Goal: Task Accomplishment & Management: Use online tool/utility

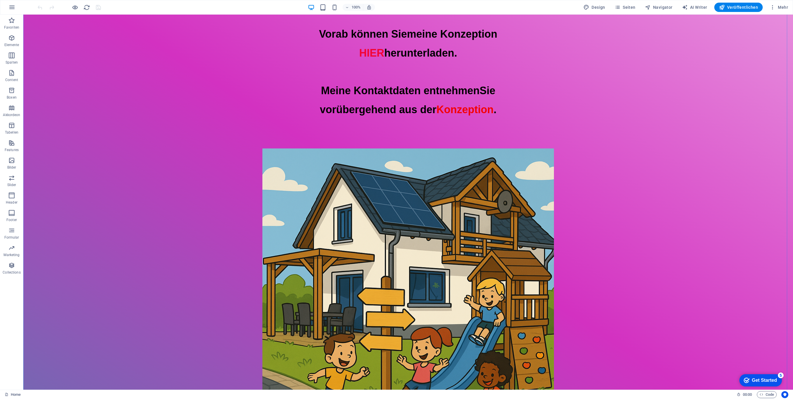
scroll to position [155, 0]
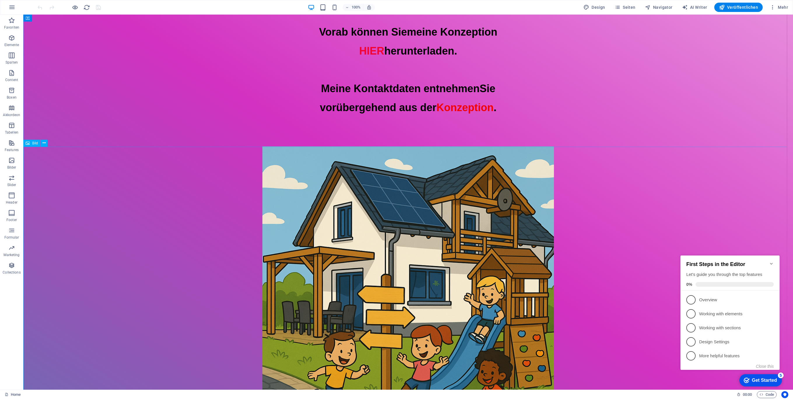
click at [389, 222] on figure at bounding box center [408, 292] width 770 height 292
click at [448, 193] on figure at bounding box center [408, 292] width 770 height 292
select select "px"
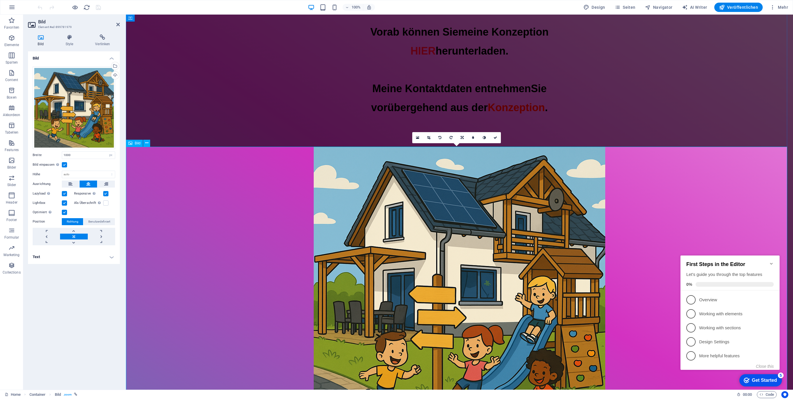
click at [415, 206] on figure at bounding box center [459, 292] width 667 height 292
click at [116, 65] on div "Wähle aus deinen Dateien, Stockfotos oder lade Dateien hoch" at bounding box center [114, 66] width 9 height 9
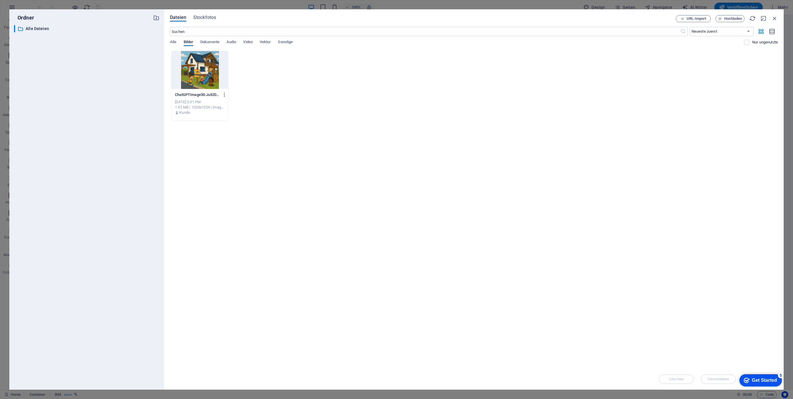
click at [225, 93] on icon "button" at bounding box center [225, 94] width 6 height 5
click at [227, 138] on h6 "Umbenennen" at bounding box center [229, 137] width 38 height 7
type input "Bild_Spielhaus.png"
click at [217, 90] on div "Bild_Spielhaus.png ChatGPTImage30.Juli202520_20_58-0d16Xs16UyMpFLktFcitbg.png" at bounding box center [200, 94] width 50 height 9
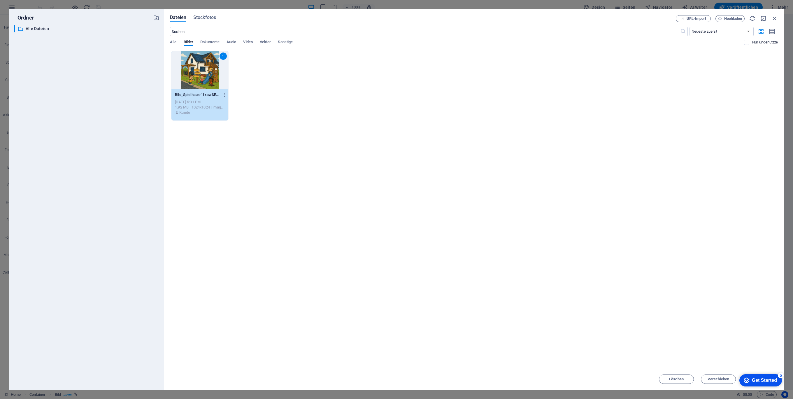
drag, startPoint x: 217, startPoint y: 90, endPoint x: 286, endPoint y: 103, distance: 69.7
click at [286, 103] on div "1 Bild_Spielhaus-1fxawSEST5GH22IQdE1cUA.png Bild_Spielhaus-1fxawSEST5GH22IQdE1c…" at bounding box center [474, 86] width 608 height 70
click at [205, 73] on div at bounding box center [199, 70] width 57 height 38
click at [205, 73] on div "1" at bounding box center [199, 70] width 57 height 38
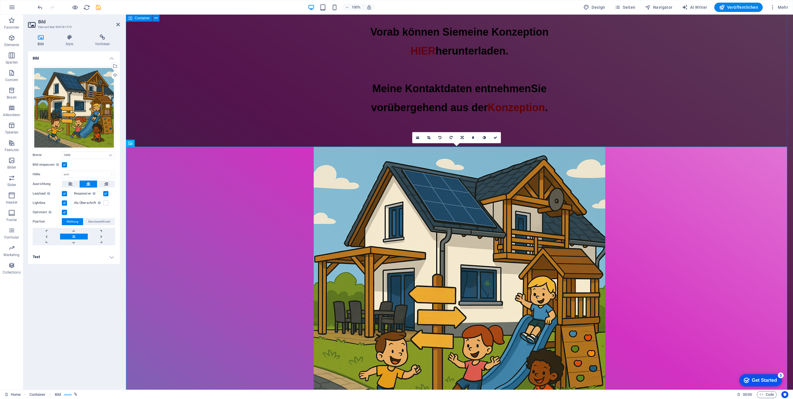
click at [698, 108] on div "Der Webauftritt von Spielhuesli.de ist derzeit im Aufbau Vorab können Sie meine…" at bounding box center [459, 162] width 667 height 607
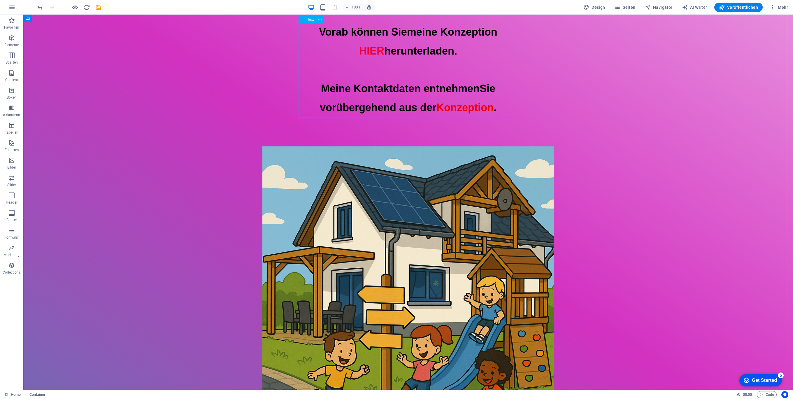
click at [355, 52] on div "Vorab können Sie meine Konzeption HIER herunterladen. Meine Kontaktdaten entneh…" at bounding box center [408, 70] width 770 height 94
click at [352, 49] on div "Vorab können Sie meine Konzeption HIER herunterladen. Meine Kontaktdaten entneh…" at bounding box center [408, 70] width 770 height 94
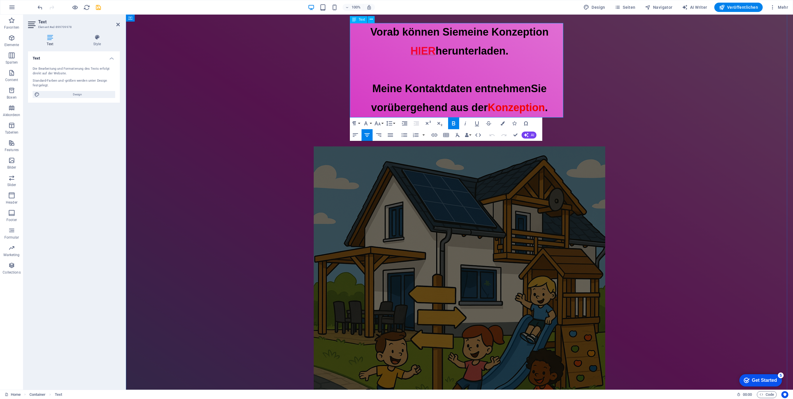
click at [410, 51] on span "HIER" at bounding box center [422, 51] width 25 height 12
click at [413, 43] on icon "button" at bounding box center [412, 41] width 7 height 7
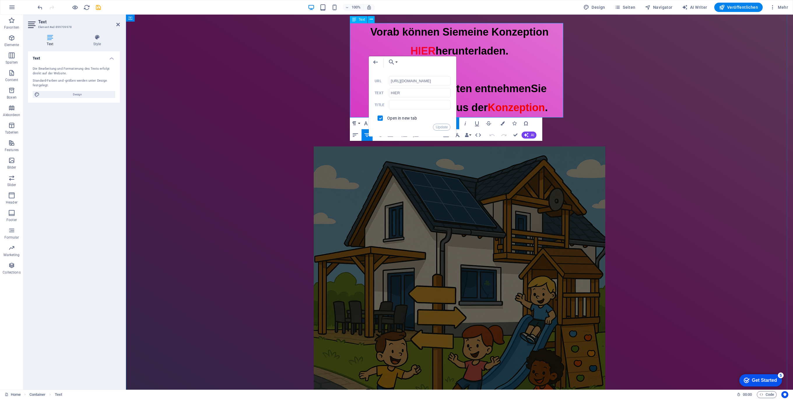
scroll to position [0, 121]
click at [439, 81] on input "https://cdn1.site-media.eu/images/document/18896211/Konzeption_Rudolf-RwEfRBdv_…" at bounding box center [420, 80] width 62 height 9
drag, startPoint x: 449, startPoint y: 80, endPoint x: 386, endPoint y: 80, distance: 62.4
click at [386, 80] on div "https://cdn1.site-media.eu/images/document/18896211/Konzeption_Rudolf-RwEfRBdv_…" at bounding box center [413, 81] width 76 height 10
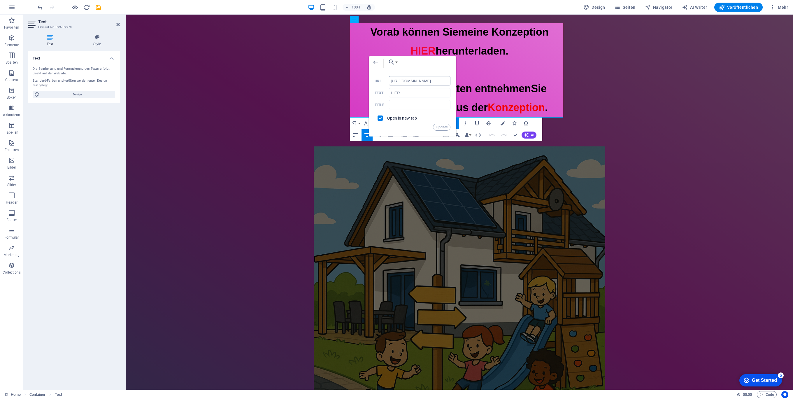
click at [393, 80] on input "https://cdn1.site-media.eu/images/document/18896211/Konzeption_Rudolf-RwEfRBdv_…" at bounding box center [420, 80] width 62 height 9
click at [397, 62] on button "Choose Link" at bounding box center [391, 62] width 13 height 12
click at [401, 89] on p "Datei wählen ..." at bounding box center [409, 91] width 36 height 9
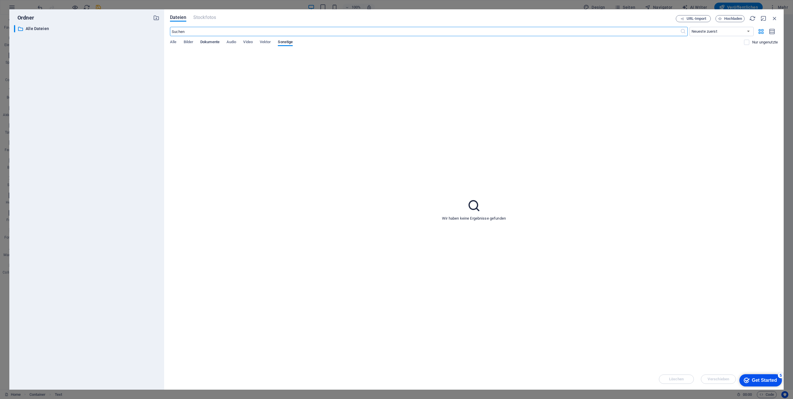
click at [208, 43] on span "Dokumente" at bounding box center [209, 42] width 19 height 8
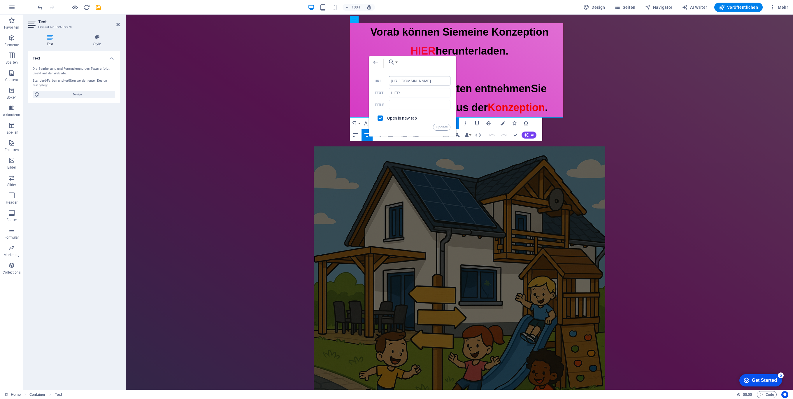
click at [435, 80] on input "https://cdn1.site-media.eu/images/document/18896211/Konzeption_Rudolf-RwEfRBdv_…" at bounding box center [420, 80] width 62 height 9
click at [398, 61] on button "Choose Link" at bounding box center [391, 62] width 13 height 12
click at [396, 91] on p "Datei wählen ..." at bounding box center [409, 91] width 36 height 9
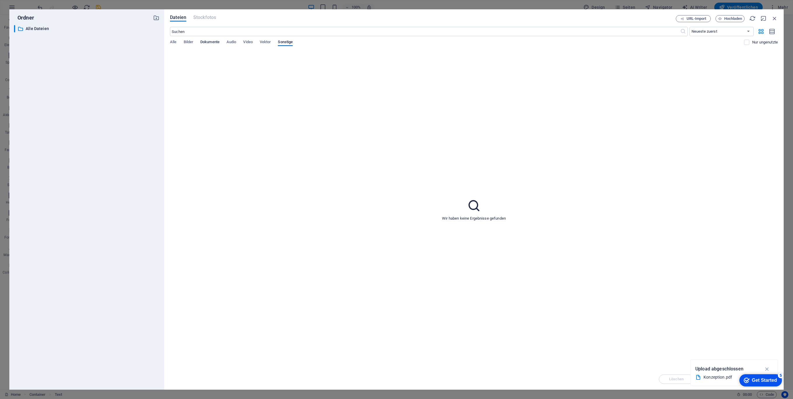
click at [212, 43] on span "Dokumente" at bounding box center [209, 42] width 19 height 8
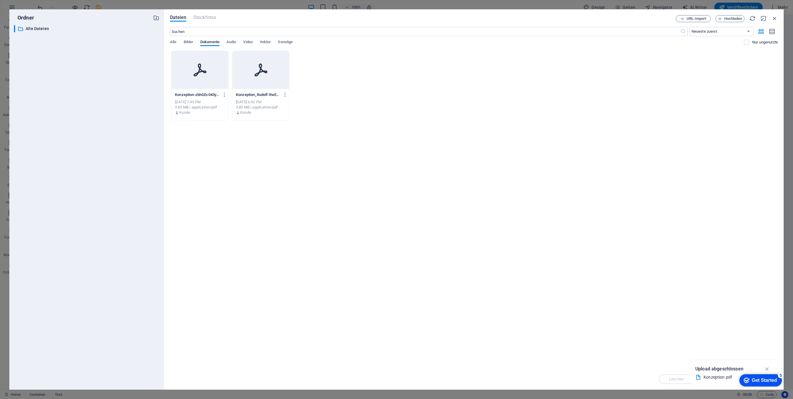
click at [194, 68] on icon at bounding box center [200, 70] width 14 height 14
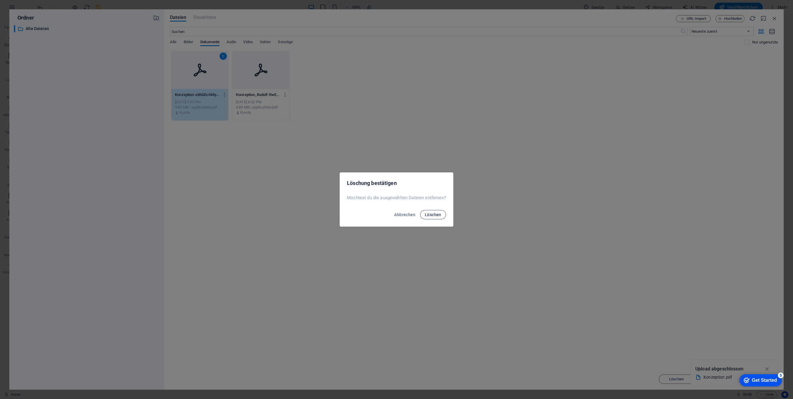
click at [442, 216] on button "Löschen" at bounding box center [433, 214] width 26 height 9
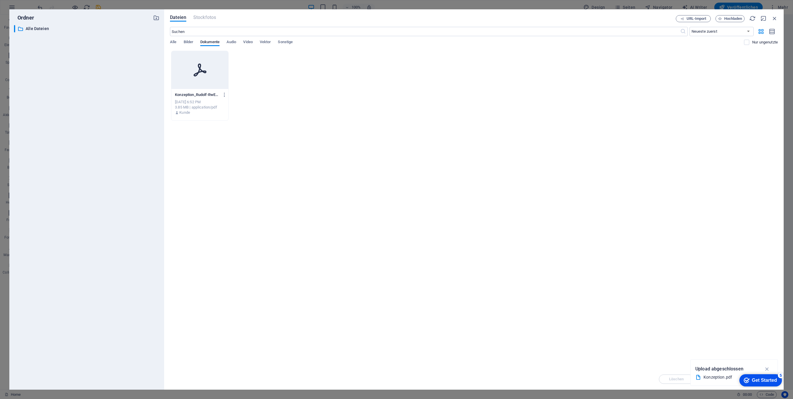
click at [193, 73] on icon at bounding box center [200, 70] width 14 height 14
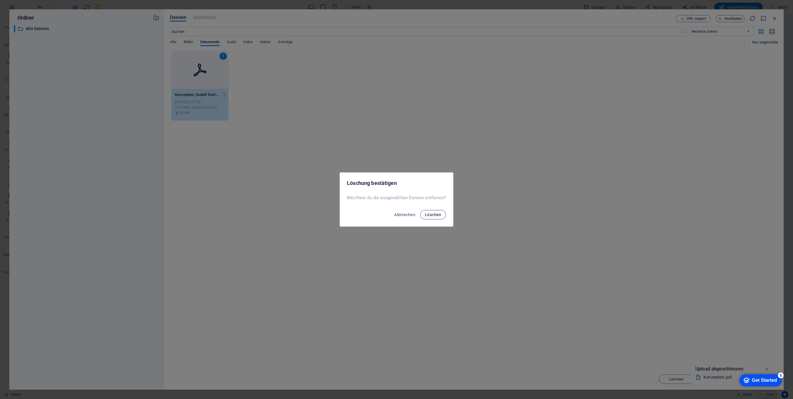
click at [433, 212] on span "Löschen" at bounding box center [433, 214] width 17 height 5
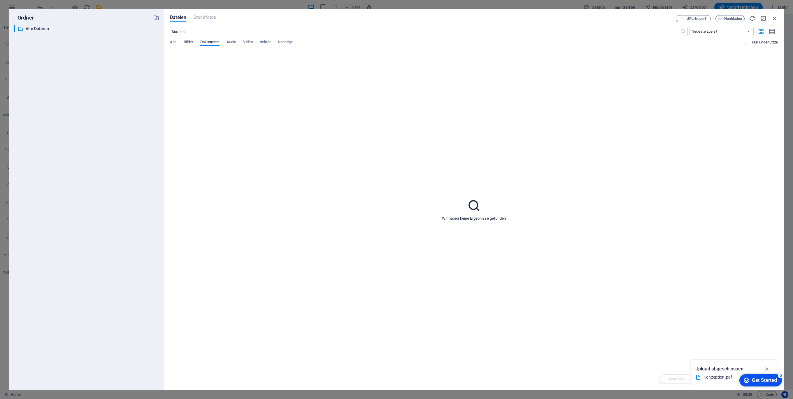
click at [590, 150] on div "Wir haben keine Ergebnisse gefunden" at bounding box center [474, 210] width 608 height 318
click at [766, 368] on icon "button" at bounding box center [767, 369] width 7 height 6
click at [538, 155] on div "Wir haben keine Ergebnisse gefunden" at bounding box center [474, 210] width 608 height 318
click at [753, 15] on icon "button" at bounding box center [752, 18] width 6 height 6
click at [722, 18] on span "Hochladen" at bounding box center [730, 19] width 24 height 4
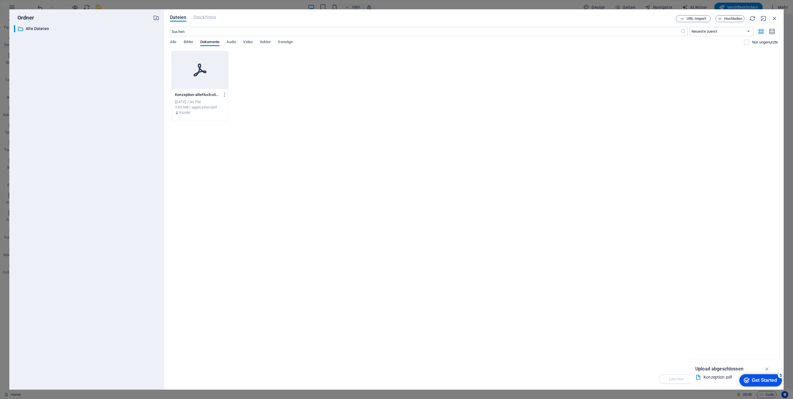
click at [199, 96] on p "Konzeption-aReFAe8-o3S35s2io5sFMQ.pdf" at bounding box center [197, 94] width 44 height 5
click at [225, 92] on icon "button" at bounding box center [225, 94] width 6 height 5
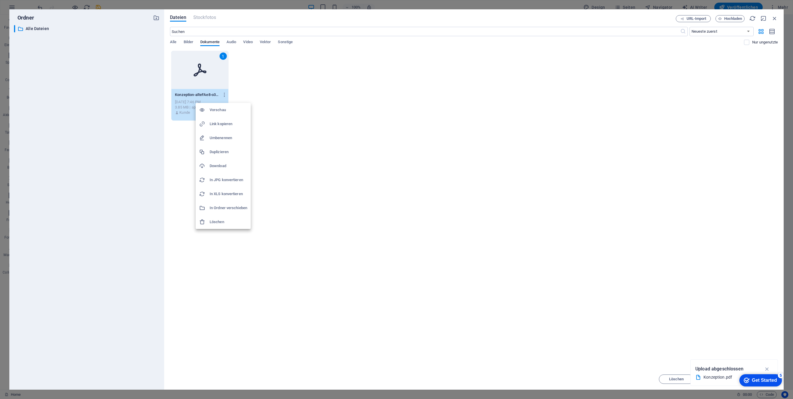
click at [227, 137] on h6 "Umbenennen" at bounding box center [229, 137] width 38 height 7
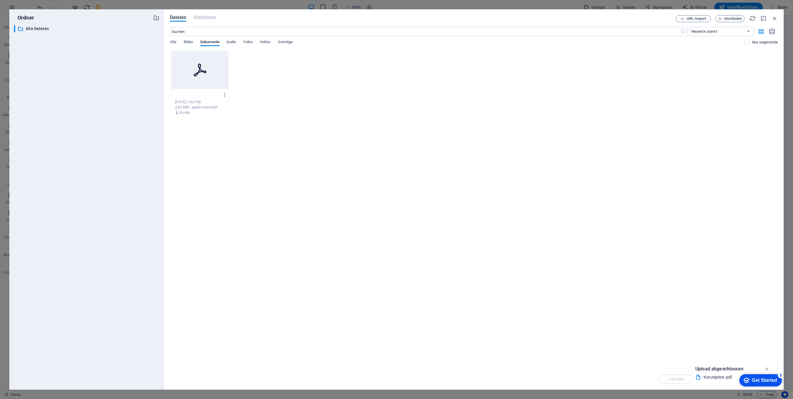
scroll to position [0, 0]
type input "Konzeption_Rudolf.pdf"
click at [326, 206] on div "Lege Dateien hier ab, um sie sofort hochzuladen Konzeption_Rudolf.pdf Konzeptio…" at bounding box center [474, 210] width 608 height 318
click at [727, 17] on span "Hochladen" at bounding box center [733, 18] width 18 height 3
click at [775, 19] on icon "button" at bounding box center [774, 18] width 6 height 6
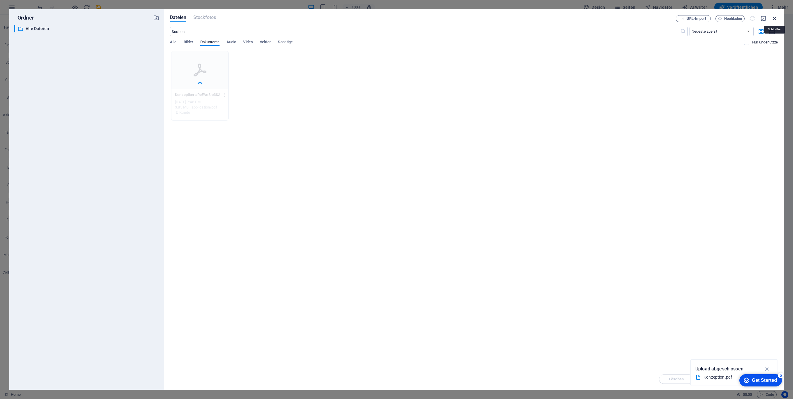
select select "document"
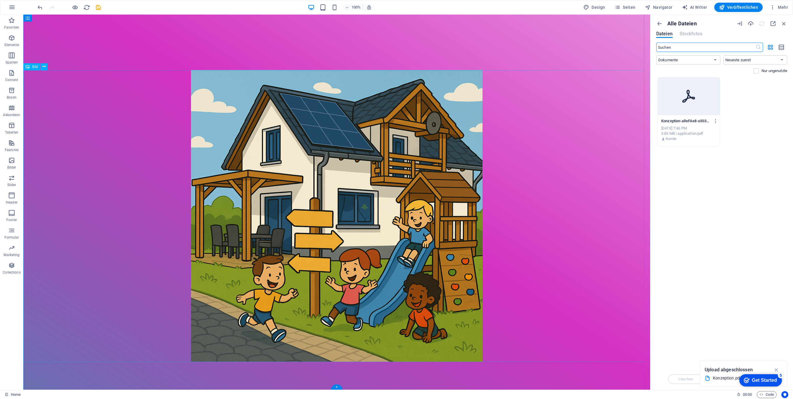
click at [383, 183] on figure at bounding box center [336, 216] width 627 height 292
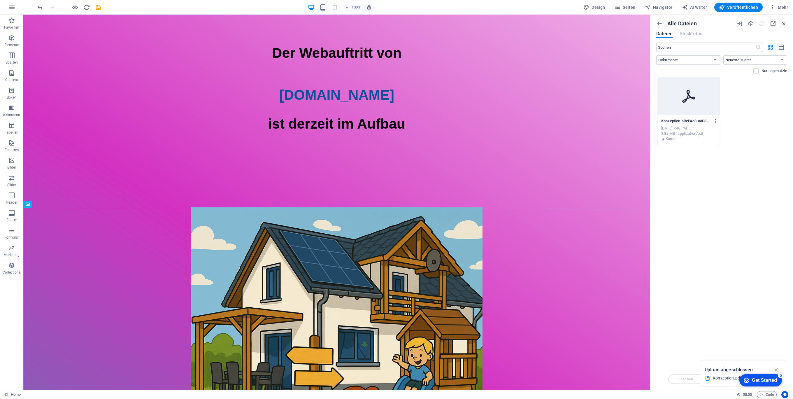
click at [698, 93] on div at bounding box center [689, 96] width 62 height 38
click at [677, 95] on div "1" at bounding box center [689, 96] width 62 height 38
click at [677, 95] on div at bounding box center [689, 96] width 62 height 38
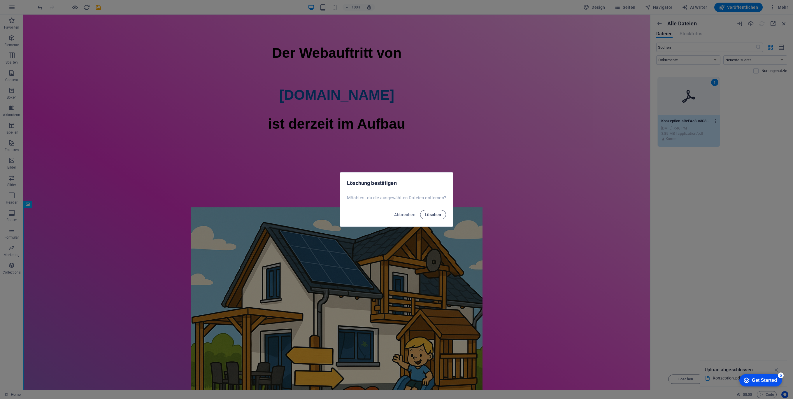
click at [435, 213] on span "Löschen" at bounding box center [433, 214] width 17 height 5
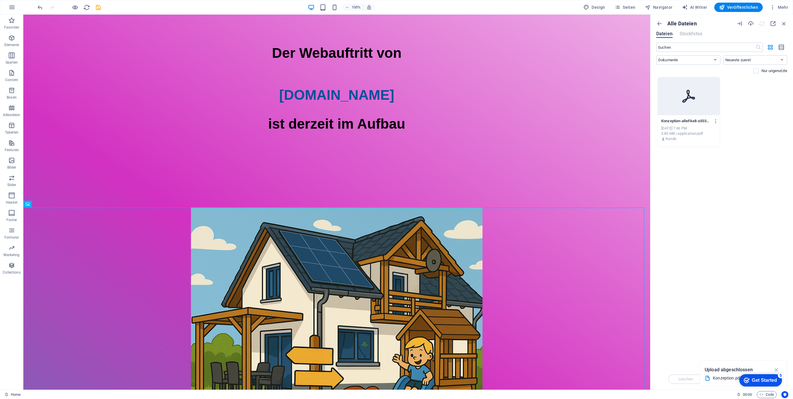
click at [780, 94] on div "Konzeption-aReFAe8-o3S35s2io5sFMQ.pdf Konzeption-aReFAe8-o3S35s2io5sFMQ.pdf Sep…" at bounding box center [721, 112] width 131 height 70
click at [782, 22] on icon "button" at bounding box center [784, 23] width 6 height 6
click at [784, 24] on icon "button" at bounding box center [784, 23] width 6 height 6
click at [775, 369] on icon "button" at bounding box center [776, 369] width 7 height 6
click at [310, 110] on div "Der Webauftritt von Spielhuesli.de ist derzeit im Aufbau" at bounding box center [336, 89] width 627 height 92
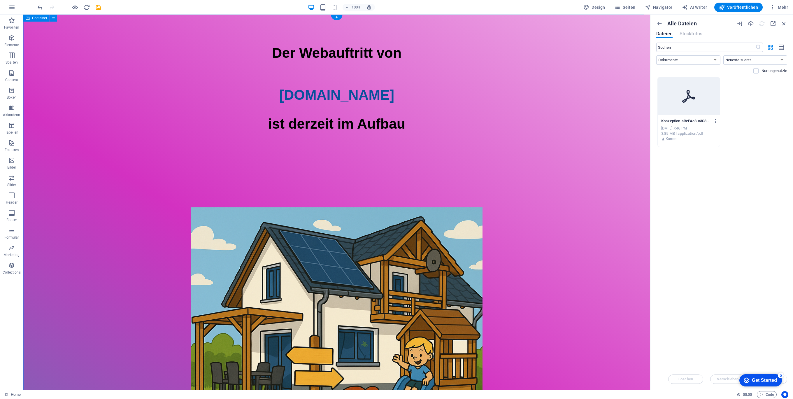
click at [538, 134] on div "Der Webauftritt von Spielhuesli.de ist derzeit im Aufbau" at bounding box center [336, 271] width 627 height 512
click at [41, 6] on icon "undo" at bounding box center [40, 7] width 7 height 7
click at [38, 6] on icon "undo" at bounding box center [40, 7] width 7 height 7
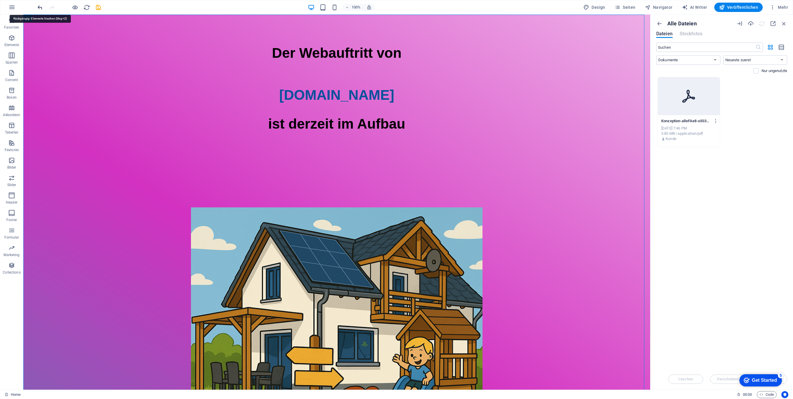
click at [38, 6] on icon "undo" at bounding box center [40, 7] width 7 height 7
click at [39, 4] on icon "undo" at bounding box center [40, 7] width 7 height 7
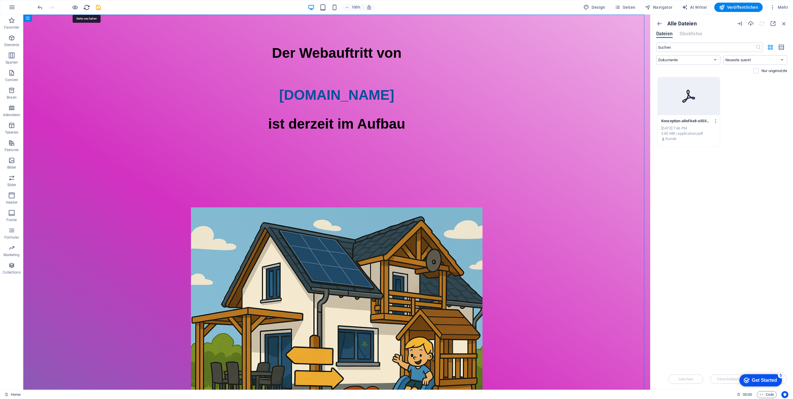
click at [87, 8] on icon "reload" at bounding box center [86, 7] width 7 height 7
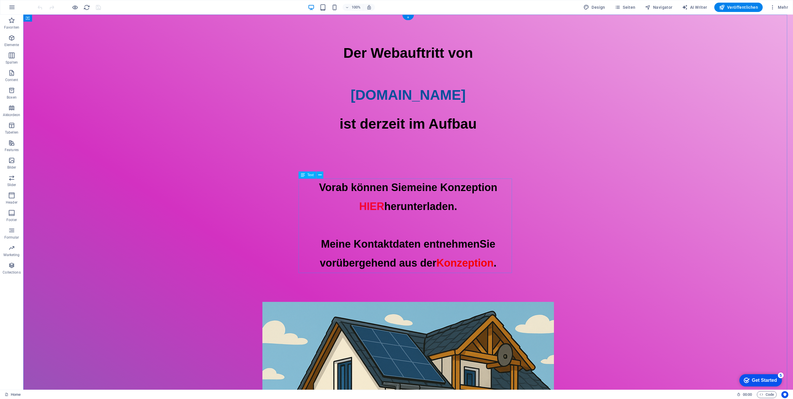
click at [422, 206] on div "Vorab können Sie meine Konzeption HIER herunterladen. Meine Kontaktdaten entneh…" at bounding box center [408, 225] width 770 height 94
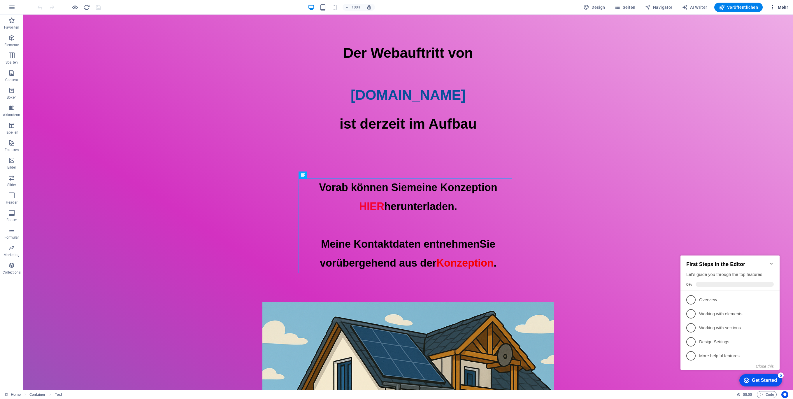
click at [779, 7] on span "Mehr" at bounding box center [779, 7] width 18 height 6
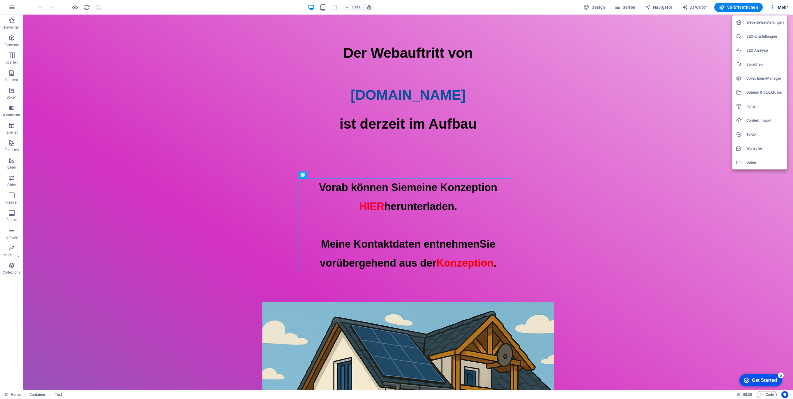
click at [764, 93] on h6 "Dateien & Stockfotos" at bounding box center [764, 92] width 37 height 7
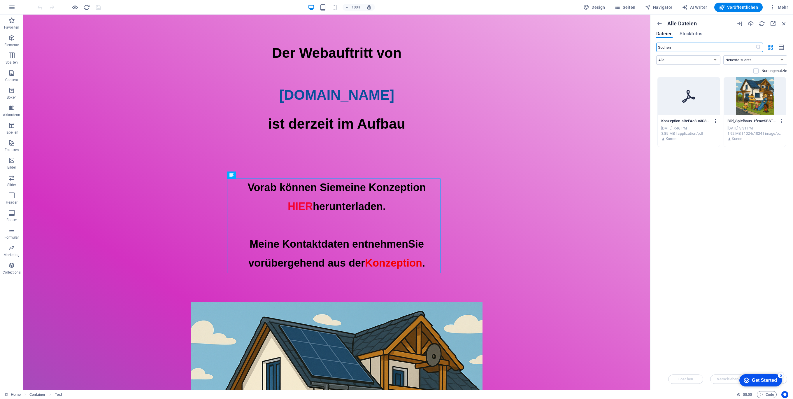
click at [716, 120] on icon "button" at bounding box center [716, 120] width 6 height 5
click at [710, 247] on h6 "Löschen" at bounding box center [720, 248] width 38 height 7
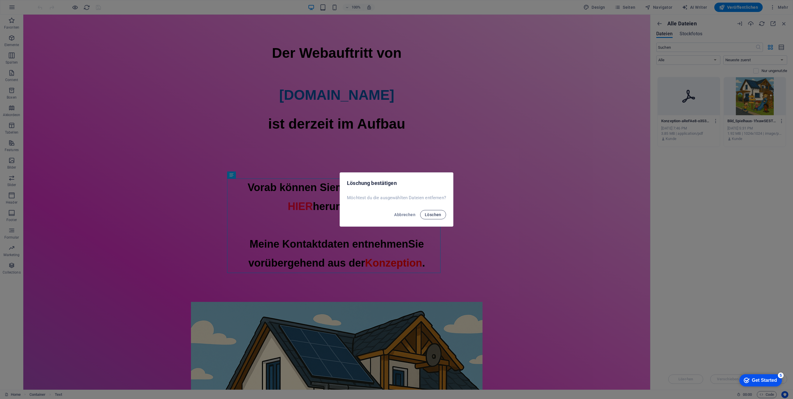
click at [434, 216] on span "Löschen" at bounding box center [433, 214] width 17 height 5
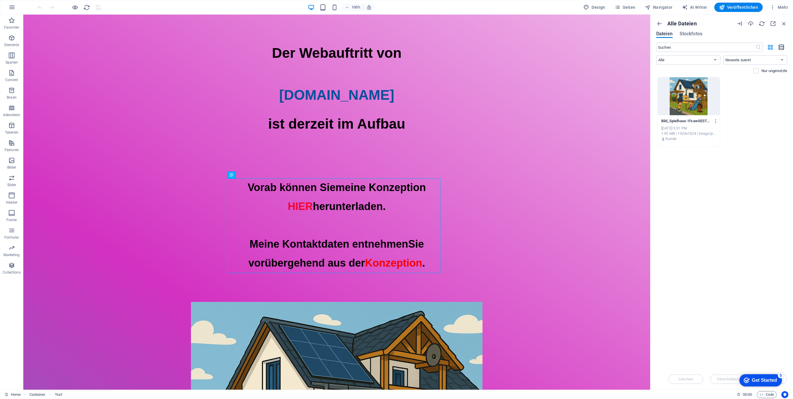
click at [783, 48] on icon "button" at bounding box center [781, 47] width 6 height 7
click at [715, 60] on select "Alle Bilder Dokumente Audio Video Vektor Sonstige" at bounding box center [688, 59] width 64 height 9
select select "document"
click at [656, 55] on select "Alle Bilder Dokumente Audio Video Vektor Sonstige" at bounding box center [688, 59] width 64 height 9
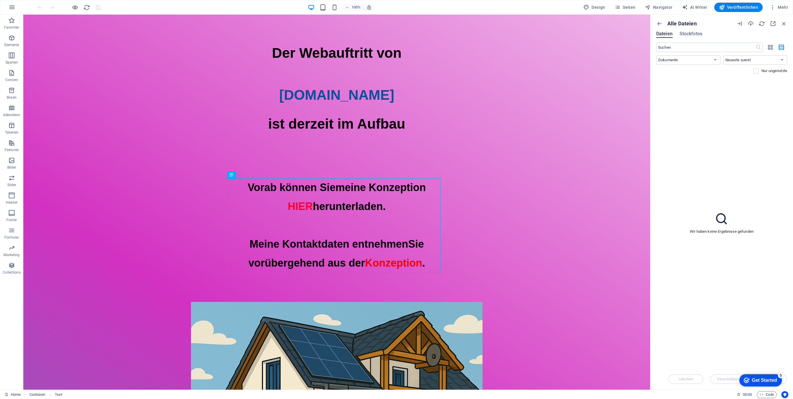
click at [739, 150] on div "Wir haben keine Ergebnisse gefunden" at bounding box center [721, 223] width 131 height 292
click at [660, 25] on icon "button" at bounding box center [659, 23] width 6 height 6
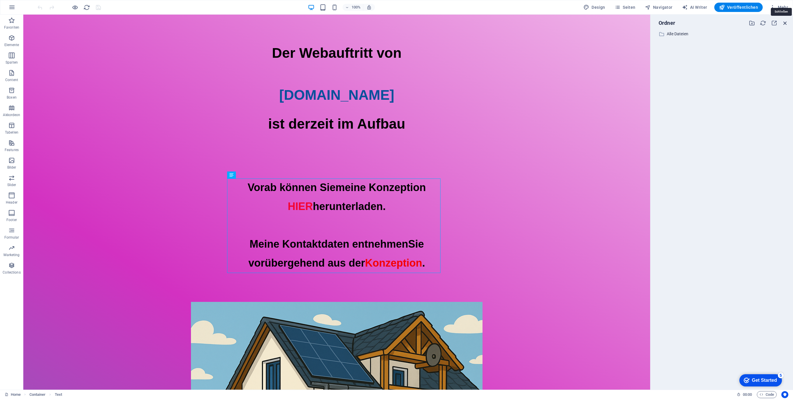
click at [783, 24] on icon "button" at bounding box center [785, 23] width 6 height 6
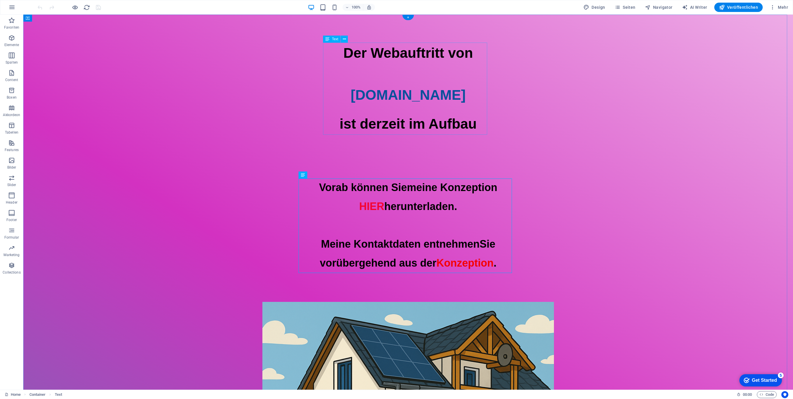
click at [478, 113] on div "Der Webauftritt von [DOMAIN_NAME] ist derzeit im Aufbau" at bounding box center [408, 89] width 770 height 92
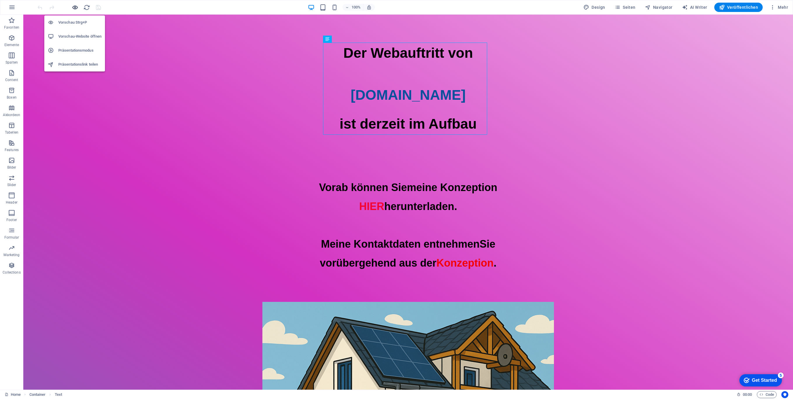
click at [75, 8] on icon "button" at bounding box center [75, 7] width 7 height 7
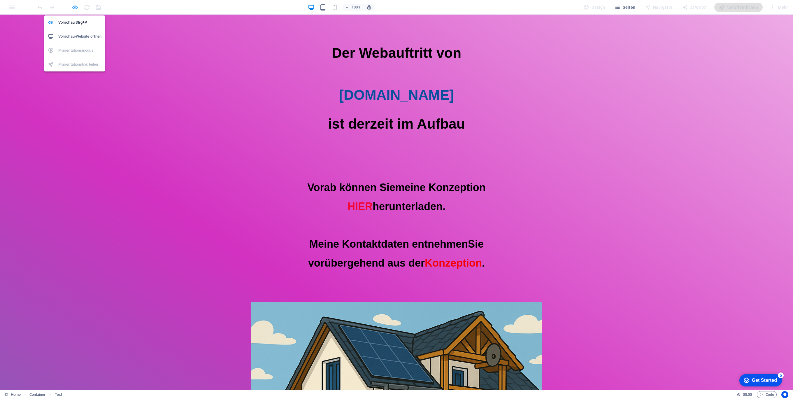
click at [75, 8] on icon "button" at bounding box center [75, 7] width 7 height 7
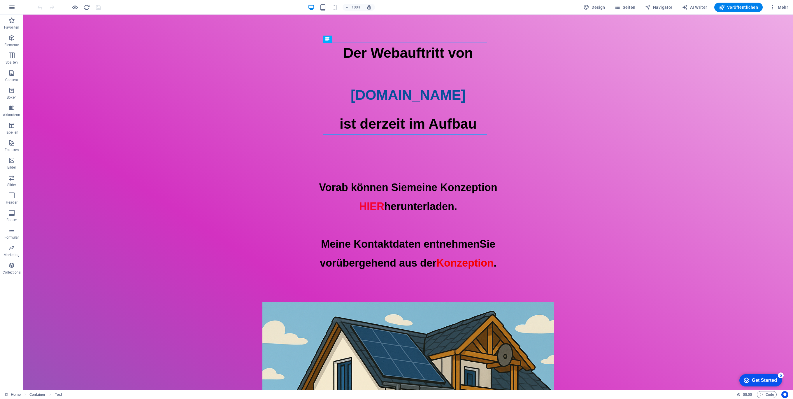
click at [11, 8] on icon "button" at bounding box center [11, 7] width 7 height 7
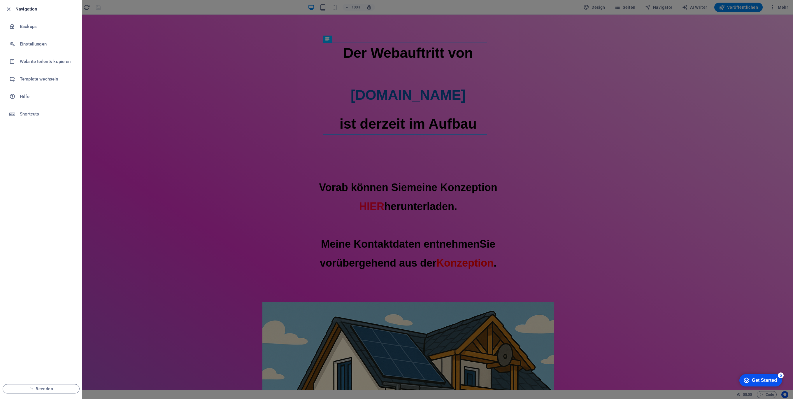
click at [782, 10] on div at bounding box center [396, 199] width 793 height 399
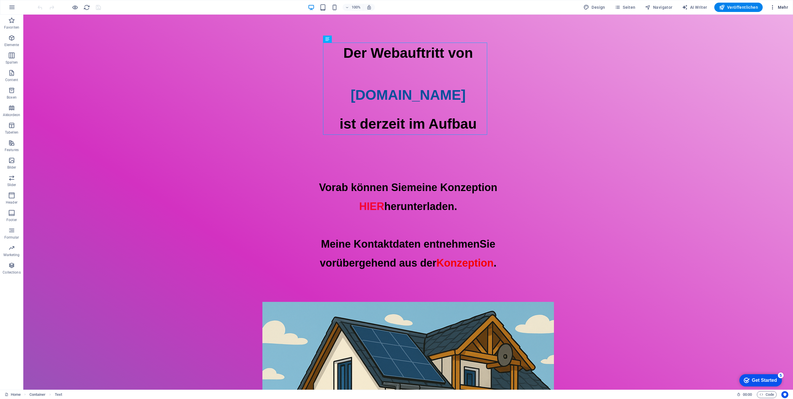
click at [782, 6] on span "Mehr" at bounding box center [779, 7] width 18 height 6
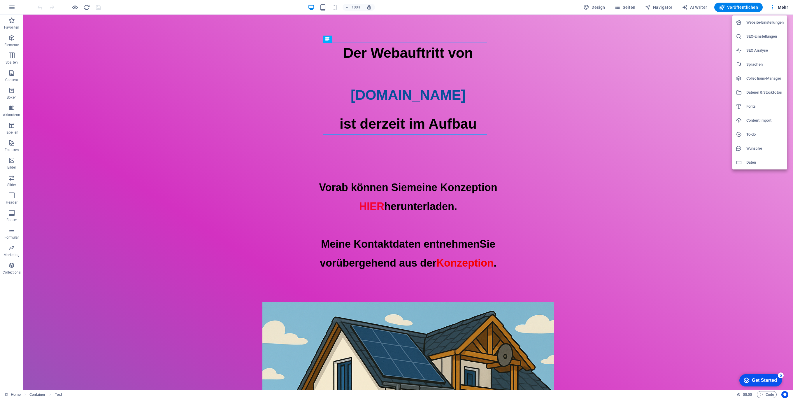
click at [761, 92] on h6 "Dateien & Stockfotos" at bounding box center [764, 92] width 37 height 7
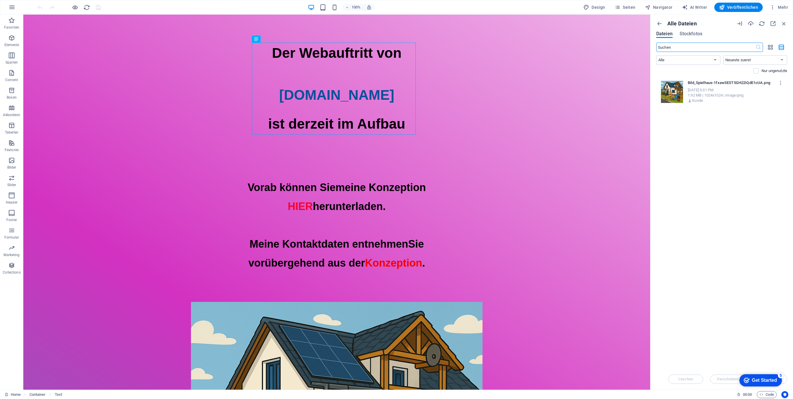
click at [705, 122] on div "Lege Dateien hier ab, um sie sofort hochzuladen Bild_Spielhaus-1fxawSEST5GH22IQ…" at bounding box center [721, 223] width 131 height 292
click at [783, 22] on icon "button" at bounding box center [784, 23] width 6 height 6
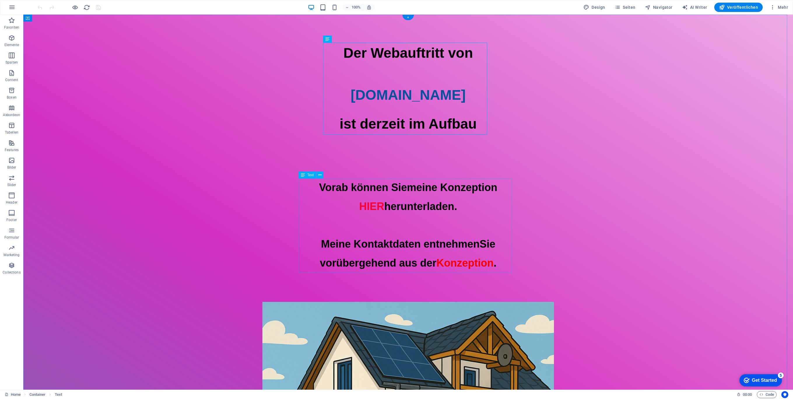
click at [352, 209] on div "Vorab können Sie meine Konzeption HIER herunterladen. Meine Kontaktdaten entneh…" at bounding box center [408, 225] width 770 height 94
click at [361, 205] on div "Vorab können Sie meine Konzeption HIER herunterladen. Meine Kontaktdaten entneh…" at bounding box center [408, 225] width 770 height 94
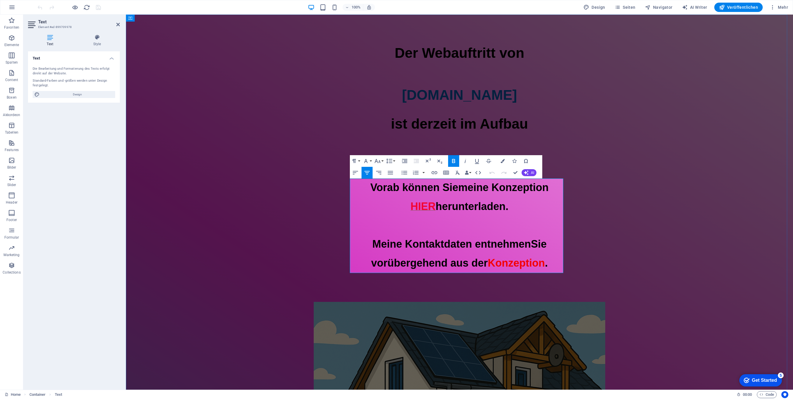
click at [410, 208] on span "HIER" at bounding box center [422, 206] width 25 height 12
click at [410, 206] on span "HIER" at bounding box center [422, 206] width 25 height 12
click at [411, 197] on icon "button" at bounding box center [412, 197] width 4 height 4
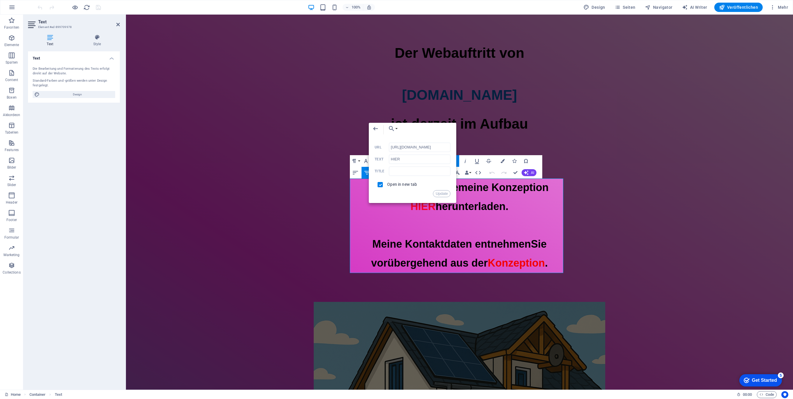
scroll to position [0, 121]
click at [397, 150] on input "https://cdn1.site-media.eu/images/document/18896211/Konzeption_Rudolf-RwEfRBdv_…" at bounding box center [420, 147] width 62 height 9
click at [399, 129] on div "Back Choose Link Home About Datei wählen ..." at bounding box center [412, 130] width 87 height 14
click at [394, 128] on icon "button" at bounding box center [391, 128] width 7 height 7
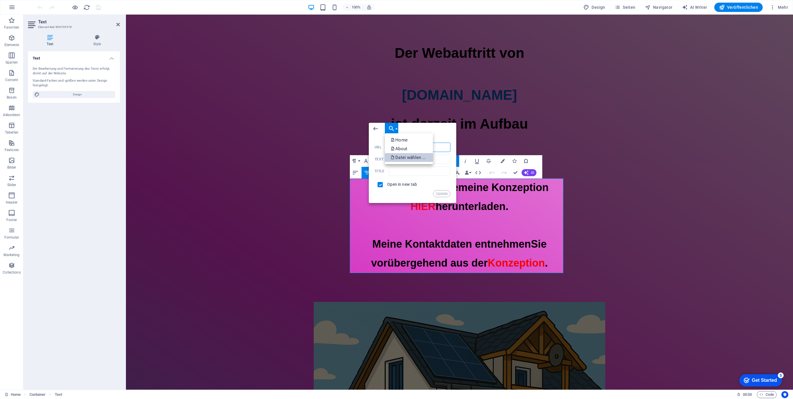
click at [402, 154] on p "Datei wählen ..." at bounding box center [409, 157] width 36 height 9
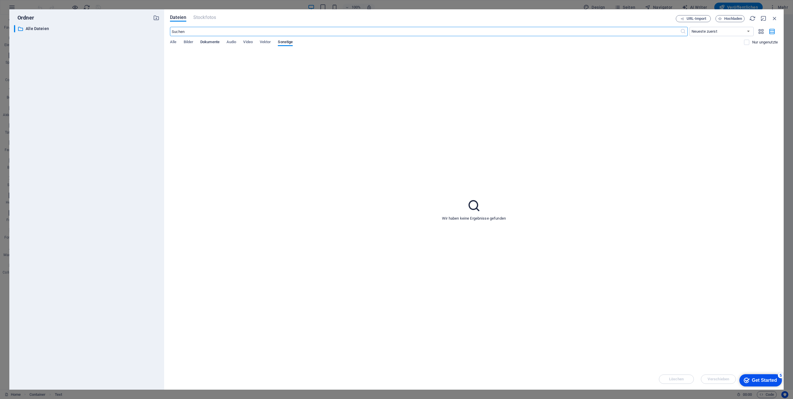
click at [207, 42] on span "Dokumente" at bounding box center [209, 42] width 19 height 8
click at [184, 41] on span "Bilder" at bounding box center [189, 42] width 10 height 8
click at [174, 43] on span "Alle" at bounding box center [173, 42] width 6 height 8
click at [208, 42] on span "Dokumente" at bounding box center [209, 42] width 19 height 8
click at [333, 163] on div "Wir haben keine Ergebnisse gefunden" at bounding box center [474, 210] width 608 height 318
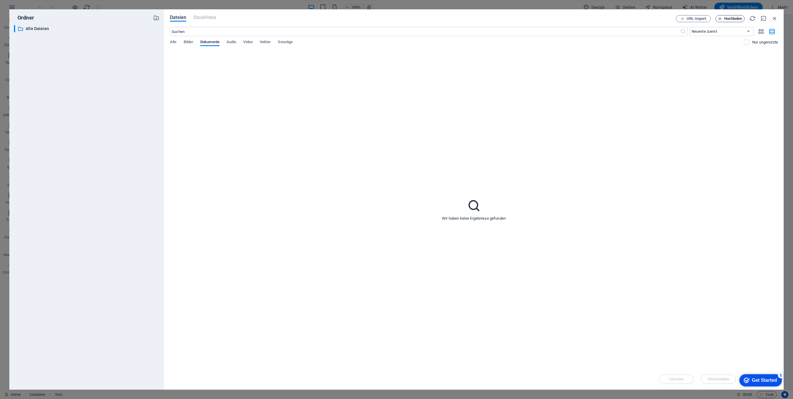
click at [726, 20] on span "Hochladen" at bounding box center [733, 18] width 18 height 3
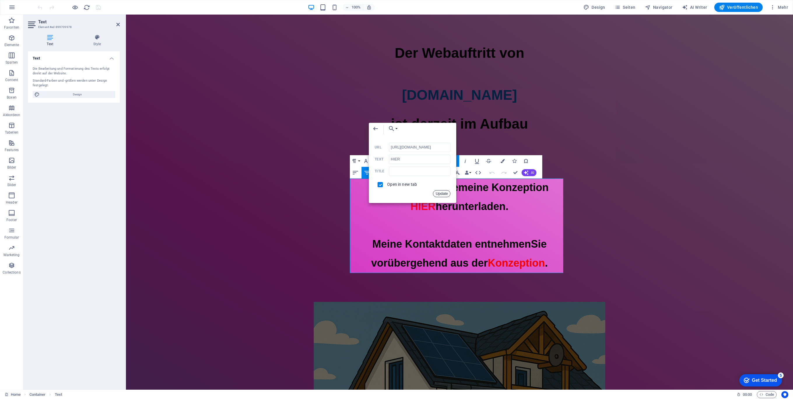
click at [440, 192] on button "Update" at bounding box center [441, 193] width 17 height 7
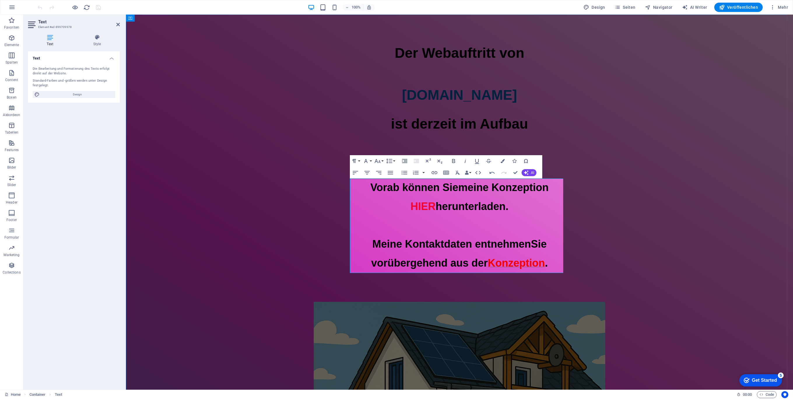
click at [515, 264] on span "Konzeption" at bounding box center [516, 263] width 57 height 12
click at [517, 264] on span "Konzeption" at bounding box center [516, 263] width 57 height 12
type input "Konzeption"
click at [526, 255] on icon "button" at bounding box center [525, 253] width 7 height 7
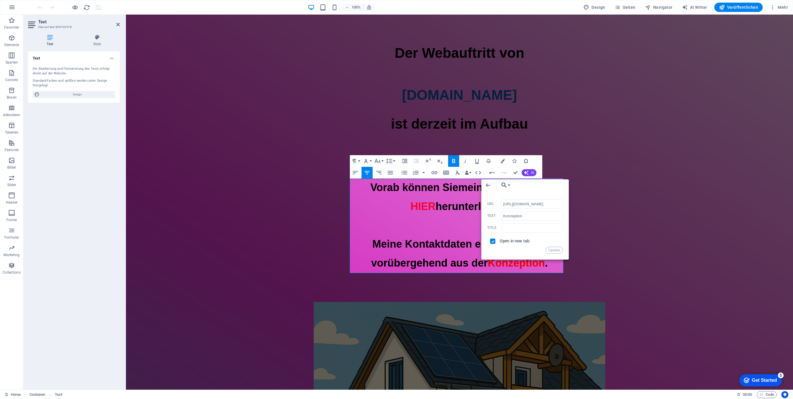
click at [507, 185] on icon "button" at bounding box center [504, 185] width 7 height 7
click at [520, 214] on p "Datei wählen ..." at bounding box center [521, 214] width 36 height 9
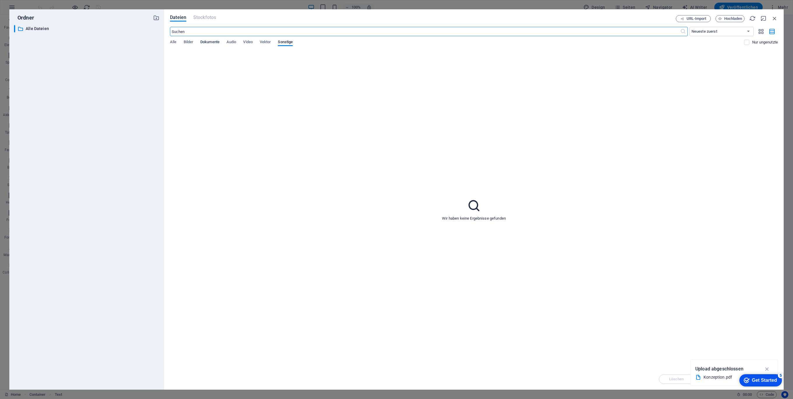
click at [214, 41] on span "Dokumente" at bounding box center [209, 42] width 19 height 8
click at [221, 57] on div "Konzeption-gUIQx2oRft6qGpx95q5Rgg.pdf" at bounding box center [253, 55] width 141 height 5
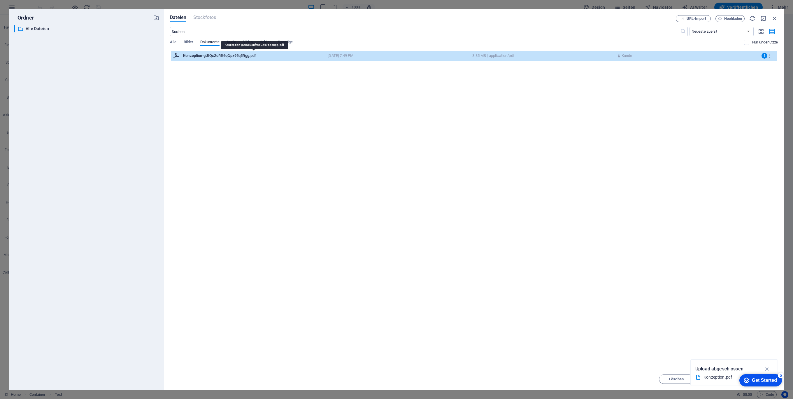
click at [212, 56] on div "Konzeption-gUIQx2oRft6qGpx95q5Rgg.pdf" at bounding box center [253, 55] width 141 height 5
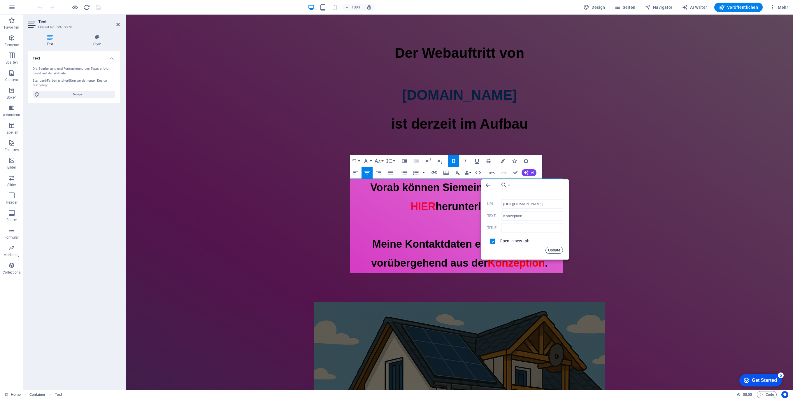
click at [557, 250] on button "Update" at bounding box center [553, 250] width 17 height 7
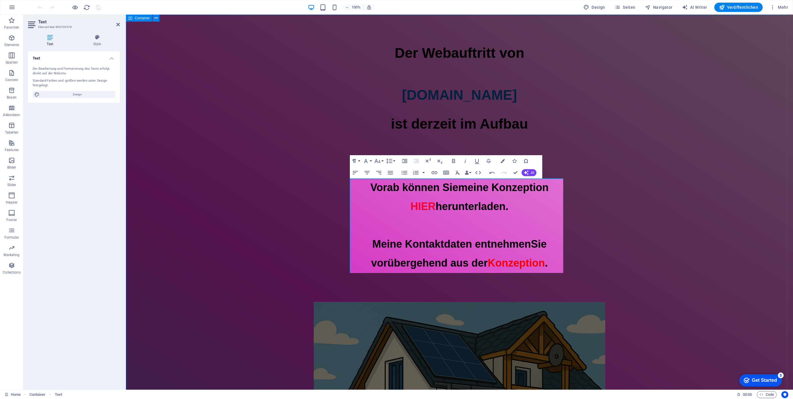
click at [648, 196] on div "Der Webauftritt von Spielhuesli.de ist derzeit im Aufbau Vorab können Sie meine…" at bounding box center [459, 318] width 667 height 607
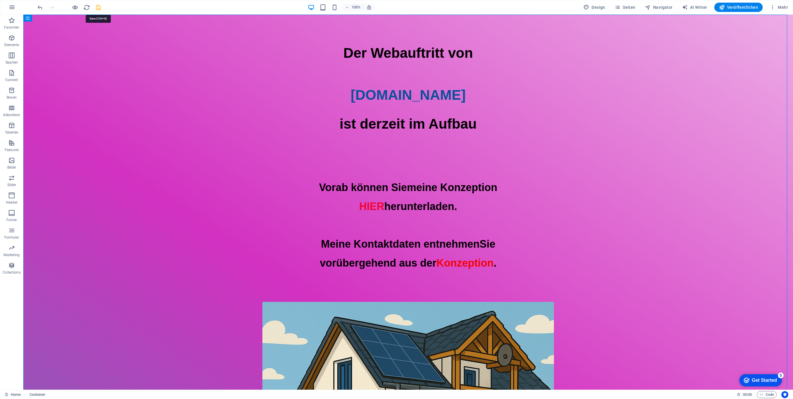
click at [97, 7] on icon "save" at bounding box center [98, 7] width 7 height 7
click at [52, 17] on icon at bounding box center [53, 18] width 3 height 6
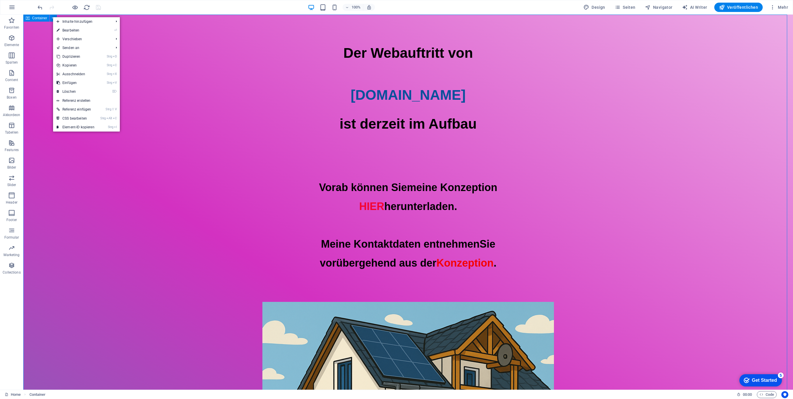
click at [28, 19] on icon at bounding box center [28, 18] width 4 height 7
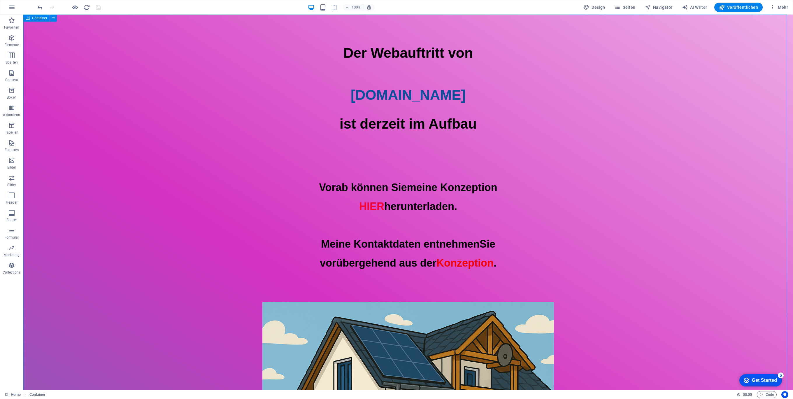
click at [29, 19] on icon at bounding box center [28, 18] width 4 height 7
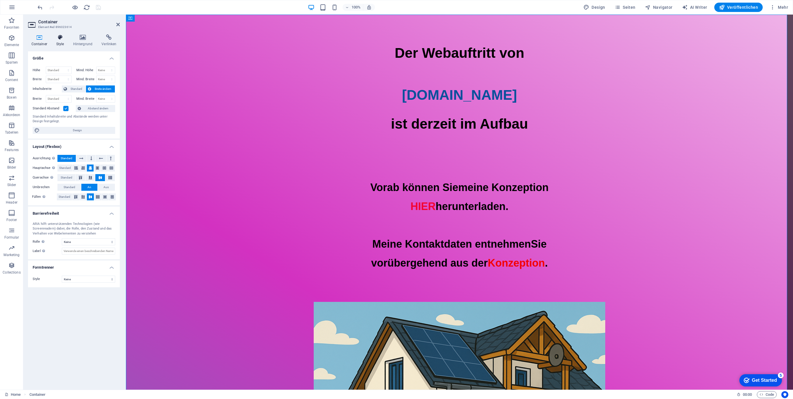
click at [63, 38] on icon at bounding box center [60, 37] width 15 height 6
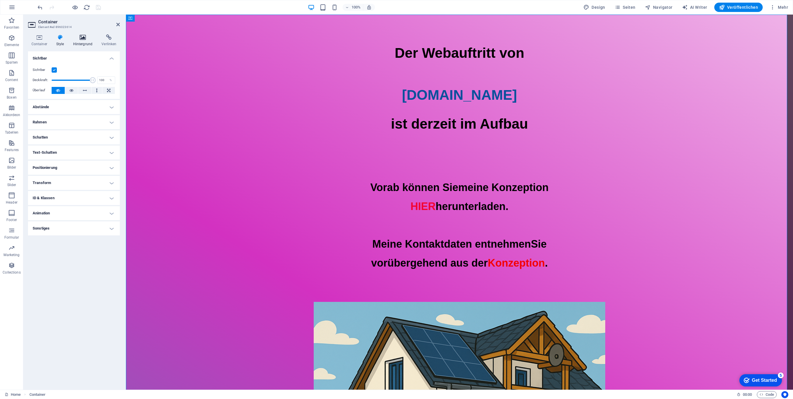
click at [79, 39] on icon at bounding box center [83, 37] width 26 height 6
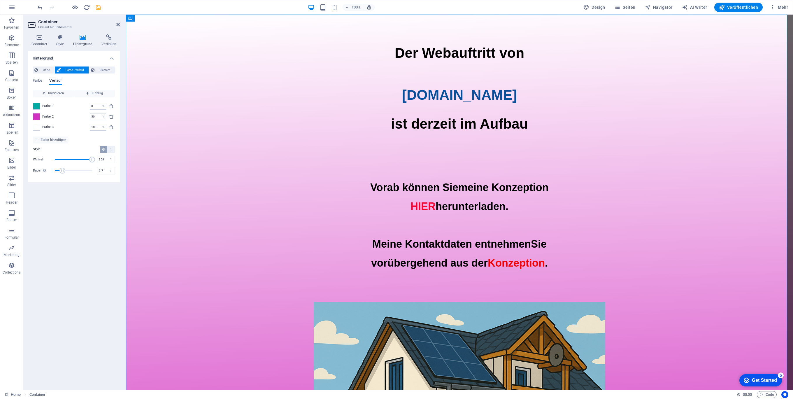
drag, startPoint x: 58, startPoint y: 159, endPoint x: 92, endPoint y: 160, distance: 34.4
click at [92, 160] on span "Winkel" at bounding box center [92, 160] width 6 height 6
drag, startPoint x: 92, startPoint y: 160, endPoint x: 85, endPoint y: 160, distance: 7.0
click at [89, 160] on span "Winkel" at bounding box center [92, 160] width 6 height 6
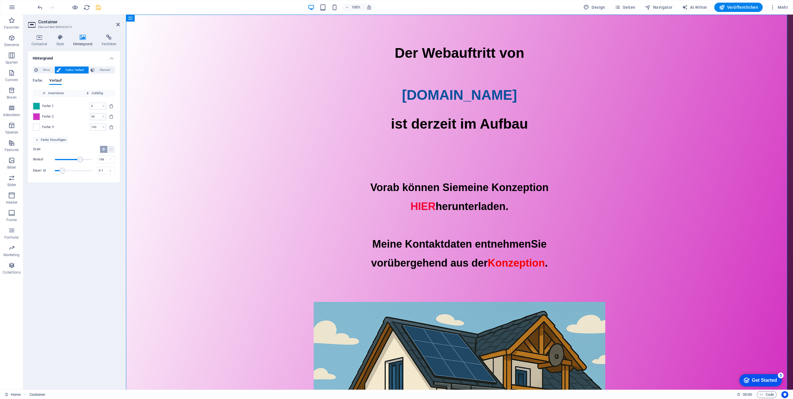
type input "195"
drag, startPoint x: 85, startPoint y: 160, endPoint x: 75, endPoint y: 161, distance: 9.4
click at [75, 161] on span "Winkel" at bounding box center [75, 160] width 6 height 6
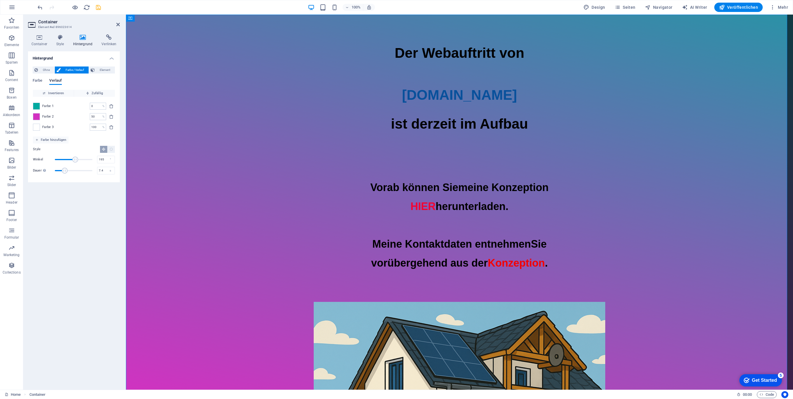
type input "7.2"
click at [64, 171] on span "Dauer" at bounding box center [64, 171] width 6 height 6
drag, startPoint x: 74, startPoint y: 159, endPoint x: 78, endPoint y: 159, distance: 3.5
click at [78, 159] on span "Winkel" at bounding box center [78, 160] width 6 height 6
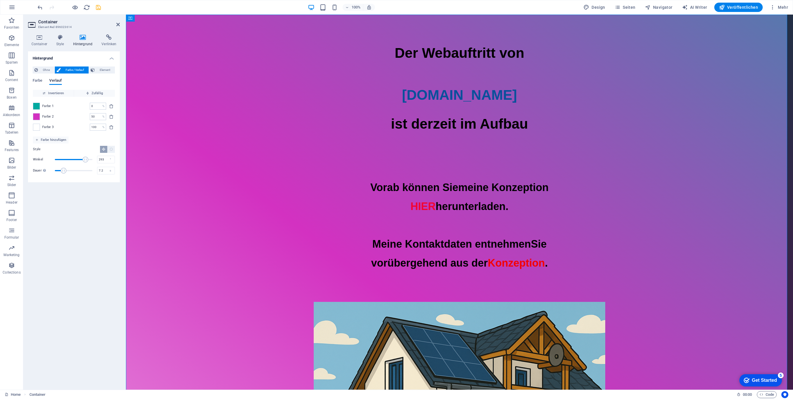
drag, startPoint x: 77, startPoint y: 160, endPoint x: 85, endPoint y: 160, distance: 8.8
click at [85, 160] on span "Winkel" at bounding box center [86, 160] width 6 height 6
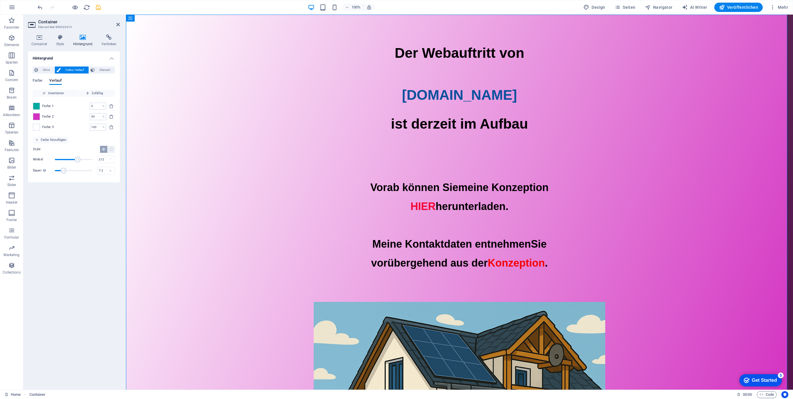
drag, startPoint x: 85, startPoint y: 160, endPoint x: 77, endPoint y: 162, distance: 8.5
click at [77, 162] on span "Winkel" at bounding box center [78, 160] width 6 height 6
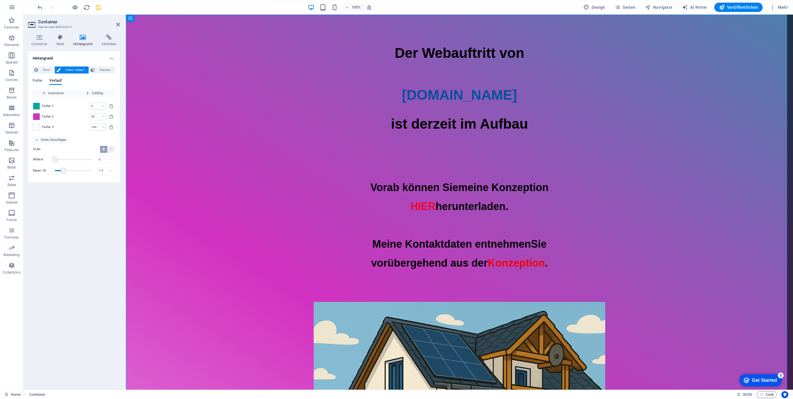
drag, startPoint x: 77, startPoint y: 162, endPoint x: 52, endPoint y: 162, distance: 25.4
click at [52, 162] on span "Winkel" at bounding box center [55, 160] width 6 height 6
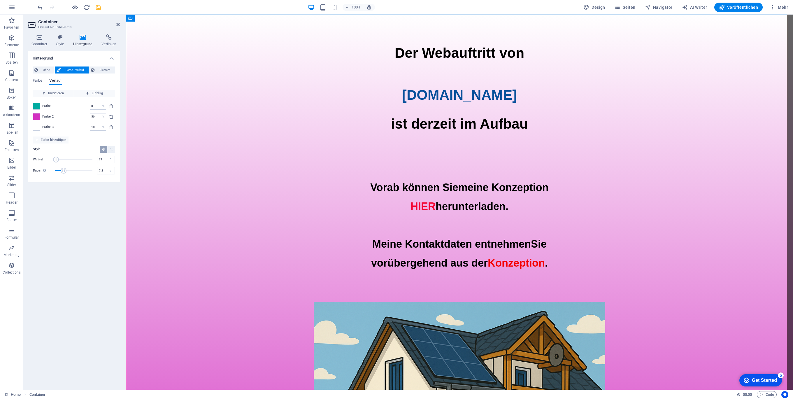
click at [57, 161] on span "Winkel" at bounding box center [56, 160] width 6 height 6
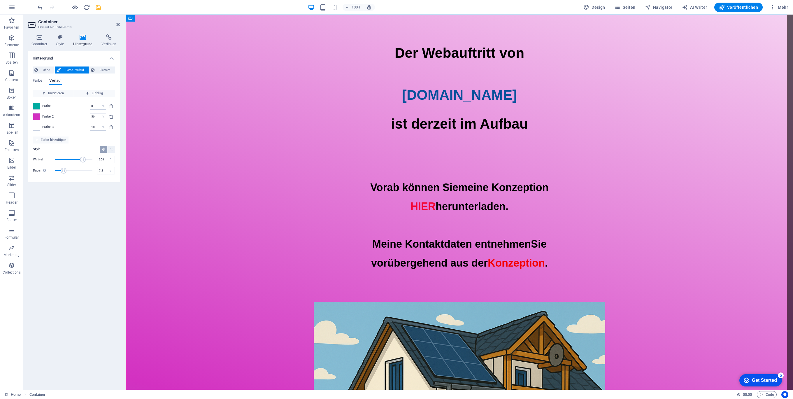
drag, startPoint x: 57, startPoint y: 161, endPoint x: 83, endPoint y: 164, distance: 26.4
click at [83, 164] on div "Winkel 268 ° Dauer Dauer der Hintergrund-Animation. Ein Wert von "0" deaktivier…" at bounding box center [74, 165] width 82 height 20
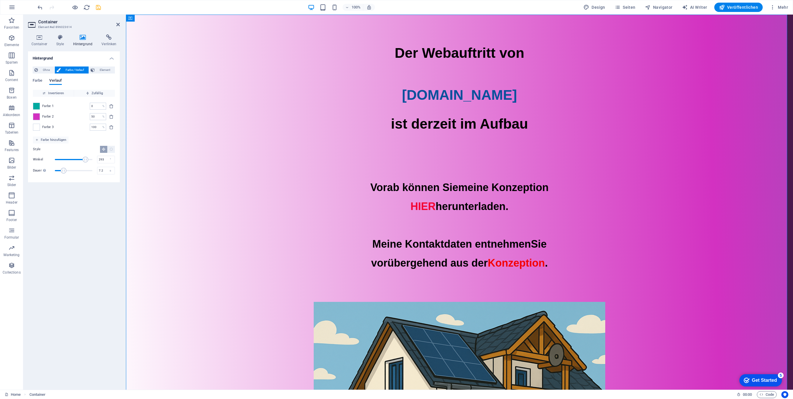
drag, startPoint x: 82, startPoint y: 164, endPoint x: 85, endPoint y: 164, distance: 3.2
click at [85, 164] on span "Winkel" at bounding box center [74, 159] width 38 height 9
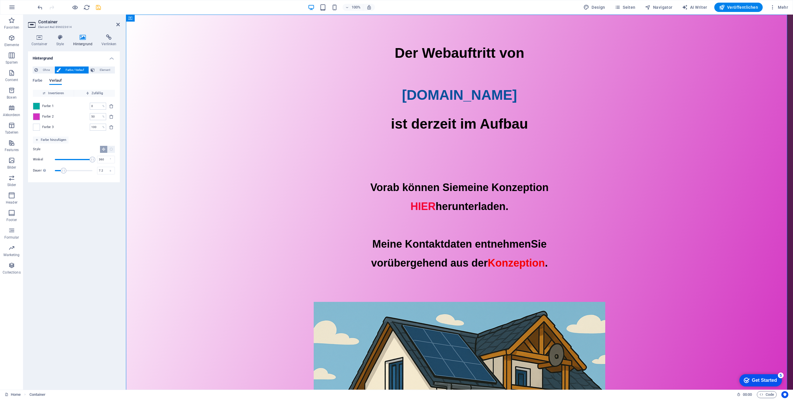
drag, startPoint x: 85, startPoint y: 163, endPoint x: 106, endPoint y: 165, distance: 20.8
click at [101, 165] on div "Winkel 360 ° Dauer Dauer der Hintergrund-Animation. Ein Wert von "0" deaktivier…" at bounding box center [74, 165] width 82 height 20
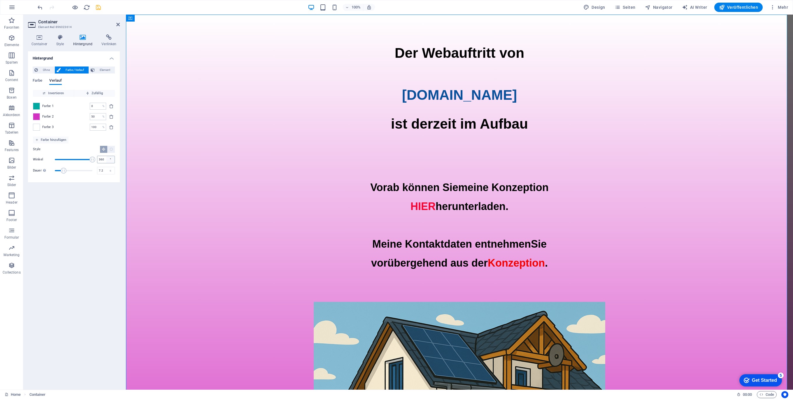
click at [111, 159] on div "°" at bounding box center [110, 159] width 8 height 7
click at [110, 159] on div "°" at bounding box center [110, 159] width 8 height 7
type input "207"
drag, startPoint x: 91, startPoint y: 159, endPoint x: 76, endPoint y: 159, distance: 14.6
click at [76, 159] on span "Winkel" at bounding box center [76, 160] width 6 height 6
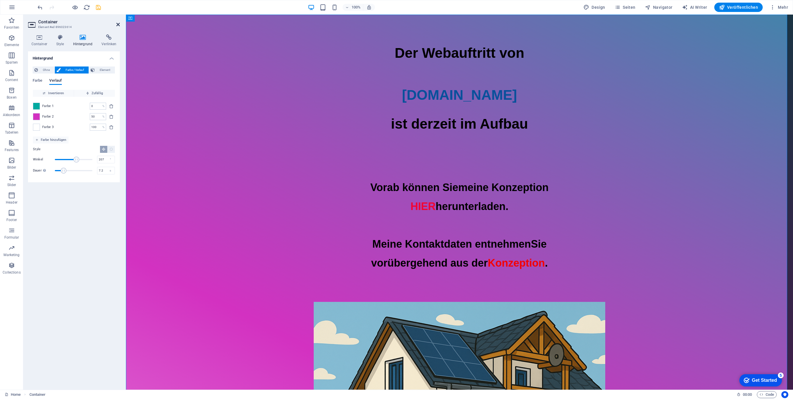
click at [117, 24] on icon at bounding box center [117, 24] width 3 height 5
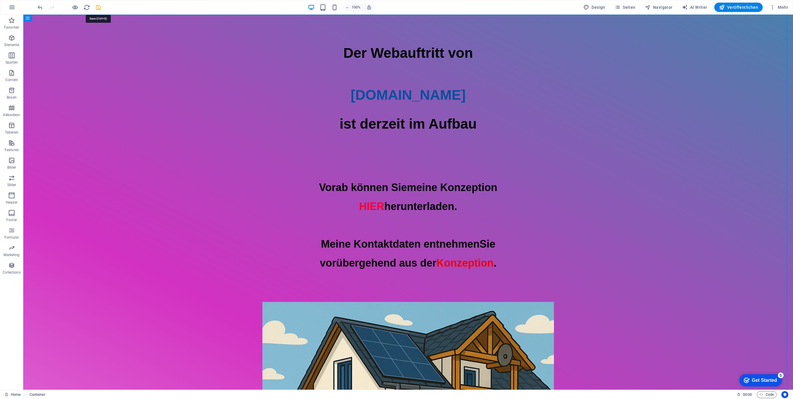
click at [100, 8] on icon "save" at bounding box center [98, 7] width 7 height 7
click at [355, 204] on div "Vorab können Sie meine Konzeption HIER herunterladen. Meine Kontaktdaten entneh…" at bounding box center [408, 225] width 770 height 94
click at [371, 6] on icon "button" at bounding box center [368, 7] width 5 height 5
click at [370, 5] on icon "button" at bounding box center [368, 7] width 5 height 5
click at [371, 7] on icon "button" at bounding box center [368, 7] width 5 height 5
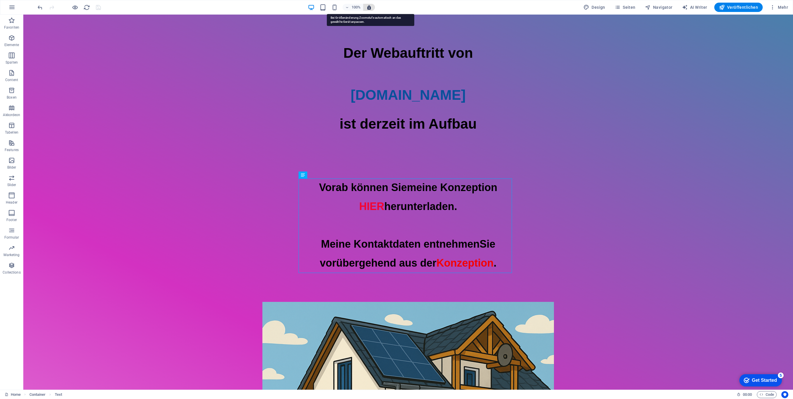
click at [371, 9] on icon "button" at bounding box center [368, 7] width 5 height 5
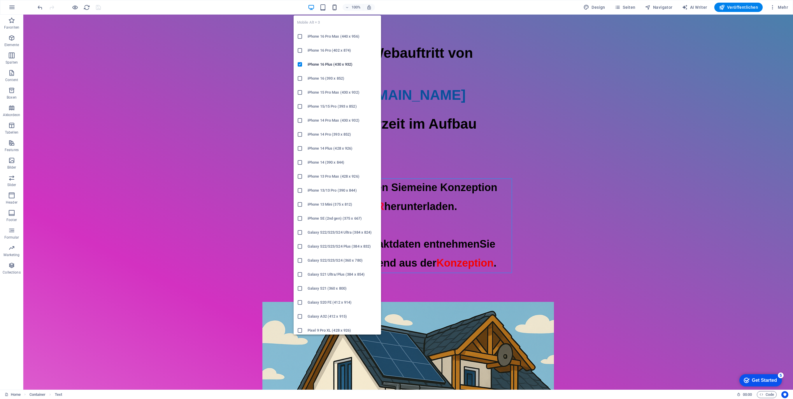
click at [332, 6] on span "button" at bounding box center [334, 7] width 7 height 7
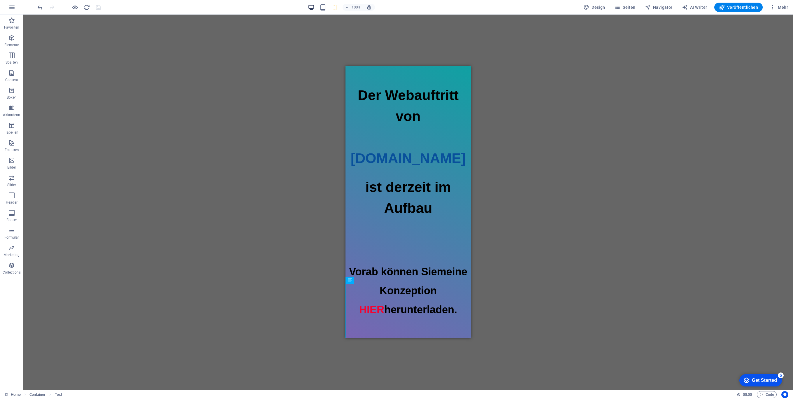
click at [313, 7] on icon "button" at bounding box center [311, 7] width 7 height 7
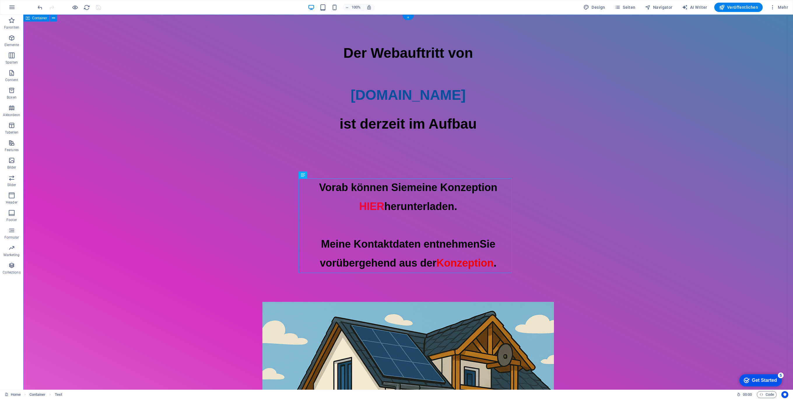
click at [650, 187] on div "Der Webauftritt von Spielhuesli.de ist derzeit im Aufbau Vorab können Sie meine…" at bounding box center [408, 318] width 770 height 607
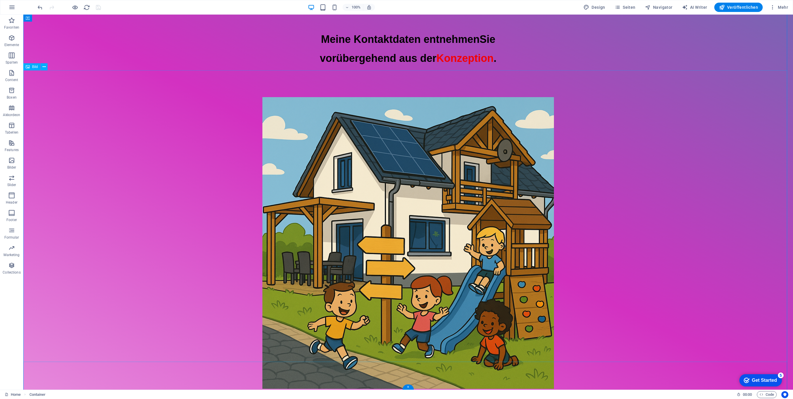
scroll to position [76, 0]
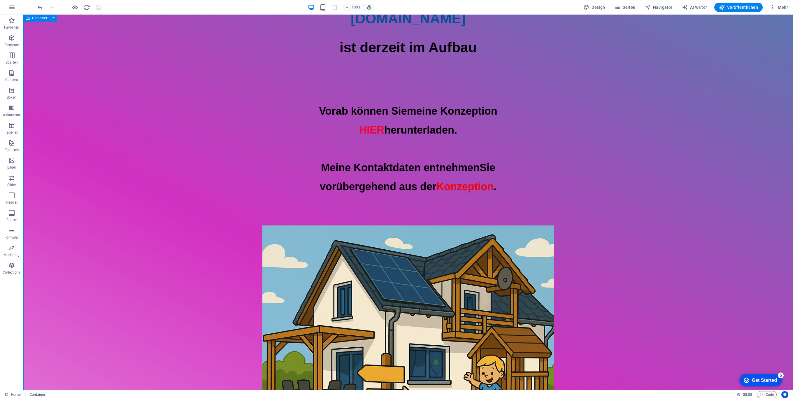
click at [533, 189] on div "Der Webauftritt von Spielhuesli.de ist derzeit im Aufbau Vorab können Sie meine…" at bounding box center [408, 241] width 770 height 607
click at [512, 189] on div "Der Webauftritt von Spielhuesli.de ist derzeit im Aufbau Vorab können Sie meine…" at bounding box center [408, 241] width 770 height 607
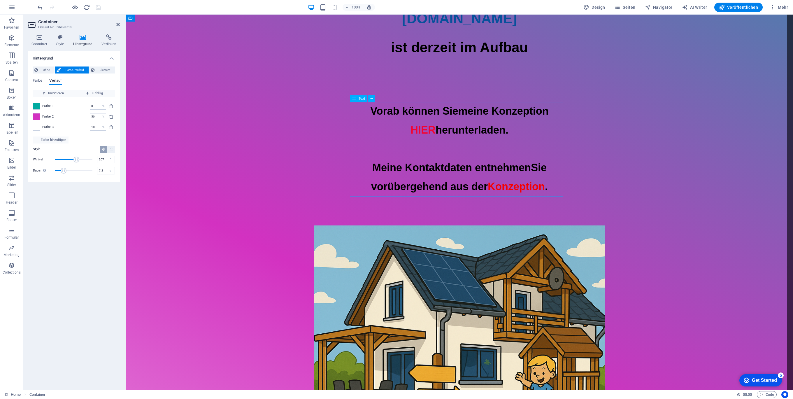
click at [557, 187] on div "Vorab können Sie meine Konzeption HIER herunterladen. Meine Kontaktdaten entneh…" at bounding box center [459, 149] width 667 height 94
click at [560, 187] on div "Vorab können Sie meine Konzeption HIER herunterladen. Meine Kontaktdaten entneh…" at bounding box center [459, 149] width 667 height 94
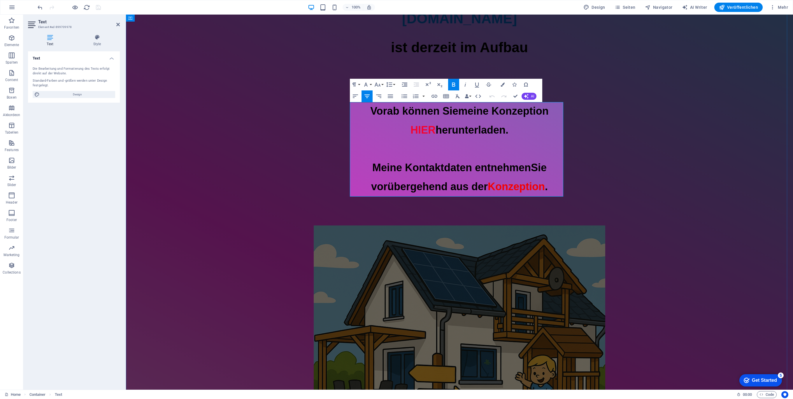
click at [548, 187] on span "." at bounding box center [546, 186] width 3 height 12
click at [515, 134] on span "herunterladen. Meine Kontaktdaten entnehmen" at bounding box center [451, 149] width 159 height 50
click at [546, 188] on span "Konzeption" at bounding box center [517, 186] width 57 height 12
click at [546, 187] on span "Konzeption" at bounding box center [517, 186] width 57 height 12
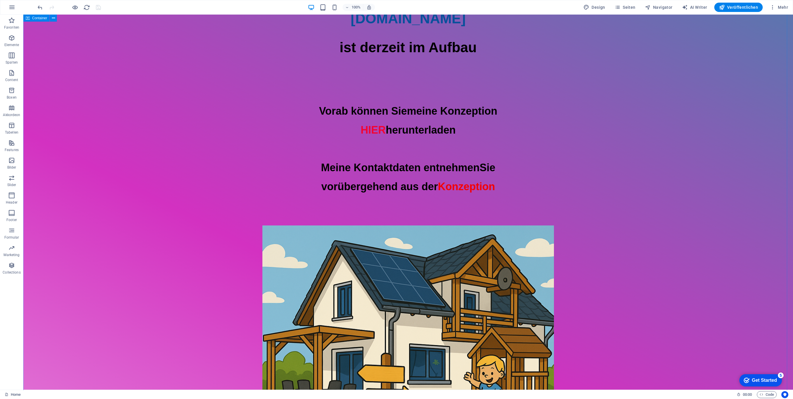
click at [566, 191] on div "Der Webauftritt von [DOMAIN_NAME] ist derzeit im Aufbau Vorab können Sie meine …" at bounding box center [408, 241] width 770 height 607
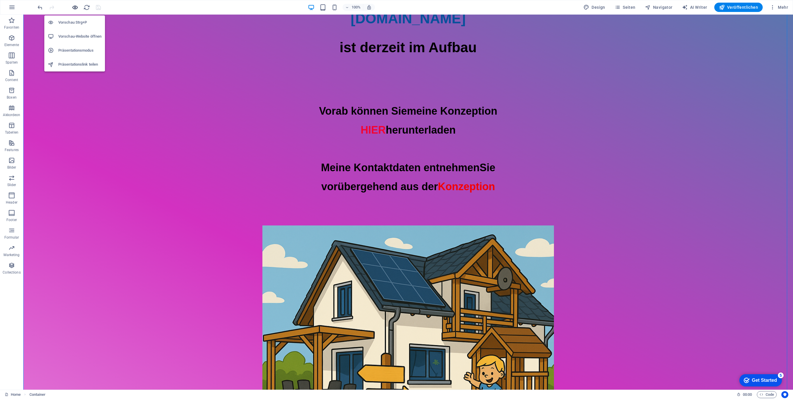
click at [74, 8] on icon "button" at bounding box center [75, 7] width 7 height 7
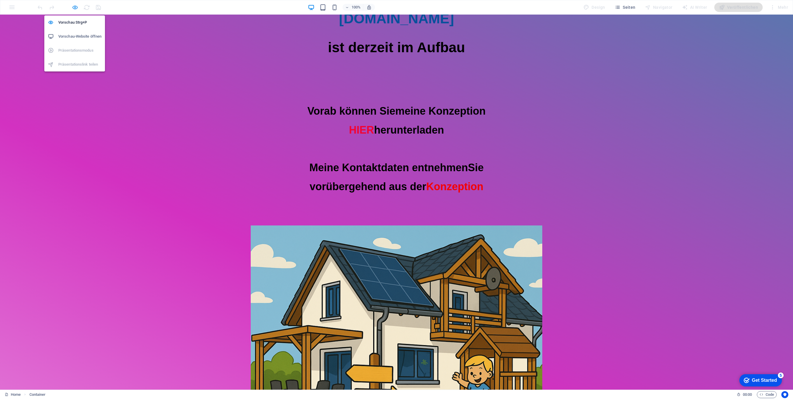
drag, startPoint x: 73, startPoint y: 8, endPoint x: 469, endPoint y: 89, distance: 403.6
click at [73, 8] on icon "button" at bounding box center [75, 7] width 7 height 7
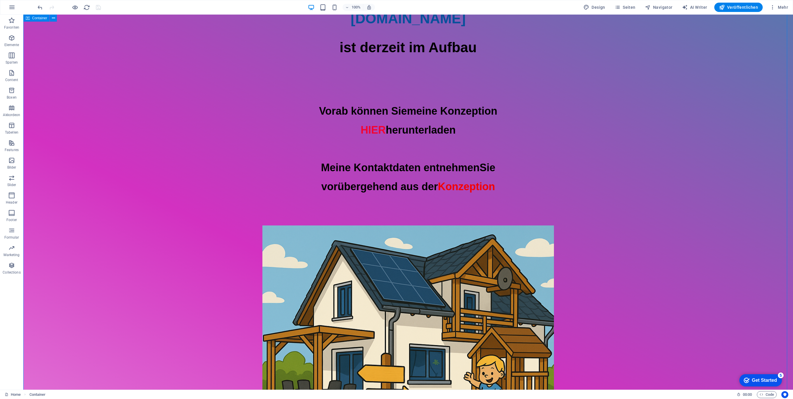
drag, startPoint x: 612, startPoint y: 129, endPoint x: 605, endPoint y: 131, distance: 7.6
click at [612, 129] on div "Der Webauftritt von [DOMAIN_NAME] ist derzeit im Aufbau Vorab können Sie meine …" at bounding box center [408, 241] width 770 height 607
click at [734, 5] on span "Veröffentlichen" at bounding box center [738, 7] width 39 height 6
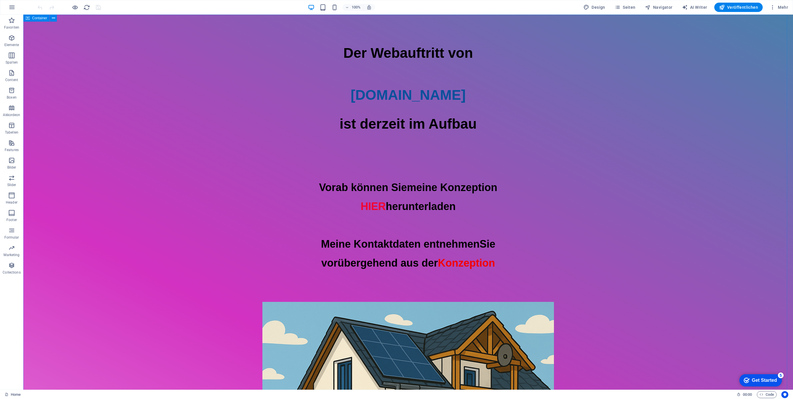
click at [37, 17] on span "Container" at bounding box center [39, 17] width 15 height 3
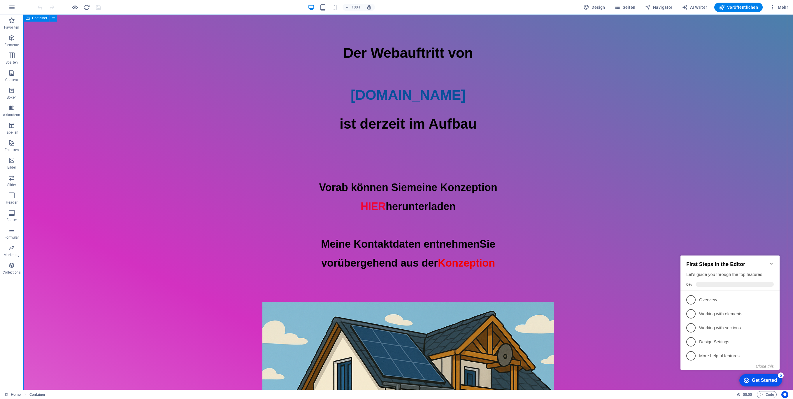
click at [37, 17] on span "Container" at bounding box center [39, 17] width 15 height 3
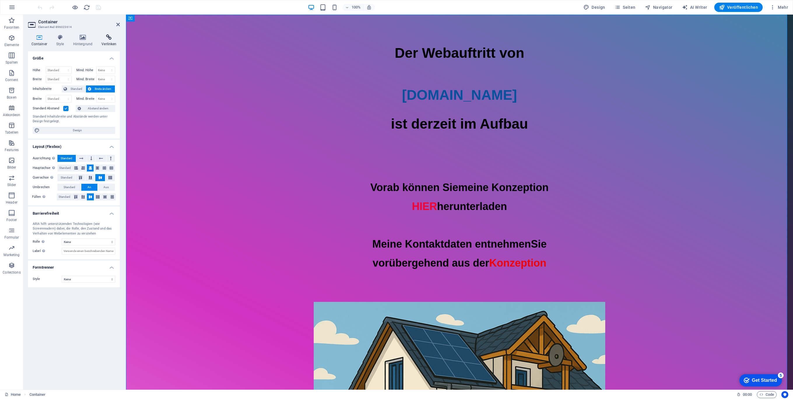
click at [108, 40] on h4 "Verlinken" at bounding box center [109, 40] width 22 height 12
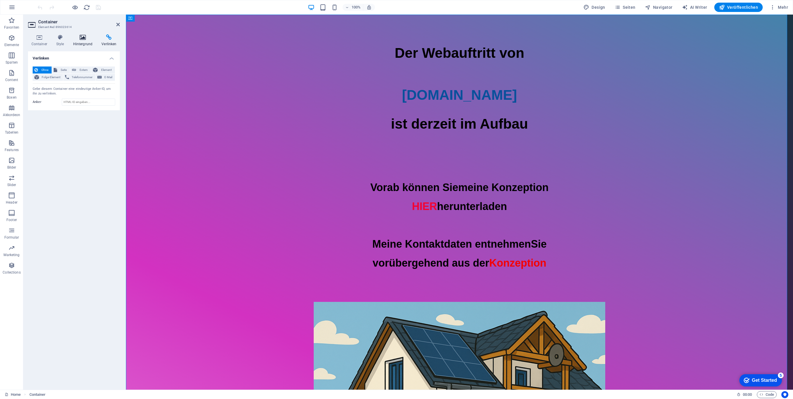
click at [87, 40] on icon at bounding box center [83, 37] width 26 height 6
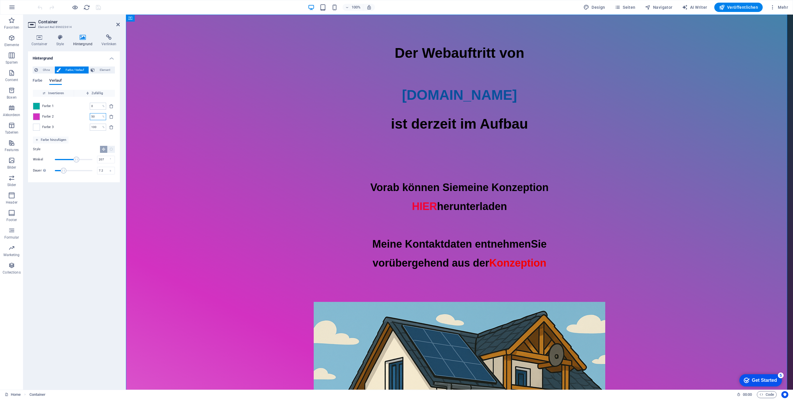
drag, startPoint x: 97, startPoint y: 116, endPoint x: 78, endPoint y: 118, distance: 19.9
click at [78, 118] on div "Farbe 2 50 % ​" at bounding box center [74, 116] width 82 height 7
type input "100"
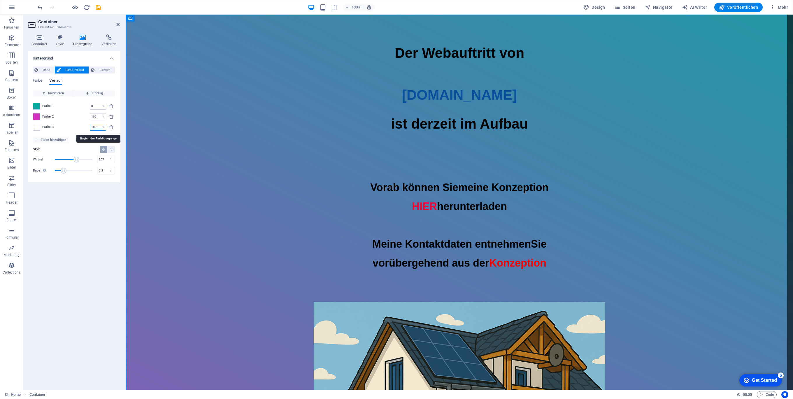
click at [96, 125] on input "100" at bounding box center [95, 127] width 10 height 7
drag, startPoint x: 95, startPoint y: 107, endPoint x: 81, endPoint y: 107, distance: 13.4
click at [82, 107] on div "Farbe 1 0 % ​" at bounding box center [74, 106] width 82 height 7
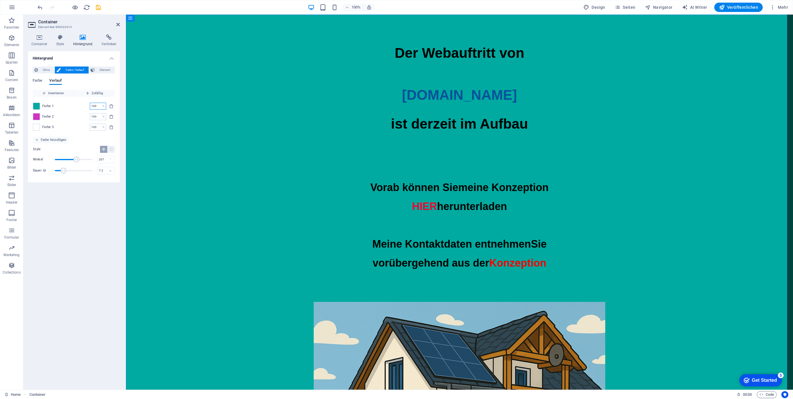
drag, startPoint x: 97, startPoint y: 103, endPoint x: 67, endPoint y: 103, distance: 30.0
click at [67, 103] on div "Farbe 1 100 % ​" at bounding box center [74, 106] width 82 height 7
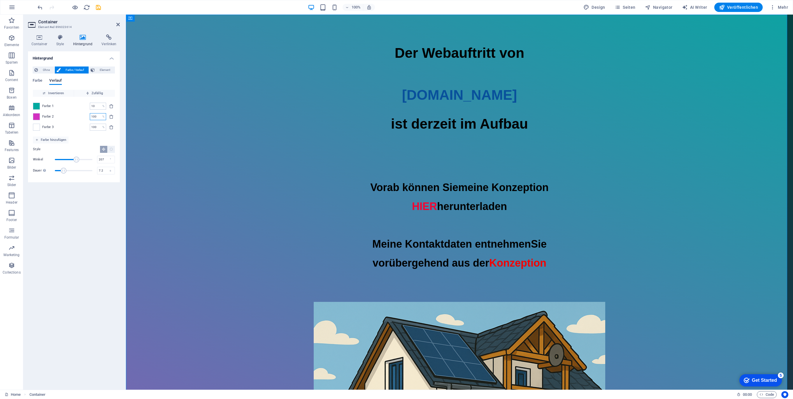
drag, startPoint x: 96, startPoint y: 115, endPoint x: 72, endPoint y: 115, distance: 23.6
click at [72, 115] on div "Farbe 2 100 % ​" at bounding box center [74, 116] width 82 height 7
drag, startPoint x: 100, startPoint y: 105, endPoint x: 67, endPoint y: 105, distance: 32.9
click at [67, 105] on div "Farbe 1 10 % ​" at bounding box center [74, 106] width 82 height 7
type input "33"
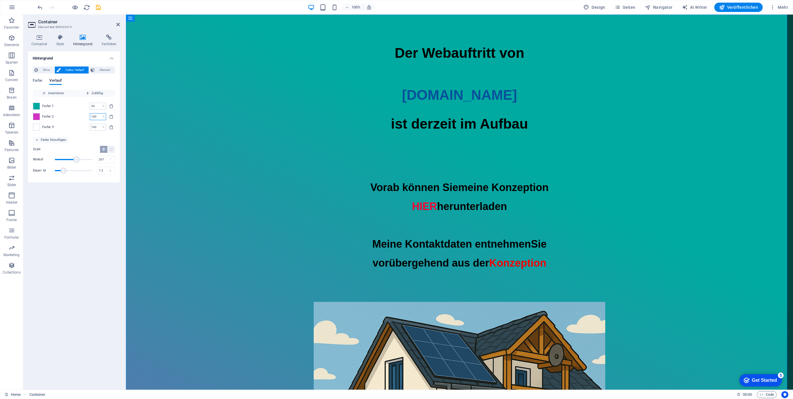
drag, startPoint x: 99, startPoint y: 115, endPoint x: 67, endPoint y: 116, distance: 31.8
click at [67, 116] on div "Farbe 2 100 % ​" at bounding box center [74, 116] width 82 height 7
type input "66"
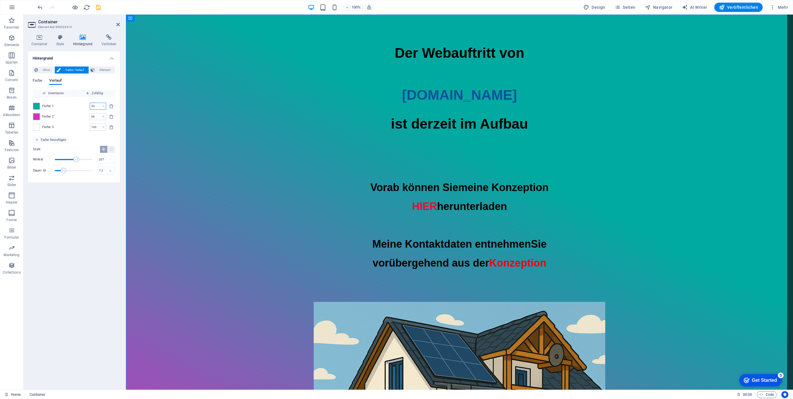
drag, startPoint x: 89, startPoint y: 110, endPoint x: 82, endPoint y: 110, distance: 7.0
click at [82, 110] on div "Farbe 1 33 % ​ Farbe 2 66 % ​ Farbe 3 100 % ​" at bounding box center [74, 117] width 82 height 40
type input "25"
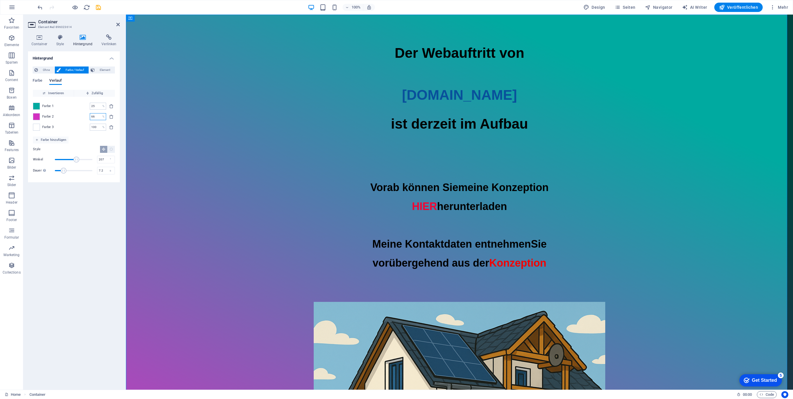
drag, startPoint x: 94, startPoint y: 115, endPoint x: 82, endPoint y: 116, distance: 12.6
click at [83, 116] on div "Farbe 2 66 % ​" at bounding box center [74, 116] width 82 height 7
drag, startPoint x: 36, startPoint y: 126, endPoint x: 52, endPoint y: 123, distance: 16.6
click at [53, 122] on div "Farbe 1 25 % ​ Farbe 2 66 % ​ Farbe 3 100 % ​" at bounding box center [74, 117] width 82 height 40
drag, startPoint x: 50, startPoint y: 127, endPoint x: 54, endPoint y: 113, distance: 14.9
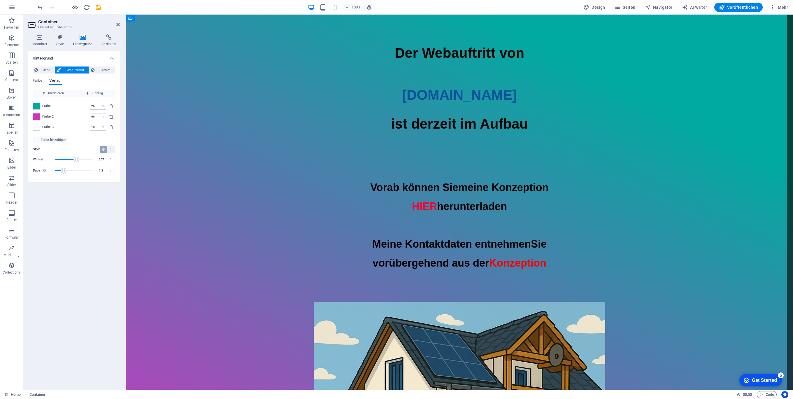
click at [54, 113] on div "Farbe 1 25 % ​ Farbe 2 66 % ​ Farbe 3 100 % ​" at bounding box center [74, 117] width 82 height 40
type input "100"
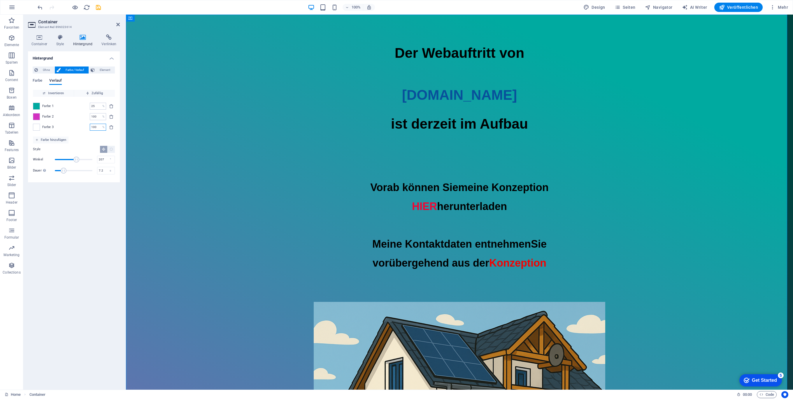
drag, startPoint x: 89, startPoint y: 127, endPoint x: 73, endPoint y: 127, distance: 16.0
click at [73, 127] on div "Farbe 3 100 % ​" at bounding box center [74, 127] width 82 height 7
type input "50"
type input "100"
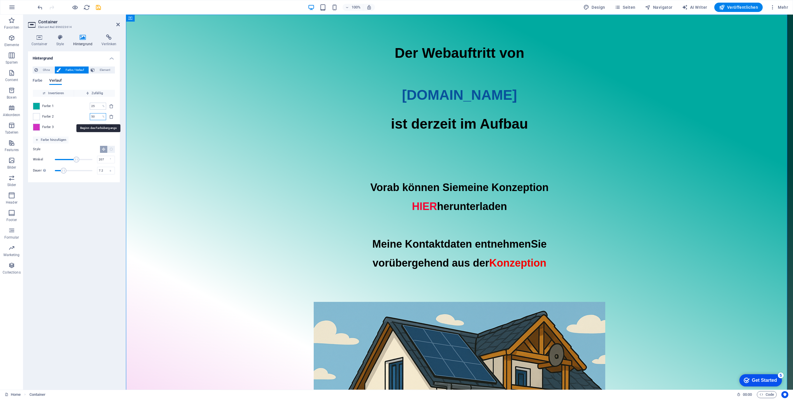
click at [96, 117] on input "50" at bounding box center [95, 116] width 10 height 7
drag, startPoint x: 98, startPoint y: 105, endPoint x: 87, endPoint y: 105, distance: 11.1
click at [87, 105] on div "Farbe 1 25 % ​" at bounding box center [74, 106] width 82 height 7
type input "33"
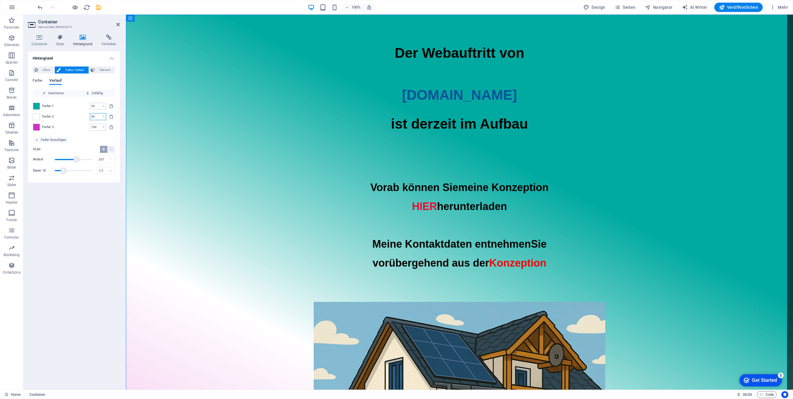
drag, startPoint x: 96, startPoint y: 117, endPoint x: 83, endPoint y: 119, distance: 13.0
click at [83, 119] on div "Farbe 2 50 % ​" at bounding box center [74, 116] width 82 height 7
drag, startPoint x: 97, startPoint y: 128, endPoint x: 85, endPoint y: 129, distance: 12.3
click at [85, 129] on div "Farbe 3 100 % ​" at bounding box center [74, 127] width 82 height 7
type input "75"
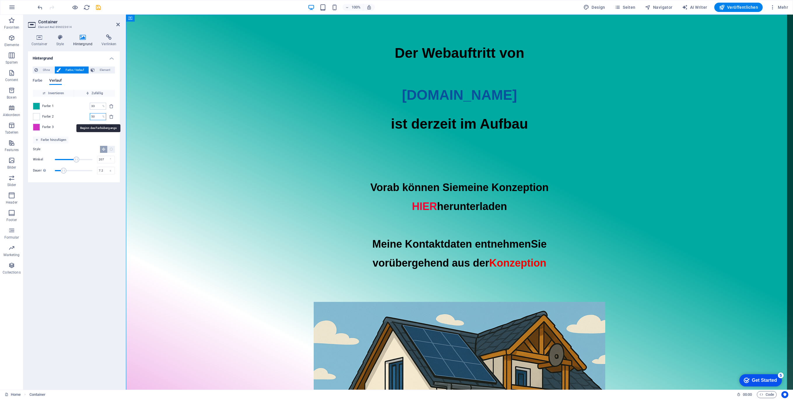
click at [96, 116] on input "50" at bounding box center [95, 116] width 10 height 7
drag, startPoint x: 97, startPoint y: 106, endPoint x: 89, endPoint y: 106, distance: 8.5
click at [89, 106] on div "Farbe 1 33 % ​" at bounding box center [74, 106] width 82 height 7
type input "20"
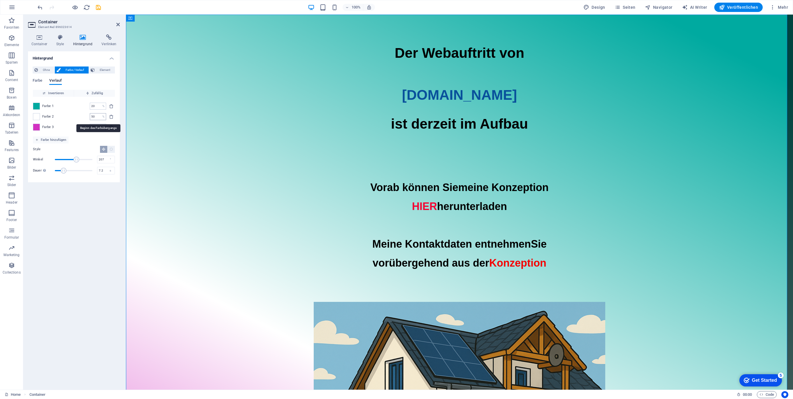
click at [98, 116] on input "50" at bounding box center [95, 116] width 10 height 7
drag, startPoint x: 98, startPoint y: 126, endPoint x: 77, endPoint y: 127, distance: 21.0
click at [77, 127] on div "Farbe 3 75 % ​" at bounding box center [74, 127] width 82 height 7
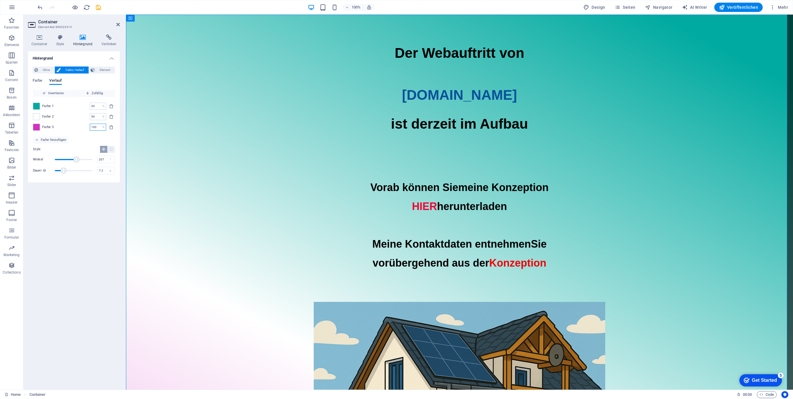
drag, startPoint x: 97, startPoint y: 126, endPoint x: 76, endPoint y: 125, distance: 21.0
click at [77, 126] on div "Farbe 3 100 % ​" at bounding box center [74, 127] width 82 height 7
type input "80"
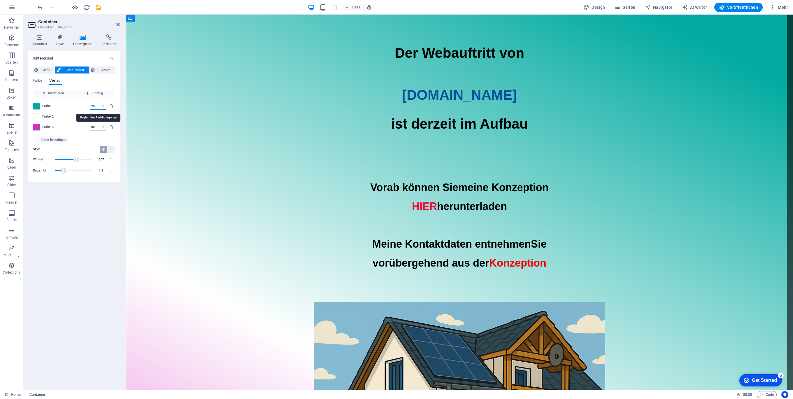
drag, startPoint x: 96, startPoint y: 107, endPoint x: 82, endPoint y: 106, distance: 14.0
click at [82, 106] on div "Farbe 1 20 % ​" at bounding box center [74, 106] width 82 height 7
type input "10"
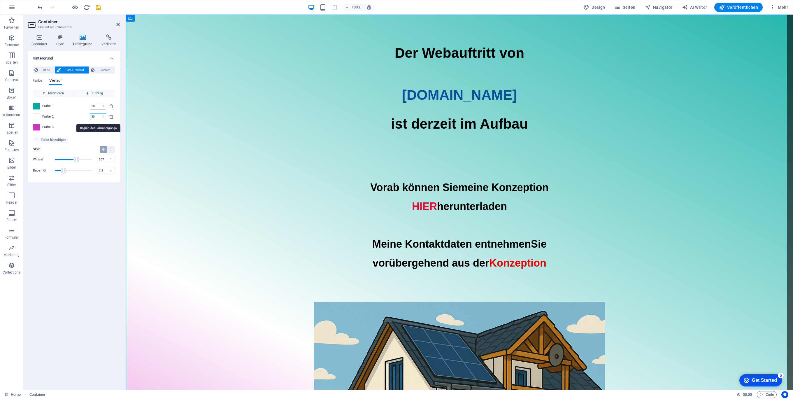
click at [97, 115] on input "50" at bounding box center [95, 116] width 10 height 7
drag, startPoint x: 97, startPoint y: 115, endPoint x: 80, endPoint y: 115, distance: 17.2
click at [80, 115] on div "Farbe 2 50 % ​" at bounding box center [74, 116] width 82 height 7
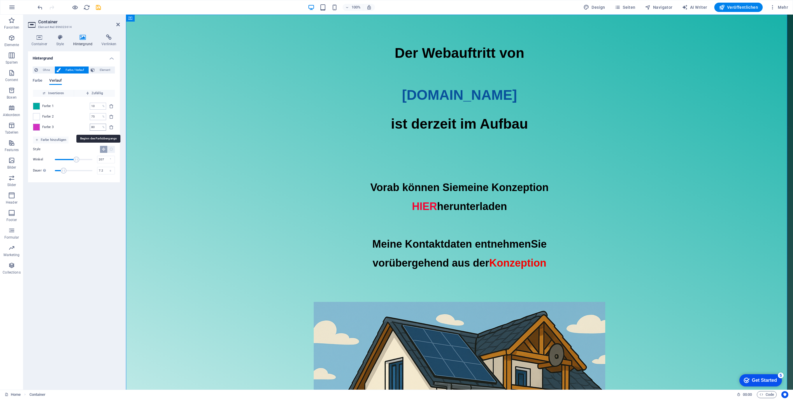
click at [94, 124] on input "80" at bounding box center [95, 127] width 10 height 7
drag, startPoint x: 83, startPoint y: 116, endPoint x: 71, endPoint y: 115, distance: 12.3
click at [71, 115] on div "Farbe 2 75 % ​" at bounding box center [74, 116] width 82 height 7
type input "80"
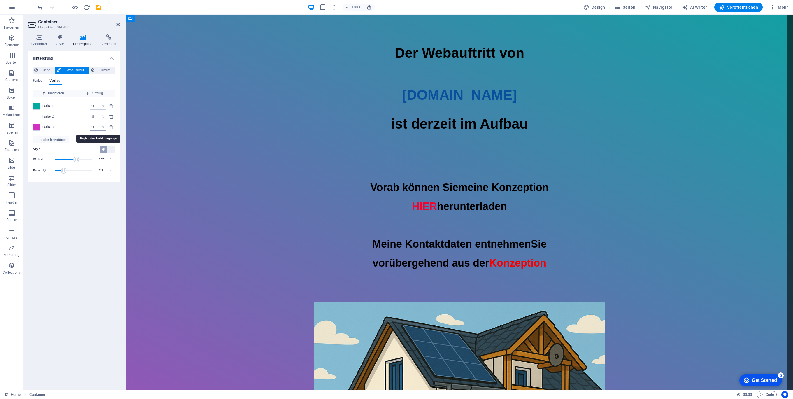
click at [96, 127] on input "100" at bounding box center [95, 127] width 10 height 7
click at [96, 116] on input "80" at bounding box center [95, 116] width 10 height 7
drag, startPoint x: 99, startPoint y: 127, endPoint x: 83, endPoint y: 128, distance: 15.8
click at [83, 128] on div "Farbe 3 100 % ​" at bounding box center [74, 127] width 82 height 7
type input "60"
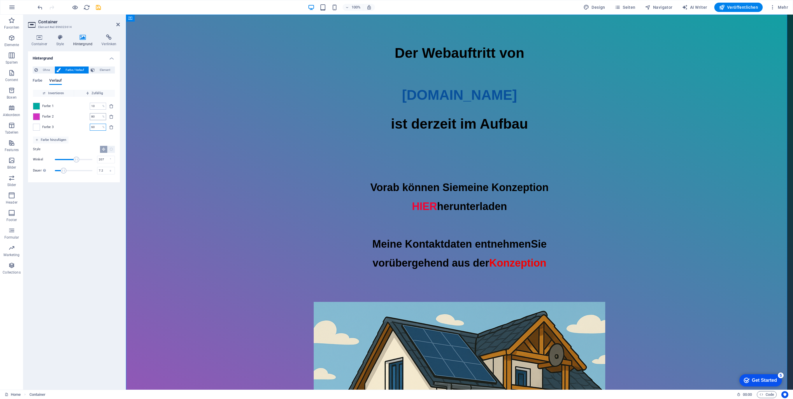
type input "60"
type input "80"
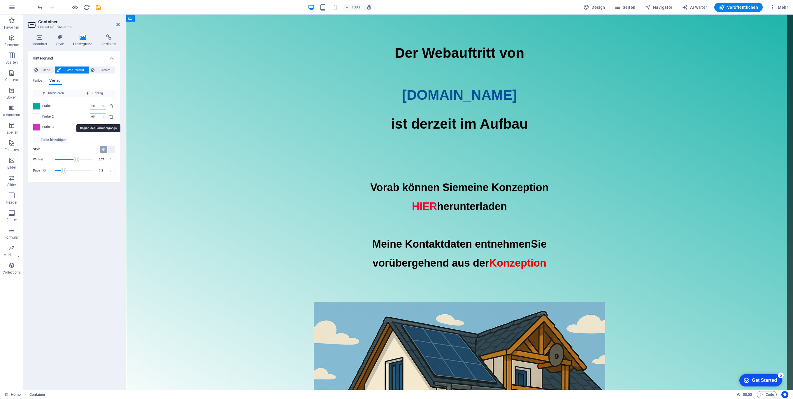
click at [99, 116] on input "60" at bounding box center [95, 116] width 10 height 7
drag, startPoint x: 96, startPoint y: 107, endPoint x: 86, endPoint y: 107, distance: 10.5
click at [86, 107] on div "Farbe 1 10 % ​" at bounding box center [74, 106] width 82 height 7
type input "30"
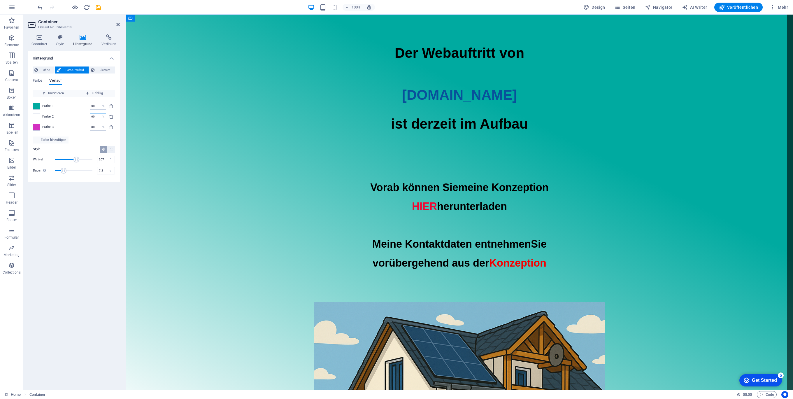
drag, startPoint x: 95, startPoint y: 115, endPoint x: 80, endPoint y: 115, distance: 15.2
click at [80, 115] on div "Farbe 2 60 % ​" at bounding box center [74, 116] width 82 height 7
type input "80"
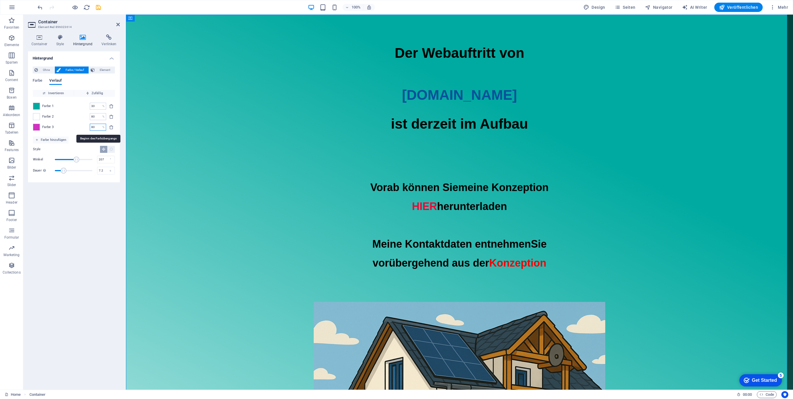
click at [95, 127] on input "80" at bounding box center [95, 127] width 10 height 7
click at [97, 116] on input "80" at bounding box center [95, 116] width 10 height 7
drag, startPoint x: 98, startPoint y: 126, endPoint x: 79, endPoint y: 127, distance: 19.2
click at [79, 127] on div "Farbe 3 80 % ​" at bounding box center [74, 127] width 82 height 7
type input "50"
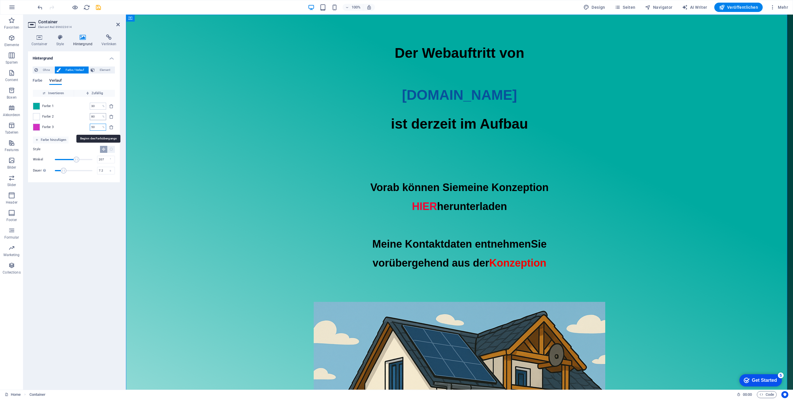
type input "50"
type input "80"
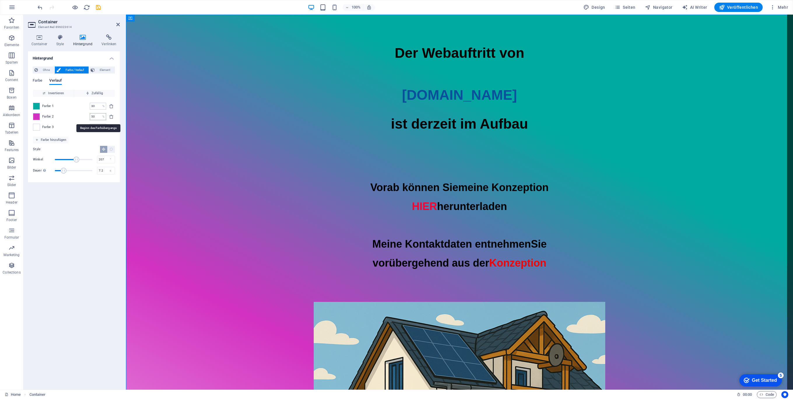
click at [102, 114] on p "%" at bounding box center [103, 117] width 2 height 6
click at [102, 7] on div "100% Design Seiten Navigator AI Writer Veröffentlichen Mehr" at bounding box center [413, 7] width 754 height 9
click at [96, 8] on icon "save" at bounding box center [98, 7] width 7 height 7
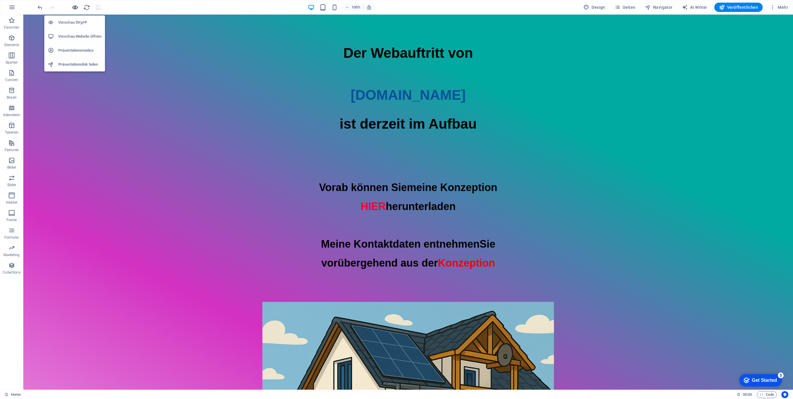
click at [73, 8] on icon "button" at bounding box center [75, 7] width 7 height 7
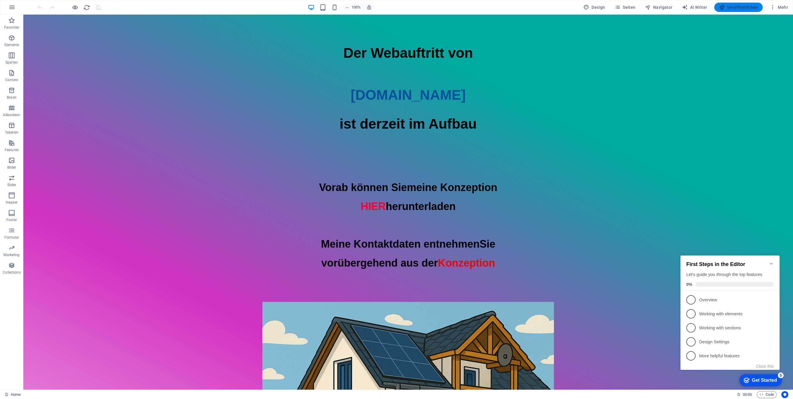
click at [739, 7] on span "Veröffentlichen" at bounding box center [738, 7] width 39 height 6
click at [16, 10] on button "button" at bounding box center [12, 7] width 14 height 14
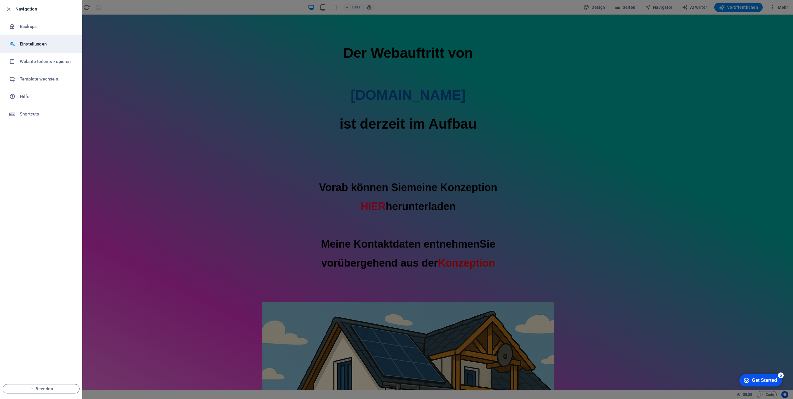
click at [45, 42] on h6 "Einstellungen" at bounding box center [47, 44] width 54 height 7
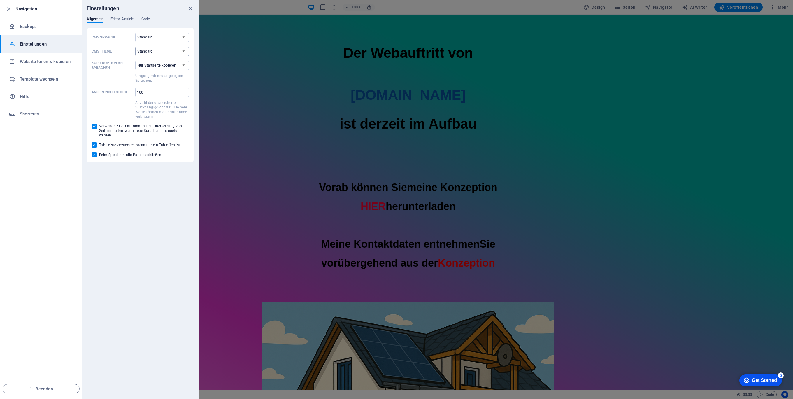
click at [157, 50] on select "Standard Dark Light" at bounding box center [162, 51] width 54 height 9
click at [121, 21] on span "Editor-Ansicht" at bounding box center [122, 19] width 24 height 8
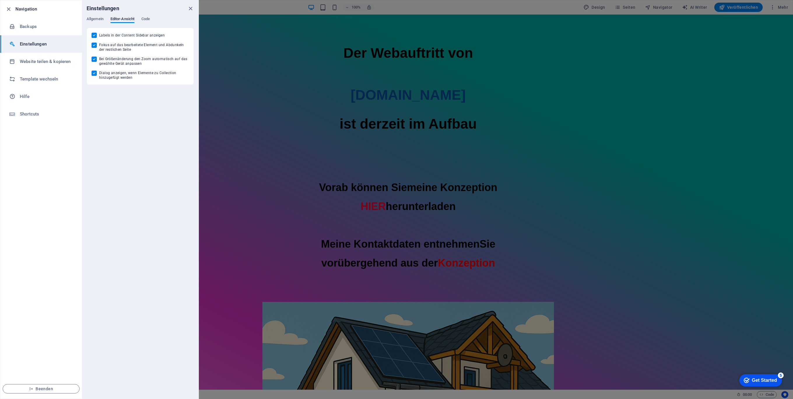
click at [154, 20] on div "Allgemein Editor-Ansicht Code" at bounding box center [140, 22] width 107 height 11
click at [146, 22] on span "Code" at bounding box center [145, 19] width 8 height 8
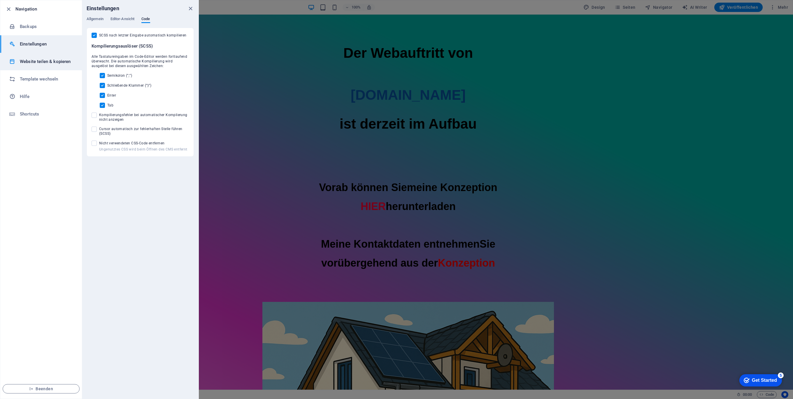
click at [52, 62] on h6 "Website teilen & kopieren" at bounding box center [47, 61] width 54 height 7
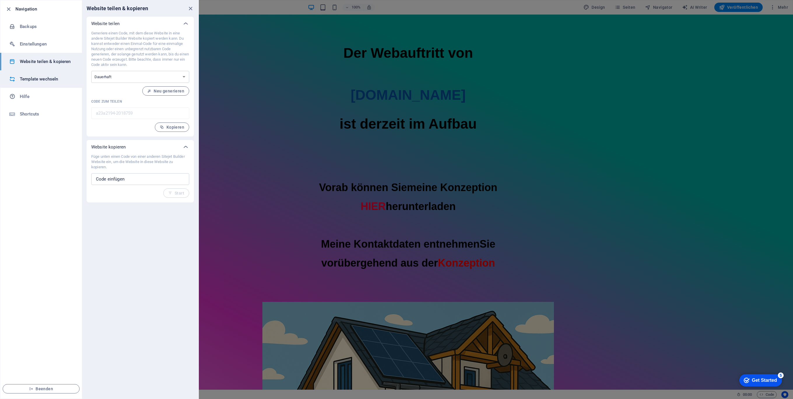
click at [43, 80] on h6 "Template wechseln" at bounding box center [47, 79] width 54 height 7
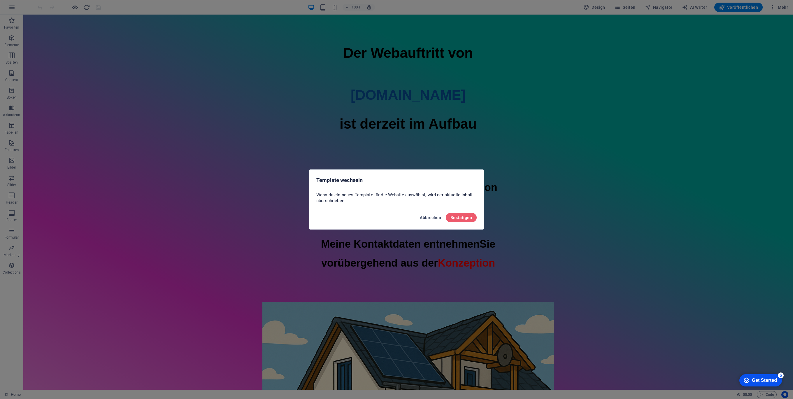
click at [423, 217] on span "Abbrechen" at bounding box center [430, 217] width 21 height 5
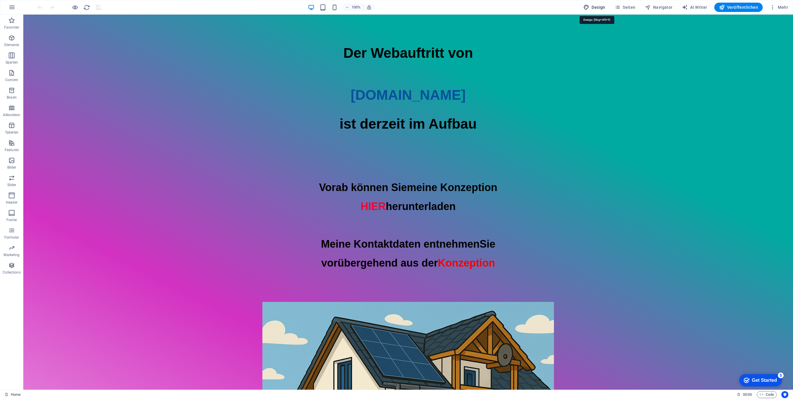
click at [596, 7] on span "Design" at bounding box center [594, 7] width 22 height 6
select select "px"
select select "400"
select select "px"
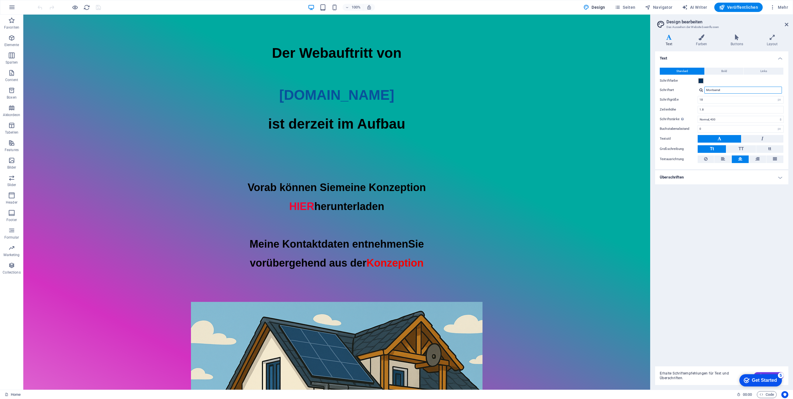
click at [717, 90] on input "Montserrat" at bounding box center [743, 90] width 78 height 7
drag, startPoint x: 729, startPoint y: 92, endPoint x: 700, endPoint y: 90, distance: 28.3
click at [700, 90] on div "Montserrat" at bounding box center [741, 90] width 86 height 7
click at [700, 89] on div at bounding box center [700, 90] width 3 height 4
click at [730, 114] on div "Schriften verwalten →" at bounding box center [744, 112] width 77 height 7
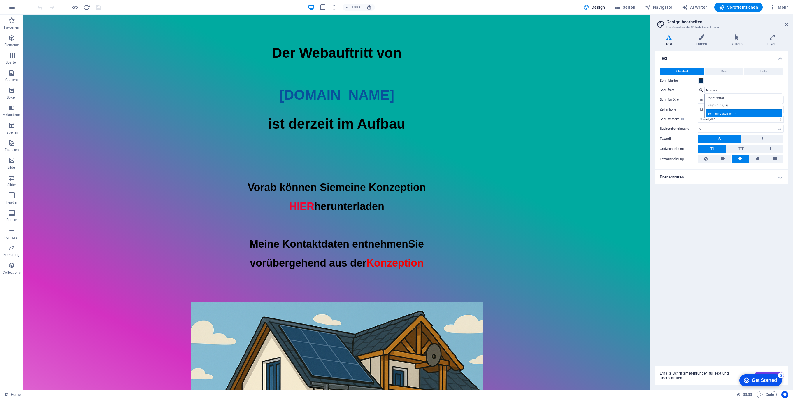
select select "popularity"
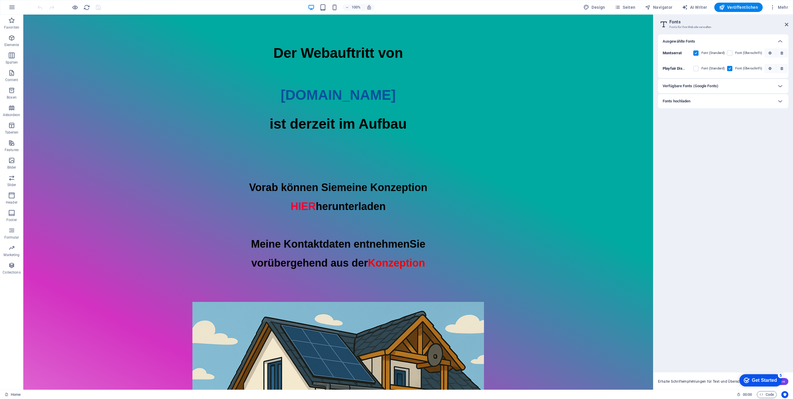
click at [706, 85] on h6 "Verfügbare Fonts (Google Fonts)" at bounding box center [691, 86] width 56 height 7
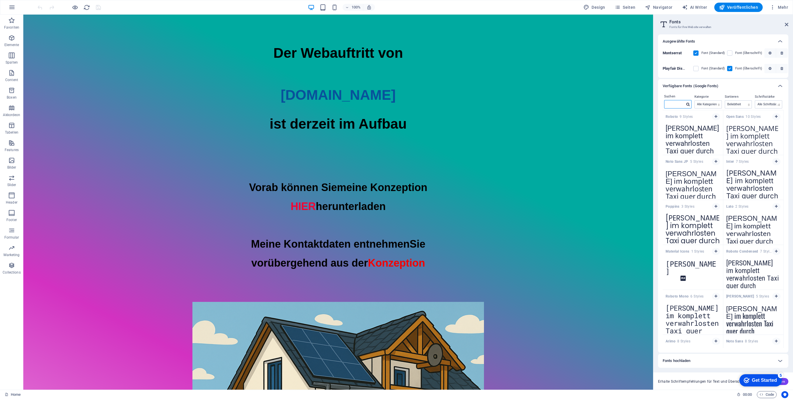
click at [680, 102] on input "text" at bounding box center [674, 104] width 20 height 8
click at [271, 54] on div "Der Webauftritt von [DOMAIN_NAME] ist derzeit im Aufbau" at bounding box center [338, 89] width 630 height 92
click at [283, 189] on div "Vorab können Sie meine Konzeption HIER herunterladen Meine Kontaktdaten entnehm…" at bounding box center [338, 225] width 630 height 94
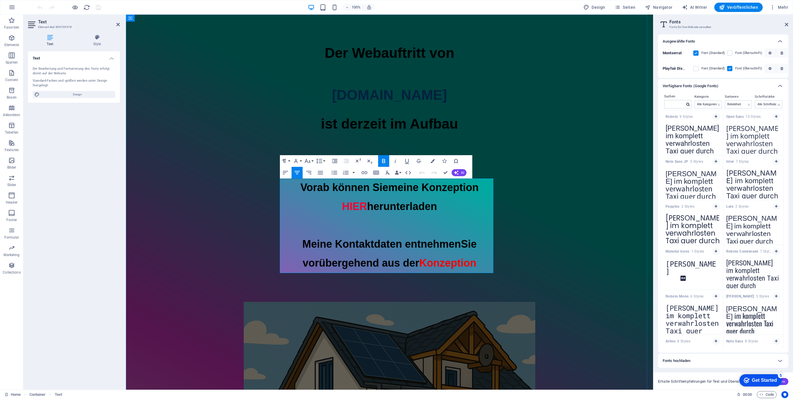
click at [300, 188] on span "Vorab können Sie" at bounding box center [344, 187] width 88 height 12
click at [300, 159] on button "Font Family" at bounding box center [297, 161] width 11 height 12
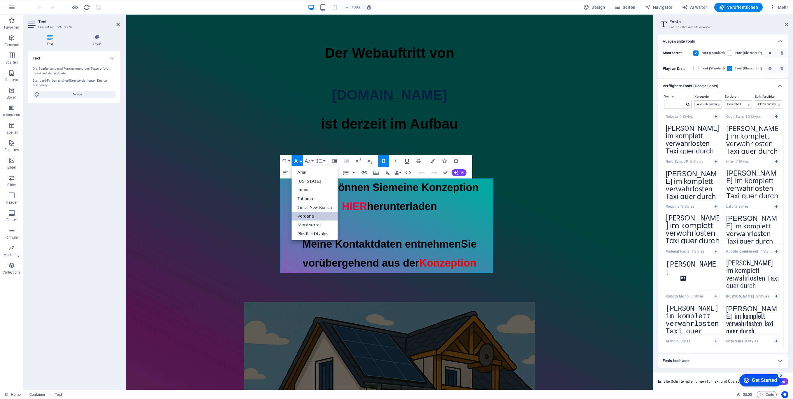
click at [300, 159] on button "Font Family" at bounding box center [297, 161] width 11 height 12
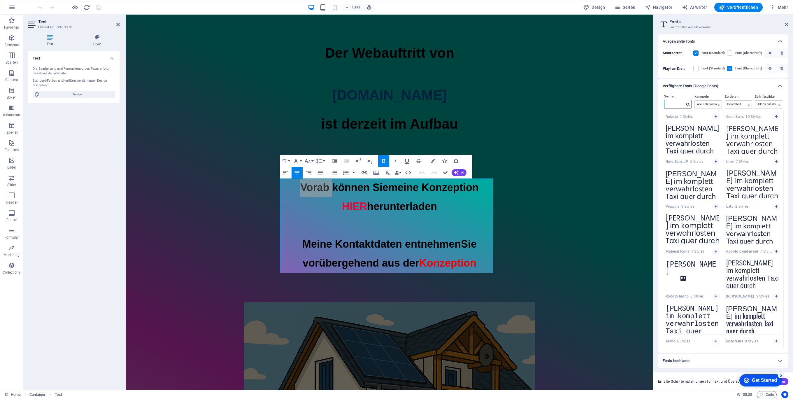
click at [678, 105] on input "text" at bounding box center [674, 104] width 20 height 8
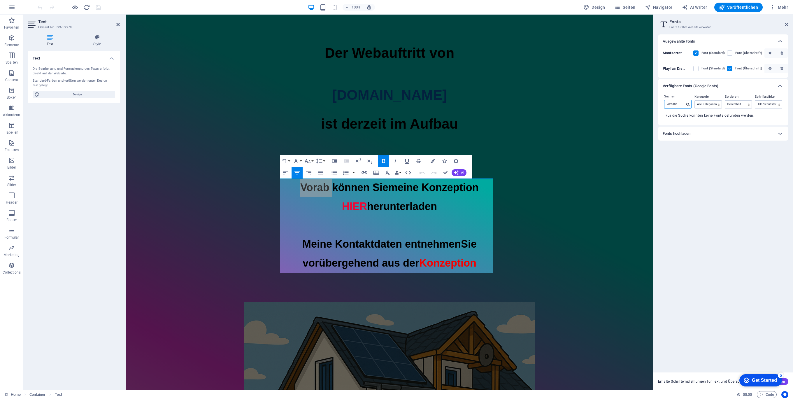
type input "verdana"
click at [781, 134] on icon at bounding box center [780, 133] width 7 height 7
click at [782, 41] on icon at bounding box center [780, 41] width 7 height 7
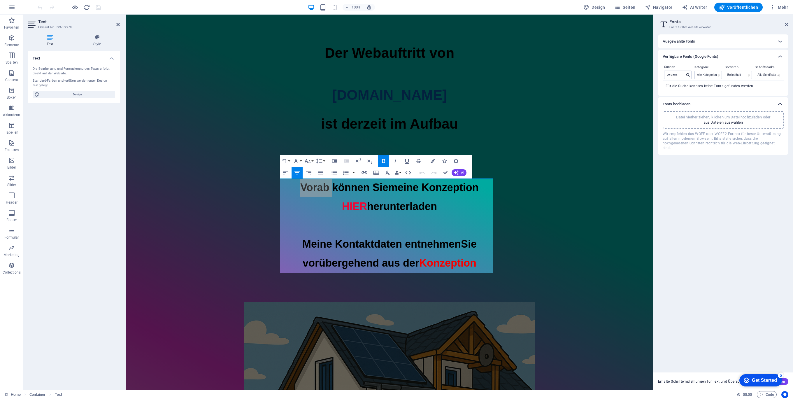
click at [779, 101] on icon at bounding box center [780, 104] width 7 height 7
click at [784, 25] on header "Fonts Fonts für Ihre Website verwalten" at bounding box center [723, 22] width 129 height 15
click at [786, 22] on icon at bounding box center [786, 24] width 3 height 5
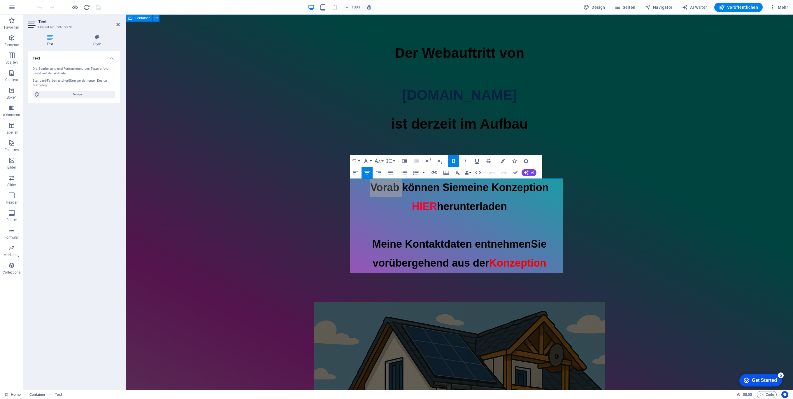
click at [707, 73] on div "Der Webauftritt von [DOMAIN_NAME] ist derzeit im Aufbau Vorab können Sie meine …" at bounding box center [459, 318] width 667 height 607
click at [709, 69] on div "Der Webauftritt von [DOMAIN_NAME] ist derzeit im Aufbau Vorab können Sie meine …" at bounding box center [459, 318] width 667 height 607
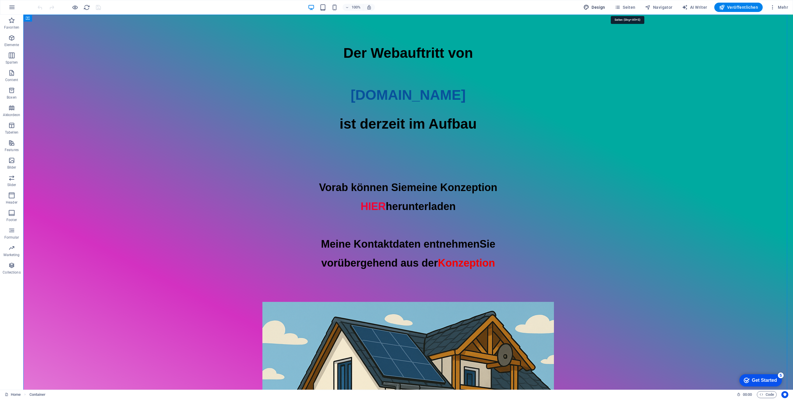
click at [602, 8] on span "Design" at bounding box center [594, 7] width 22 height 6
select select "px"
select select "400"
select select "px"
select select "700"
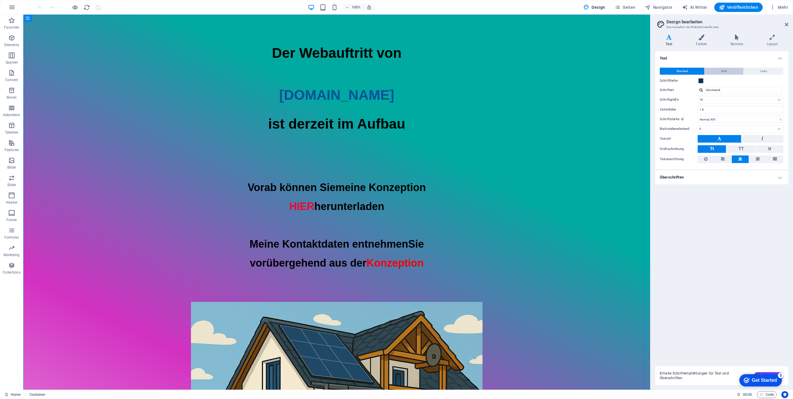
click at [718, 70] on button "Bold" at bounding box center [724, 71] width 39 height 7
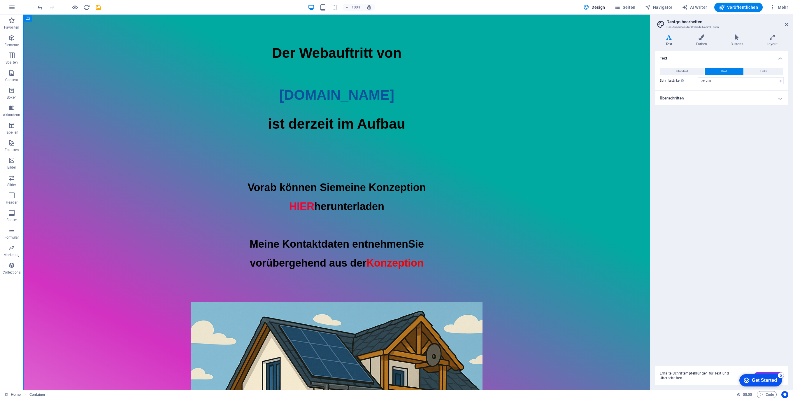
click at [776, 98] on h4 "Überschriften" at bounding box center [721, 98] width 133 height 14
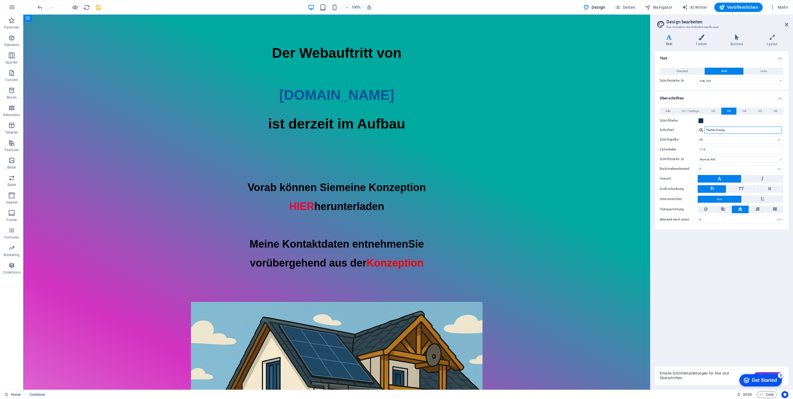
click at [738, 130] on input "Playfair Display" at bounding box center [743, 130] width 78 height 7
click at [749, 130] on input "Playfair Display" at bounding box center [743, 130] width 78 height 7
click at [701, 129] on div at bounding box center [700, 130] width 3 height 4
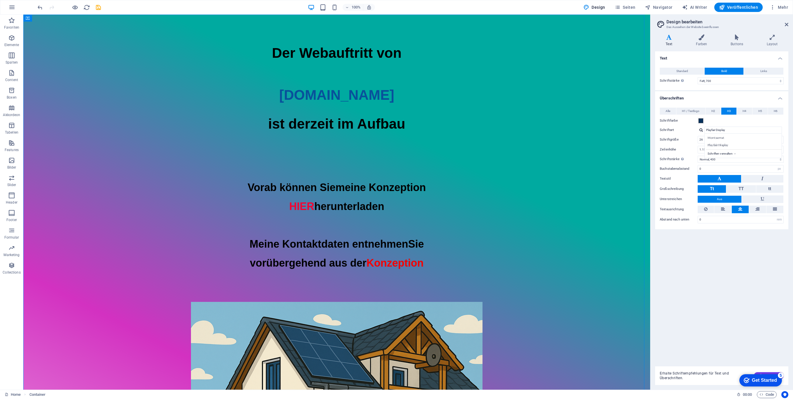
click at [700, 127] on div "Playfair Display Montserrat Playfair Display Schriften verwalten →" at bounding box center [741, 130] width 86 height 7
click at [700, 129] on div at bounding box center [700, 130] width 3 height 4
click at [773, 39] on icon at bounding box center [772, 37] width 32 height 6
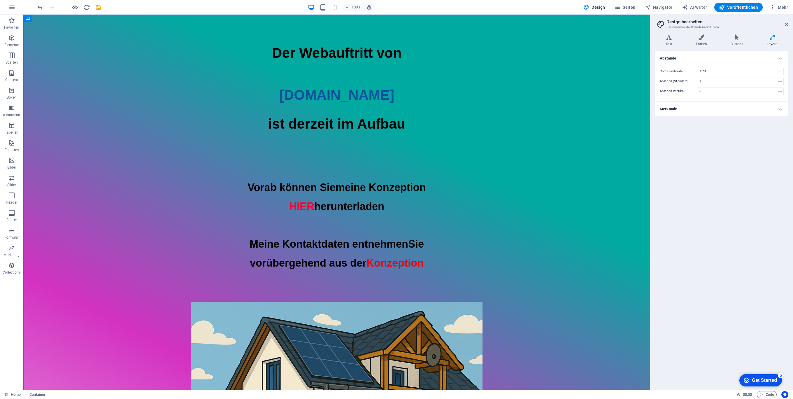
click at [778, 108] on h4 "Merkmale" at bounding box center [721, 109] width 133 height 14
click at [780, 108] on h4 "Merkmale" at bounding box center [721, 107] width 133 height 10
click at [701, 38] on icon at bounding box center [701, 37] width 33 height 6
click at [669, 38] on icon at bounding box center [669, 37] width 28 height 6
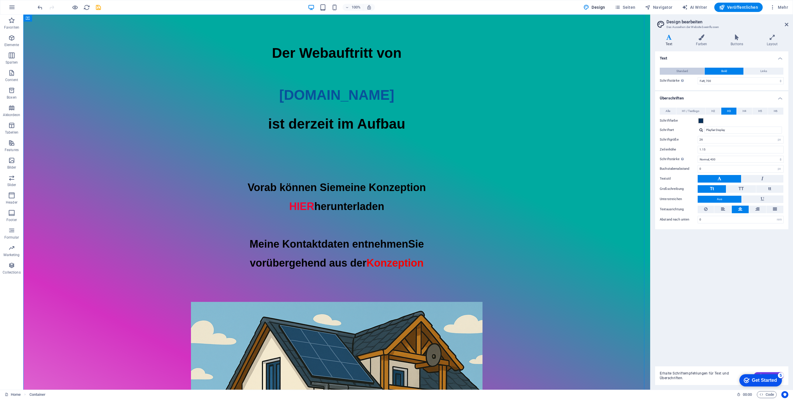
drag, startPoint x: 676, startPoint y: 68, endPoint x: 680, endPoint y: 70, distance: 5.0
click at [676, 68] on span "Standard" at bounding box center [682, 71] width 12 height 7
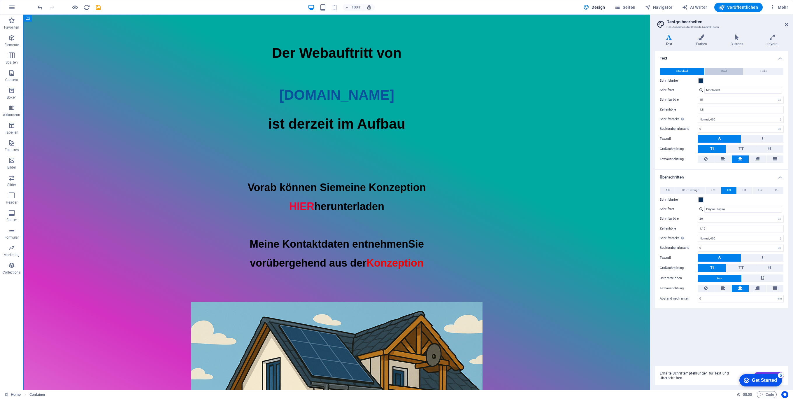
click at [722, 70] on span "Bold" at bounding box center [724, 71] width 6 height 7
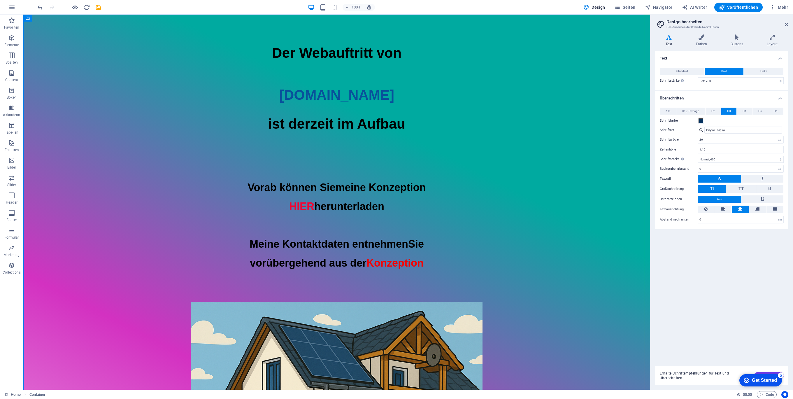
click at [686, 66] on div "Standard Bold Links Schriftfarbe Schriftart Montserrat Montserrat Playfair Disp…" at bounding box center [722, 76] width 136 height 28
click at [681, 71] on span "Standard" at bounding box center [682, 71] width 12 height 7
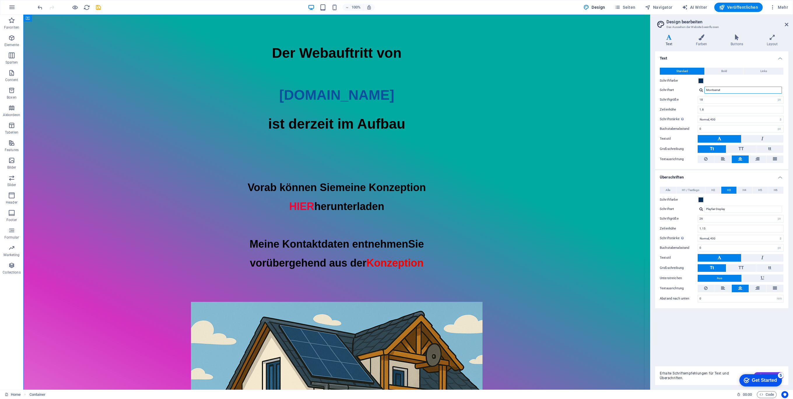
drag, startPoint x: 724, startPoint y: 90, endPoint x: 677, endPoint y: 87, distance: 47.6
click at [677, 87] on div "Schriftart Montserrat Montserrat Playfair Display Schriften verwalten →" at bounding box center [722, 90] width 124 height 7
click at [726, 115] on div "Schriften verwalten →" at bounding box center [744, 112] width 77 height 7
select select "popularity"
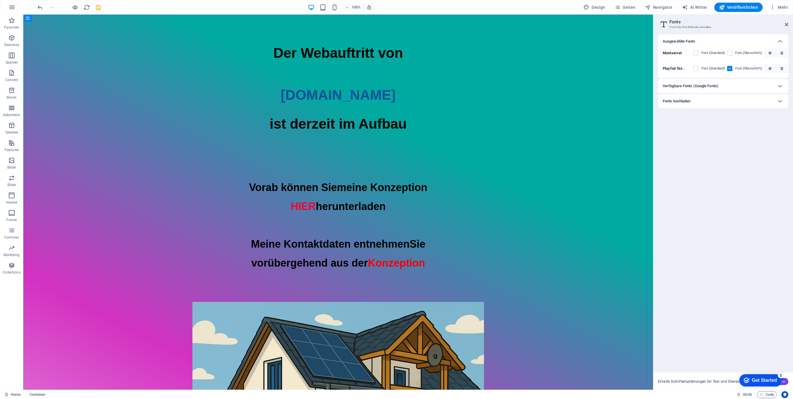
click at [742, 85] on div "Verfügbare Fonts (Google Fonts)" at bounding box center [718, 86] width 110 height 7
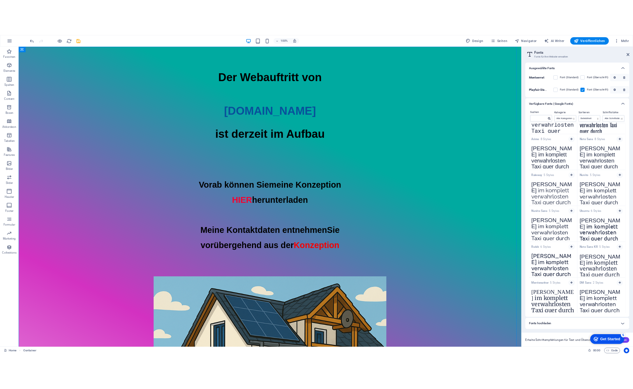
scroll to position [211, 0]
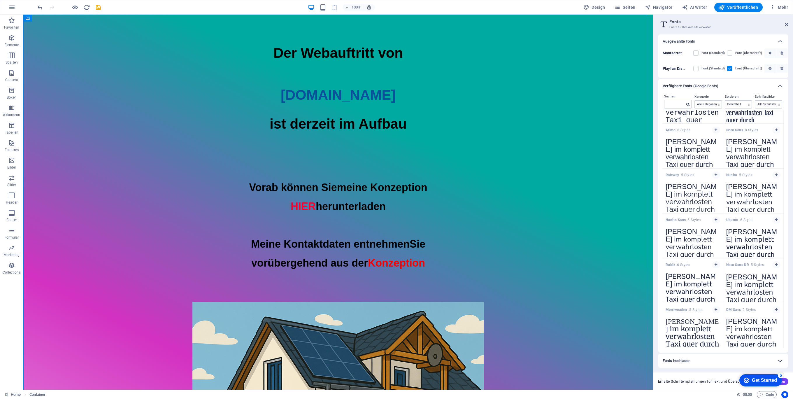
click at [781, 360] on icon at bounding box center [780, 360] width 7 height 7
click at [722, 338] on p "aus Dateien auswählen" at bounding box center [723, 335] width 40 height 5
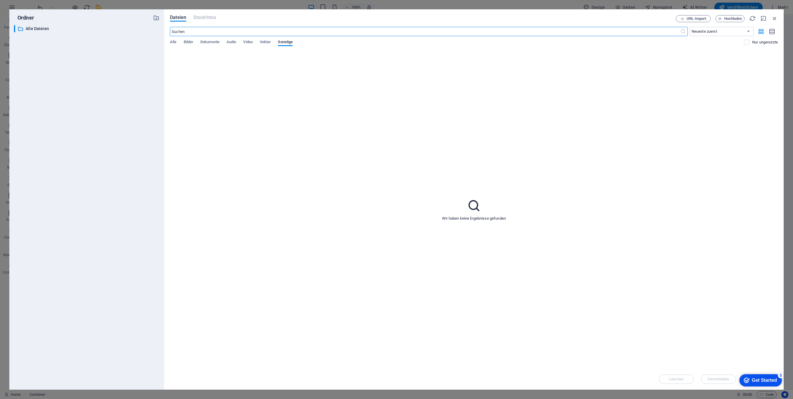
click at [778, 19] on div "Dateien Stockfotos URL-Import Hochladen ​ Neueste zuerst Älteste zuerst Name (A…" at bounding box center [473, 199] width 619 height 380
click at [775, 17] on icon "button" at bounding box center [774, 18] width 6 height 6
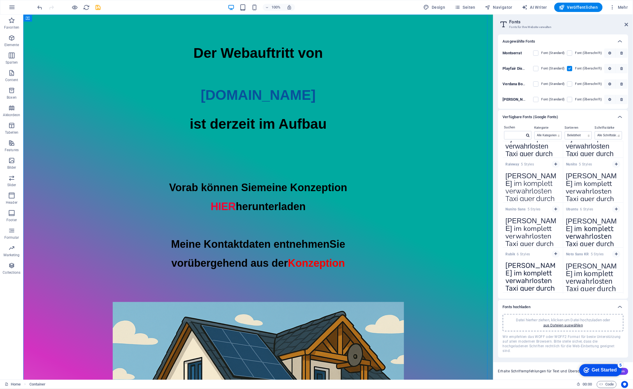
scroll to position [272, 0]
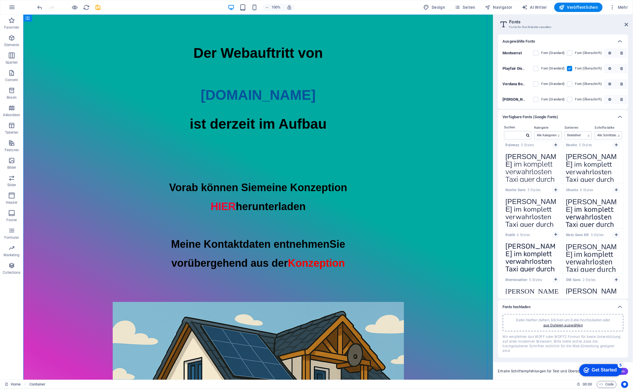
click at [571, 322] on p "Datei hierher ziehen, klicken um Datei hochzuladen oder" at bounding box center [564, 319] width 94 height 5
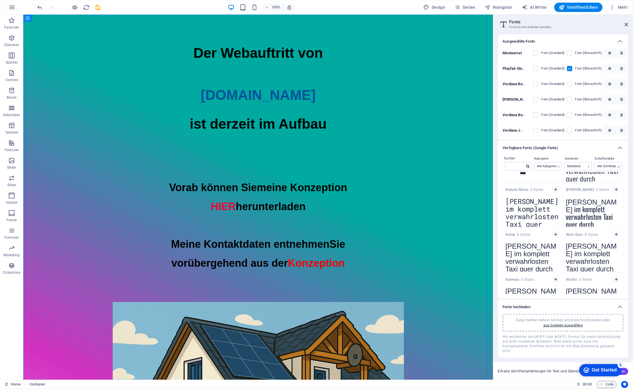
scroll to position [166, 0]
click at [511, 166] on input "text" at bounding box center [515, 166] width 20 height 8
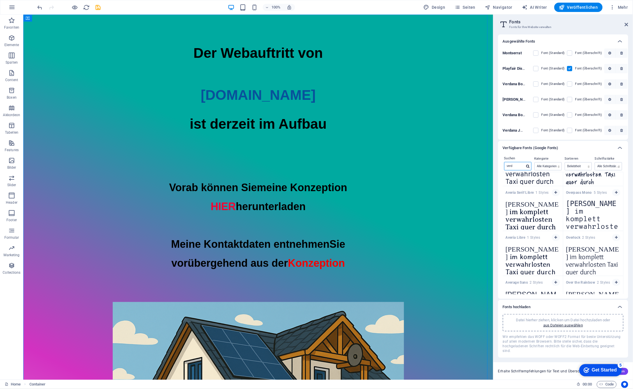
scroll to position [0, 0]
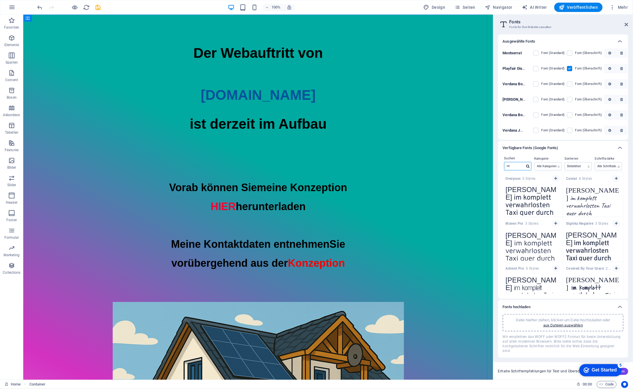
type input "v"
click at [618, 165] on select "Alle Schriftstärken 100 100italic 200 200italic 300 300italic 500 500italic 600…" at bounding box center [609, 166] width 27 height 8
drag, startPoint x: 617, startPoint y: 165, endPoint x: 614, endPoint y: 166, distance: 3.2
click at [617, 165] on select "Alle Schriftstärken 100 100italic 200 200italic 300 300italic 500 500italic 600…" at bounding box center [609, 166] width 27 height 8
click at [587, 167] on select "Name Kategorie Beliebtheit" at bounding box center [579, 166] width 27 height 8
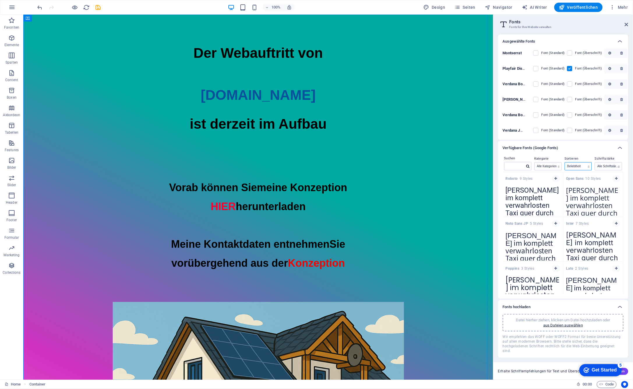
click at [587, 167] on select "Name Kategorie Beliebtheit" at bounding box center [579, 166] width 27 height 8
click at [549, 167] on select "Alle Kategorien serif display monospace sans-serif handwriting" at bounding box center [548, 166] width 27 height 8
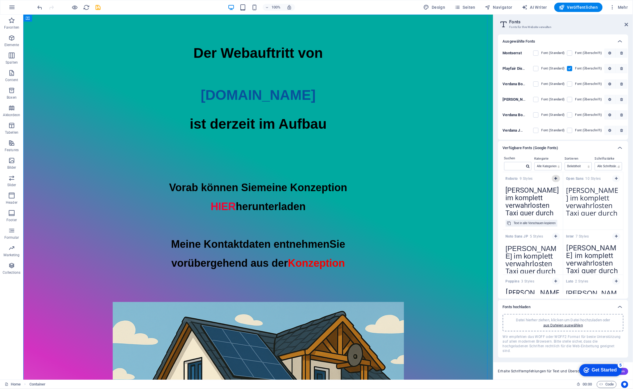
click at [557, 179] on span "button" at bounding box center [556, 178] width 3 height 3
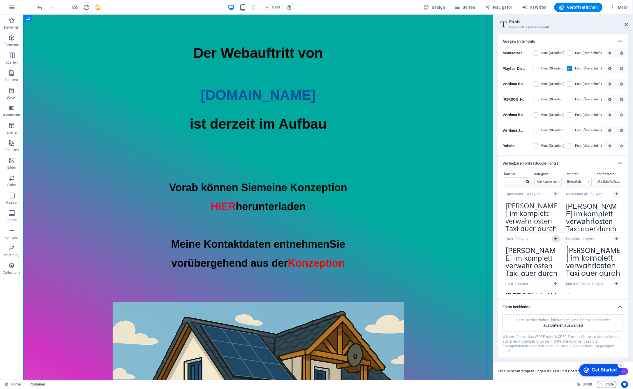
click at [555, 237] on icon "button" at bounding box center [556, 238] width 3 height 3
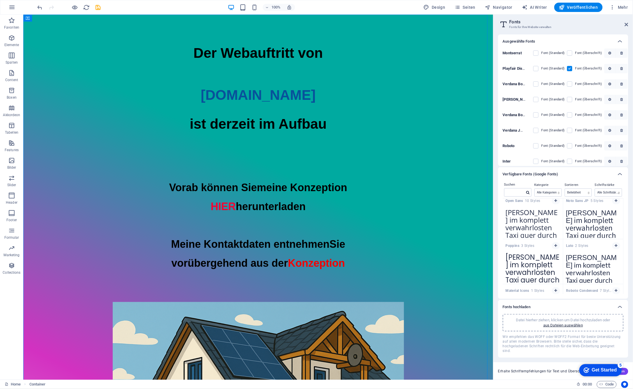
scroll to position [1, 0]
click at [616, 250] on icon "button" at bounding box center [616, 248] width 3 height 3
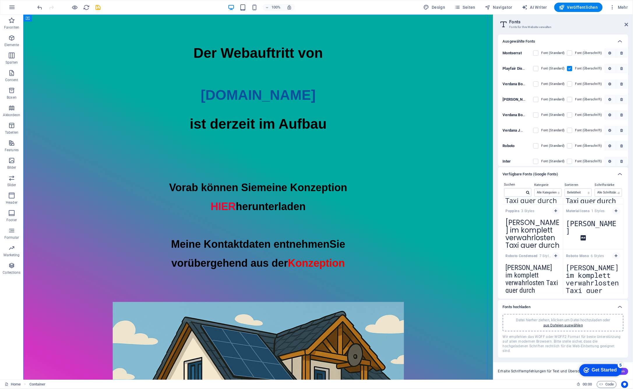
scroll to position [0, 0]
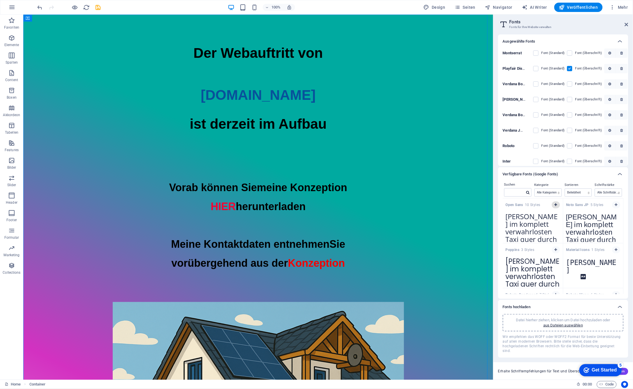
click at [555, 206] on icon "button" at bounding box center [556, 204] width 3 height 3
click at [558, 207] on button "button" at bounding box center [556, 204] width 8 height 7
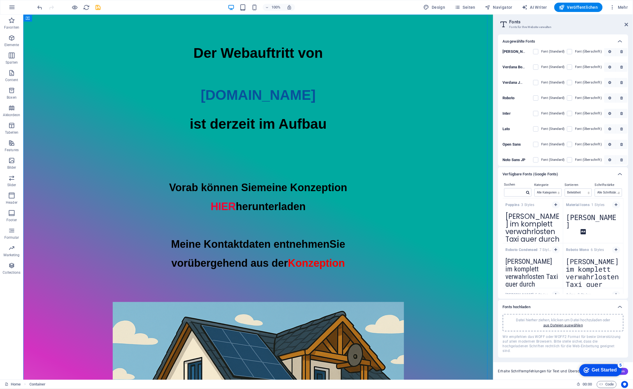
scroll to position [48, 0]
click at [555, 206] on icon "button" at bounding box center [556, 204] width 3 height 3
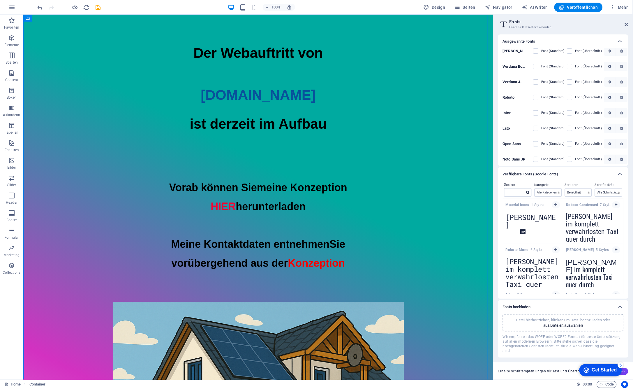
click at [555, 206] on icon "button" at bounding box center [556, 204] width 3 height 3
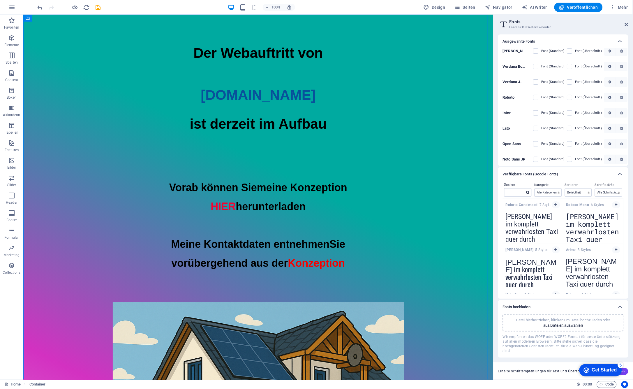
click at [555, 206] on icon "button" at bounding box center [556, 204] width 3 height 3
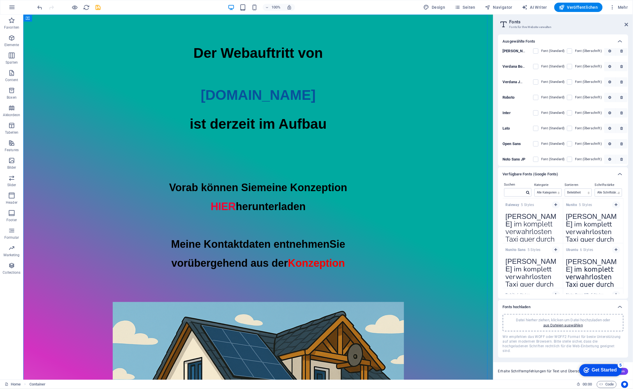
click at [555, 206] on icon "button" at bounding box center [556, 204] width 3 height 3
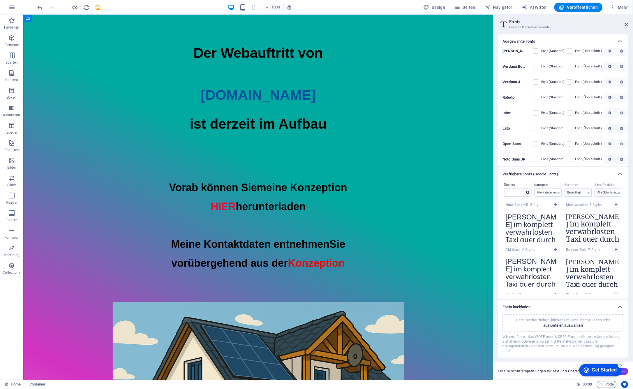
click at [555, 206] on icon "button" at bounding box center [556, 204] width 3 height 3
click at [615, 206] on icon "button" at bounding box center [616, 204] width 3 height 3
click at [555, 248] on icon "button" at bounding box center [556, 249] width 3 height 3
click at [555, 206] on icon "button" at bounding box center [556, 204] width 3 height 3
click at [615, 206] on icon "button" at bounding box center [616, 204] width 3 height 3
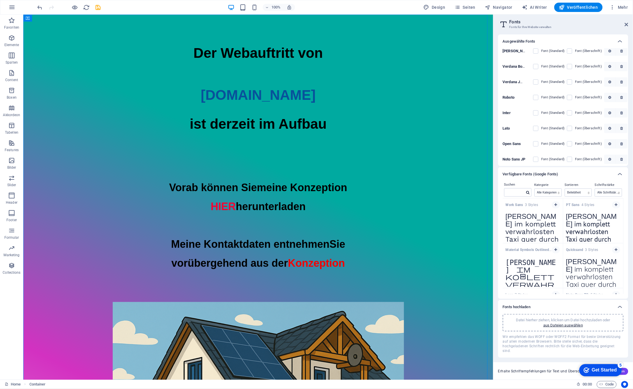
click at [555, 206] on icon "button" at bounding box center [556, 204] width 3 height 3
click at [615, 206] on icon "button" at bounding box center [616, 204] width 3 height 3
click at [555, 206] on icon "button" at bounding box center [556, 204] width 3 height 3
click at [615, 206] on icon "button" at bounding box center [616, 204] width 3 height 3
click at [555, 206] on icon "button" at bounding box center [556, 204] width 3 height 3
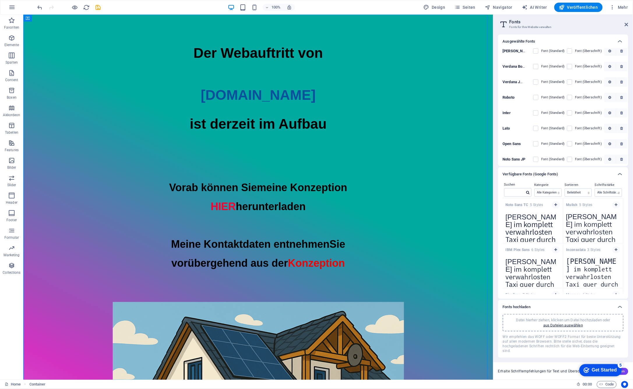
click at [555, 206] on icon "button" at bounding box center [556, 204] width 3 height 3
click at [615, 206] on icon "button" at bounding box center [616, 204] width 3 height 3
click at [555, 248] on icon "button" at bounding box center [556, 249] width 3 height 3
click at [555, 206] on icon "button" at bounding box center [556, 204] width 3 height 3
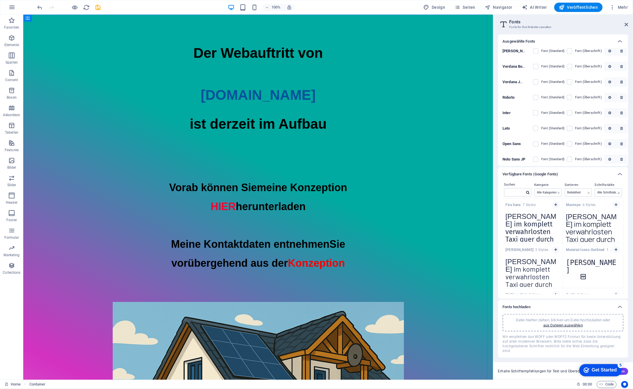
click at [615, 206] on icon "button" at bounding box center [616, 204] width 3 height 3
click at [555, 206] on icon "button" at bounding box center [556, 204] width 3 height 3
click at [615, 206] on icon "button" at bounding box center [616, 204] width 3 height 3
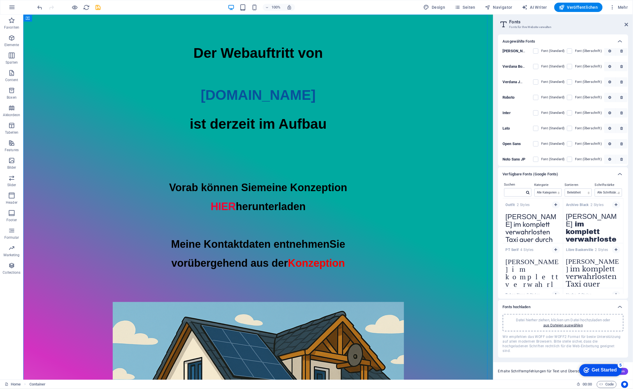
click at [555, 206] on icon "button" at bounding box center [556, 204] width 3 height 3
click at [615, 206] on icon "button" at bounding box center [616, 204] width 3 height 3
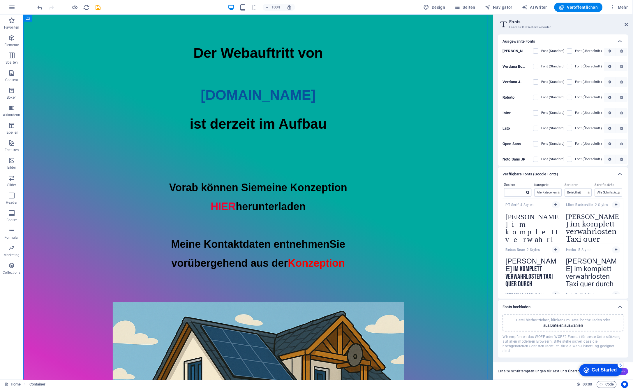
click at [555, 206] on icon "button" at bounding box center [556, 204] width 3 height 3
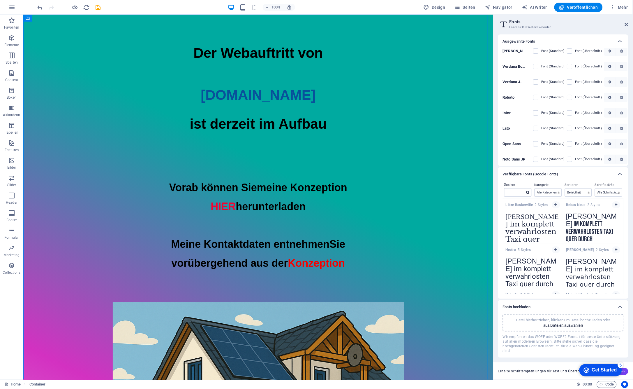
click at [555, 206] on icon "button" at bounding box center [556, 204] width 3 height 3
click at [615, 206] on icon "button" at bounding box center [616, 204] width 3 height 3
click at [555, 248] on icon "button" at bounding box center [556, 249] width 3 height 3
click at [615, 248] on icon "button" at bounding box center [616, 249] width 3 height 3
click at [555, 206] on icon "button" at bounding box center [556, 204] width 3 height 3
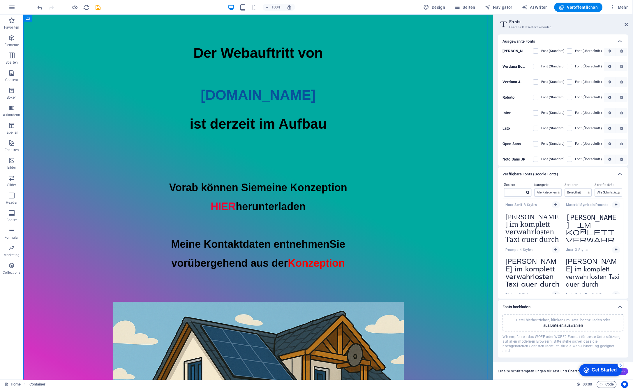
click at [615, 206] on icon "button" at bounding box center [616, 204] width 3 height 3
click at [555, 248] on icon "button" at bounding box center [556, 249] width 3 height 3
click at [555, 206] on icon "button" at bounding box center [556, 204] width 3 height 3
click at [615, 206] on icon "button" at bounding box center [616, 204] width 3 height 3
click at [555, 248] on icon "button" at bounding box center [556, 249] width 3 height 3
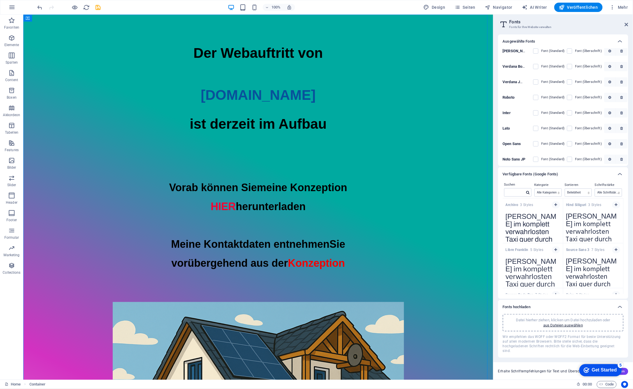
click at [555, 206] on icon "button" at bounding box center [556, 204] width 3 height 3
click at [615, 206] on icon "button" at bounding box center [616, 204] width 3 height 3
click at [555, 248] on icon "button" at bounding box center [556, 249] width 3 height 3
click at [555, 206] on icon "button" at bounding box center [556, 204] width 3 height 3
click at [615, 206] on icon "button" at bounding box center [616, 204] width 3 height 3
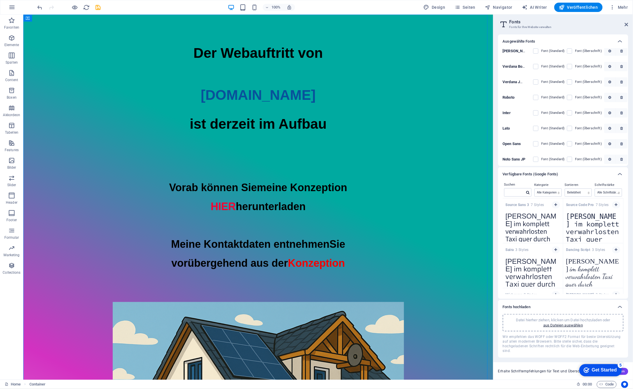
click at [555, 248] on icon "button" at bounding box center [556, 249] width 3 height 3
click at [555, 206] on icon "button" at bounding box center [556, 204] width 3 height 3
click at [615, 206] on icon "button" at bounding box center [616, 204] width 3 height 3
click at [555, 206] on icon "button" at bounding box center [556, 204] width 3 height 3
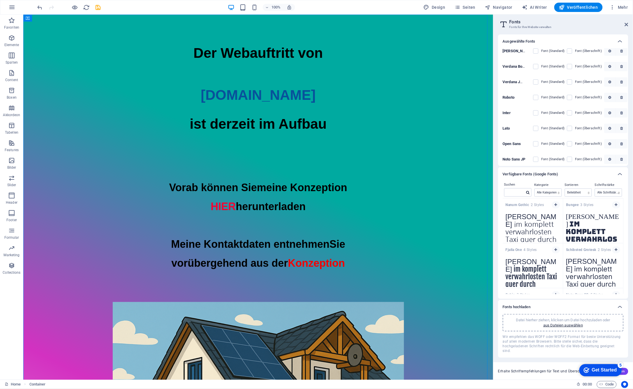
click at [555, 206] on icon "button" at bounding box center [556, 204] width 3 height 3
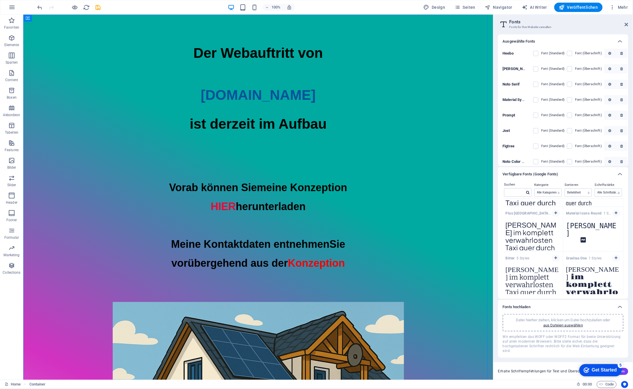
scroll to position [884, 0]
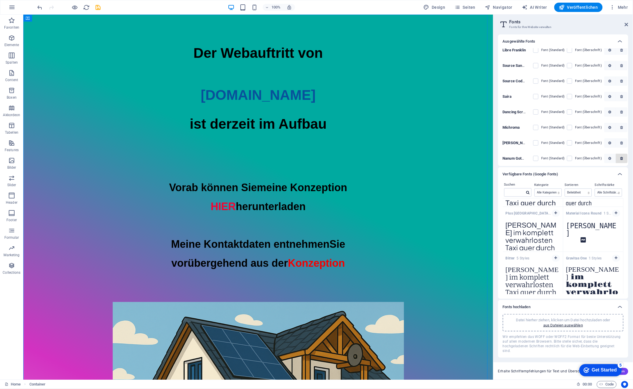
click at [621, 159] on icon "button" at bounding box center [622, 158] width 3 height 3
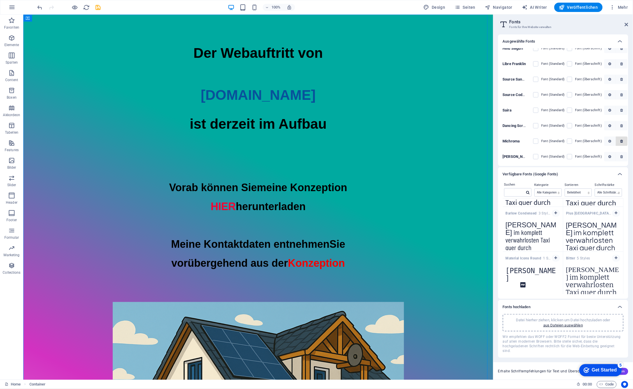
scroll to position [868, 0]
click at [622, 145] on icon "button" at bounding box center [622, 142] width 3 height 3
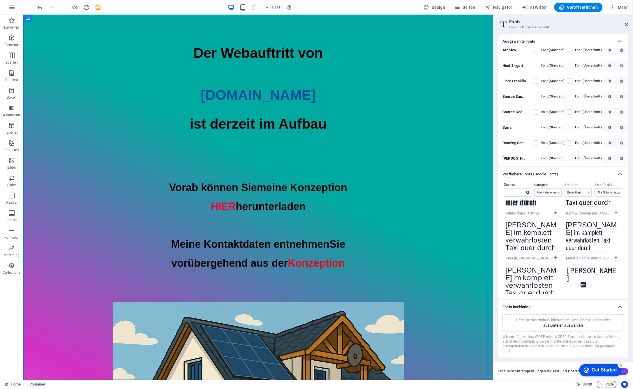
click at [622, 145] on icon "button" at bounding box center [622, 142] width 3 height 3
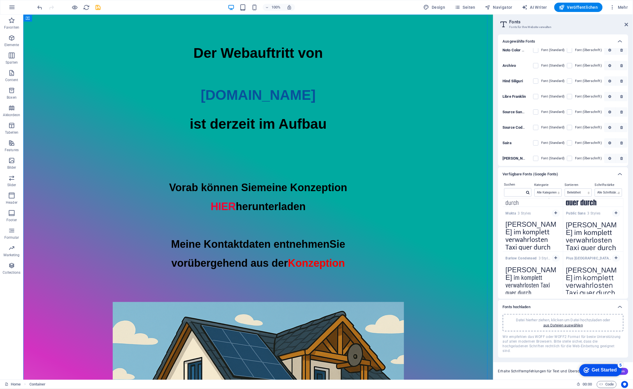
click at [622, 145] on icon "button" at bounding box center [622, 142] width 3 height 3
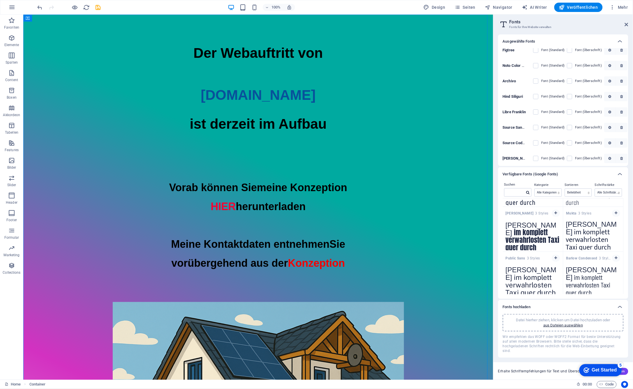
click at [622, 145] on icon "button" at bounding box center [622, 142] width 3 height 3
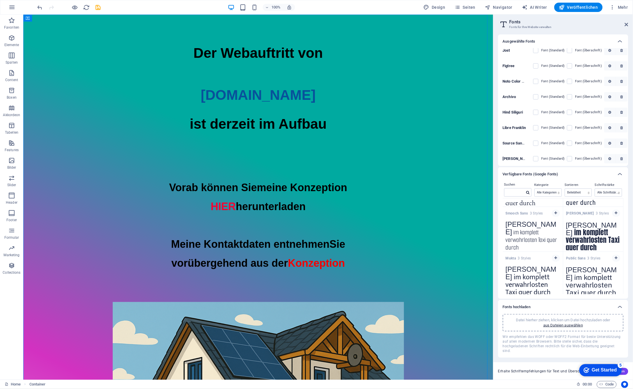
click at [622, 145] on icon "button" at bounding box center [622, 142] width 3 height 3
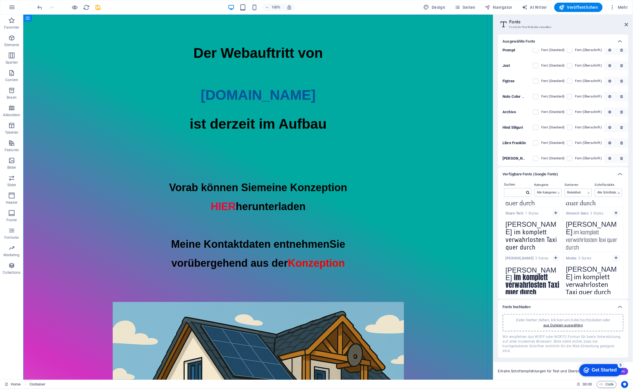
click at [622, 145] on icon "button" at bounding box center [622, 142] width 3 height 3
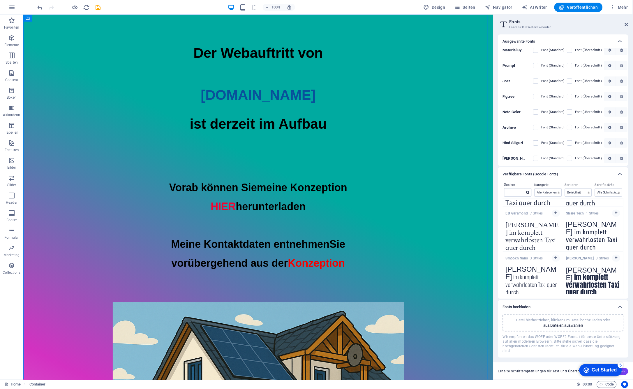
click at [622, 145] on icon "button" at bounding box center [622, 142] width 3 height 3
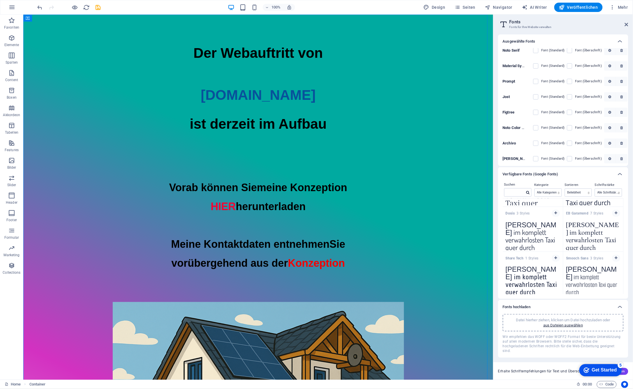
click at [622, 145] on icon "button" at bounding box center [622, 142] width 3 height 3
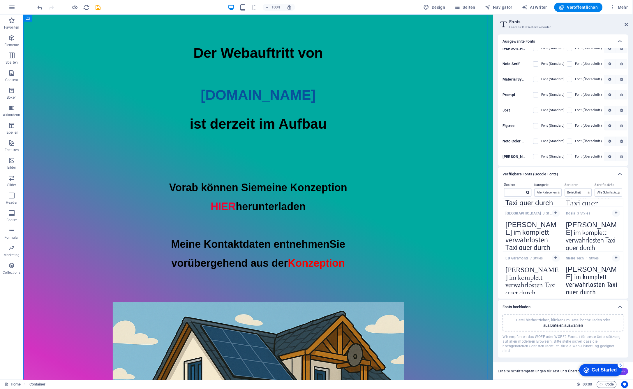
click at [622, 143] on icon "button" at bounding box center [622, 140] width 3 height 3
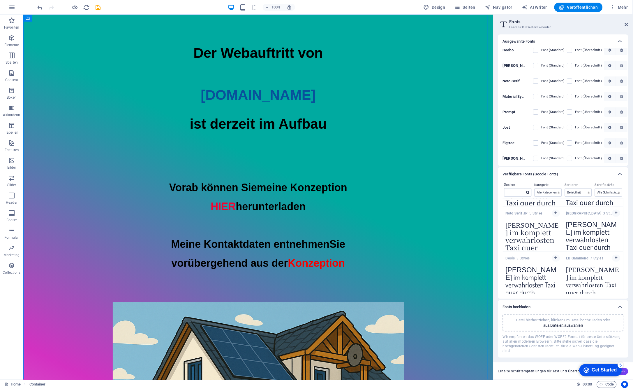
click at [622, 145] on icon "button" at bounding box center [622, 142] width 3 height 3
click at [622, 143] on icon "button" at bounding box center [622, 140] width 3 height 3
click at [622, 145] on icon "button" at bounding box center [622, 142] width 3 height 3
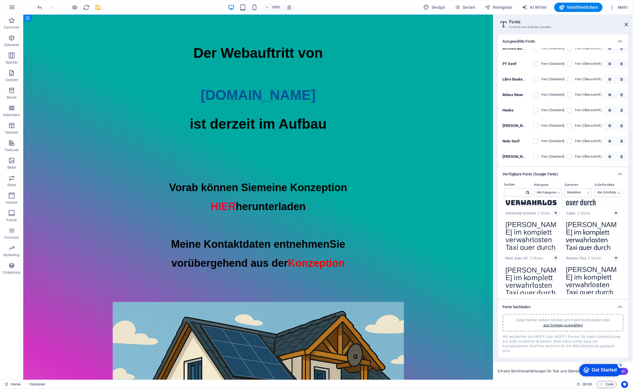
click at [622, 143] on icon "button" at bounding box center [622, 140] width 3 height 3
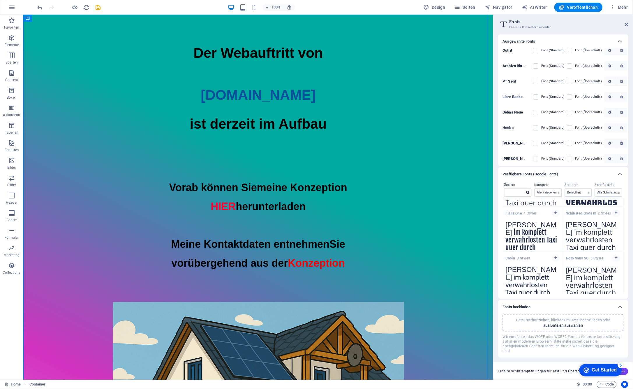
click at [622, 145] on icon "button" at bounding box center [622, 142] width 3 height 3
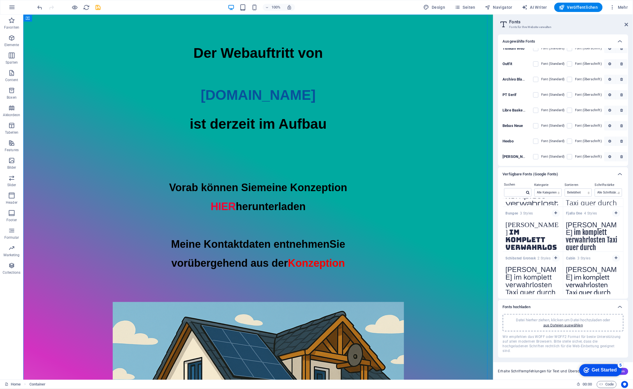
click at [622, 143] on icon "button" at bounding box center [622, 140] width 3 height 3
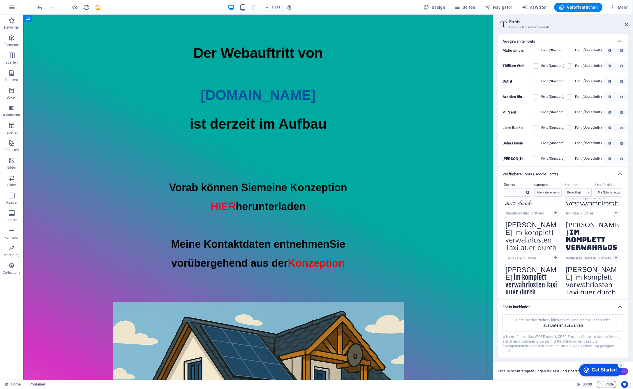
click at [622, 145] on icon "button" at bounding box center [622, 142] width 3 height 3
click at [622, 129] on icon "button" at bounding box center [622, 127] width 3 height 3
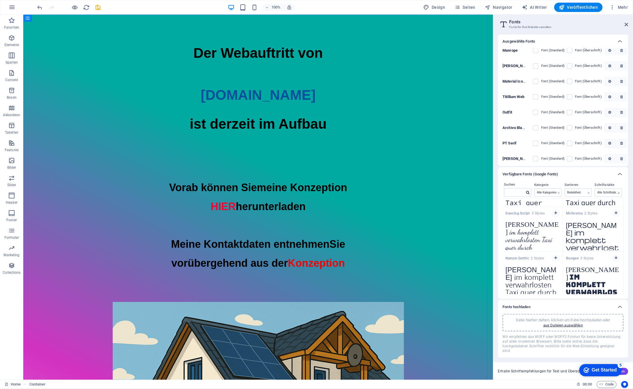
click at [622, 145] on icon "button" at bounding box center [622, 142] width 3 height 3
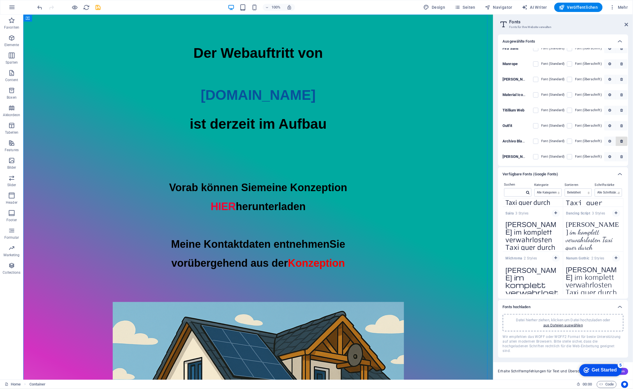
click at [622, 143] on icon "button" at bounding box center [622, 140] width 3 height 3
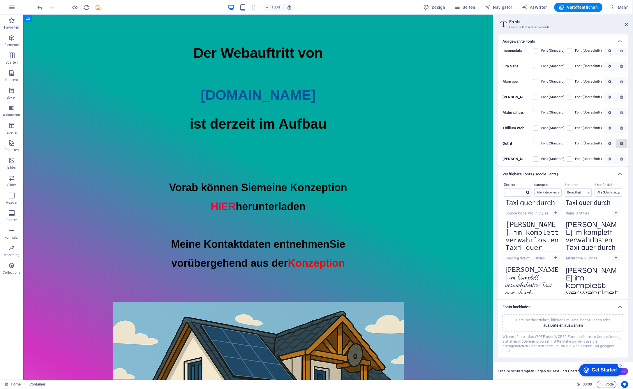
click at [622, 144] on icon "button" at bounding box center [622, 143] width 3 height 3
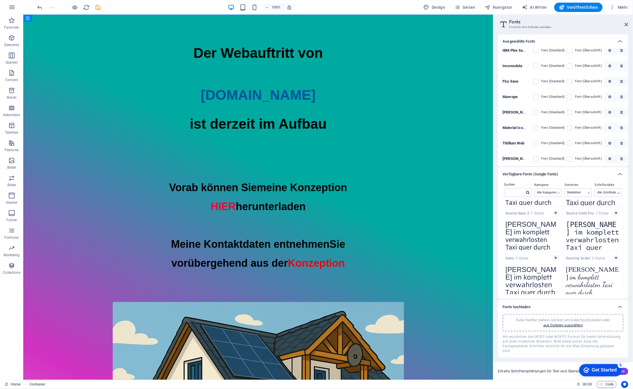
click at [622, 144] on icon "button" at bounding box center [622, 142] width 3 height 3
click at [622, 144] on icon "button" at bounding box center [622, 143] width 3 height 3
click at [622, 144] on icon "button" at bounding box center [622, 142] width 3 height 3
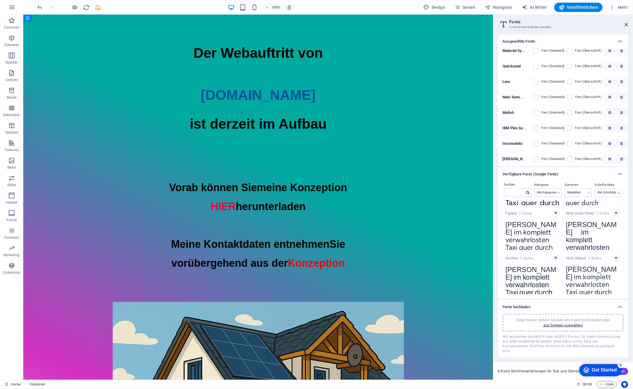
click at [622, 144] on icon "button" at bounding box center [622, 143] width 3 height 3
click at [622, 144] on icon "button" at bounding box center [622, 142] width 3 height 3
click at [622, 144] on icon "button" at bounding box center [622, 143] width 3 height 3
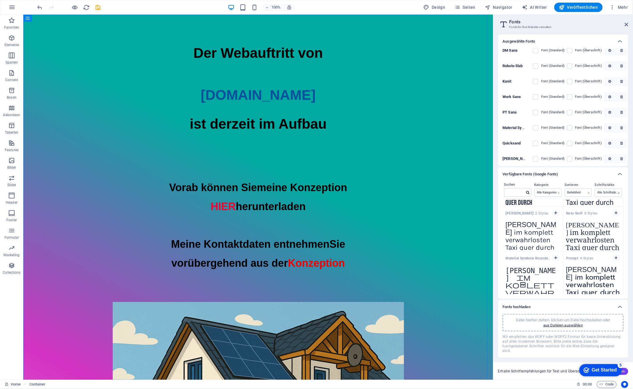
click at [622, 144] on icon "button" at bounding box center [622, 143] width 3 height 3
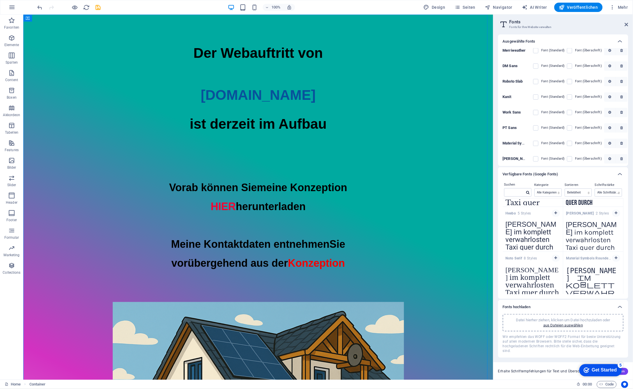
click at [622, 144] on icon "button" at bounding box center [622, 143] width 3 height 3
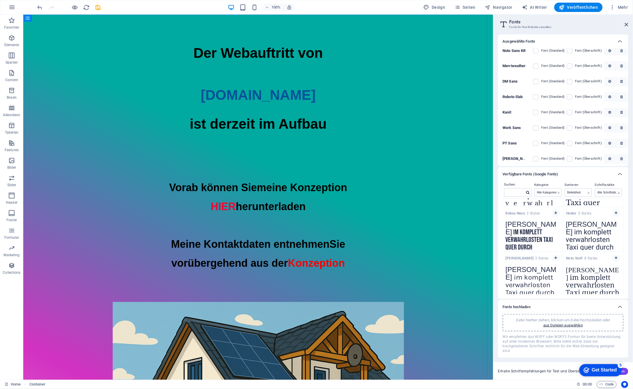
click at [622, 144] on icon "button" at bounding box center [622, 143] width 3 height 3
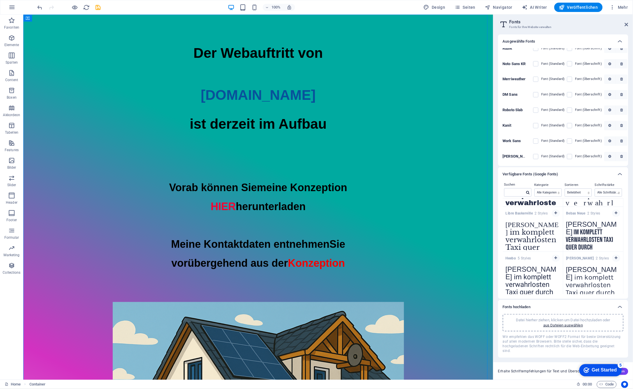
scroll to position [342, 0]
click at [622, 144] on icon "button" at bounding box center [622, 143] width 3 height 3
click at [622, 130] on icon "button" at bounding box center [622, 127] width 3 height 3
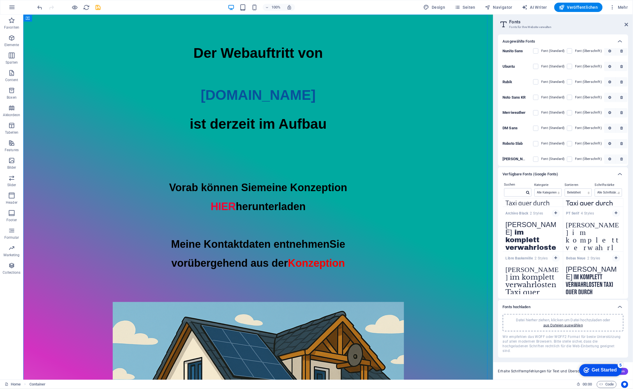
click at [622, 144] on icon "button" at bounding box center [622, 143] width 3 height 3
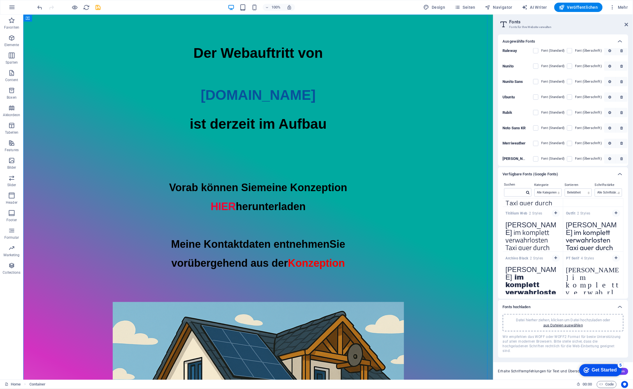
click at [622, 144] on icon "button" at bounding box center [622, 143] width 3 height 3
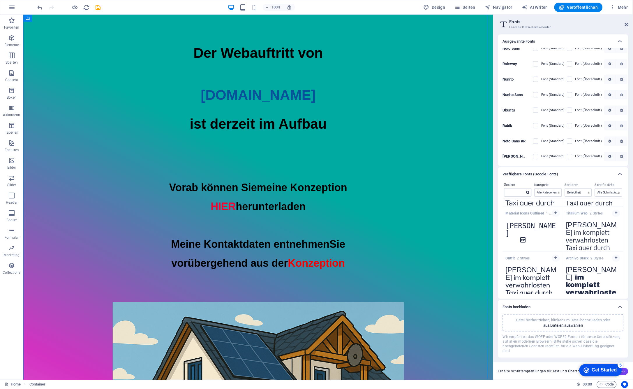
click at [622, 143] on icon "button" at bounding box center [622, 140] width 3 height 3
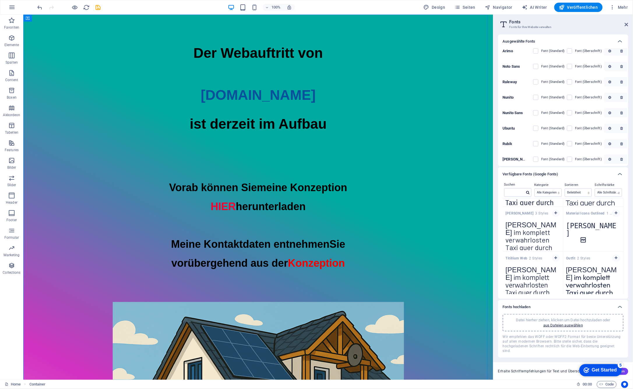
click at [622, 144] on icon "button" at bounding box center [622, 143] width 3 height 3
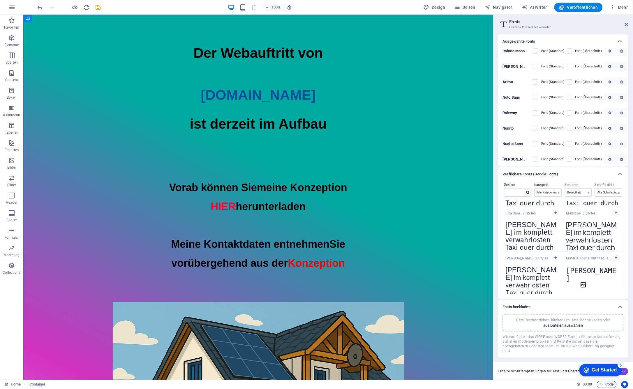
click at [622, 144] on icon "button" at bounding box center [622, 143] width 3 height 3
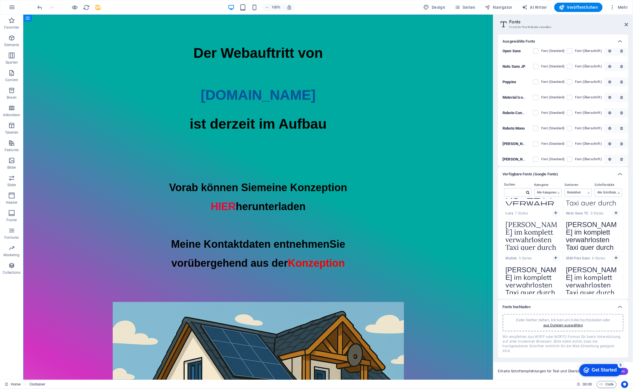
click at [622, 144] on icon "button" at bounding box center [622, 143] width 3 height 3
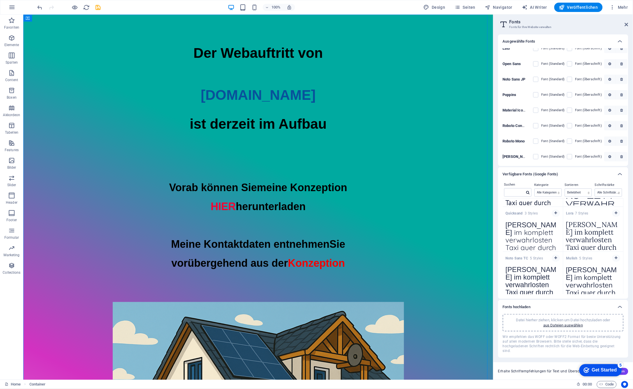
click at [622, 143] on icon "button" at bounding box center [622, 140] width 3 height 3
click at [622, 144] on icon "button" at bounding box center [622, 143] width 3 height 3
click at [622, 143] on icon "button" at bounding box center [622, 140] width 3 height 3
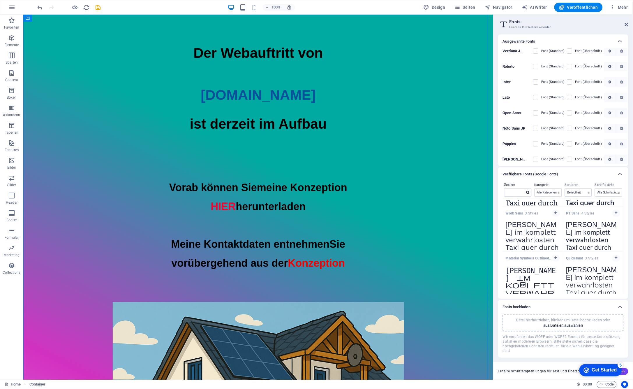
click at [622, 144] on icon "button" at bounding box center [622, 143] width 3 height 3
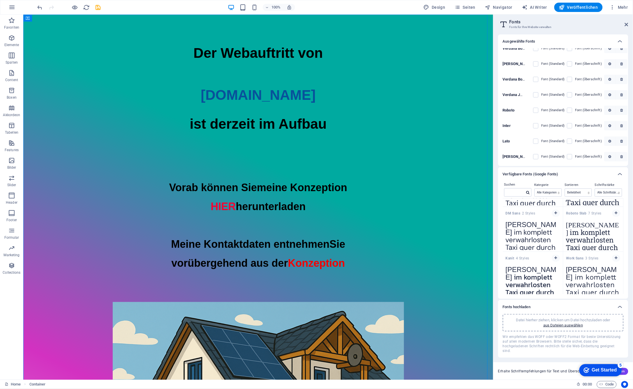
click at [622, 143] on icon "button" at bounding box center [622, 140] width 3 height 3
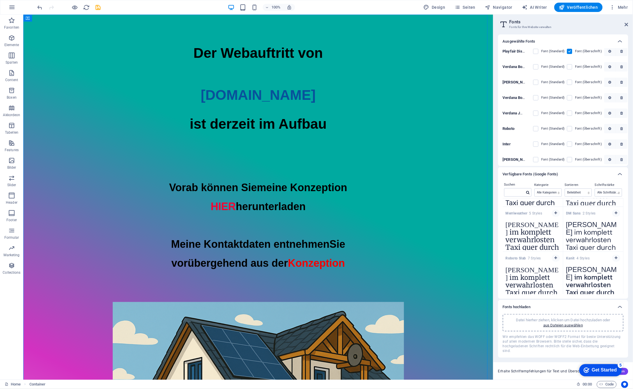
click at [622, 144] on icon "button" at bounding box center [622, 143] width 3 height 3
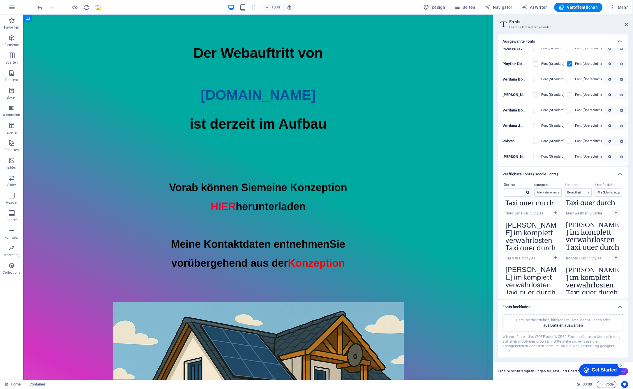
scroll to position [2, 0]
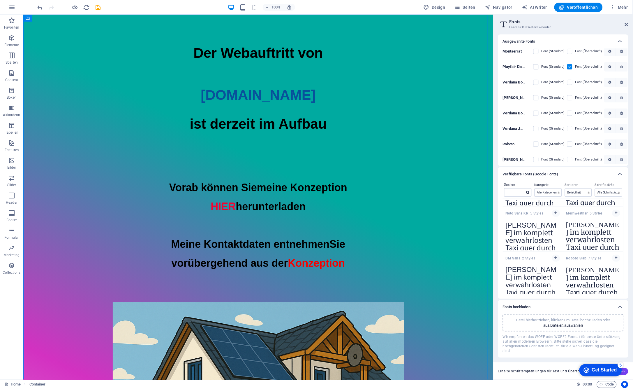
click at [622, 144] on icon "button" at bounding box center [622, 143] width 3 height 3
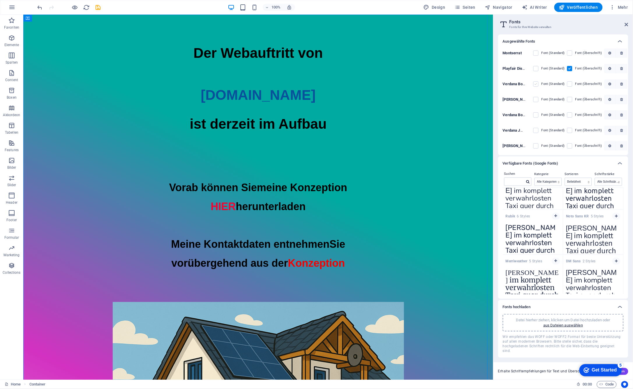
click at [537, 83] on label at bounding box center [536, 83] width 5 height 5
click at [0, 0] on IMHWrlEuqEy6KH2V6HB8Pw "checkbox" at bounding box center [0, 0] width 0 height 0
click at [536, 68] on label at bounding box center [536, 68] width 5 height 5
click at [0, 0] on Display "checkbox" at bounding box center [0, 0] width 0 height 0
click at [536, 85] on label at bounding box center [536, 83] width 5 height 5
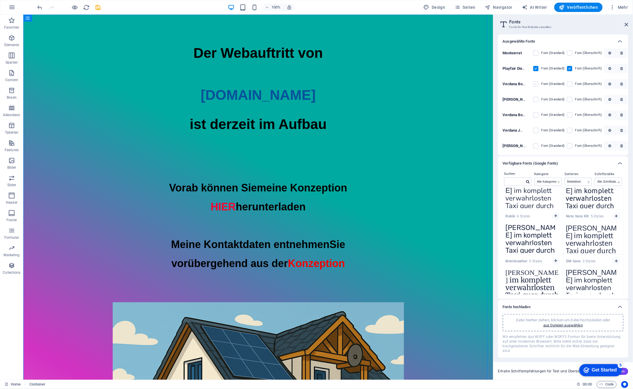
click at [0, 0] on IMHWrlEuqEy6KH2V6HB8Pw "checkbox" at bounding box center [0, 0] width 0 height 0
click at [571, 84] on label at bounding box center [570, 83] width 5 height 5
click at [0, 0] on IMHWrlEuqEy6KH2V6HB8Pw "checkbox" at bounding box center [0, 0] width 0 height 0
click at [537, 99] on label at bounding box center [536, 99] width 5 height 5
click at [0, 0] on sSJ1580UlKYfUin8EAoLMg "checkbox" at bounding box center [0, 0] width 0 height 0
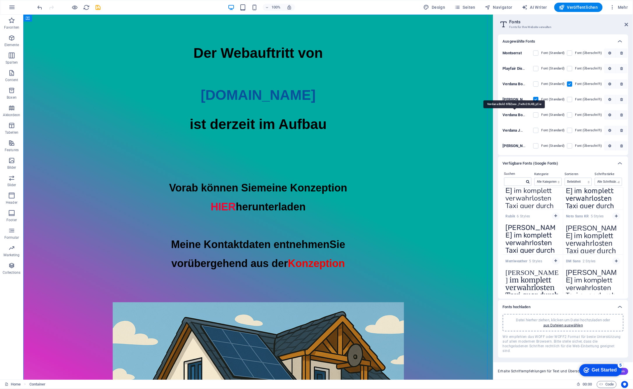
click at [520, 115] on b "Verdana Bold 6fBZsex _FwXv26L4B_yCw" at bounding box center [538, 115] width 71 height 4
click at [621, 85] on icon "button" at bounding box center [622, 83] width 3 height 3
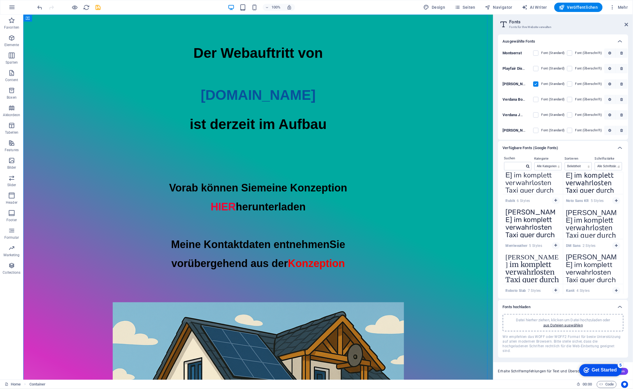
scroll to position [395, 0]
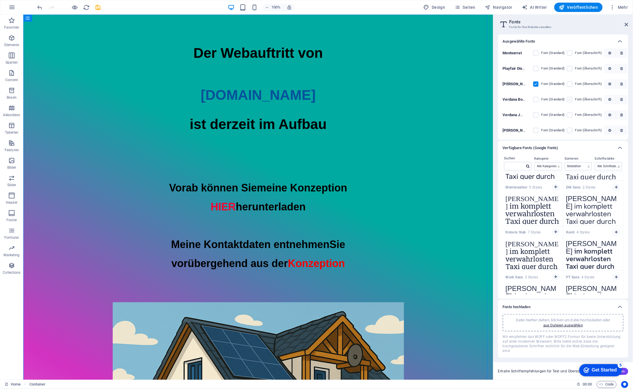
click at [569, 99] on label at bounding box center [570, 99] width 5 height 5
click at [0, 0] on _FwXv26L4B_yCw "checkbox" at bounding box center [0, 0] width 0 height 0
click at [514, 115] on b "Verdana JmFQ tGyU7LPPkTtsHFWZQ" at bounding box center [535, 115] width 65 height 4
click at [609, 113] on icon "button" at bounding box center [610, 114] width 3 height 3
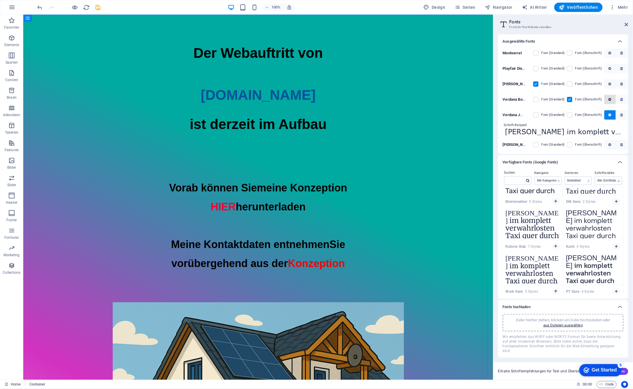
click at [609, 98] on icon "button" at bounding box center [610, 99] width 3 height 3
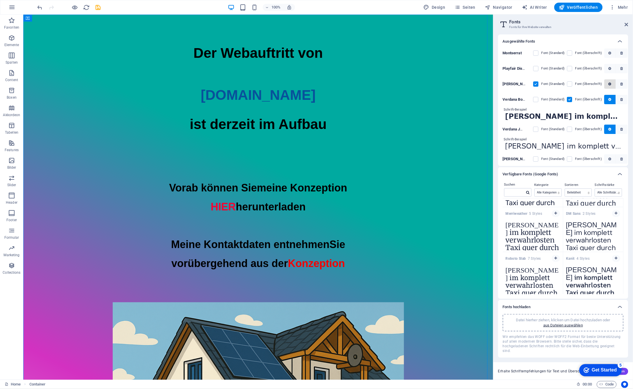
click at [609, 81] on button "button" at bounding box center [611, 83] width 12 height 9
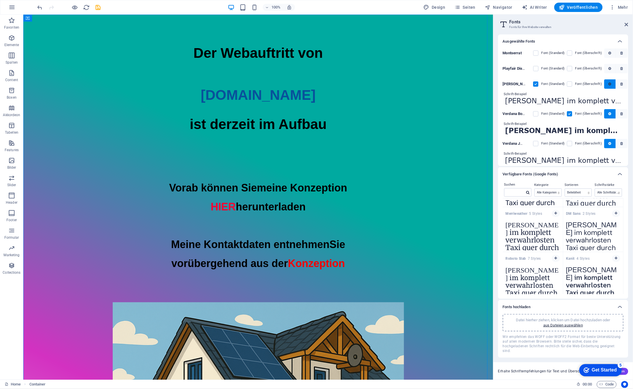
click at [611, 84] on span "button" at bounding box center [610, 83] width 7 height 3
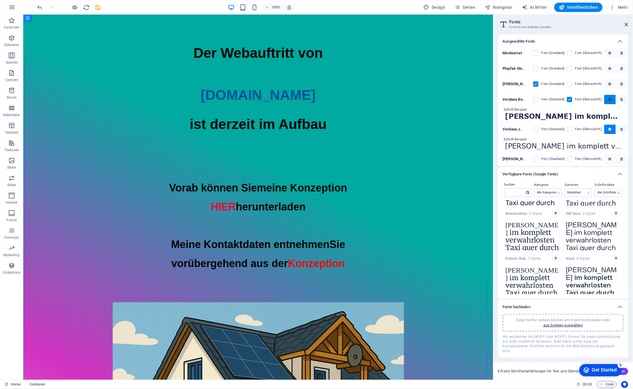
click at [612, 98] on span "button" at bounding box center [610, 99] width 7 height 3
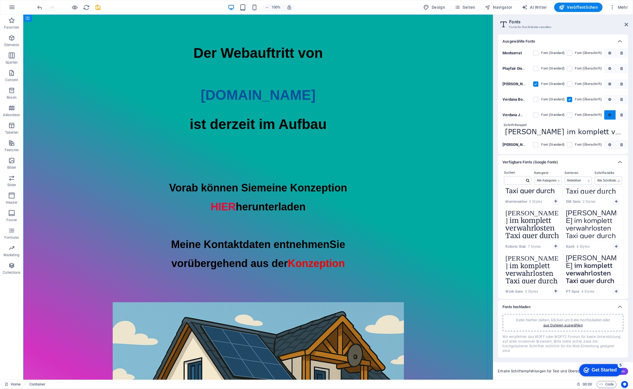
click at [610, 115] on icon "button" at bounding box center [610, 114] width 3 height 3
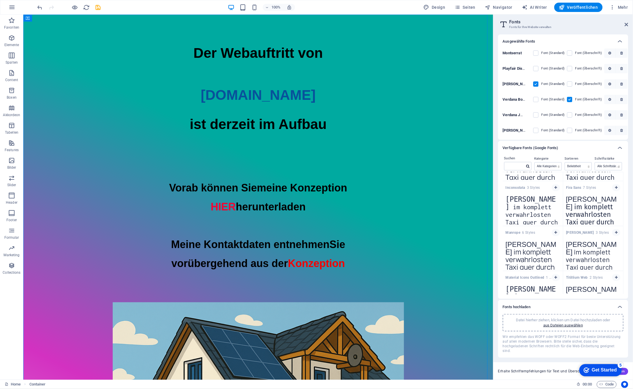
scroll to position [668, 0]
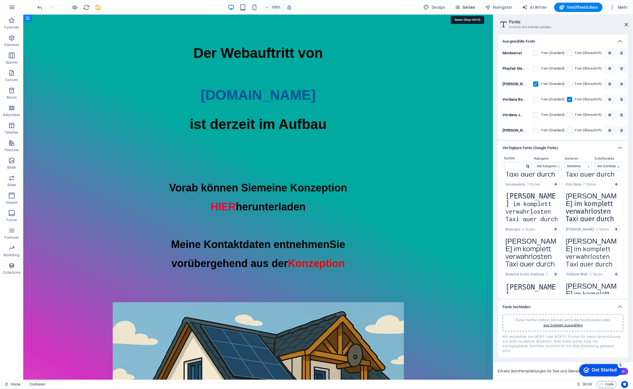
click at [470, 8] on span "Seiten" at bounding box center [465, 7] width 21 height 6
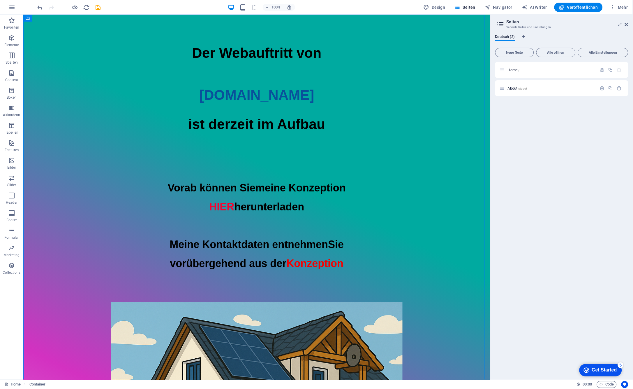
click at [566, 131] on div "Home / About /about" at bounding box center [562, 218] width 133 height 313
click at [517, 51] on span "Neue Seite" at bounding box center [515, 52] width 34 height 3
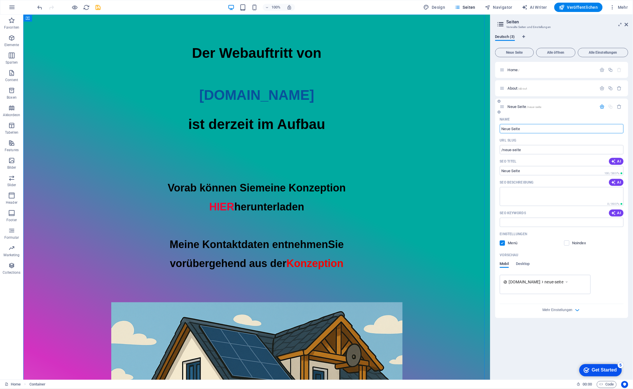
click at [537, 129] on input "Neue Seite" at bounding box center [562, 128] width 124 height 9
click at [520, 105] on span "Neue Seite /neue-seite" at bounding box center [525, 106] width 34 height 4
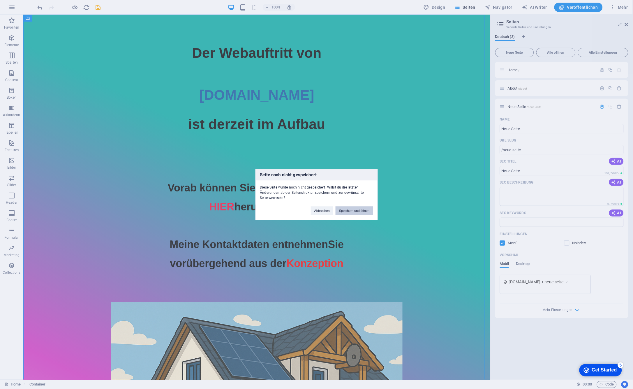
click at [364, 210] on button "Speichern und öffnen" at bounding box center [354, 210] width 37 height 9
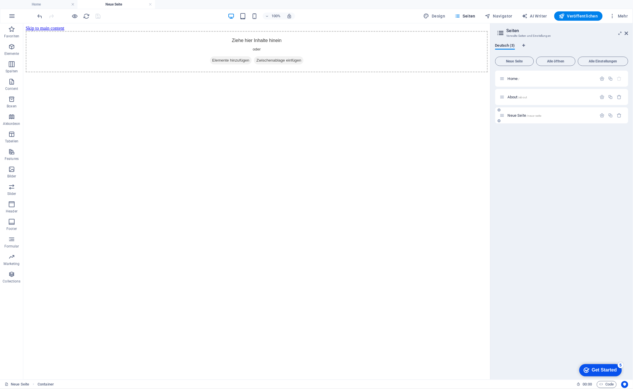
scroll to position [0, 0]
click at [620, 115] on icon "button" at bounding box center [619, 115] width 5 height 5
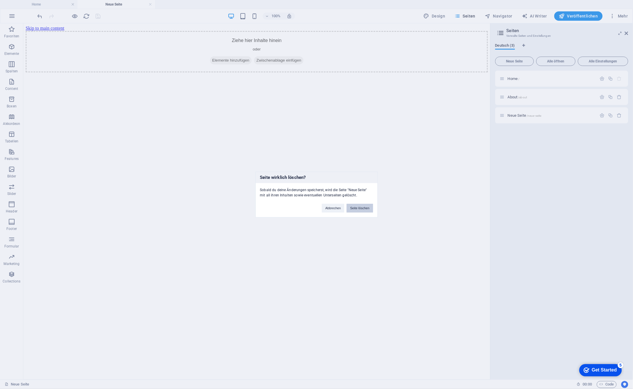
click at [366, 207] on button "Seite löschen" at bounding box center [360, 207] width 26 height 9
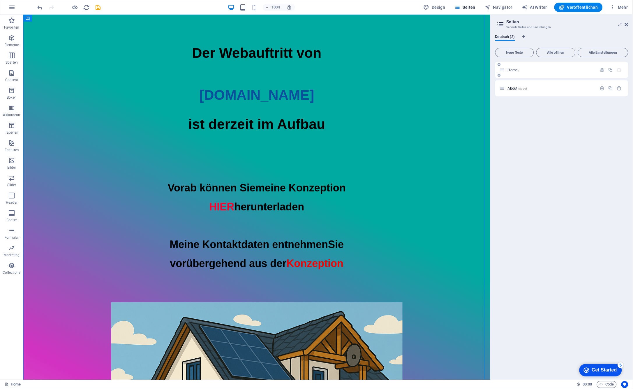
click at [502, 71] on icon at bounding box center [502, 69] width 5 height 5
click at [612, 69] on icon "button" at bounding box center [611, 69] width 5 height 5
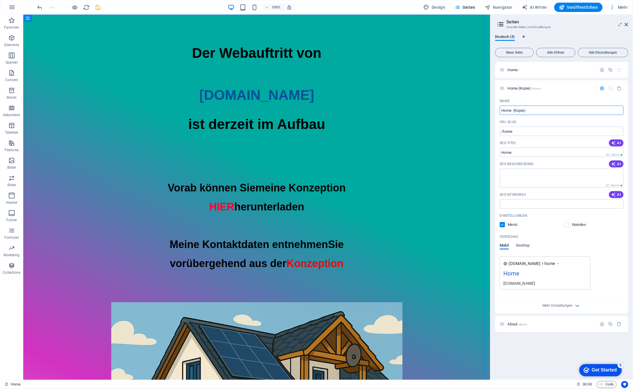
click at [97, 9] on icon "save" at bounding box center [98, 7] width 7 height 7
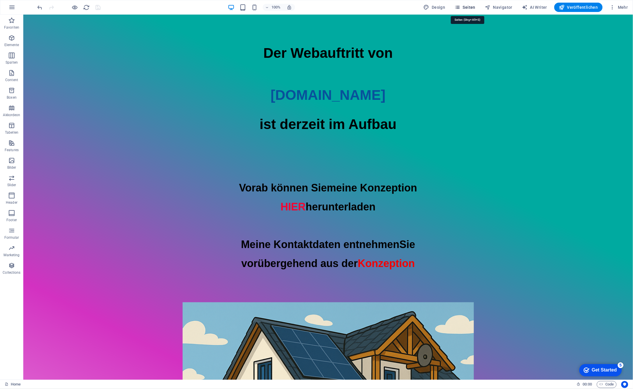
click at [475, 8] on span "Seiten" at bounding box center [465, 7] width 21 height 6
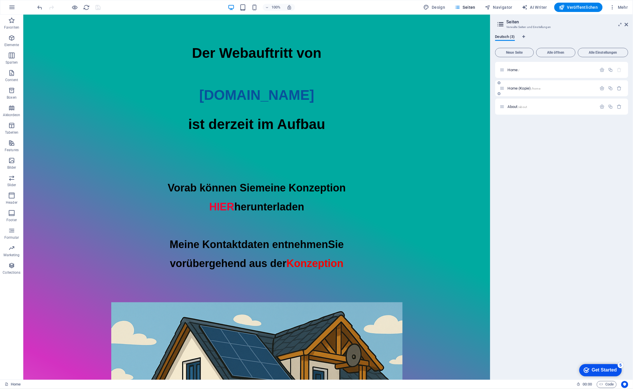
click at [528, 87] on span "Home (Kopie) /home" at bounding box center [524, 88] width 33 height 4
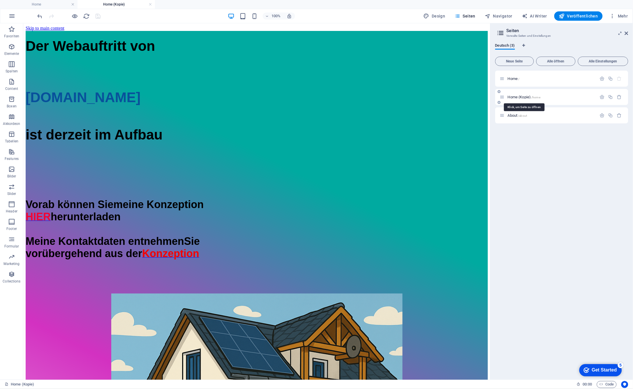
click at [517, 98] on span "Home (Kopie) /home" at bounding box center [524, 97] width 33 height 4
click at [511, 96] on span "Home (Kopie) /home" at bounding box center [524, 97] width 33 height 4
click at [518, 96] on span "Home (Kopie) /home" at bounding box center [524, 97] width 33 height 4
click at [517, 96] on span "Home (Kopie) /home" at bounding box center [524, 97] width 33 height 4
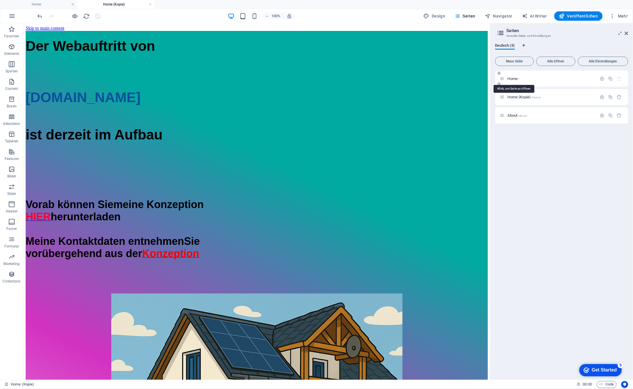
click at [516, 78] on span "Home /" at bounding box center [514, 78] width 12 height 4
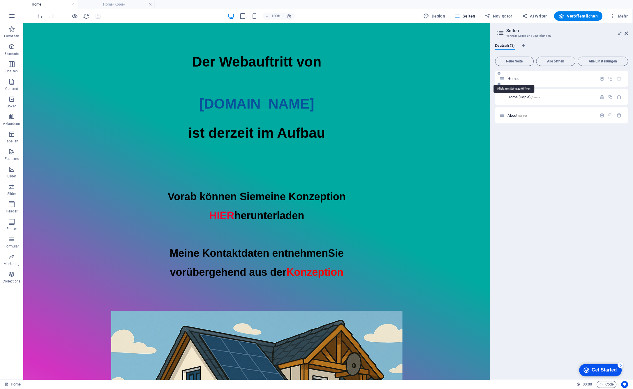
click at [516, 78] on span "Home /" at bounding box center [514, 78] width 12 height 4
click at [515, 96] on span "Home (Kopie) /home" at bounding box center [524, 97] width 33 height 4
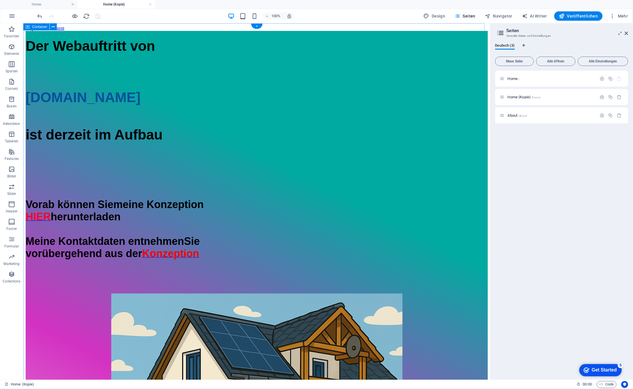
click at [436, 108] on div "Der Webauftritt von [DOMAIN_NAME] ist derzeit im Aufbau Vorab können Sie meine …" at bounding box center [256, 308] width 463 height 555
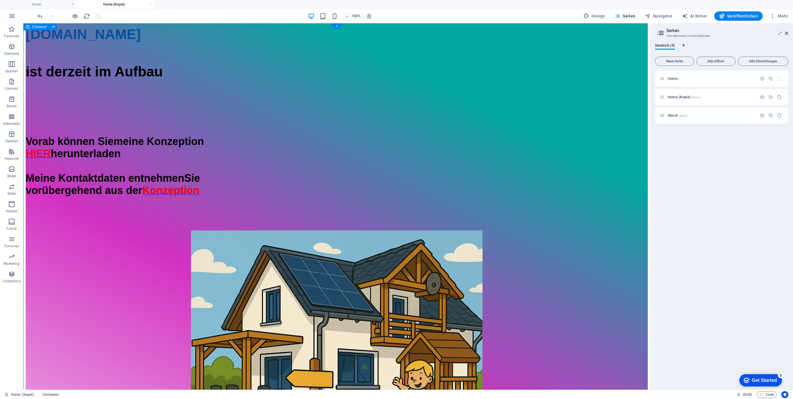
scroll to position [240, 0]
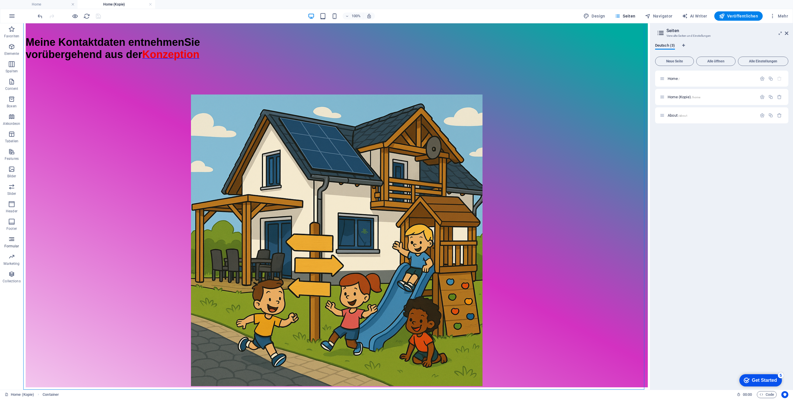
click at [10, 238] on icon "button" at bounding box center [11, 239] width 7 height 7
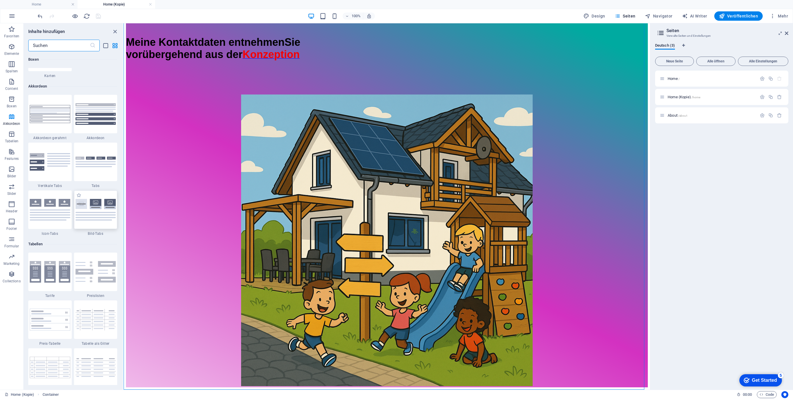
scroll to position [1855, 0]
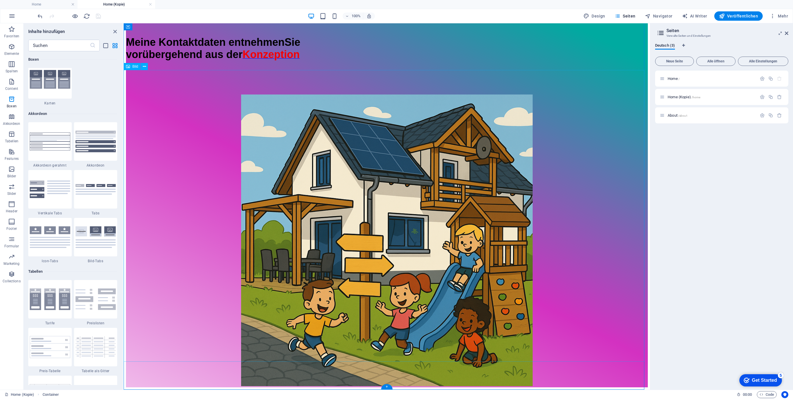
click at [298, 194] on figure at bounding box center [387, 240] width 522 height 293
drag, startPoint x: 57, startPoint y: 191, endPoint x: 48, endPoint y: 189, distance: 9.8
click at [57, 191] on img at bounding box center [50, 188] width 41 height 17
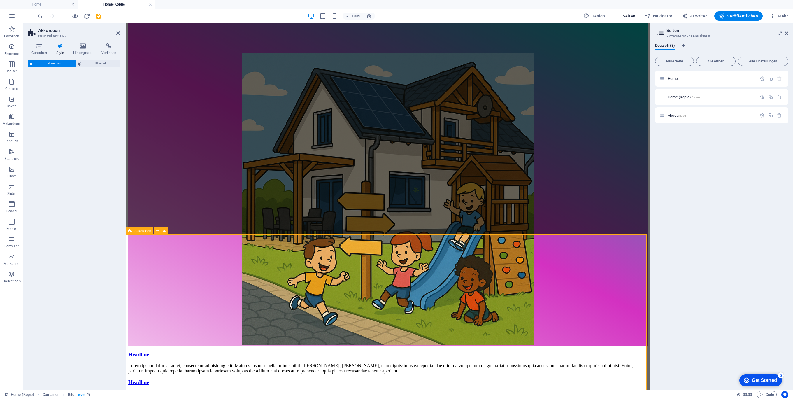
select select "rem"
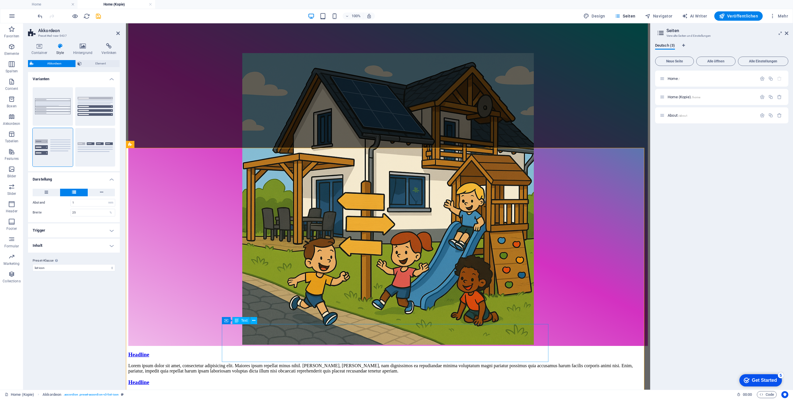
scroll to position [482, 0]
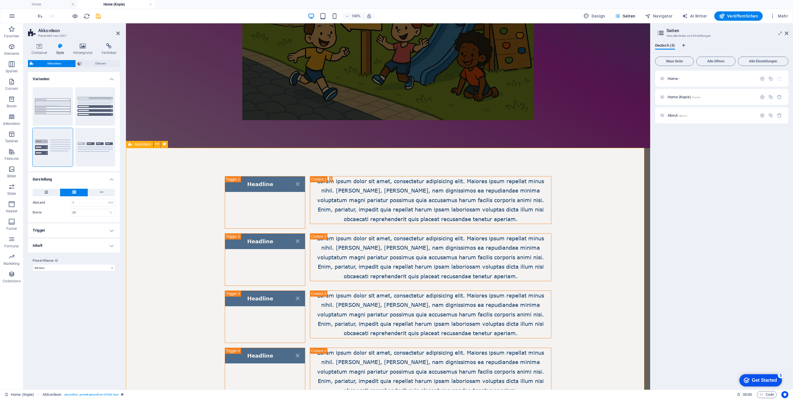
click at [199, 206] on div "Headline Lorem ipsum dolor sit amet, consectetur adipisicing elit. Maiores ipsu…" at bounding box center [388, 288] width 524 height 280
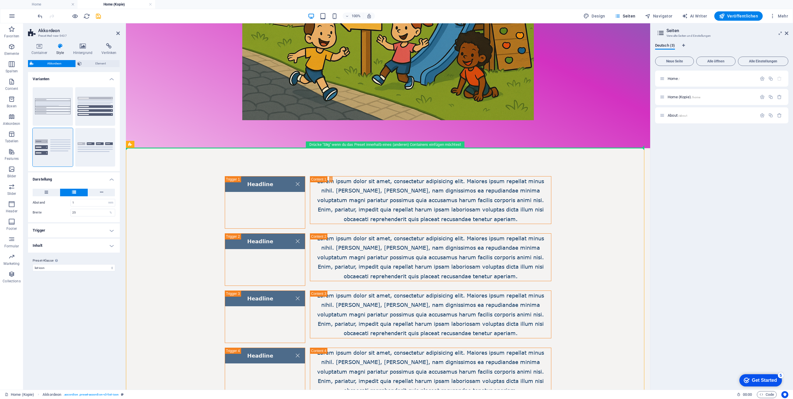
drag, startPoint x: 262, startPoint y: 170, endPoint x: 157, endPoint y: 120, distance: 116.7
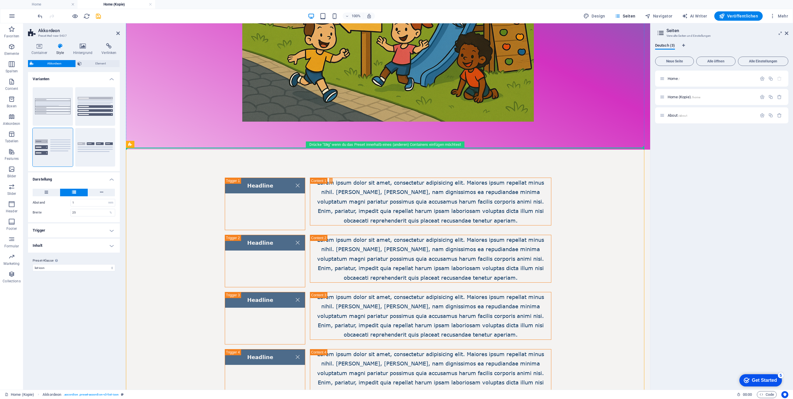
scroll to position [477, 0]
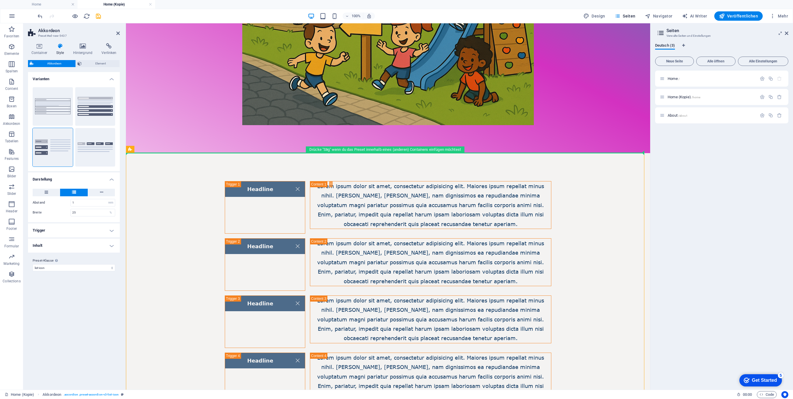
drag, startPoint x: 162, startPoint y: 118, endPoint x: 383, endPoint y: 139, distance: 222.6
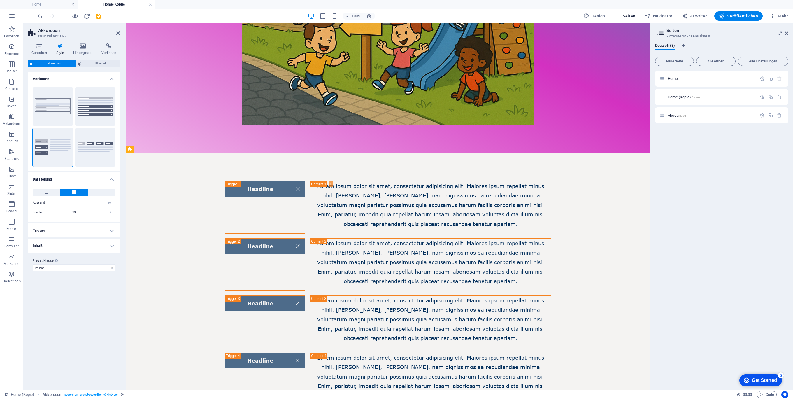
drag, startPoint x: 303, startPoint y: 152, endPoint x: 425, endPoint y: 156, distance: 122.2
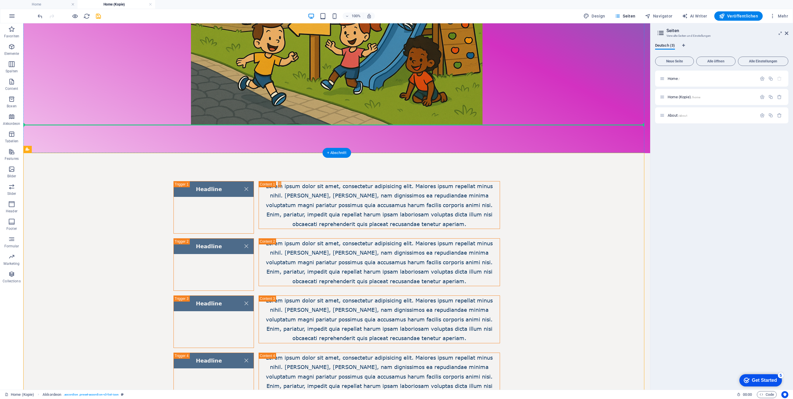
drag, startPoint x: 278, startPoint y: 171, endPoint x: 285, endPoint y: 113, distance: 58.8
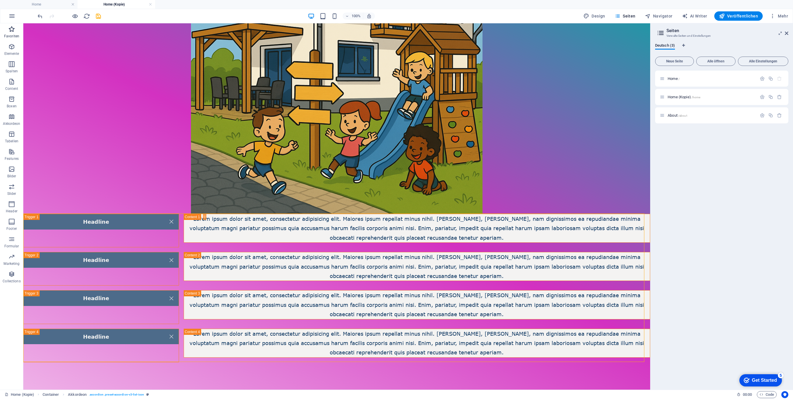
click at [13, 29] on icon "button" at bounding box center [11, 29] width 7 height 7
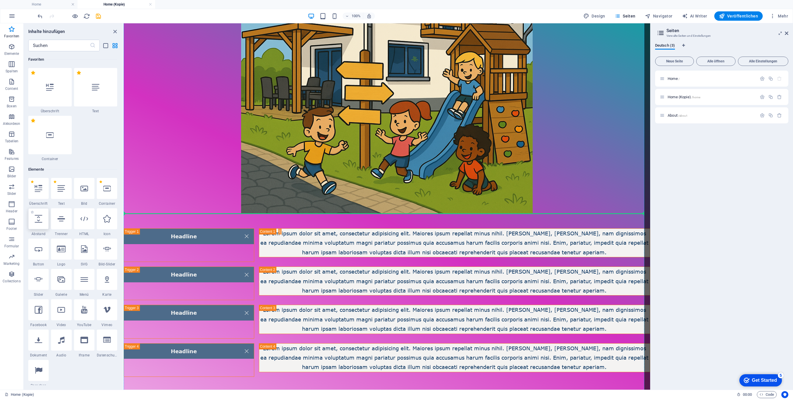
select select "px"
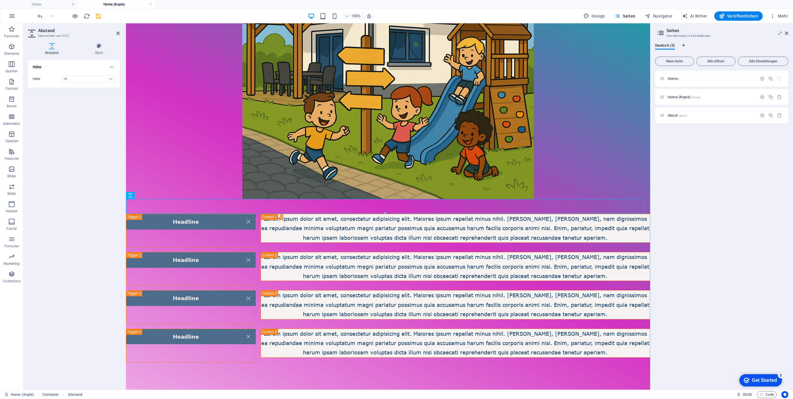
scroll to position [432, 0]
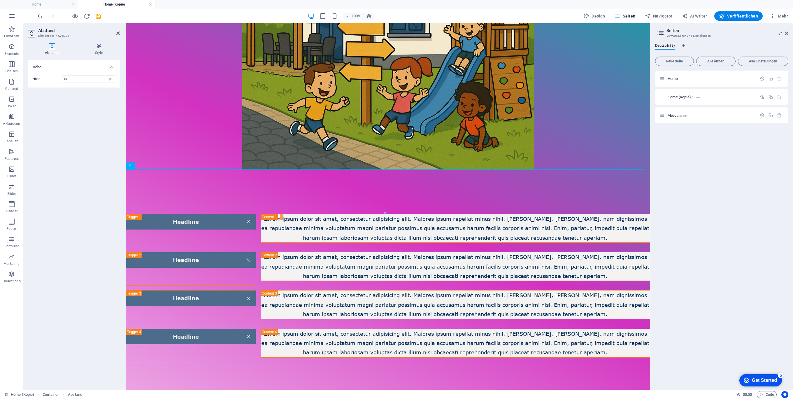
type input "1"
type input "200"
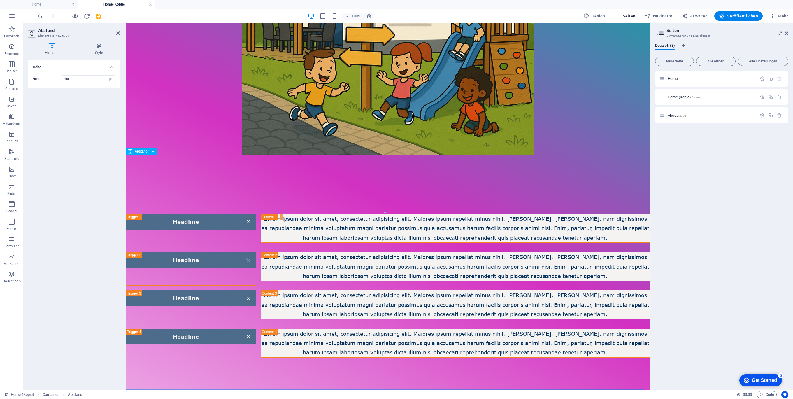
click at [216, 178] on div at bounding box center [388, 184] width 524 height 58
click at [402, 185] on div at bounding box center [388, 184] width 524 height 58
click at [182, 222] on div "Headline" at bounding box center [191, 231] width 130 height 34
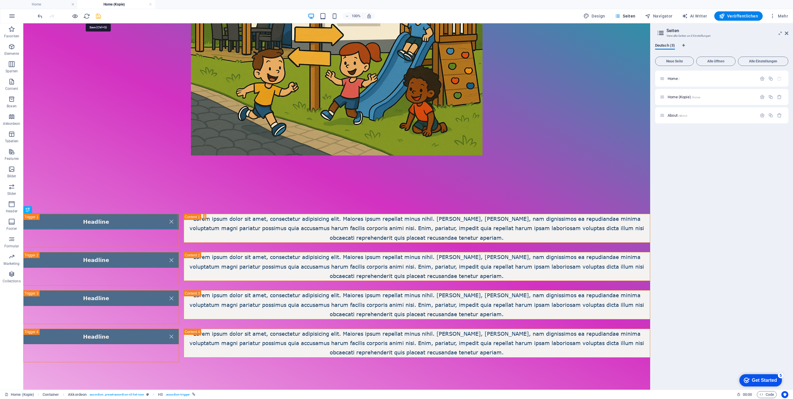
click at [99, 18] on icon "save" at bounding box center [98, 16] width 7 height 7
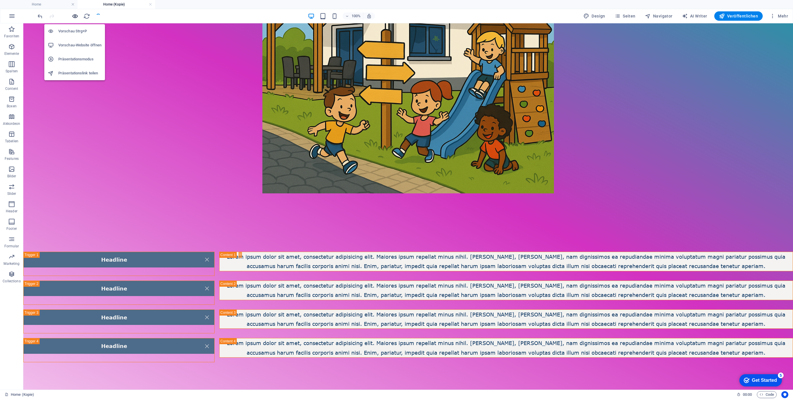
click at [73, 13] on icon "button" at bounding box center [75, 16] width 7 height 7
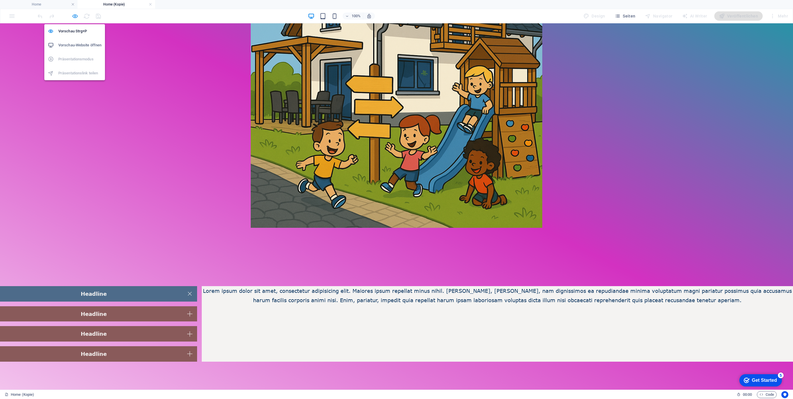
scroll to position [374, 0]
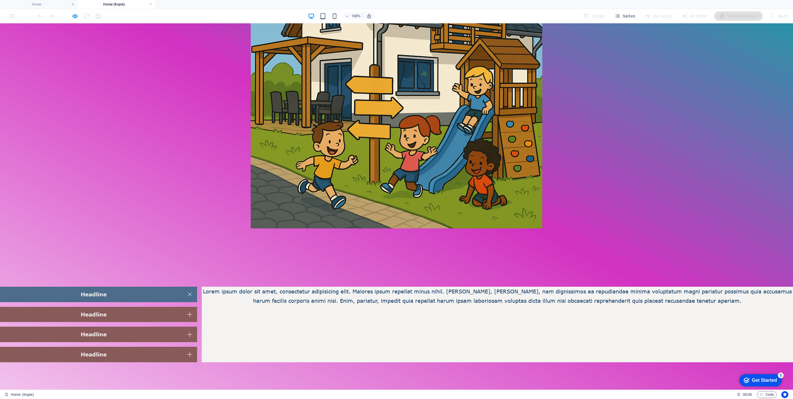
click at [189, 294] on link "Headline" at bounding box center [98, 294] width 197 height 15
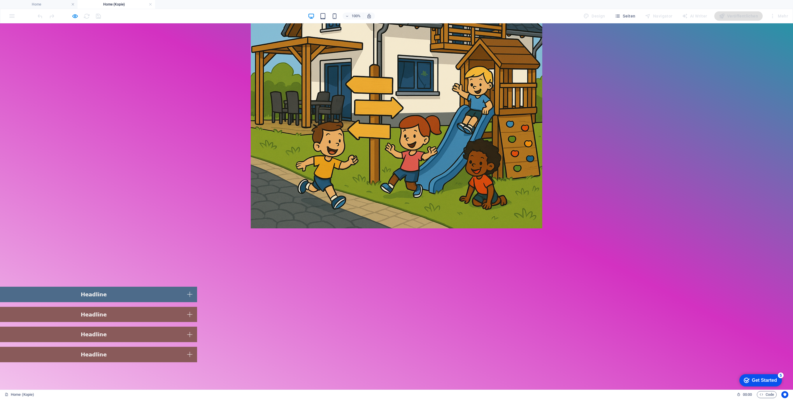
click at [188, 294] on link "Headline" at bounding box center [98, 294] width 197 height 15
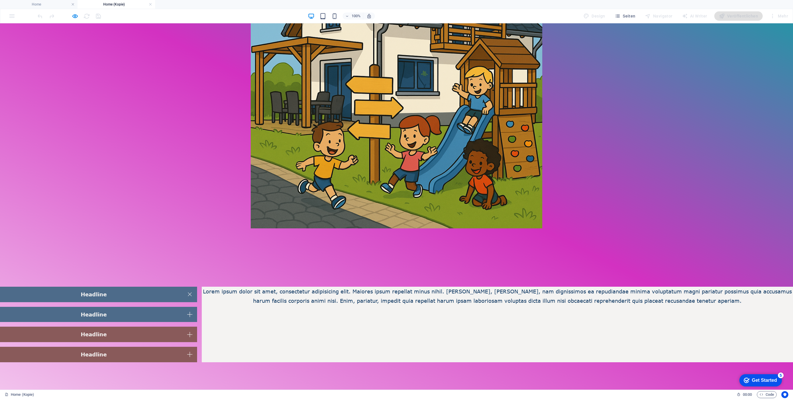
click at [188, 314] on link "Headline" at bounding box center [98, 314] width 197 height 15
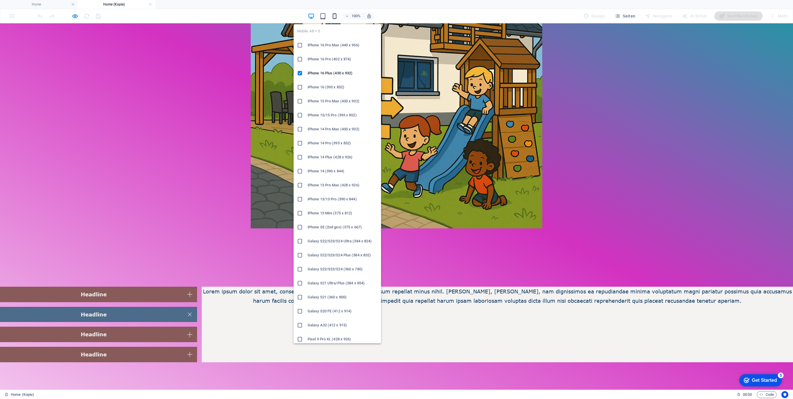
click at [335, 15] on icon "button" at bounding box center [334, 16] width 7 height 7
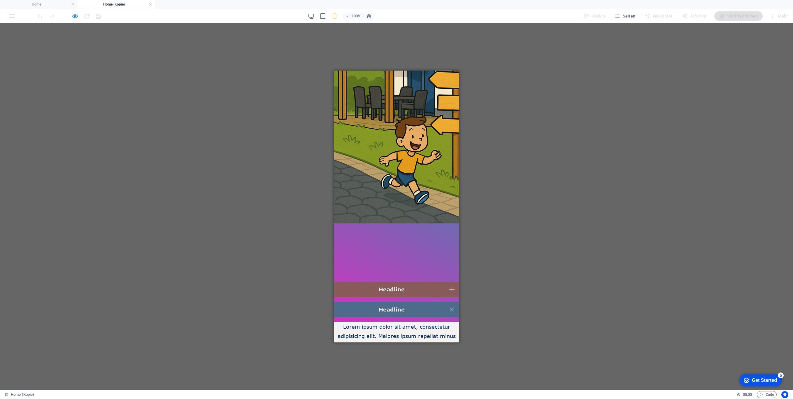
scroll to position [477, 0]
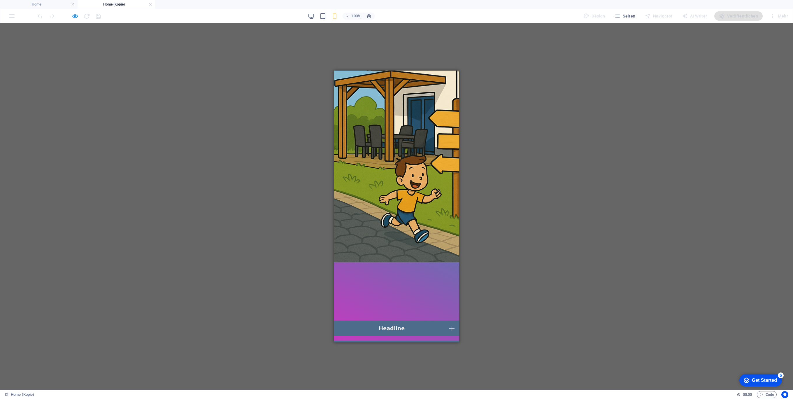
click at [445, 320] on link "Headline" at bounding box center [396, 327] width 125 height 15
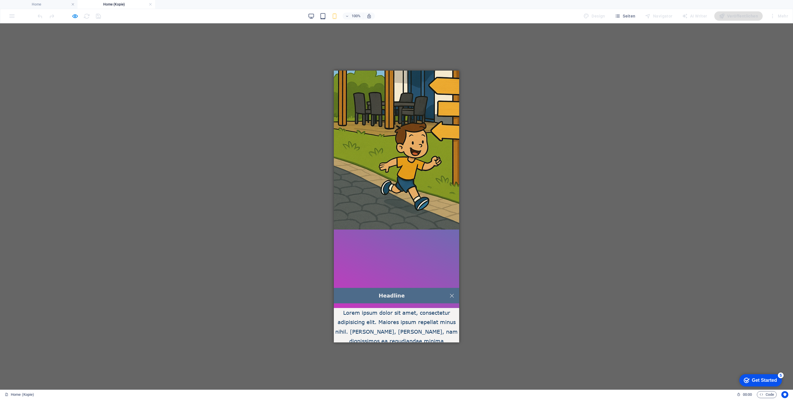
scroll to position [515, 0]
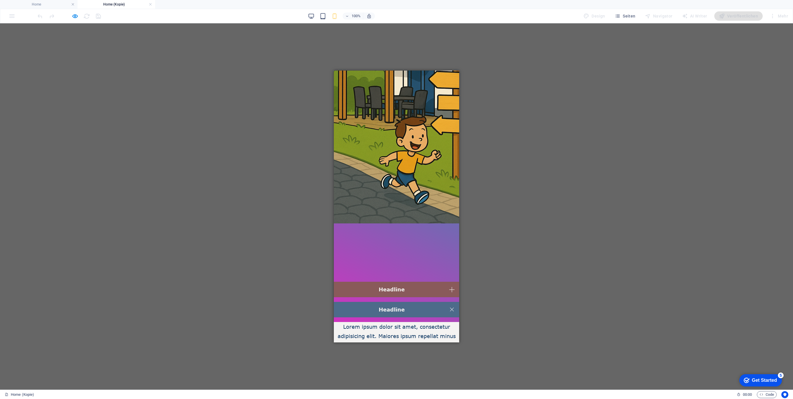
drag, startPoint x: 447, startPoint y: 295, endPoint x: 449, endPoint y: 303, distance: 8.0
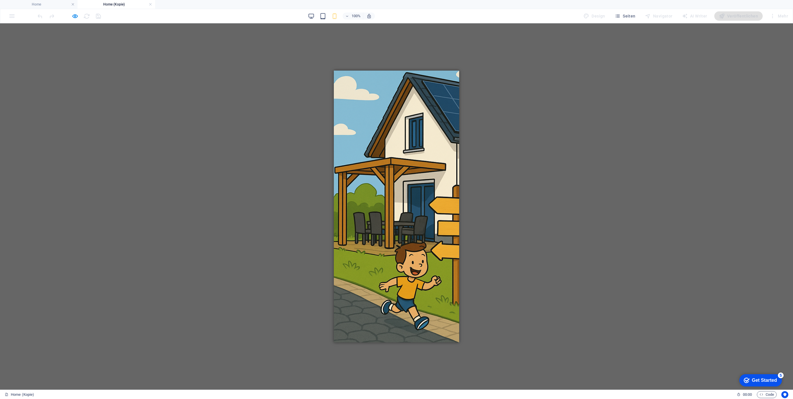
scroll to position [399, 0]
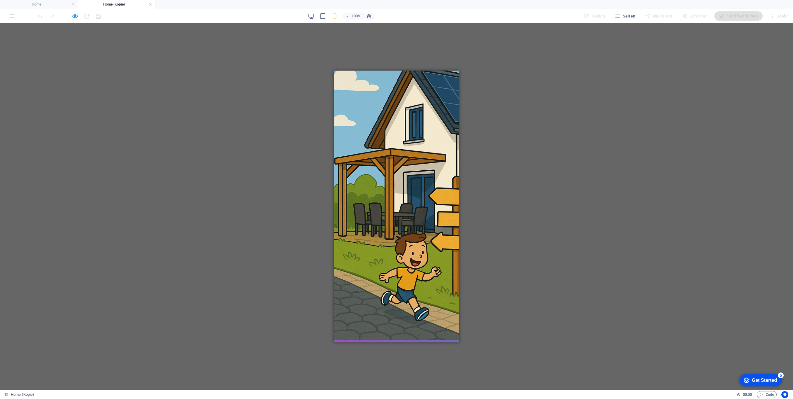
click at [444, 398] on link "Headline" at bounding box center [396, 405] width 125 height 15
click at [445, 398] on link "Headline" at bounding box center [396, 405] width 125 height 15
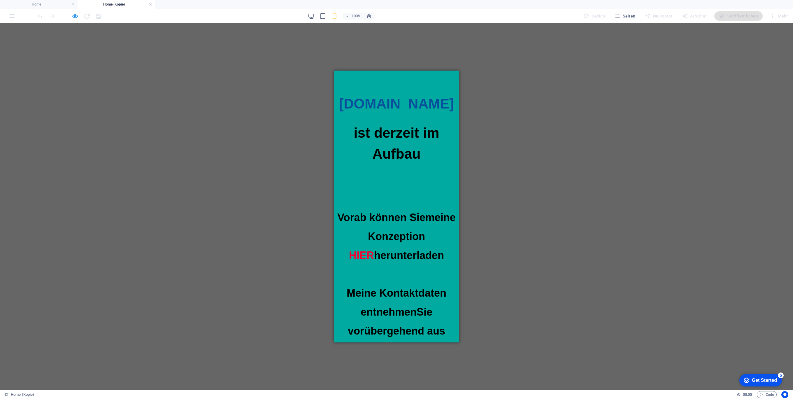
scroll to position [49, 0]
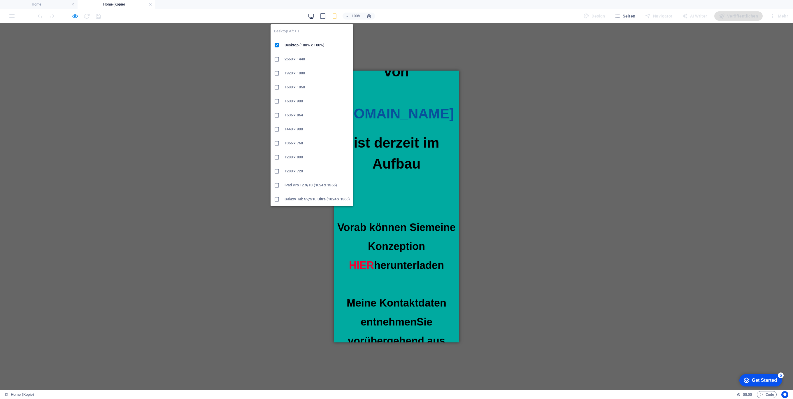
click at [314, 14] on icon "button" at bounding box center [311, 16] width 7 height 7
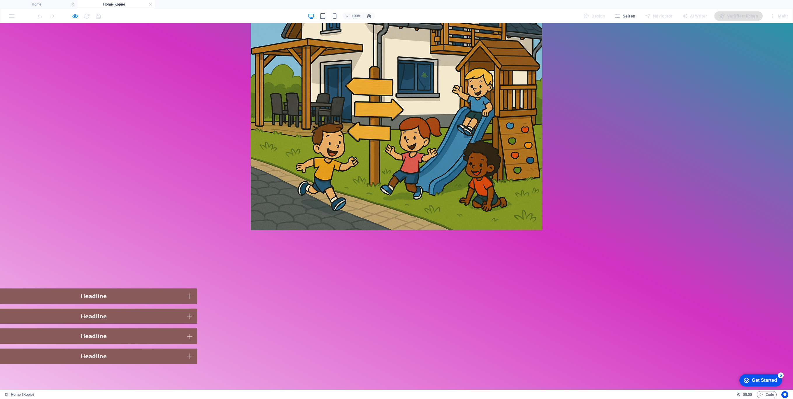
scroll to position [374, 0]
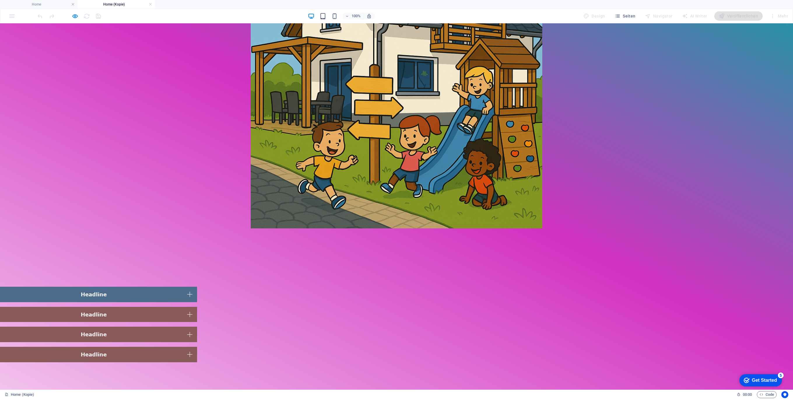
click at [185, 300] on link "Headline" at bounding box center [98, 294] width 197 height 15
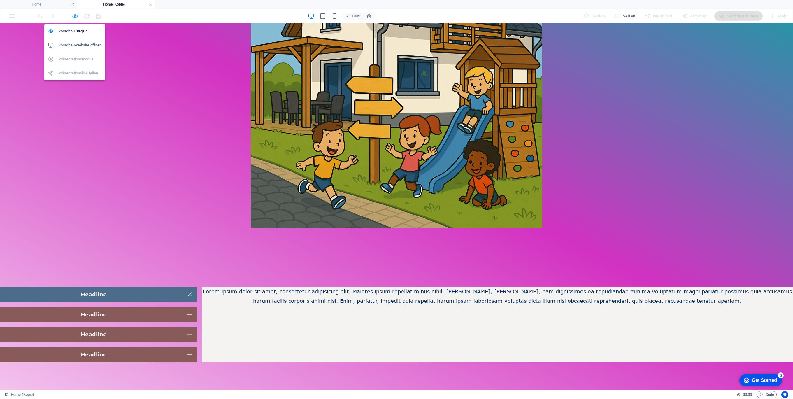
click at [75, 15] on icon "button" at bounding box center [75, 16] width 7 height 7
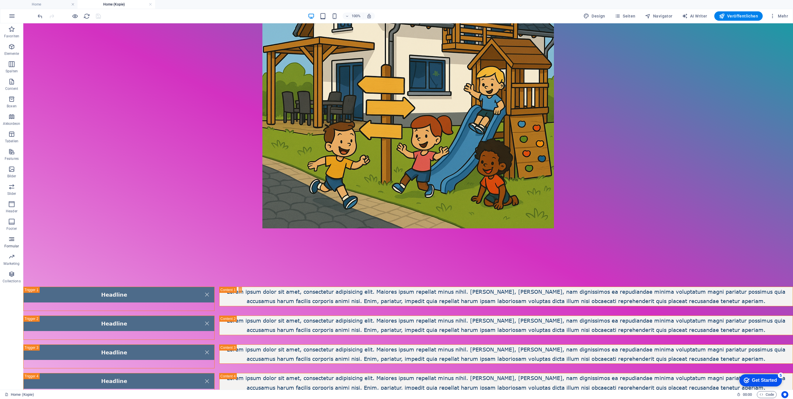
click at [10, 238] on icon "button" at bounding box center [11, 239] width 7 height 7
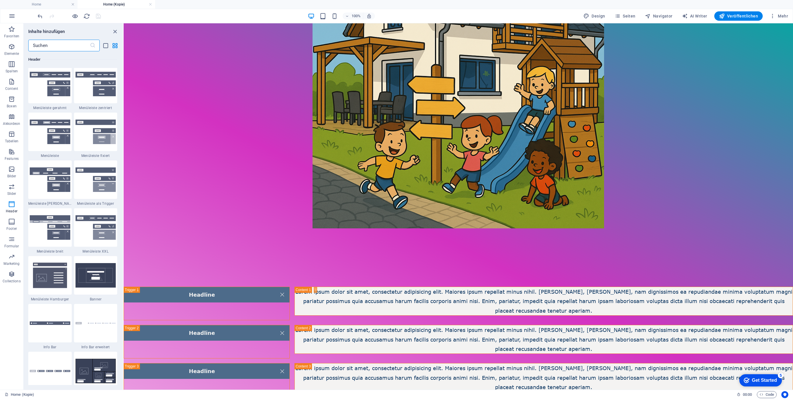
scroll to position [3527, 0]
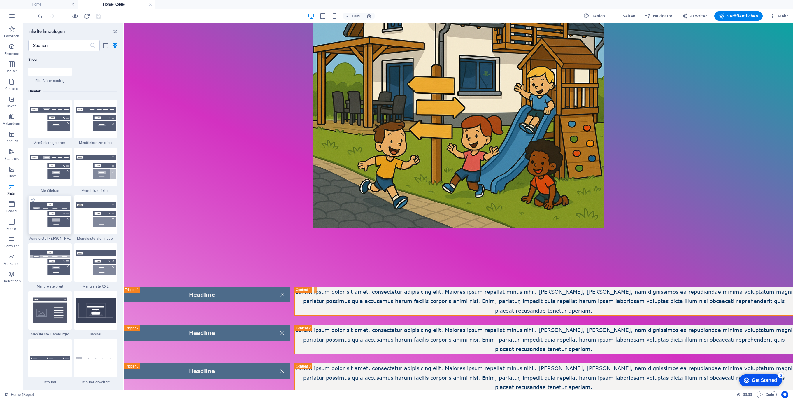
click at [48, 217] on img at bounding box center [50, 214] width 41 height 24
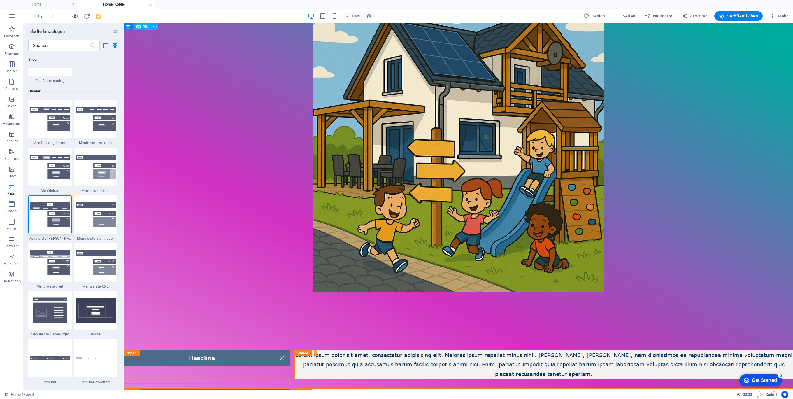
scroll to position [447, 0]
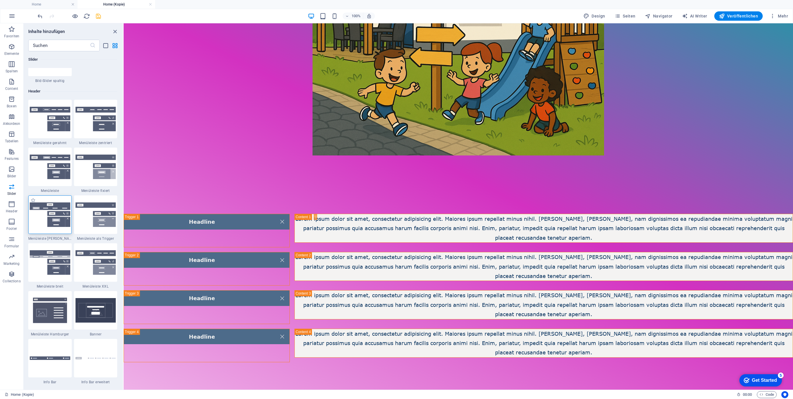
click at [57, 219] on img at bounding box center [50, 214] width 41 height 24
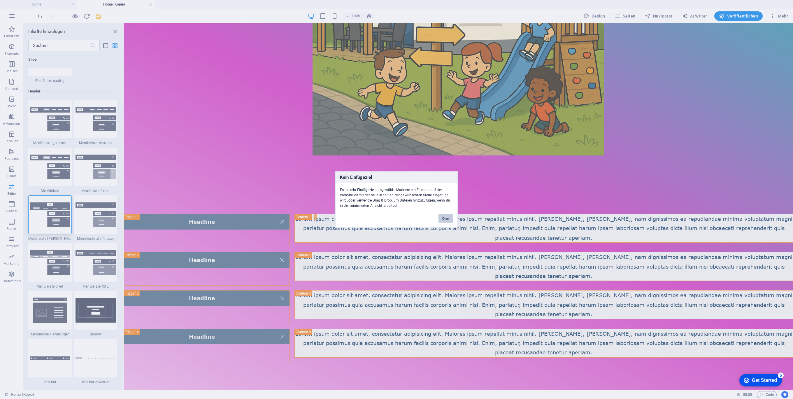
drag, startPoint x: 57, startPoint y: 219, endPoint x: 444, endPoint y: 218, distance: 386.9
click at [444, 218] on button "Okay" at bounding box center [445, 218] width 15 height 9
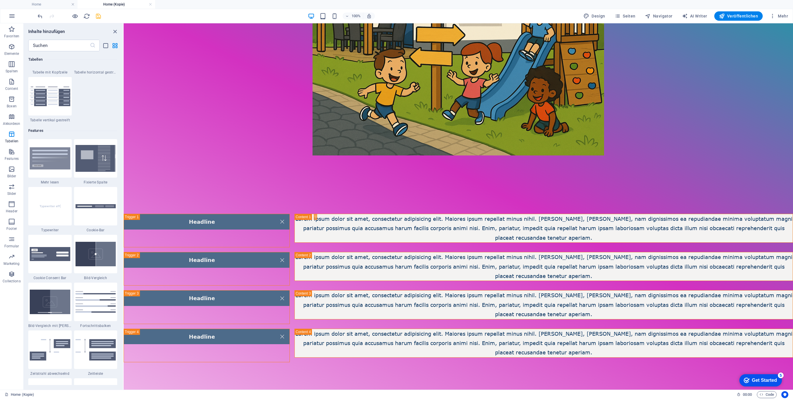
scroll to position [2244, 0]
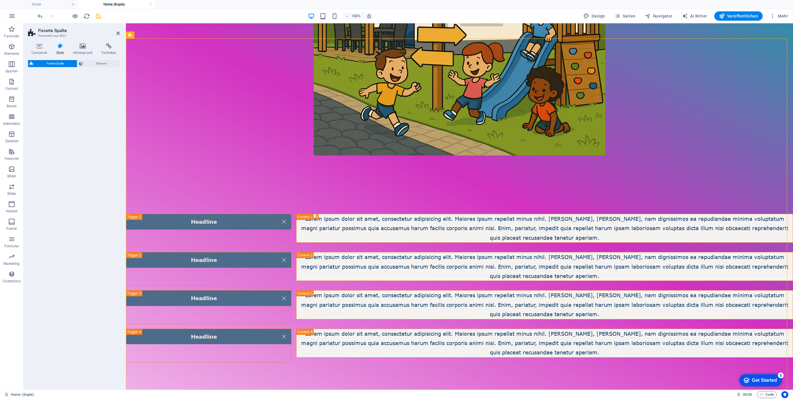
select select "%"
select select "rem"
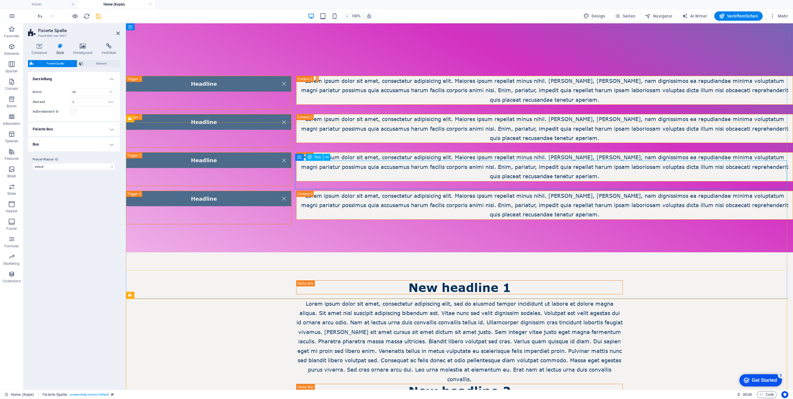
scroll to position [643, 0]
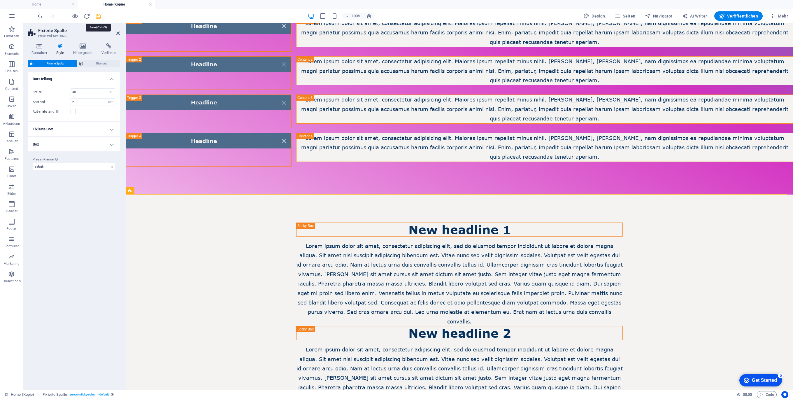
click at [100, 14] on icon "save" at bounding box center [98, 16] width 7 height 7
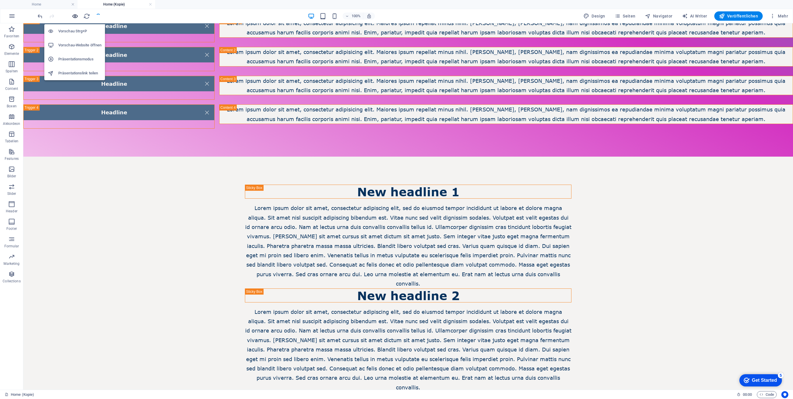
click at [76, 16] on icon "button" at bounding box center [75, 16] width 7 height 7
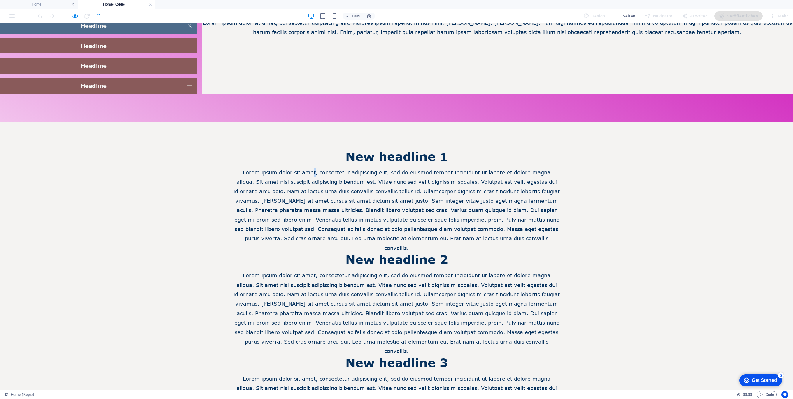
click at [435, 140] on div "New headline 1 Lorem ipsum dolor sit amet, consectetur adipiscing elit, sed do …" at bounding box center [396, 304] width 793 height 365
click at [302, 157] on h2 "New headline 1" at bounding box center [396, 156] width 327 height 13
click at [449, 178] on p "Lorem ipsum dolor sit amet, consectetur adipiscing elit, sed do eiusmod tempor …" at bounding box center [396, 210] width 327 height 85
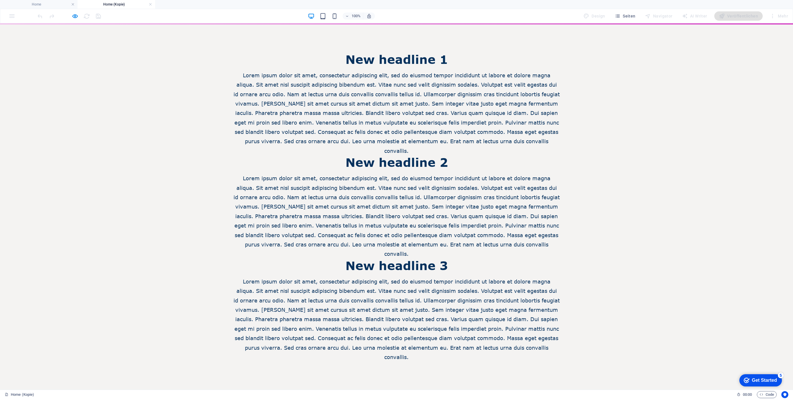
drag, startPoint x: 308, startPoint y: 248, endPoint x: 317, endPoint y: 252, distance: 9.5
click at [308, 259] on div "New headline 3 Lorem ipsum dolor sit amet, consectetur adipiscing elit, sed do …" at bounding box center [396, 310] width 327 height 103
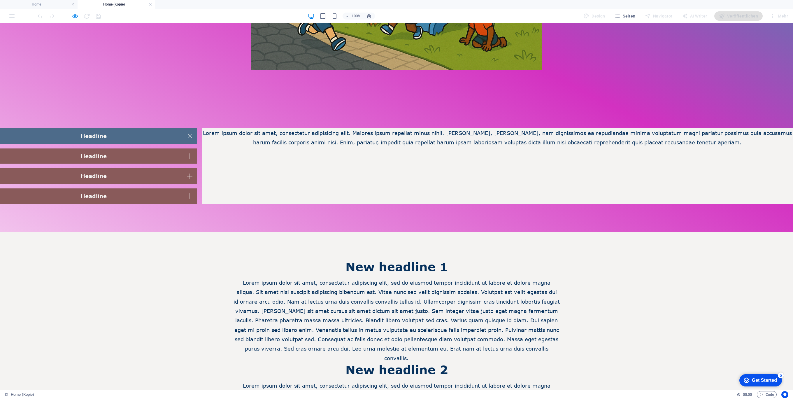
scroll to position [516, 0]
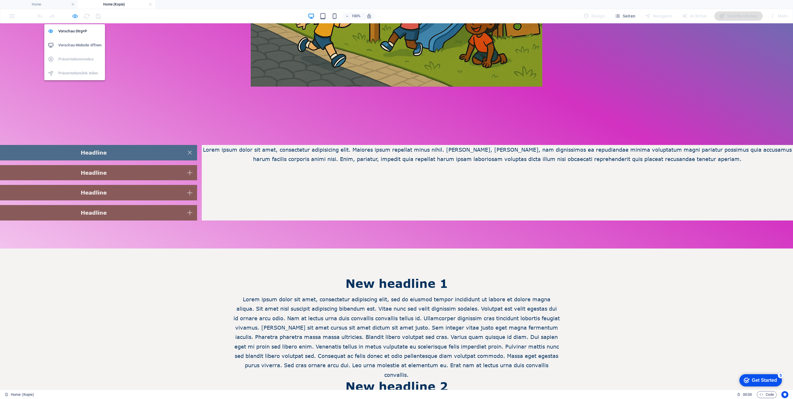
click at [76, 16] on icon "button" at bounding box center [75, 16] width 7 height 7
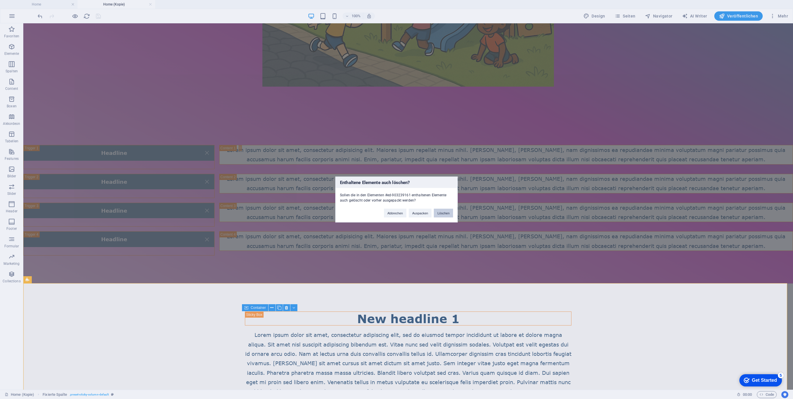
drag, startPoint x: 437, startPoint y: 210, endPoint x: 410, endPoint y: 190, distance: 34.6
click at [437, 210] on button "Löschen" at bounding box center [443, 213] width 19 height 9
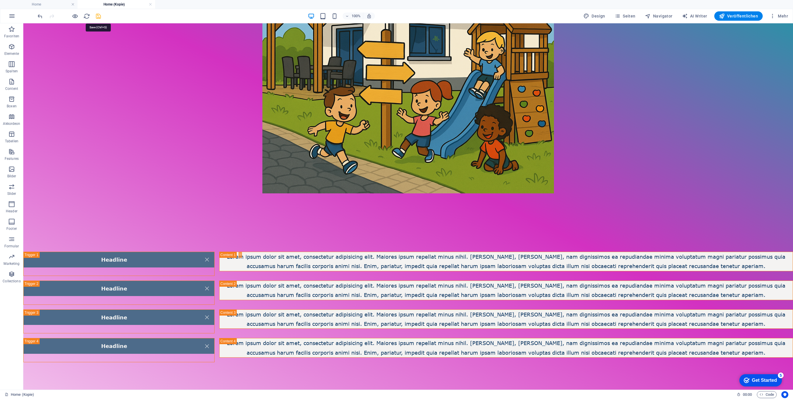
drag, startPoint x: 97, startPoint y: 13, endPoint x: 57, endPoint y: 6, distance: 40.2
click at [97, 13] on icon "save" at bounding box center [98, 16] width 7 height 7
click at [8, 43] on icon "button" at bounding box center [11, 46] width 7 height 7
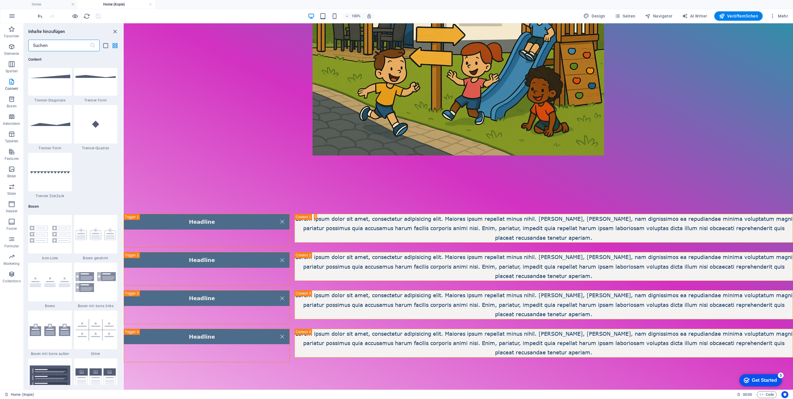
scroll to position [1548, 0]
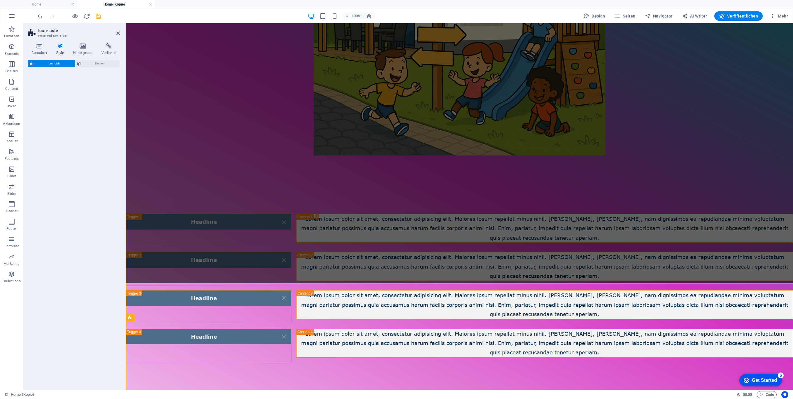
select select "rem"
select select "preset-icon-list-v3-default"
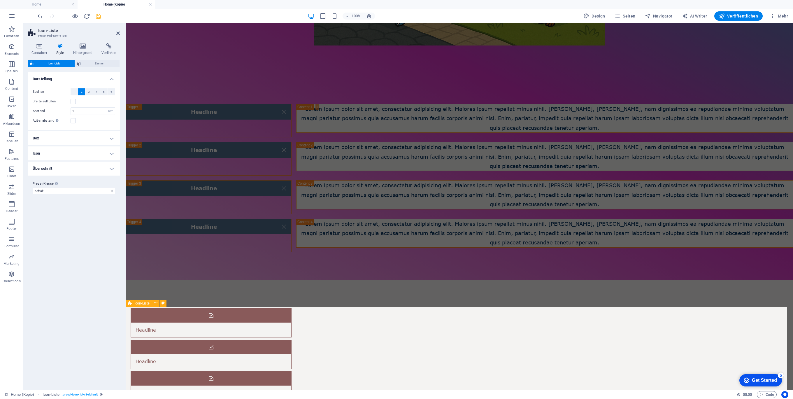
scroll to position [558, 0]
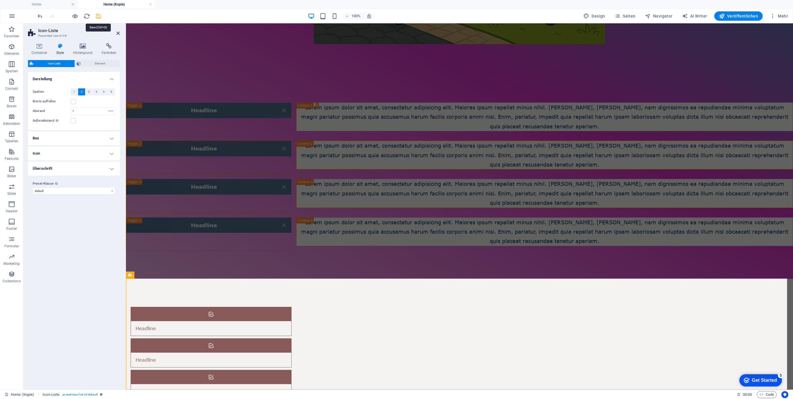
click at [97, 18] on icon "save" at bounding box center [98, 16] width 7 height 7
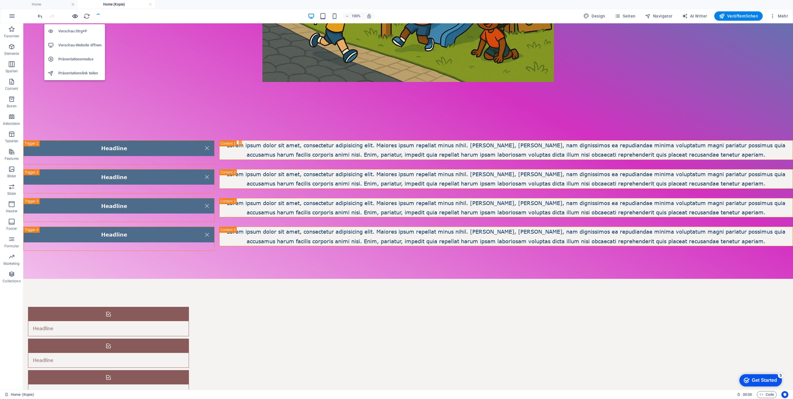
click at [74, 17] on icon "button" at bounding box center [75, 16] width 7 height 7
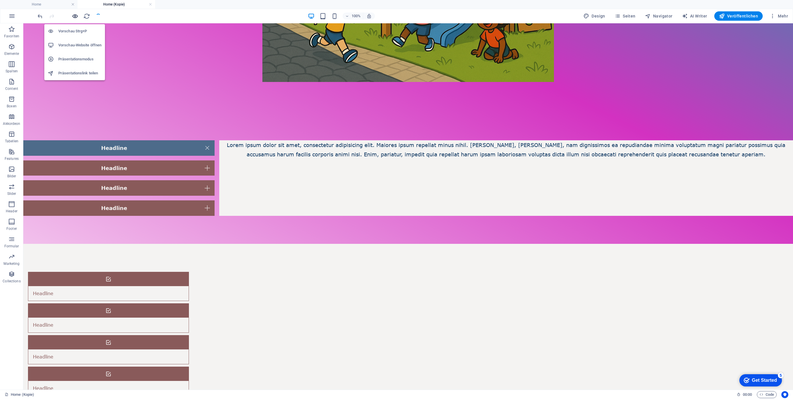
scroll to position [485, 0]
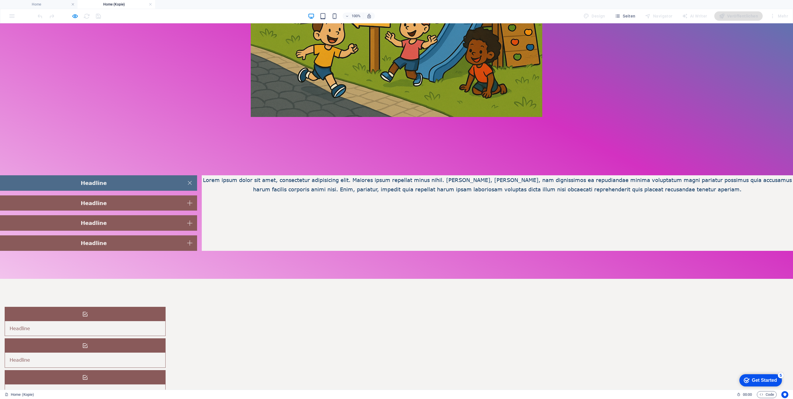
click at [30, 326] on h3 "Headline" at bounding box center [20, 328] width 20 height 5
click at [87, 313] on icon at bounding box center [85, 314] width 5 height 5
drag, startPoint x: 236, startPoint y: 313, endPoint x: 488, endPoint y: 327, distance: 252.8
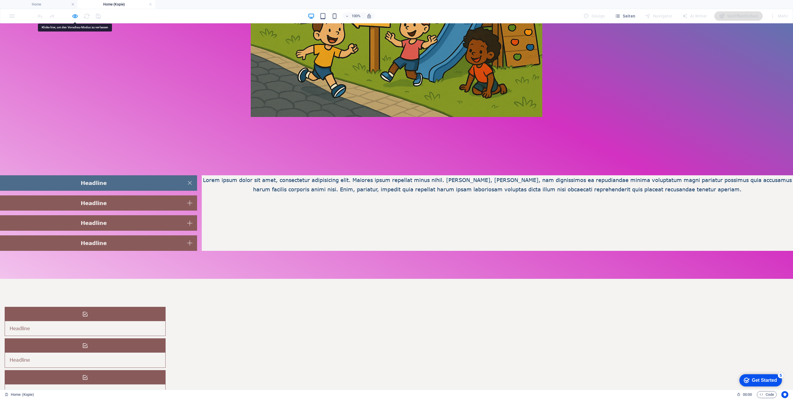
click at [151, 352] on div "Headline" at bounding box center [78, 359] width 146 height 15
click at [165, 338] on figure at bounding box center [85, 345] width 160 height 14
click at [78, 13] on icon "button" at bounding box center [75, 16] width 7 height 7
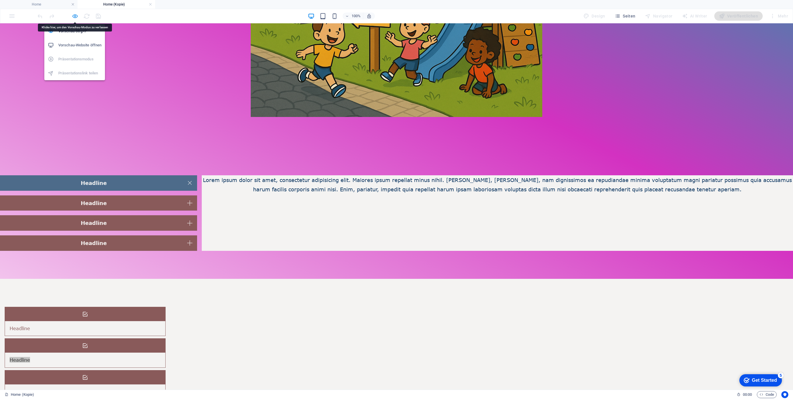
scroll to position [520, 0]
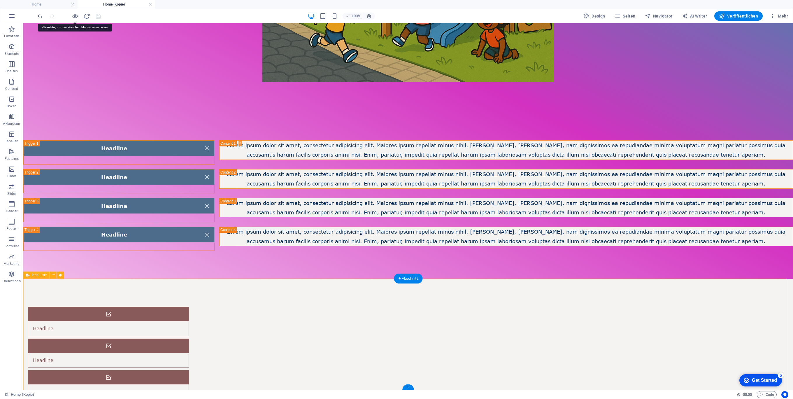
click at [178, 298] on div "Headline Headline Headline Headline Headline Headline" at bounding box center [408, 400] width 770 height 243
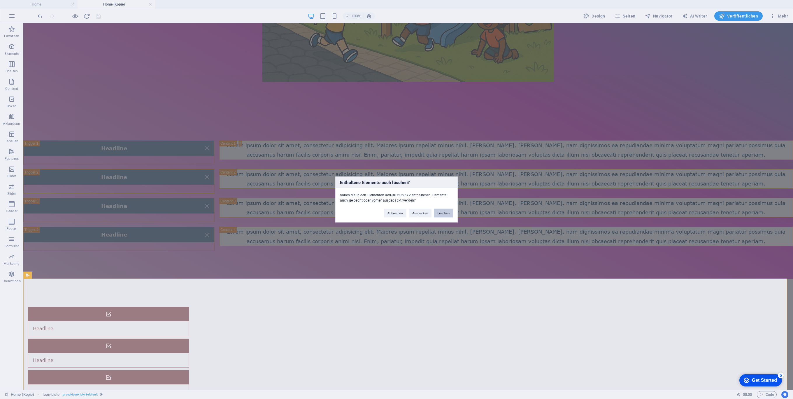
drag, startPoint x: 449, startPoint y: 210, endPoint x: 425, endPoint y: 187, distance: 33.6
click at [449, 210] on button "Löschen" at bounding box center [443, 213] width 19 height 9
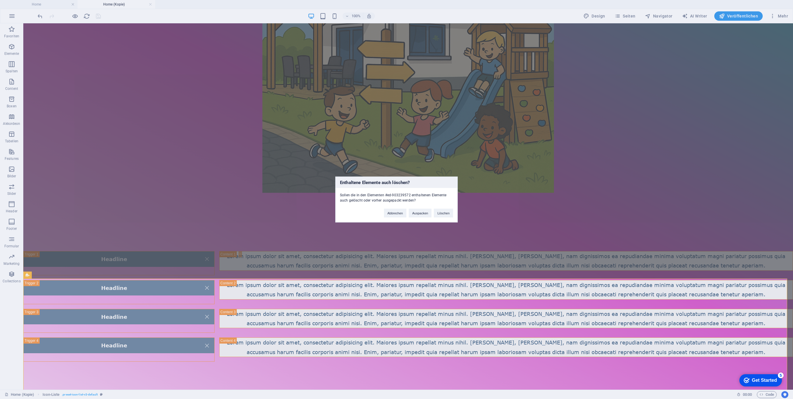
scroll to position [409, 0]
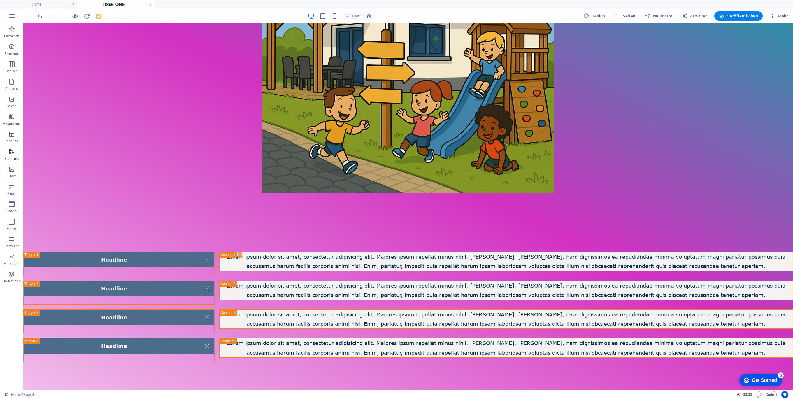
click at [11, 151] on icon "button" at bounding box center [11, 151] width 7 height 7
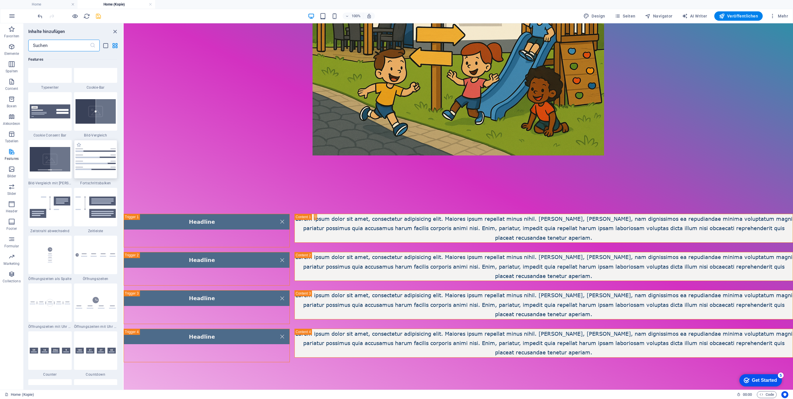
scroll to position [2398, 0]
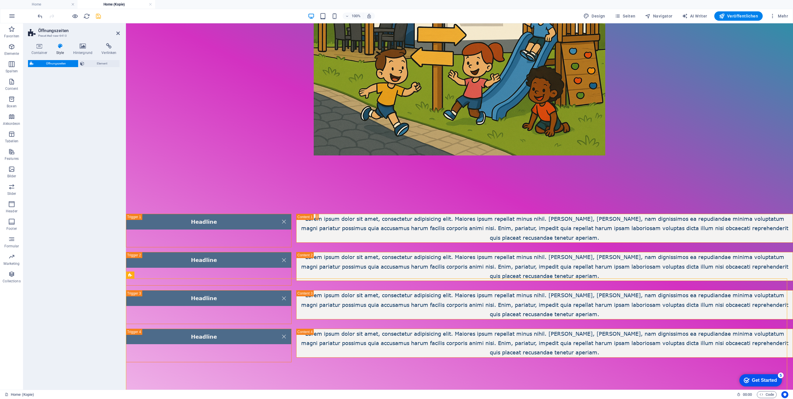
select select "rem"
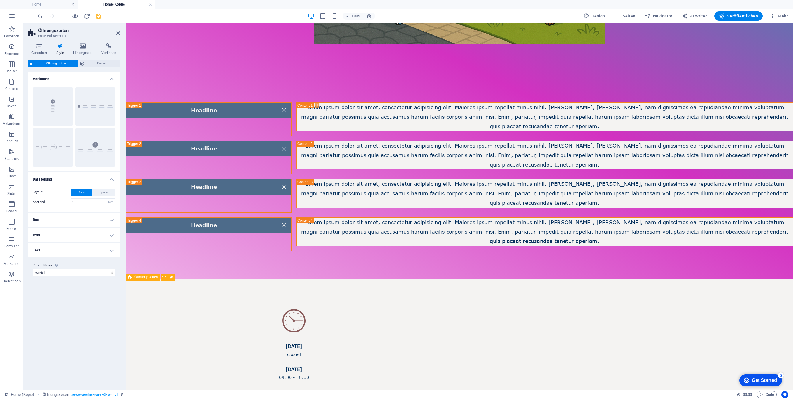
scroll to position [556, 0]
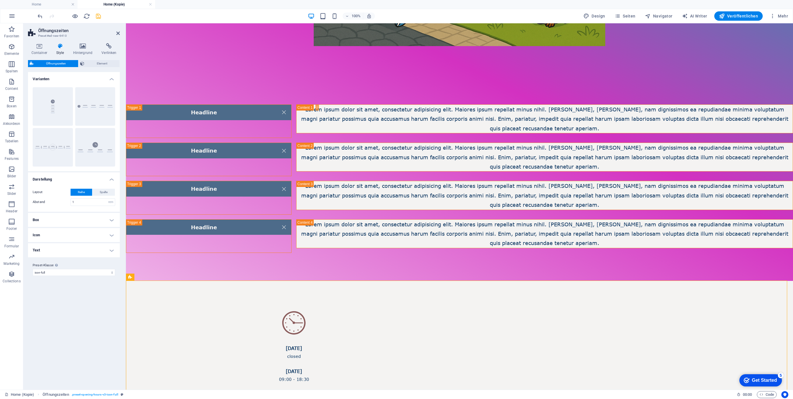
click at [120, 34] on aside "Öffnungszeiten Preset #ed-new-6410 Container Style Hintergrund Verlinken Größe …" at bounding box center [74, 206] width 103 height 366
click at [118, 32] on icon at bounding box center [117, 33] width 3 height 5
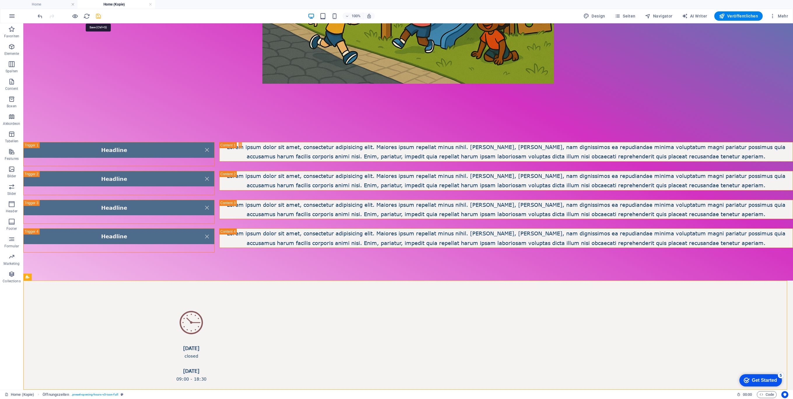
click at [100, 17] on icon "save" at bounding box center [98, 16] width 7 height 7
click at [15, 95] on button "Boxen" at bounding box center [11, 101] width 23 height 17
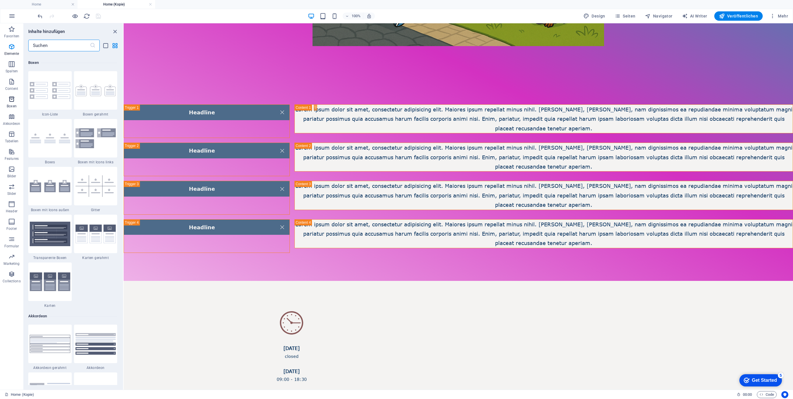
scroll to position [1656, 0]
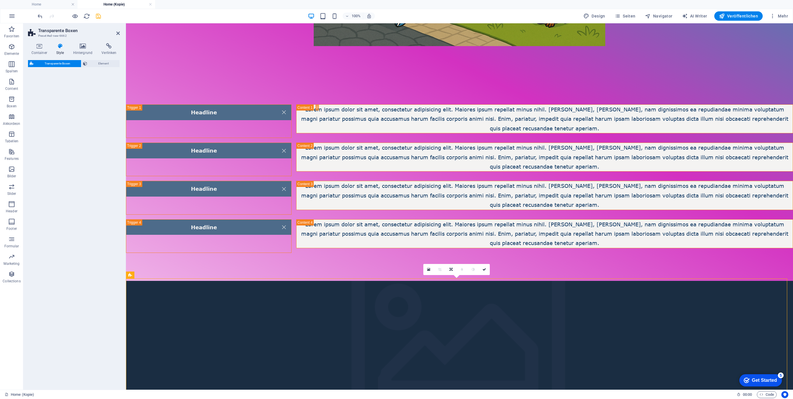
select select "rem"
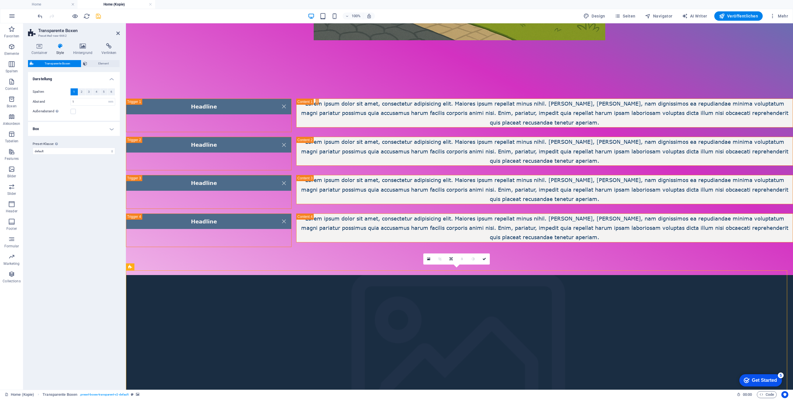
scroll to position [733, 0]
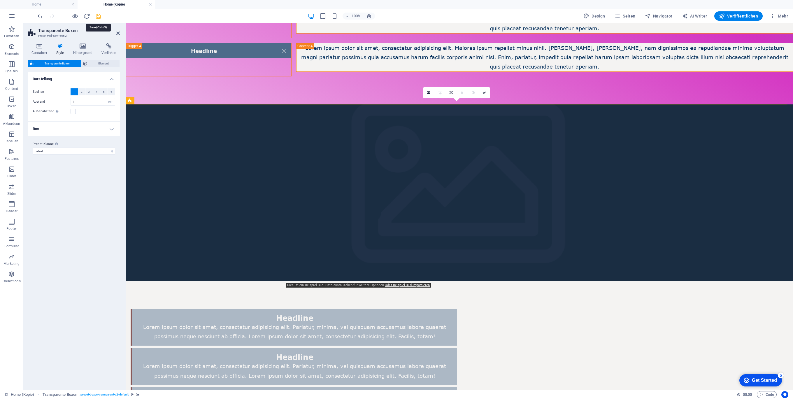
click at [97, 17] on icon "save" at bounding box center [98, 16] width 7 height 7
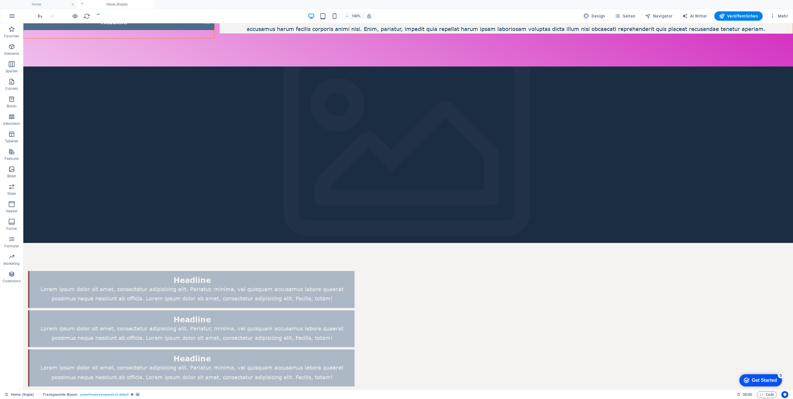
scroll to position [694, 0]
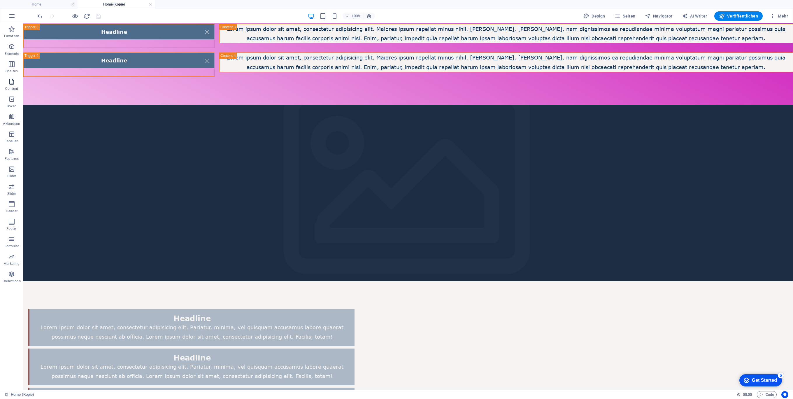
click at [12, 80] on icon "button" at bounding box center [11, 81] width 7 height 7
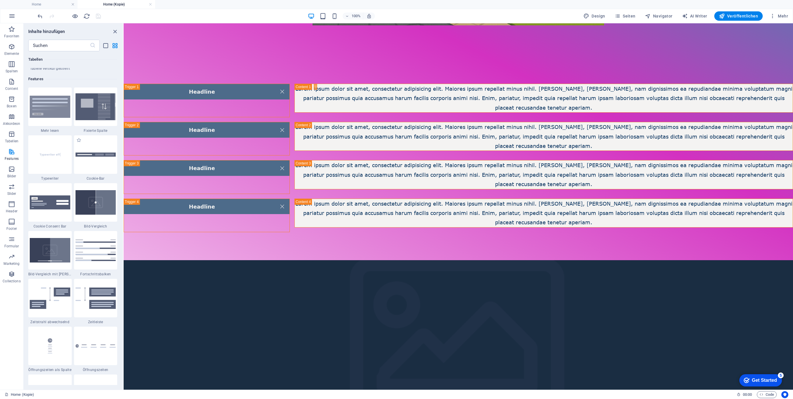
scroll to position [2273, 0]
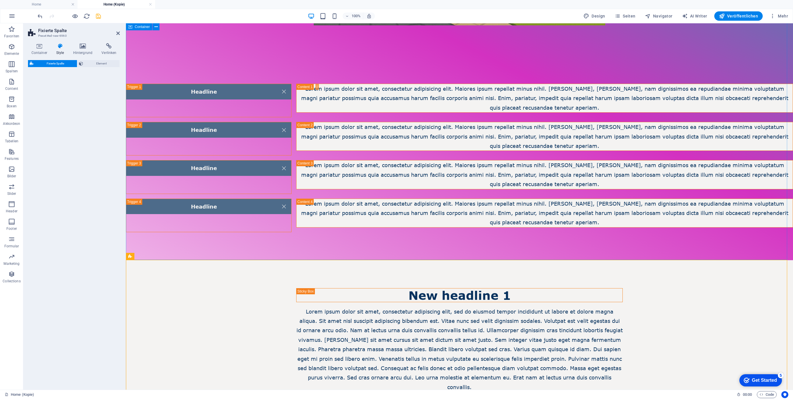
select select "%"
select select "rem"
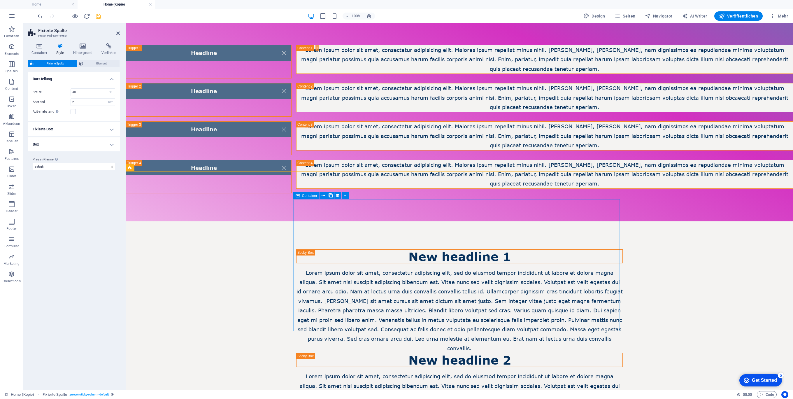
scroll to position [538, 0]
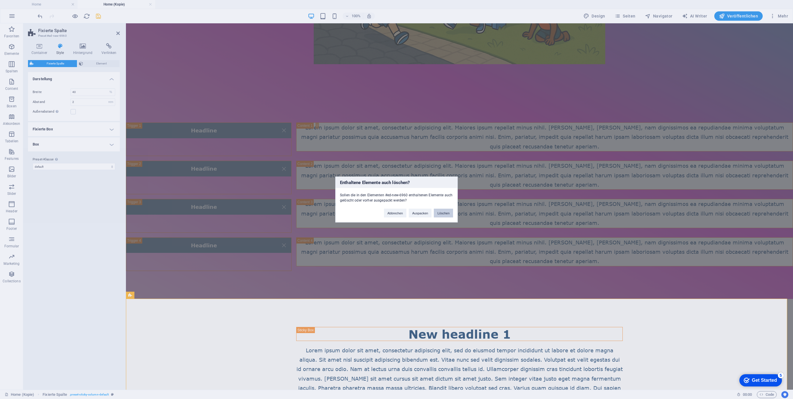
click at [439, 210] on button "Löschen" at bounding box center [443, 213] width 19 height 9
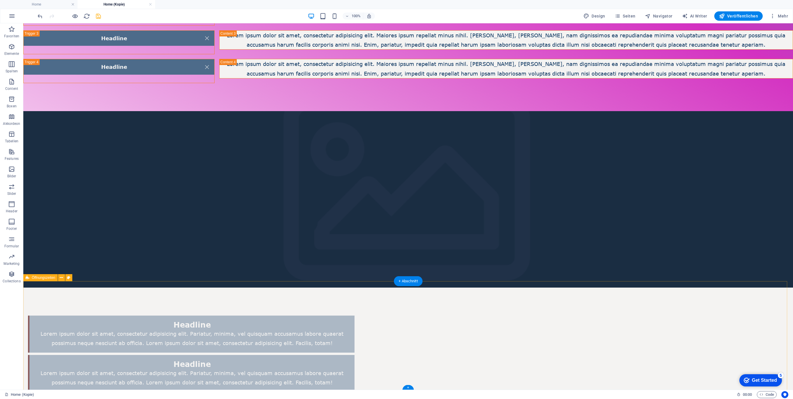
scroll to position [694, 0]
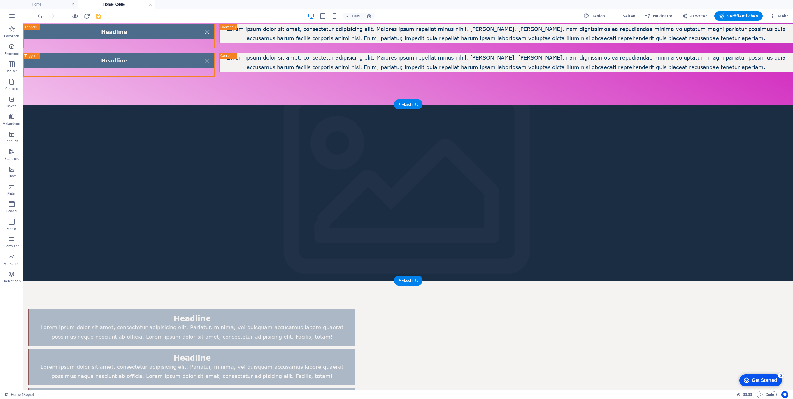
click at [169, 219] on figure at bounding box center [408, 193] width 770 height 176
click at [99, 15] on icon "save" at bounding box center [98, 16] width 7 height 7
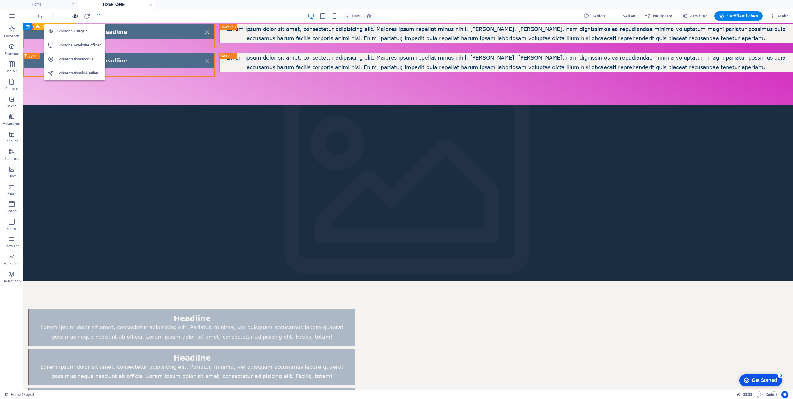
click at [77, 14] on icon "button" at bounding box center [75, 16] width 7 height 7
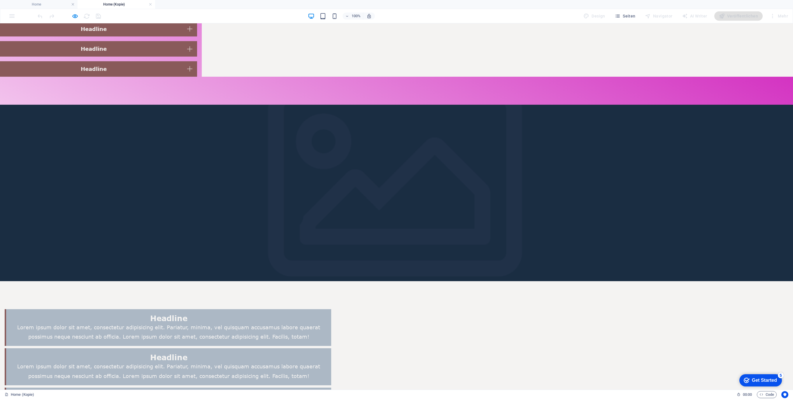
drag, startPoint x: 406, startPoint y: 234, endPoint x: 403, endPoint y: 230, distance: 4.6
drag, startPoint x: 403, startPoint y: 230, endPoint x: 386, endPoint y: 216, distance: 22.4
click at [331, 387] on div "Headline Lorem ipsum dolor sit amet, consectetur adipisicing elit. Pariatur, mi…" at bounding box center [168, 405] width 327 height 37
click at [267, 387] on div "Headline Lorem ipsum dolor sit amet, consectetur adipisicing elit. Pariatur, mi…" at bounding box center [168, 405] width 327 height 37
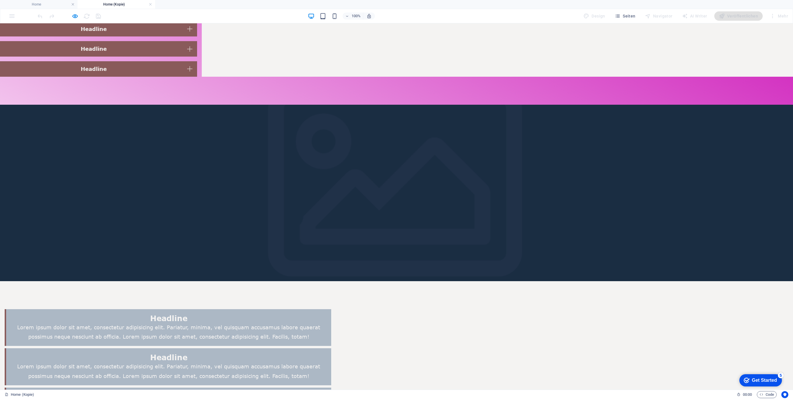
drag, startPoint x: 228, startPoint y: 230, endPoint x: 277, endPoint y: 231, distance: 49.6
click at [228, 230] on div at bounding box center [396, 193] width 793 height 176
drag, startPoint x: 394, startPoint y: 177, endPoint x: 394, endPoint y: 174, distance: 3.3
click at [331, 348] on div "Headline Lorem ipsum dolor sit amet, consectetur adipisicing elit. Pariatur, mi…" at bounding box center [168, 366] width 327 height 37
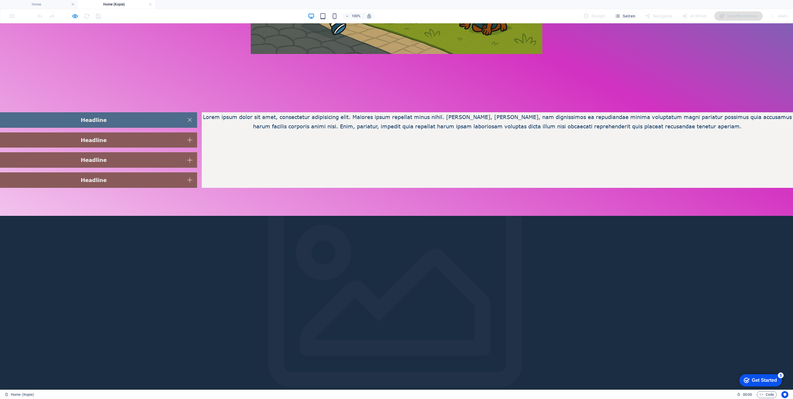
scroll to position [543, 0]
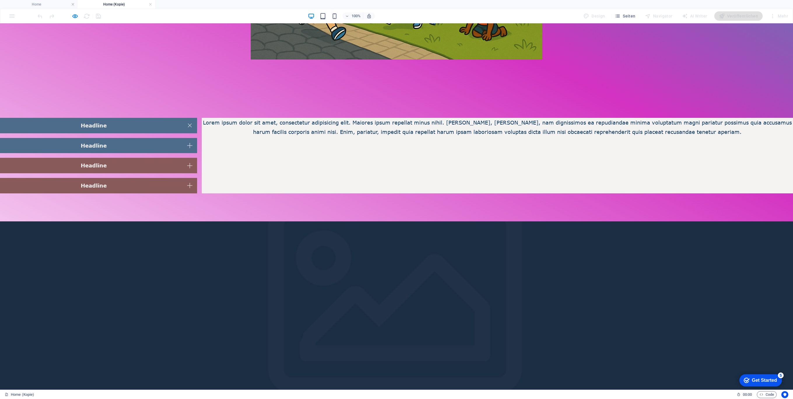
click at [187, 145] on link "Headline" at bounding box center [98, 145] width 197 height 15
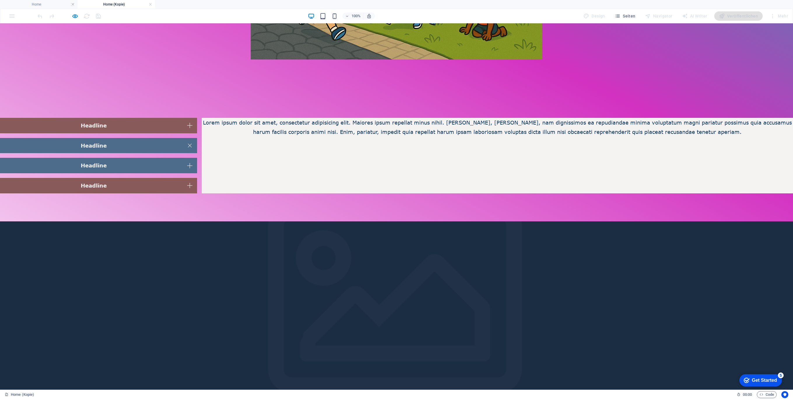
click at [189, 164] on link "Headline" at bounding box center [98, 165] width 197 height 15
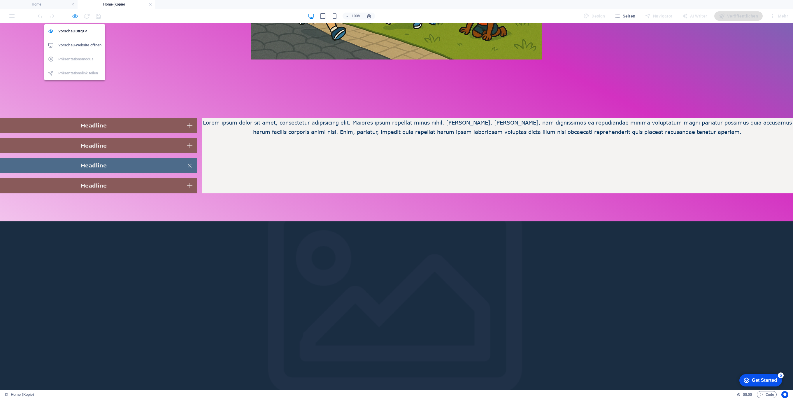
click at [78, 14] on icon "button" at bounding box center [75, 16] width 7 height 7
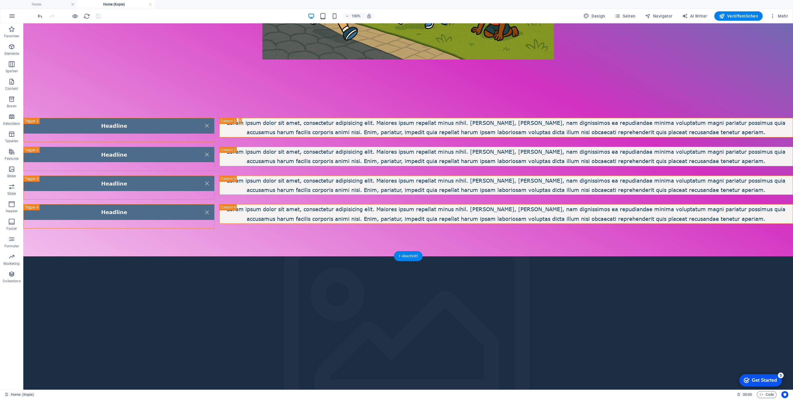
click at [114, 308] on figure at bounding box center [408, 344] width 770 height 176
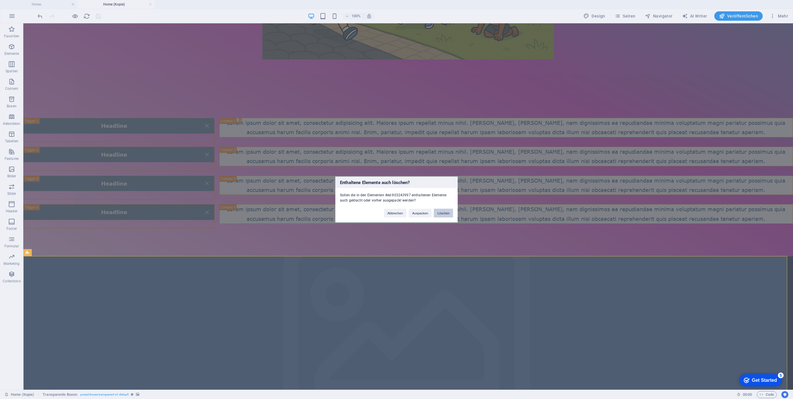
click at [440, 214] on button "Löschen" at bounding box center [443, 213] width 19 height 9
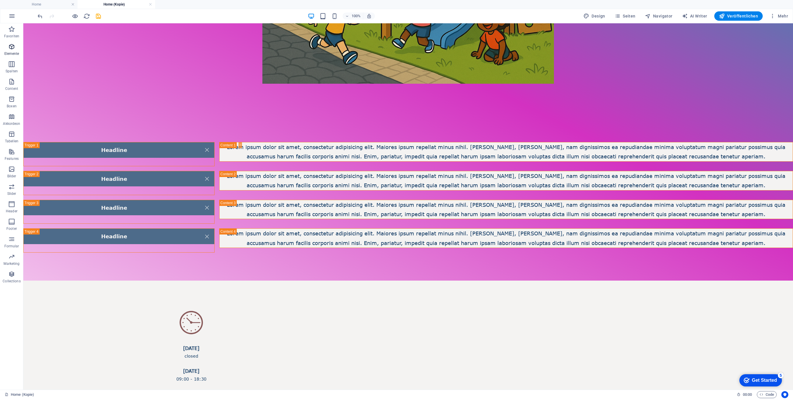
click at [13, 45] on icon "button" at bounding box center [11, 46] width 7 height 7
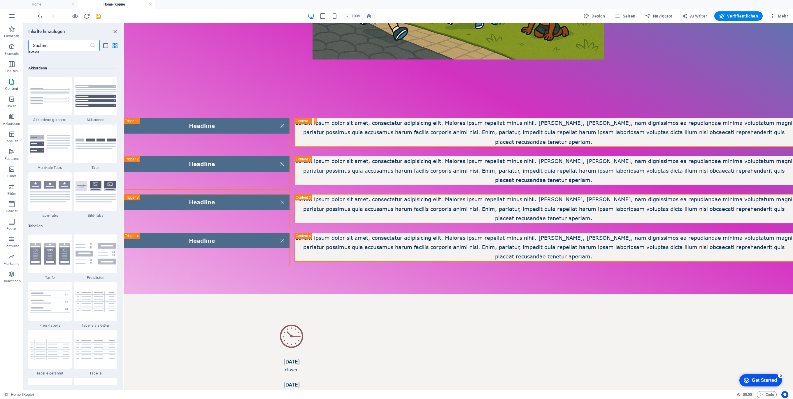
scroll to position [2131, 0]
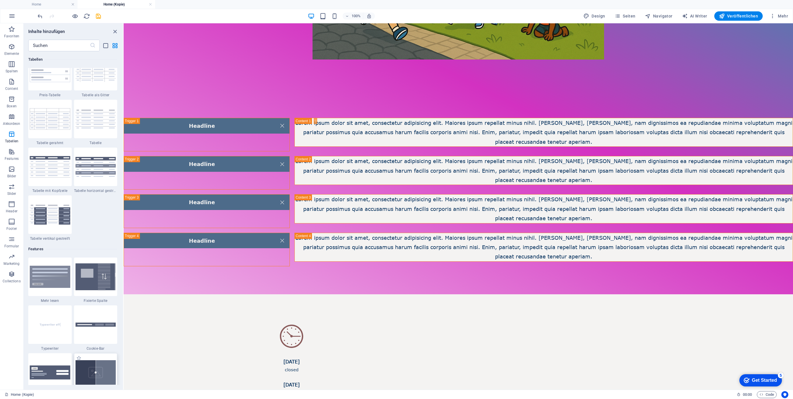
drag, startPoint x: 121, startPoint y: 223, endPoint x: 103, endPoint y: 368, distance: 145.9
click at [114, 356] on div "Favoriten 1 Star Überschrift 1 Star Text 1 Star Container Elemente 1 Star Übers…" at bounding box center [73, 218] width 99 height 334
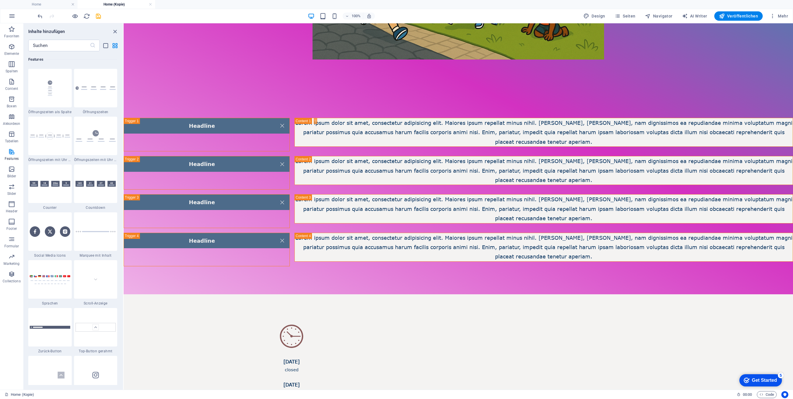
drag, startPoint x: 78, startPoint y: 330, endPoint x: 70, endPoint y: 395, distance: 65.7
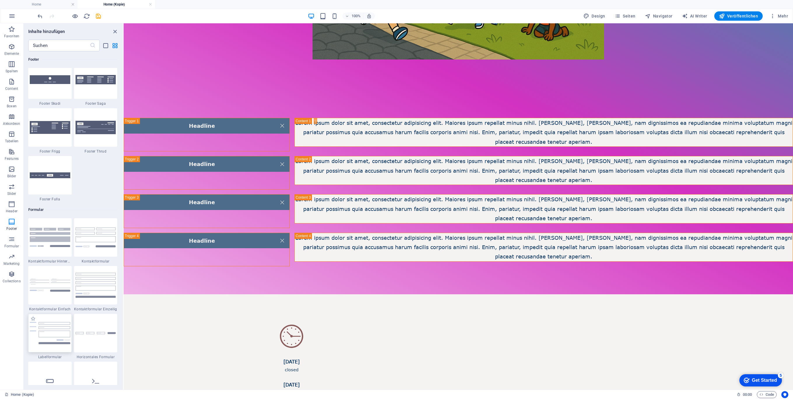
scroll to position [4127, 0]
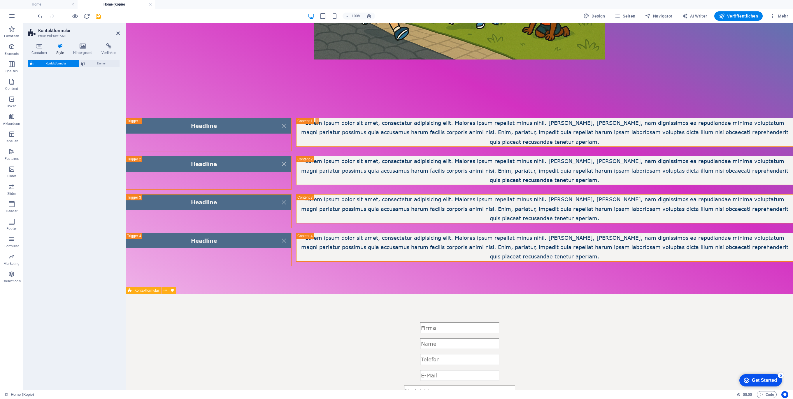
select select "rem"
select select "preset-contact-form-v3-background"
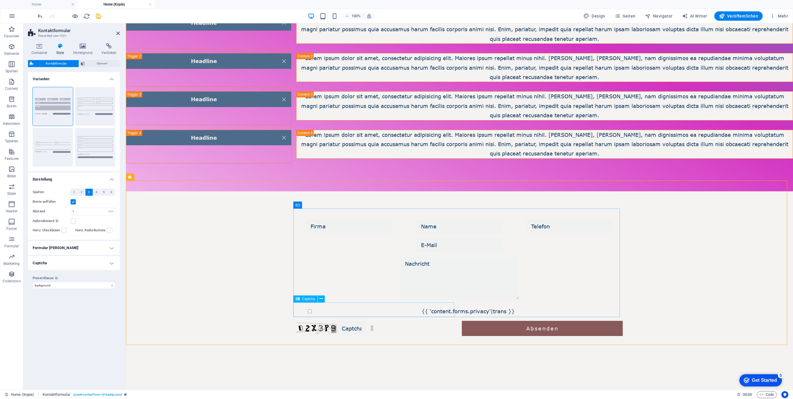
scroll to position [621, 0]
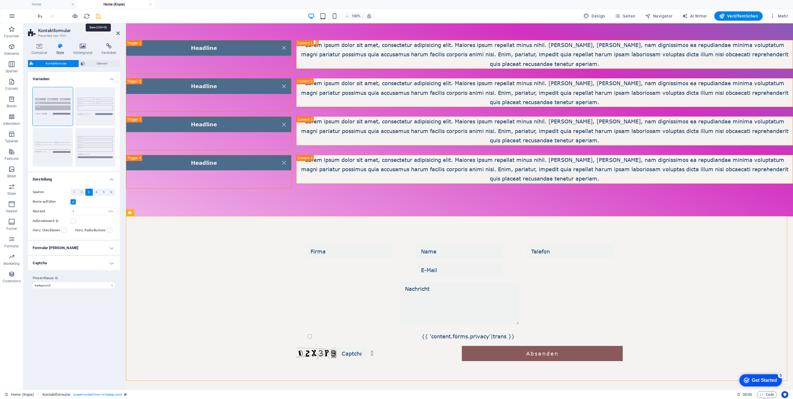
click at [97, 17] on icon "save" at bounding box center [98, 16] width 7 height 7
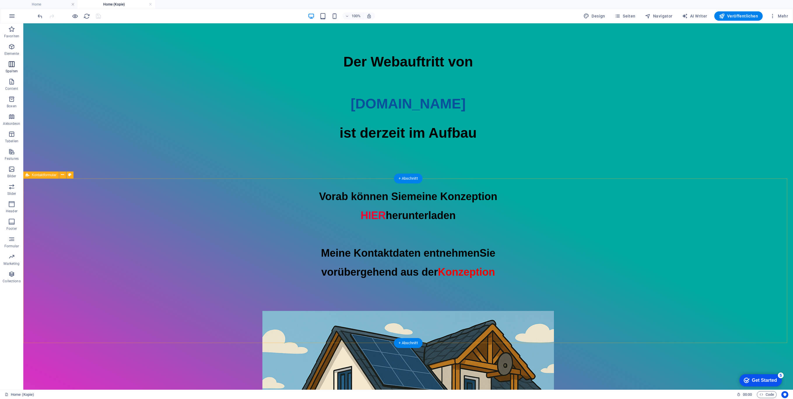
scroll to position [621, 0]
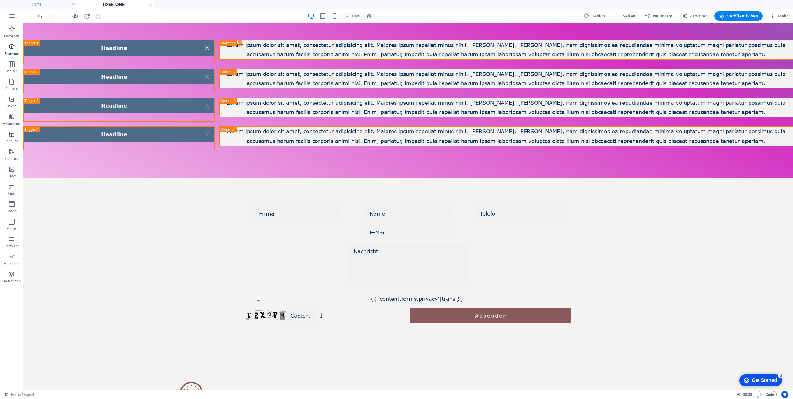
click at [14, 45] on icon "button" at bounding box center [11, 46] width 7 height 7
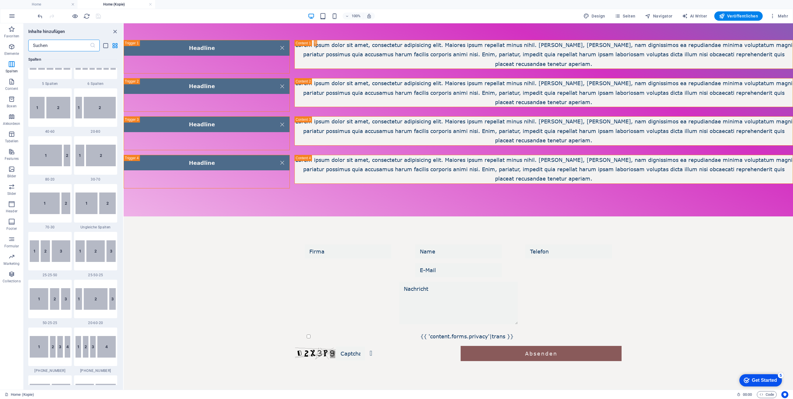
scroll to position [809, 0]
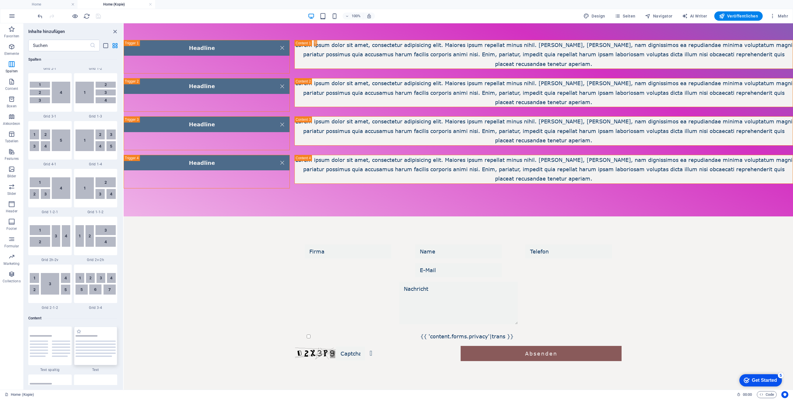
drag, startPoint x: 120, startPoint y: 107, endPoint x: 99, endPoint y: 352, distance: 245.8
click at [106, 347] on div "Favoriten 1 Star Überschrift 1 Star Text 1 Star Container Elemente 1 Star Übers…" at bounding box center [73, 218] width 99 height 334
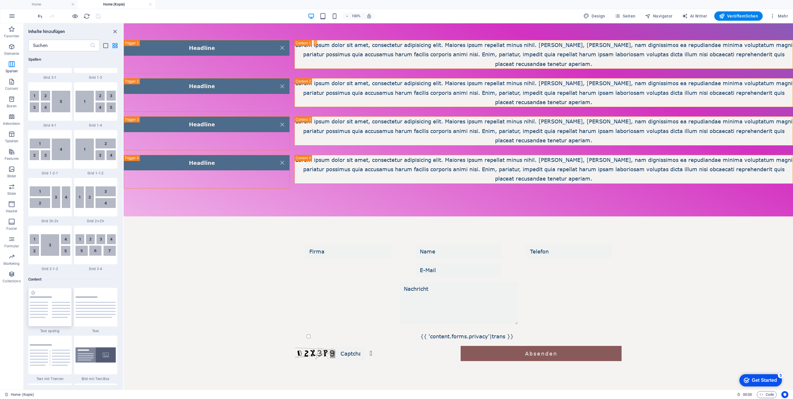
drag, startPoint x: 83, startPoint y: 359, endPoint x: 49, endPoint y: 310, distance: 59.9
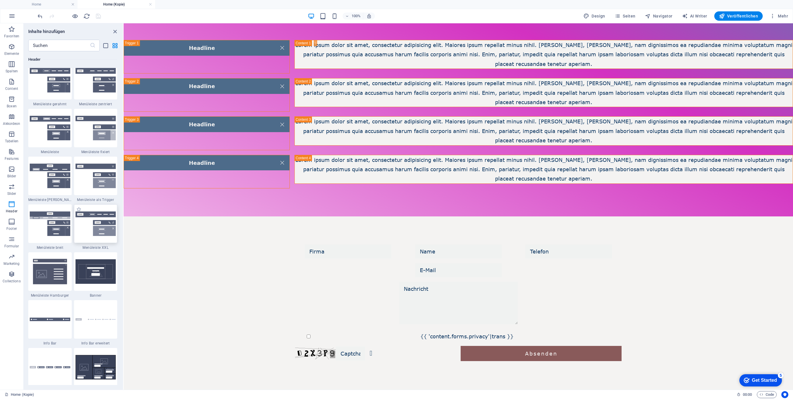
scroll to position [3569, 0]
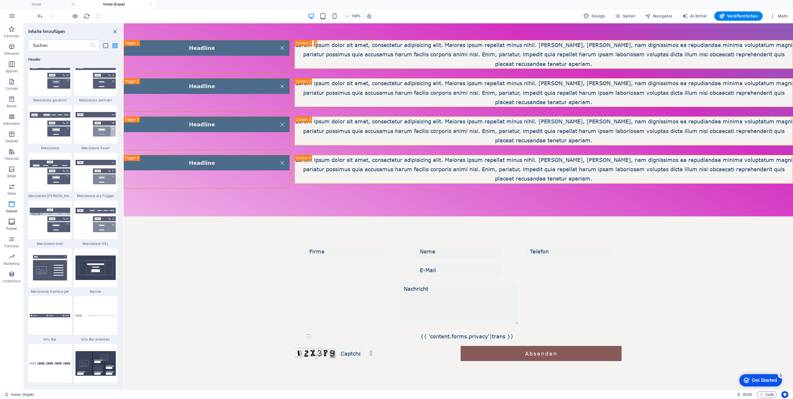
click at [12, 220] on icon "button" at bounding box center [11, 221] width 7 height 7
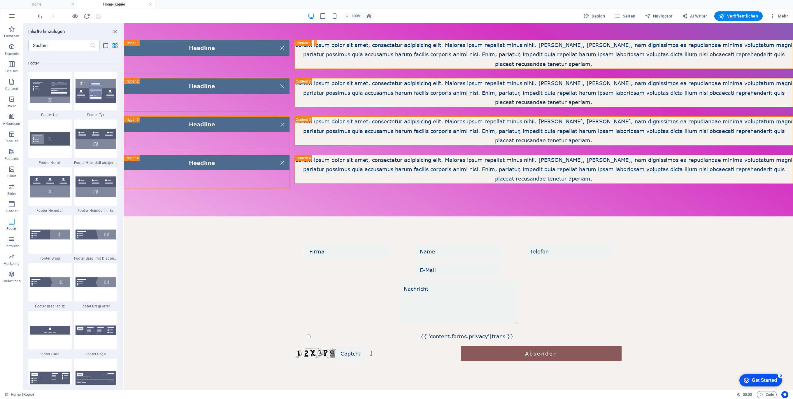
scroll to position [3907, 0]
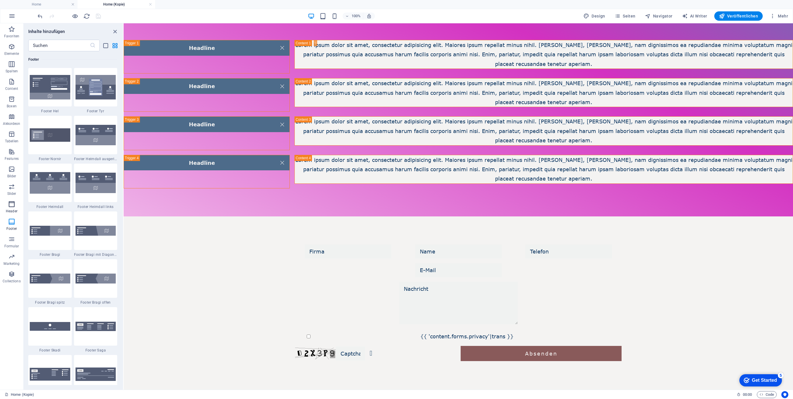
click at [11, 204] on icon "button" at bounding box center [11, 204] width 7 height 7
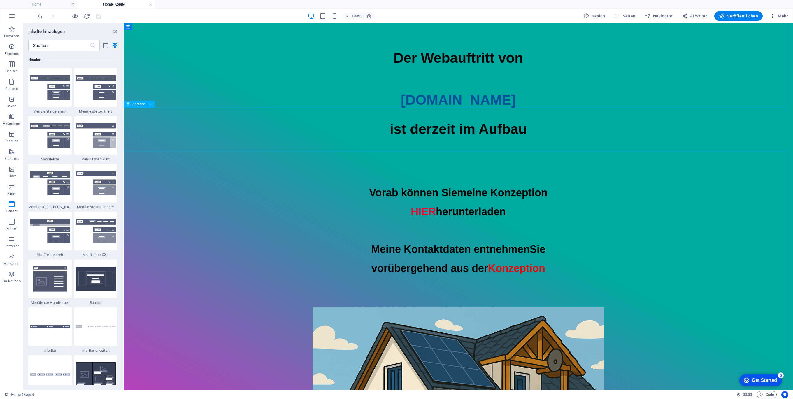
scroll to position [0, 0]
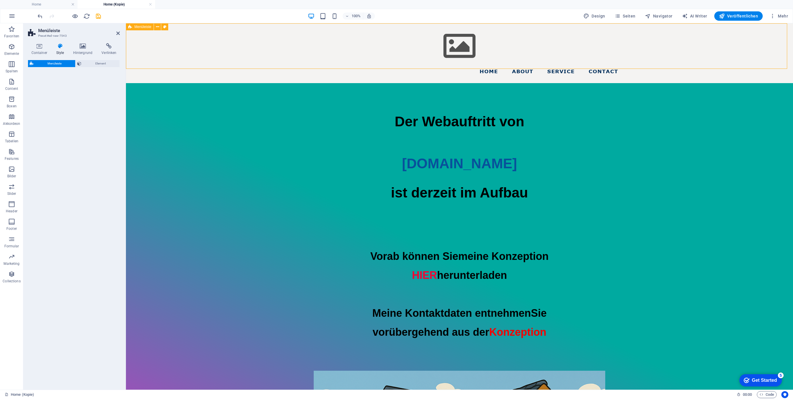
select select "rem"
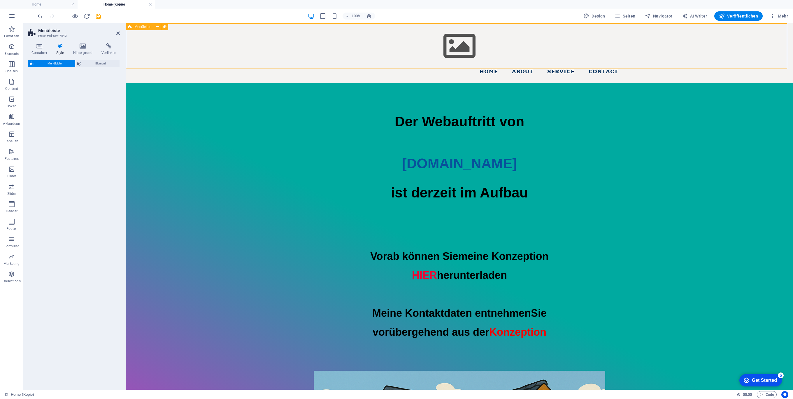
select select "rem"
select select "preset-menu-v2-border"
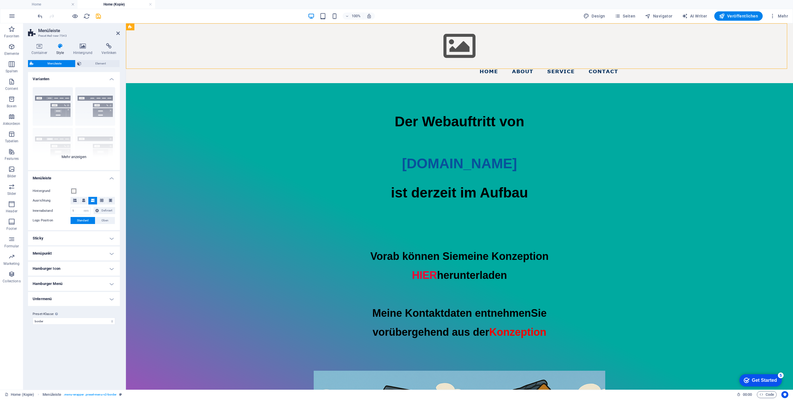
click at [100, 101] on div "Rahmen Mittig Standard Fixiert Loki Trigger Breit XXL" at bounding box center [74, 126] width 92 height 87
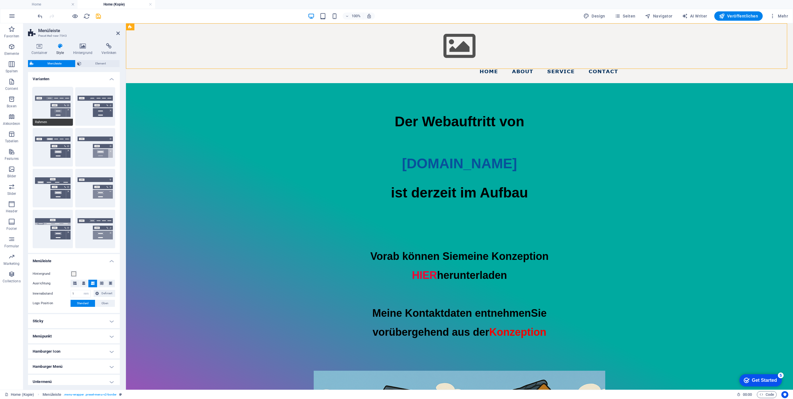
click at [57, 104] on button "Rahmen" at bounding box center [53, 106] width 40 height 38
click at [100, 108] on button "Mittig" at bounding box center [95, 106] width 40 height 38
click at [100, 153] on button "Fixiert" at bounding box center [95, 147] width 40 height 38
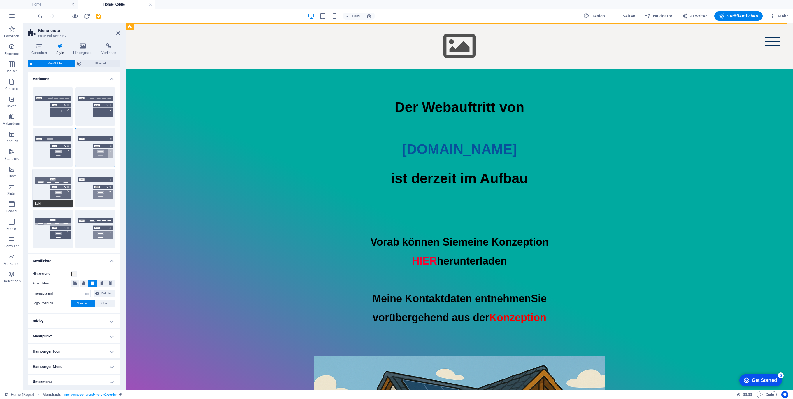
click at [54, 195] on button "Loki" at bounding box center [53, 188] width 40 height 38
type input "0"
select select "DISABLED_OPTION_VALUE"
type input "2"
type input "1"
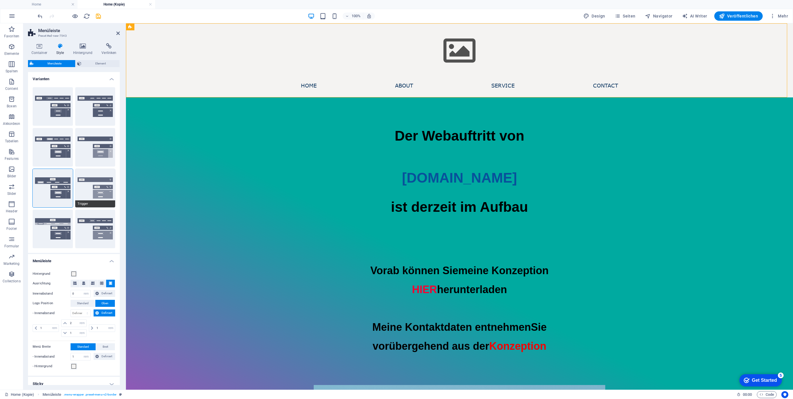
click at [101, 189] on button "Trigger" at bounding box center [95, 188] width 40 height 38
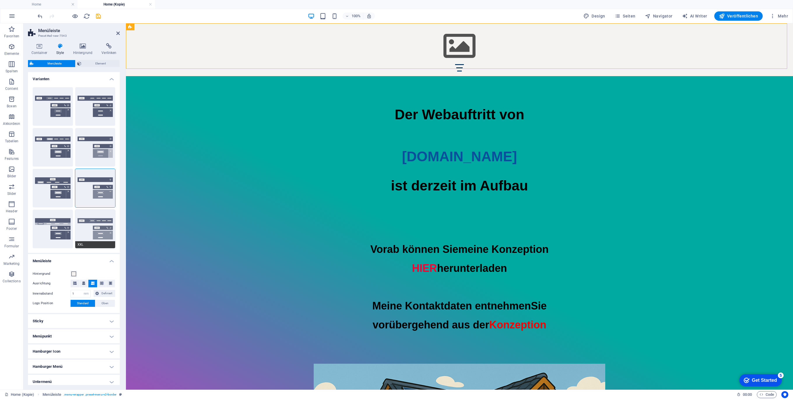
click at [95, 225] on button "XXL" at bounding box center [95, 229] width 40 height 38
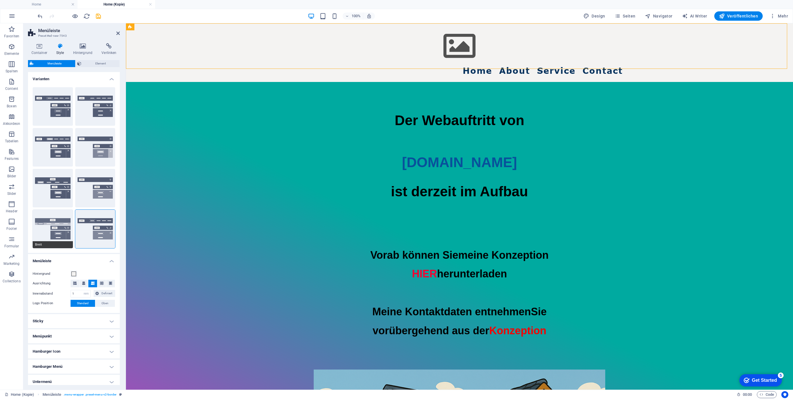
click at [41, 229] on button "Breit" at bounding box center [53, 229] width 40 height 38
type input "0"
type input "2"
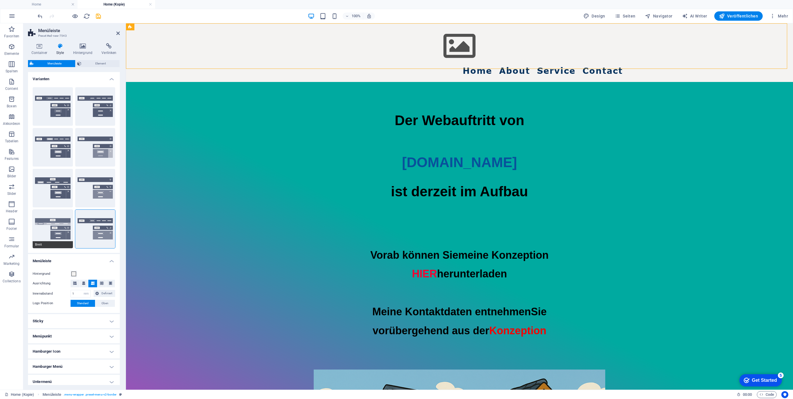
type input "2"
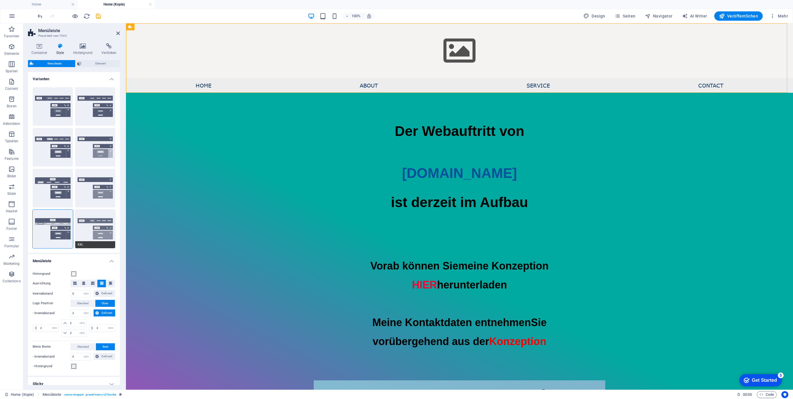
click at [98, 227] on button "XXL" at bounding box center [95, 229] width 40 height 38
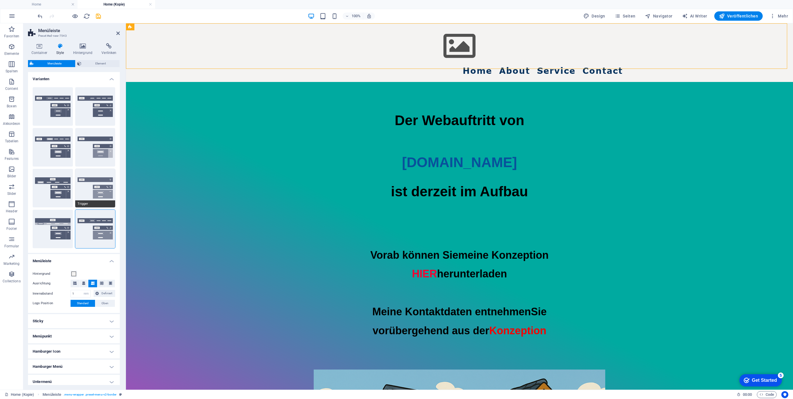
click at [102, 182] on button "Trigger" at bounding box center [95, 188] width 40 height 38
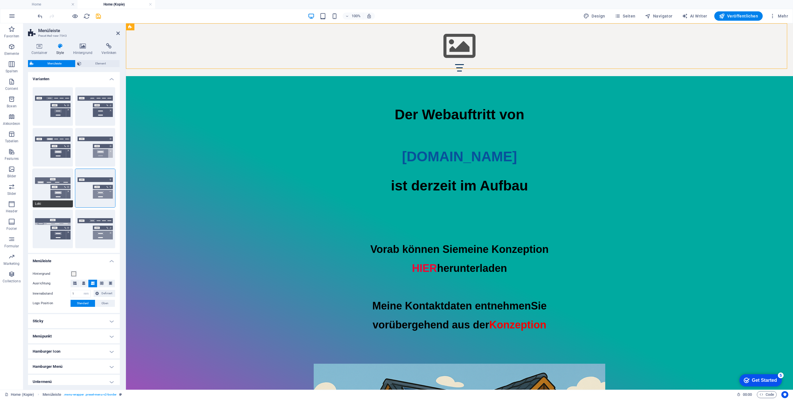
click at [64, 191] on button "Loki" at bounding box center [53, 188] width 40 height 38
type input "0"
select select "DISABLED_OPTION_VALUE"
type input "2"
type input "1"
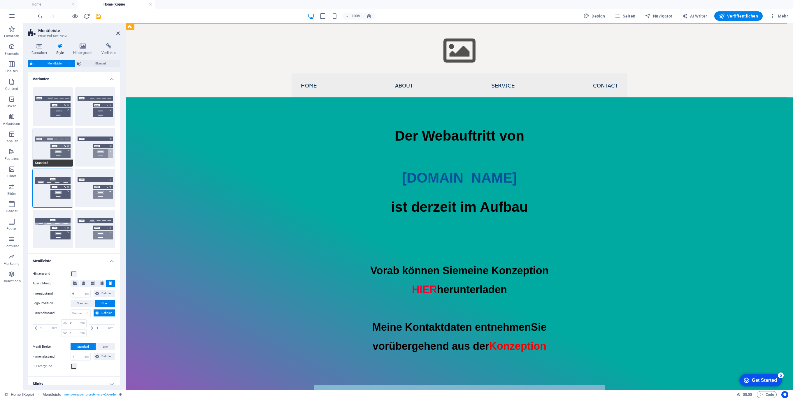
click at [68, 153] on button "Standard" at bounding box center [53, 147] width 40 height 38
type input "1"
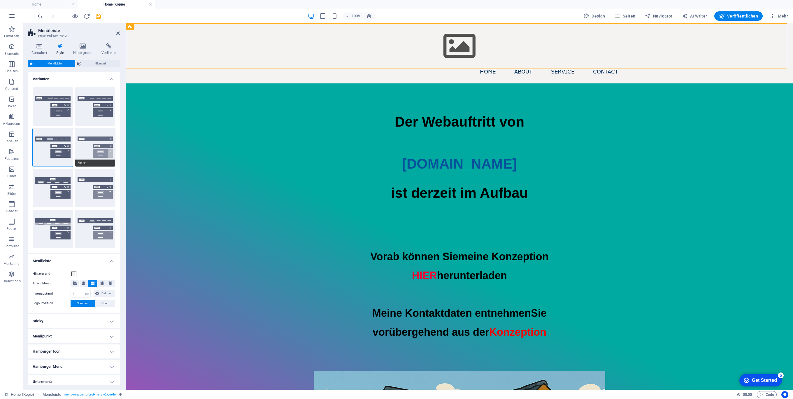
click at [95, 143] on button "Fixiert" at bounding box center [95, 147] width 40 height 38
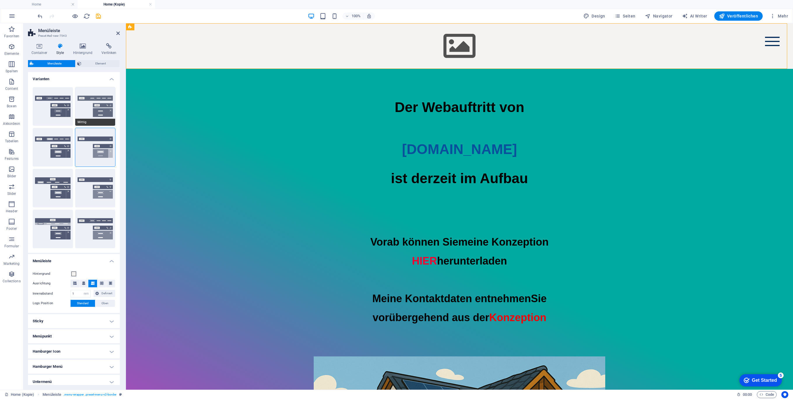
click at [99, 105] on button "Mittig" at bounding box center [95, 106] width 40 height 38
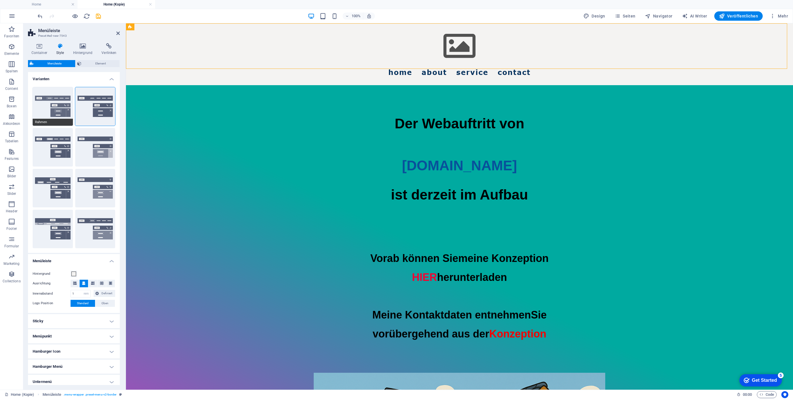
click at [53, 111] on button "Rahmen" at bounding box center [53, 106] width 40 height 38
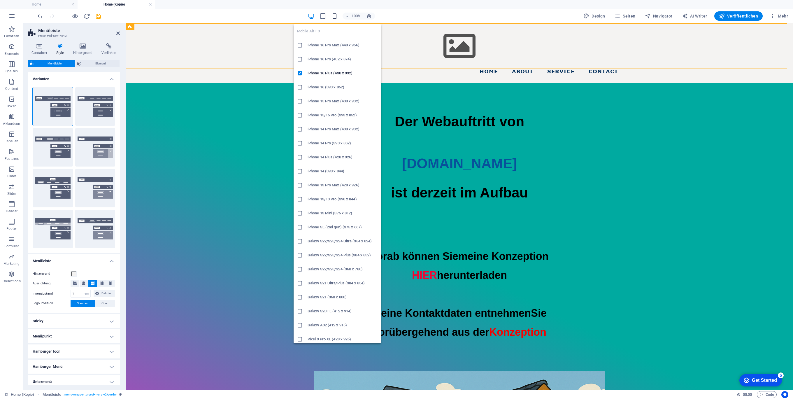
click at [335, 15] on icon "button" at bounding box center [334, 16] width 7 height 7
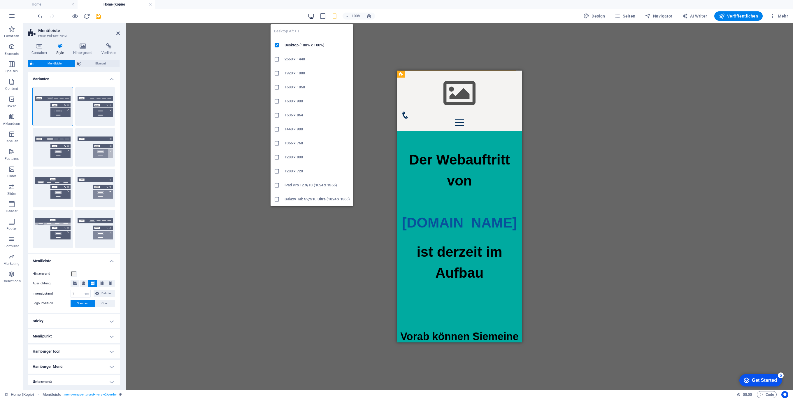
click at [313, 16] on icon "button" at bounding box center [311, 16] width 7 height 7
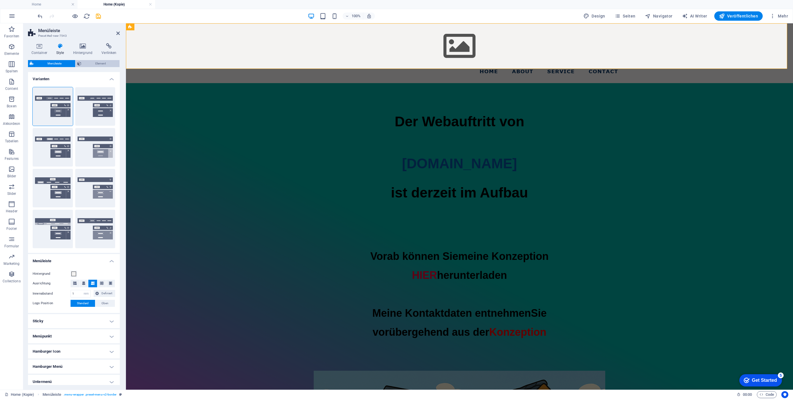
click at [92, 64] on span "Element" at bounding box center [100, 63] width 35 height 7
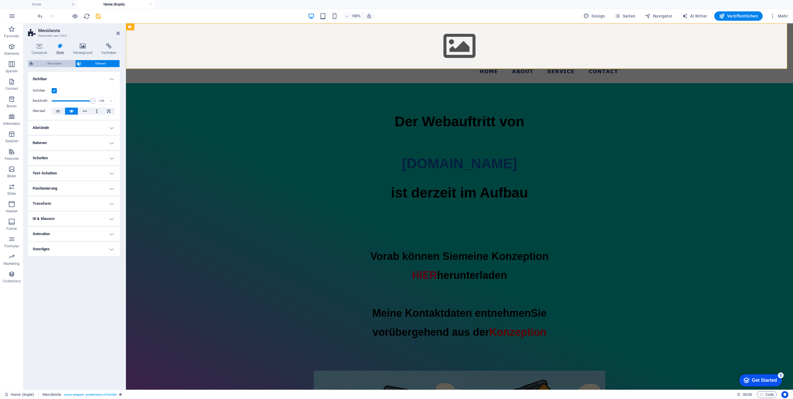
click at [60, 63] on span "Menüleiste" at bounding box center [54, 63] width 38 height 7
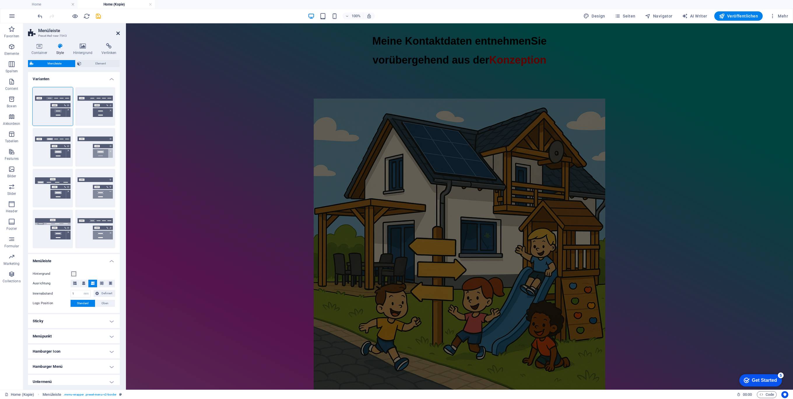
click at [117, 34] on icon at bounding box center [117, 33] width 3 height 5
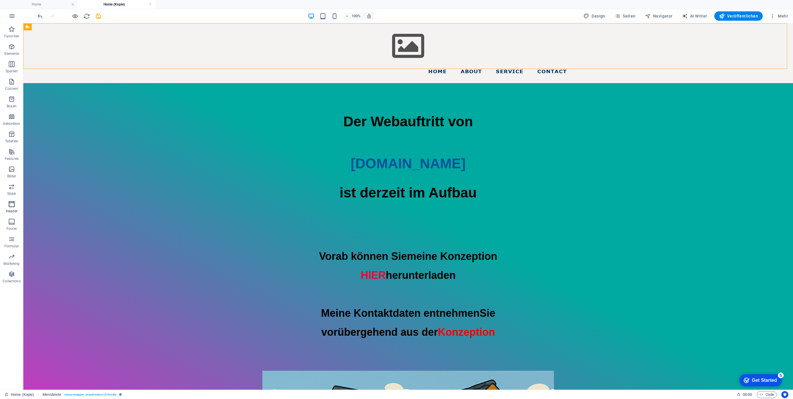
click at [10, 202] on icon "button" at bounding box center [11, 204] width 7 height 7
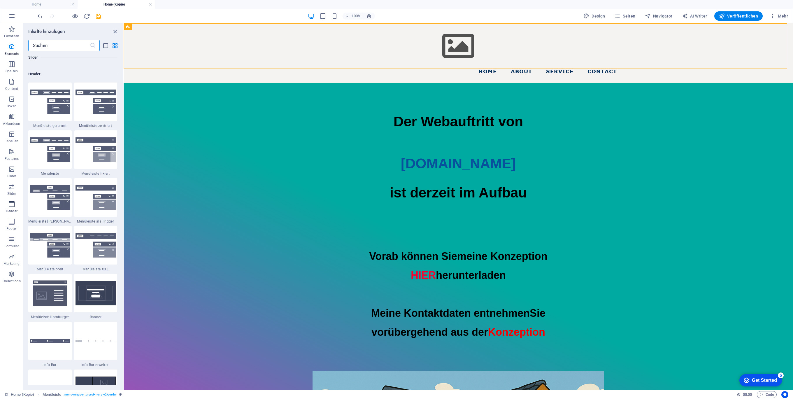
scroll to position [3558, 0]
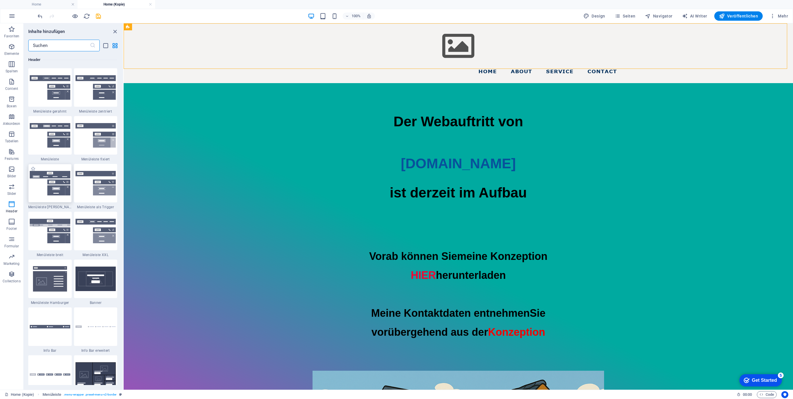
click at [60, 191] on img at bounding box center [50, 183] width 41 height 24
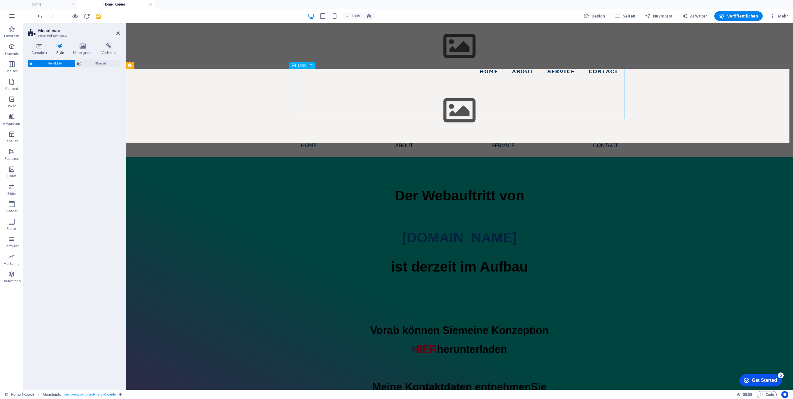
select select "rem"
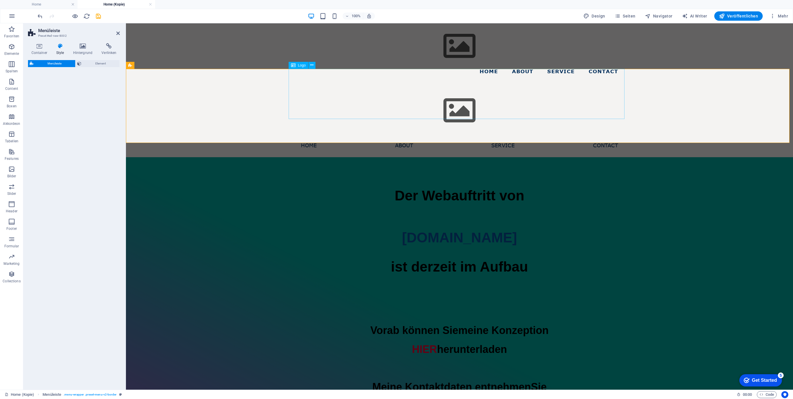
select select "rem"
select select "preset-menu-v2-loki"
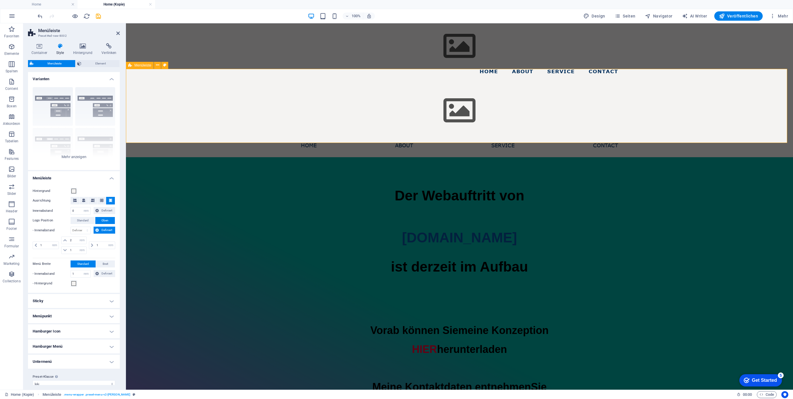
drag, startPoint x: 313, startPoint y: 149, endPoint x: 223, endPoint y: 96, distance: 104.8
drag, startPoint x: 117, startPoint y: 33, endPoint x: 94, endPoint y: 10, distance: 33.2
click at [117, 33] on icon at bounding box center [117, 33] width 3 height 5
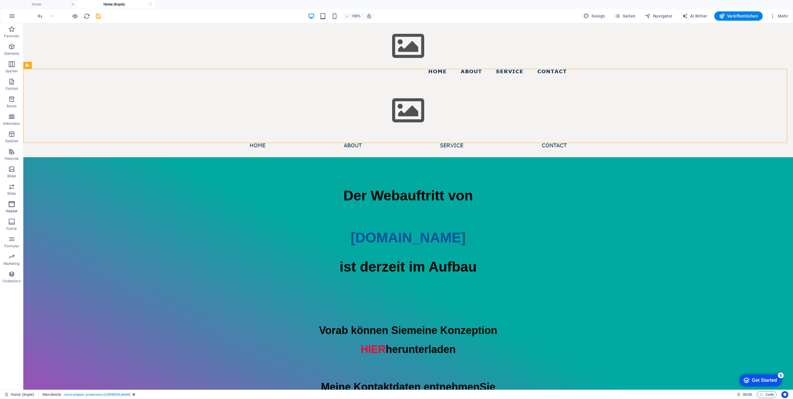
click at [13, 202] on icon "button" at bounding box center [11, 204] width 7 height 7
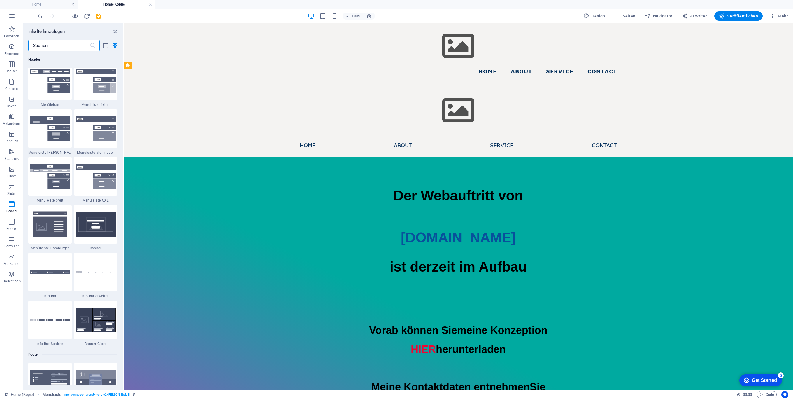
scroll to position [3636, 0]
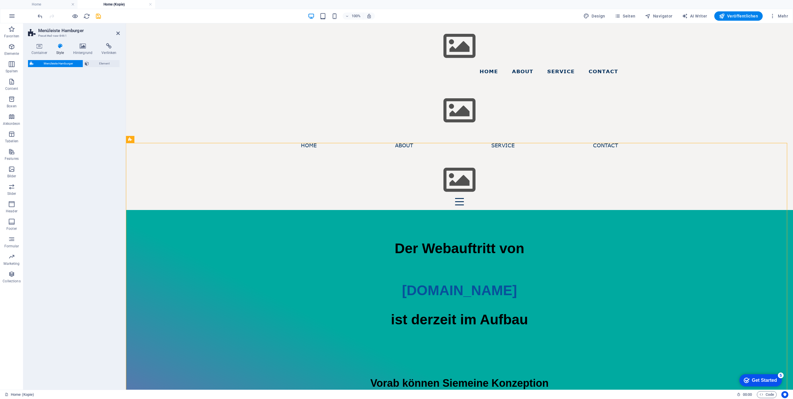
select select "rem"
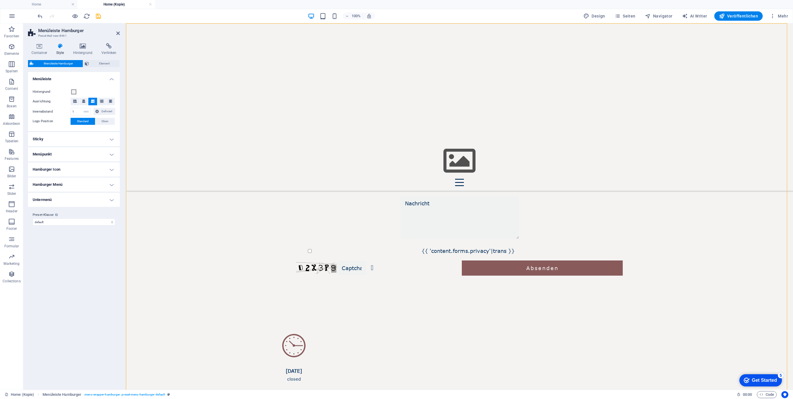
scroll to position [1117, 0]
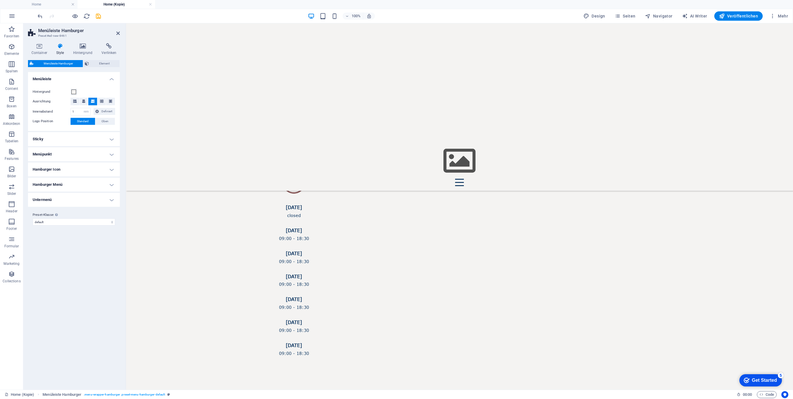
click at [743, 145] on div "Menu Ziehe hier Inhalte hinein oder Elemente hinzufügen Zwischenablage einfügen…" at bounding box center [459, 106] width 667 height 167
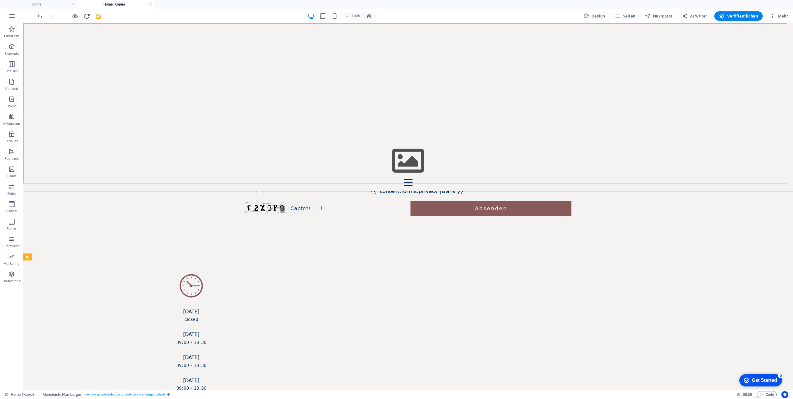
scroll to position [1080, 0]
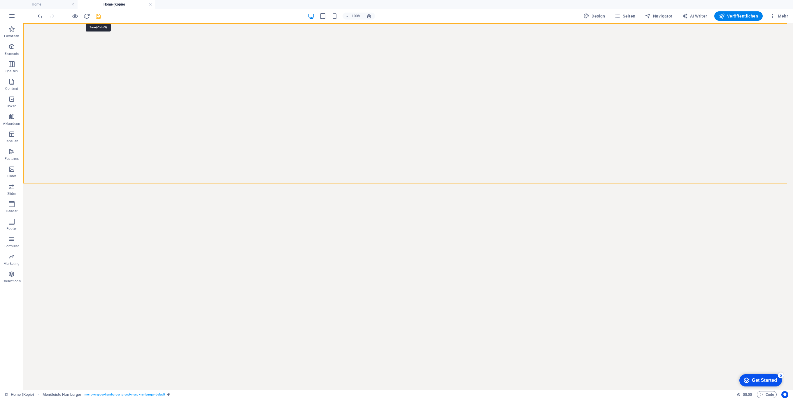
click at [101, 17] on icon "save" at bounding box center [98, 16] width 7 height 7
click at [39, 16] on icon "undo" at bounding box center [40, 16] width 7 height 7
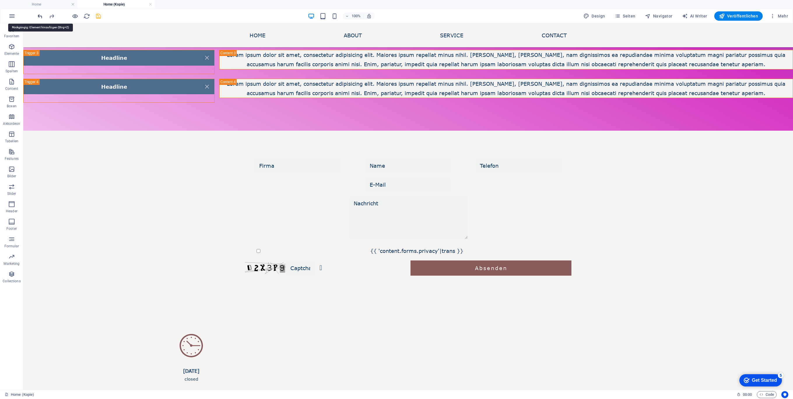
scroll to position [898, 0]
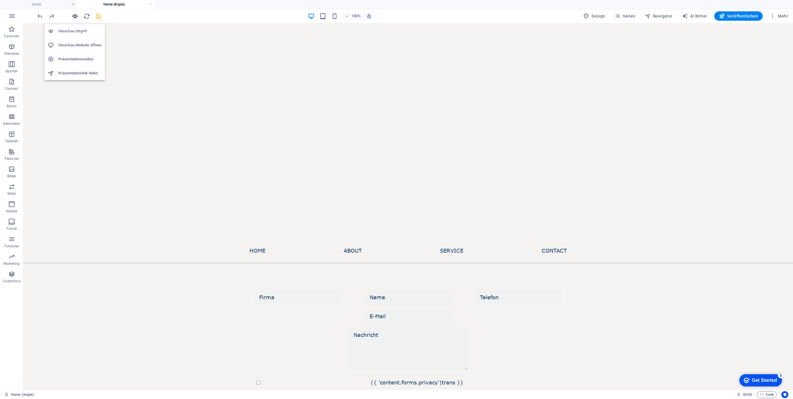
click at [77, 14] on icon "button" at bounding box center [75, 16] width 7 height 7
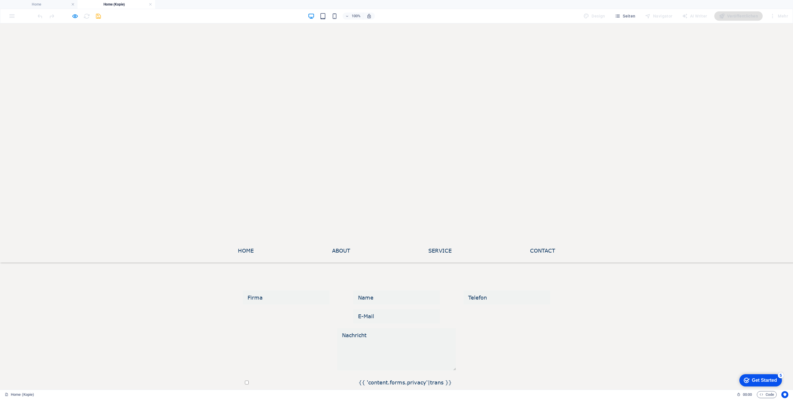
scroll to position [863, 0]
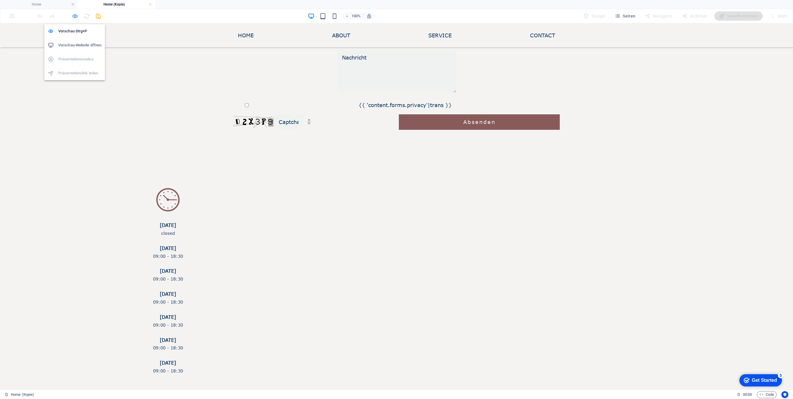
click at [76, 14] on icon "button" at bounding box center [75, 16] width 7 height 7
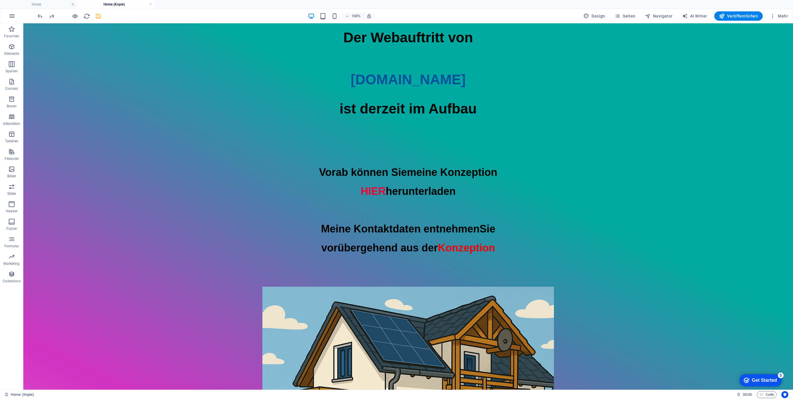
scroll to position [0, 0]
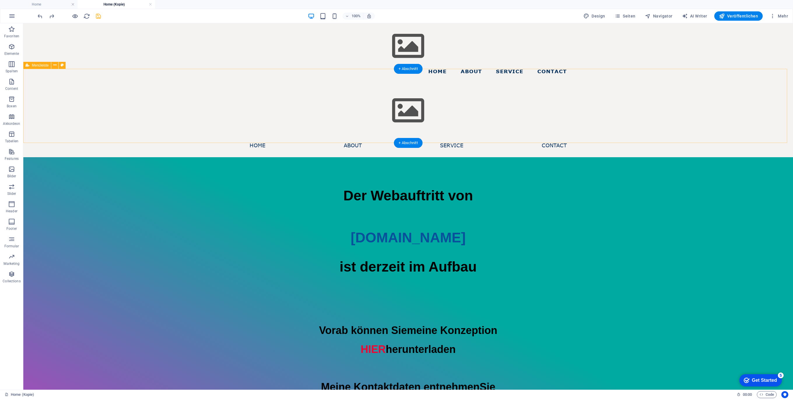
click at [121, 97] on div "Menu Home About Service Contact" at bounding box center [408, 120] width 770 height 74
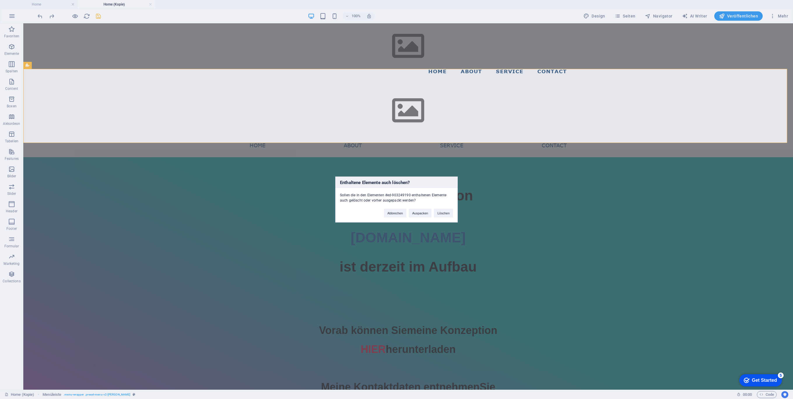
click at [447, 207] on div "Abbrechen Auspacken Löschen" at bounding box center [419, 210] width 78 height 15
click at [444, 211] on button "Löschen" at bounding box center [443, 213] width 19 height 9
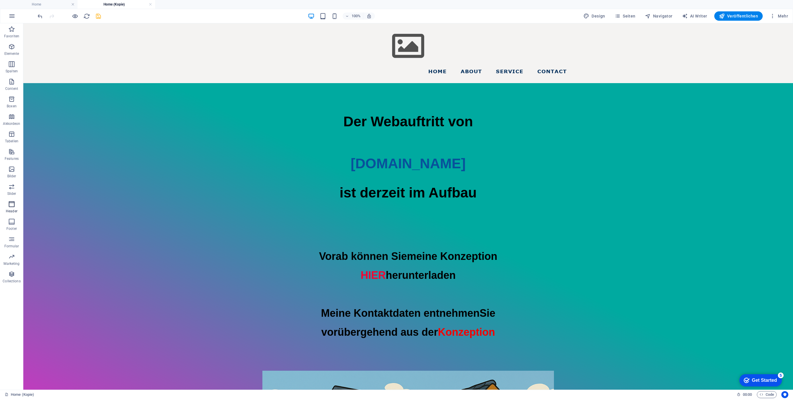
click at [12, 205] on icon "button" at bounding box center [11, 204] width 7 height 7
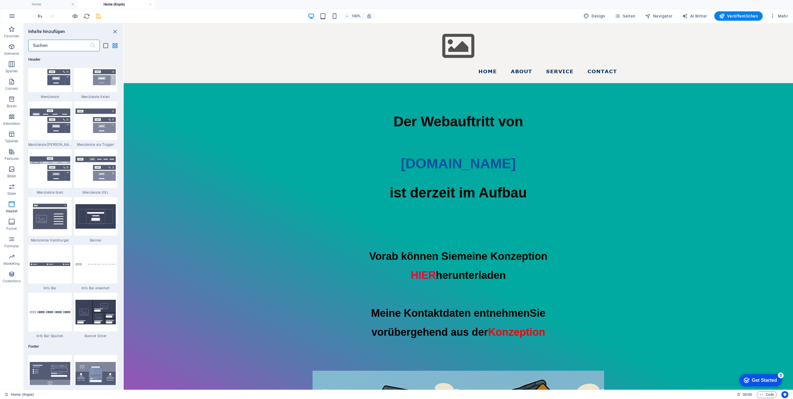
scroll to position [3675, 0]
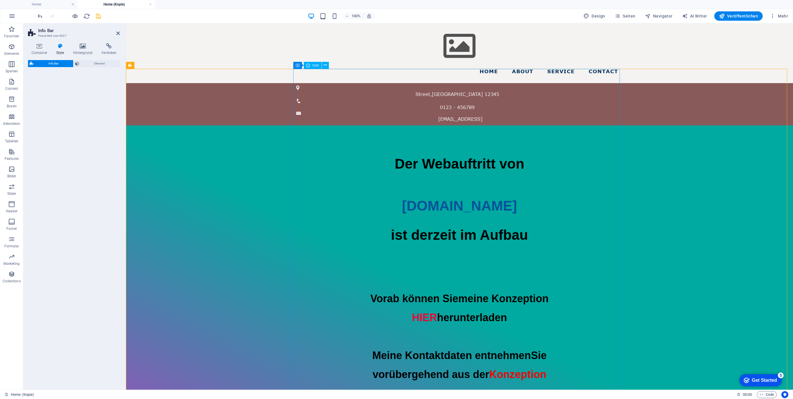
select select "rem"
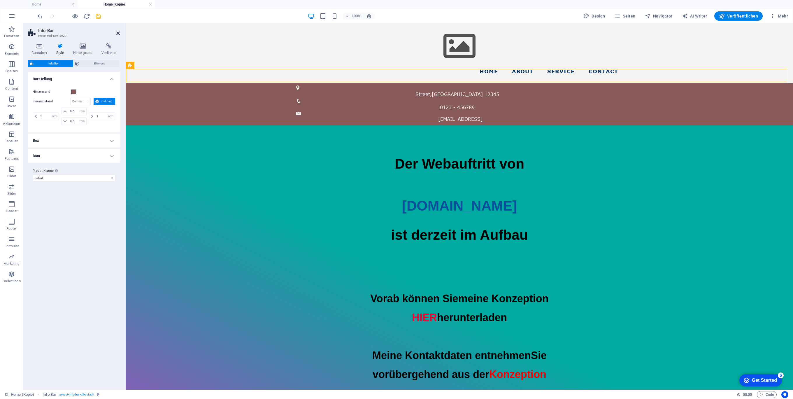
click at [117, 32] on icon at bounding box center [117, 33] width 3 height 5
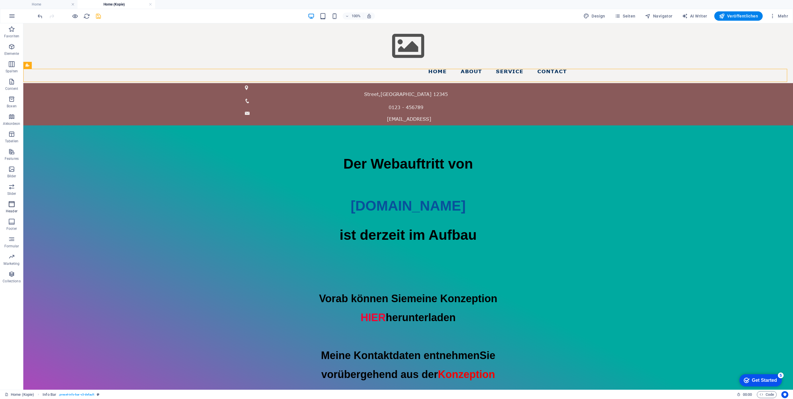
click at [11, 204] on icon "button" at bounding box center [11, 204] width 7 height 7
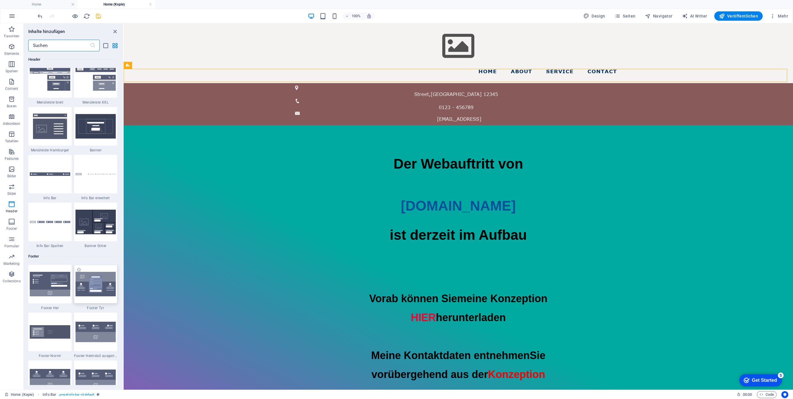
scroll to position [3714, 0]
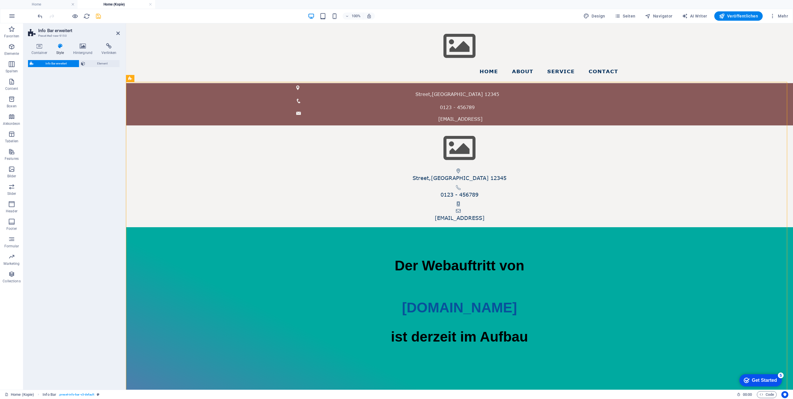
select select "rem"
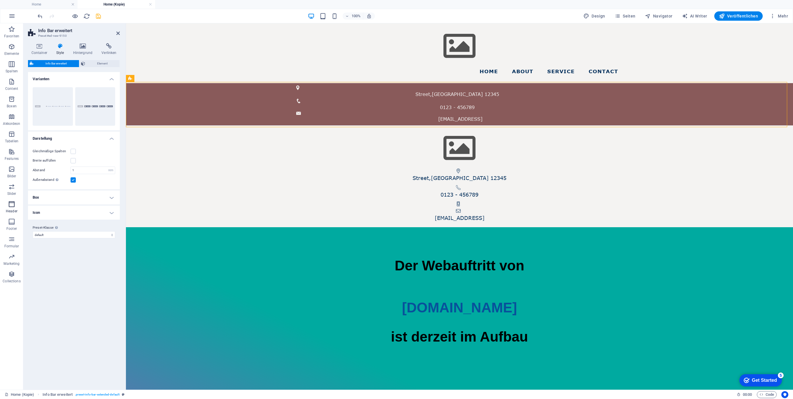
click at [11, 203] on icon "button" at bounding box center [11, 204] width 7 height 7
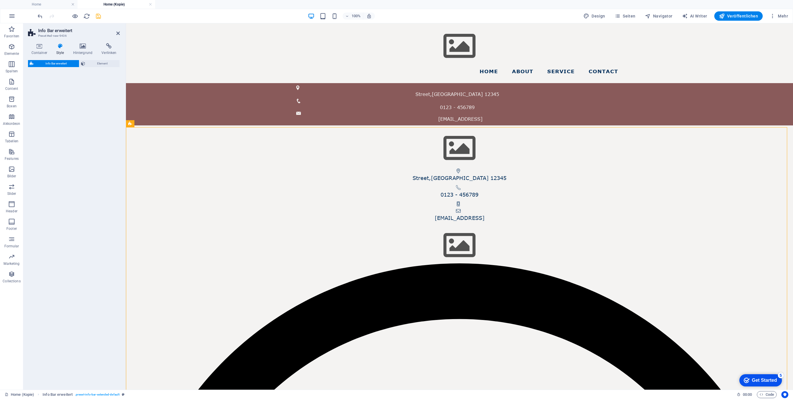
select select "rem"
select select "preset-info-bar-extended-equal-columns"
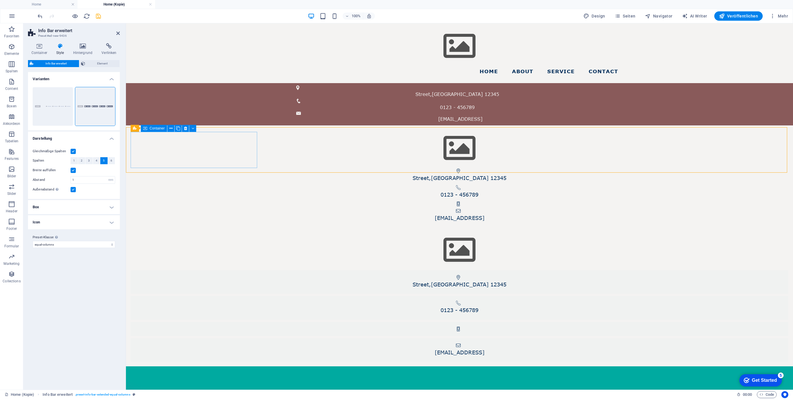
click at [239, 232] on div at bounding box center [460, 250] width 658 height 36
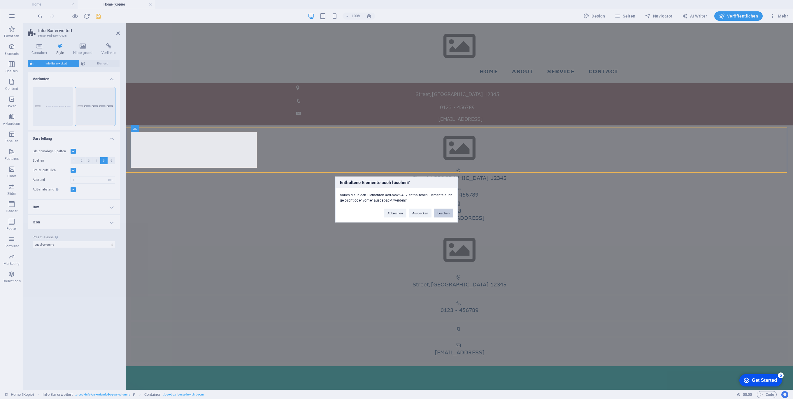
click at [440, 209] on button "Löschen" at bounding box center [443, 213] width 19 height 9
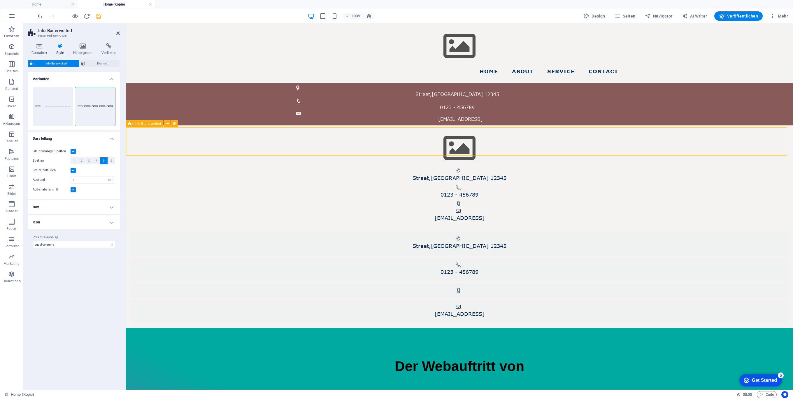
click at [133, 124] on div "Info Bar erweitert" at bounding box center [144, 123] width 37 height 7
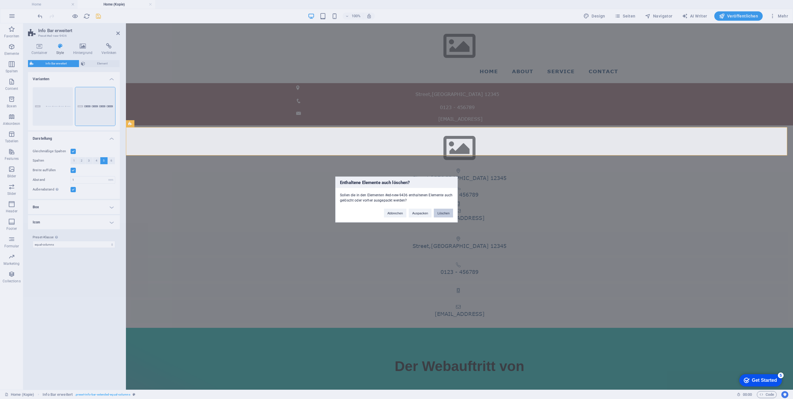
click at [443, 214] on button "Löschen" at bounding box center [443, 213] width 19 height 9
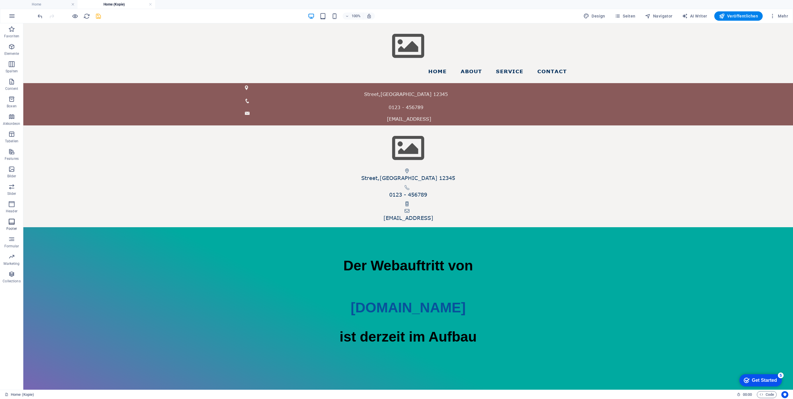
click at [10, 220] on icon "button" at bounding box center [11, 221] width 7 height 7
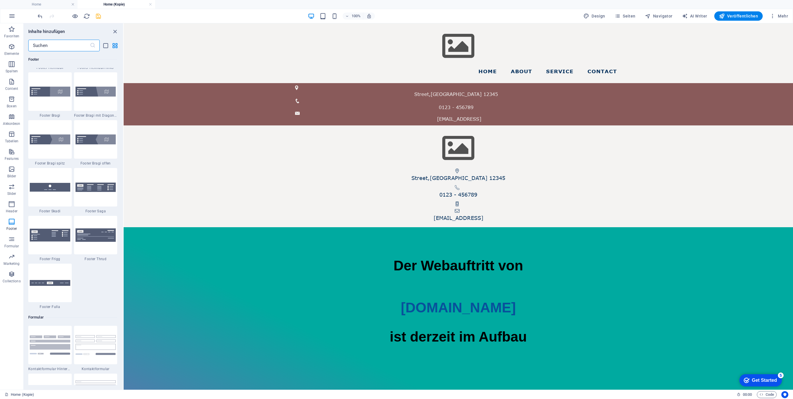
scroll to position [4024, 0]
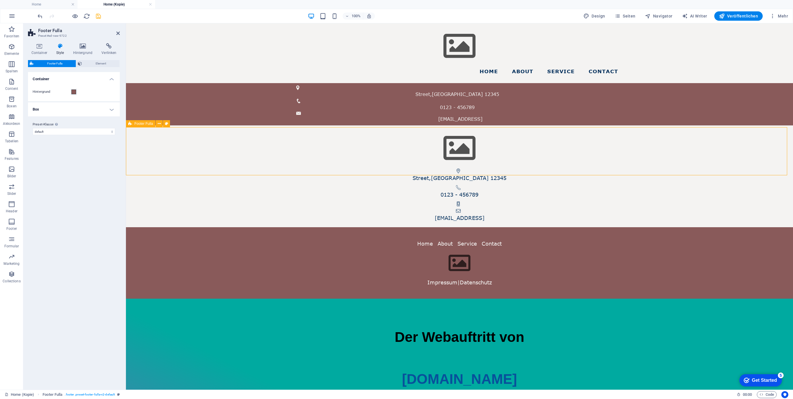
click at [207, 227] on div "Home About Service Contact Impressum | Datenschutz" at bounding box center [459, 262] width 667 height 71
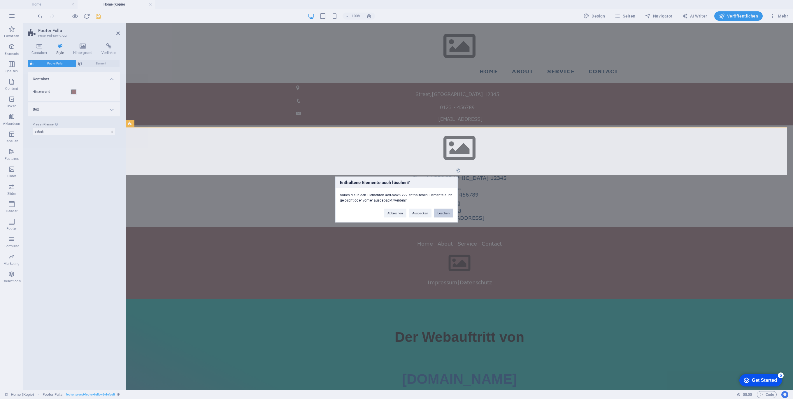
drag, startPoint x: 444, startPoint y: 212, endPoint x: 414, endPoint y: 188, distance: 38.0
click at [444, 212] on button "Löschen" at bounding box center [443, 213] width 19 height 9
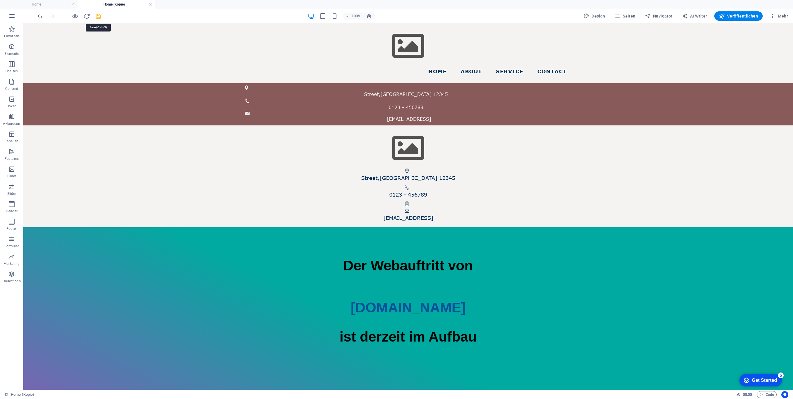
click at [100, 15] on icon "save" at bounding box center [98, 16] width 7 height 7
click at [428, 255] on div "Der Webauftritt von [DOMAIN_NAME] ist derzeit im Aufbau" at bounding box center [408, 301] width 770 height 92
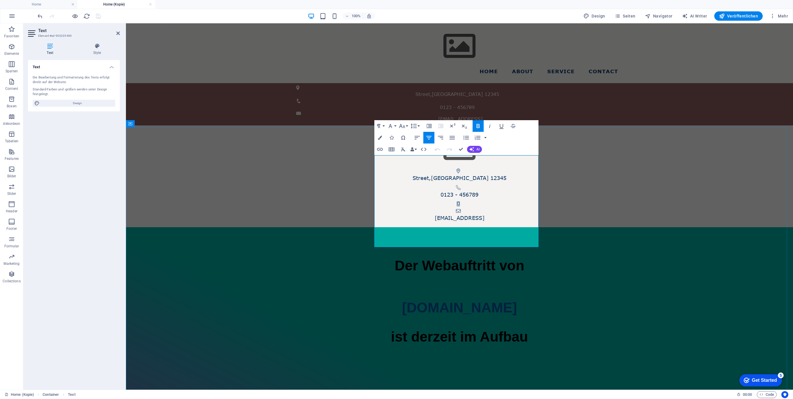
click at [482, 276] on p at bounding box center [459, 286] width 667 height 21
click at [448, 326] on p "ist derzeit im Aufbau" at bounding box center [459, 336] width 667 height 21
click at [453, 318] on p at bounding box center [459, 322] width 667 height 8
click at [462, 276] on p at bounding box center [459, 286] width 667 height 21
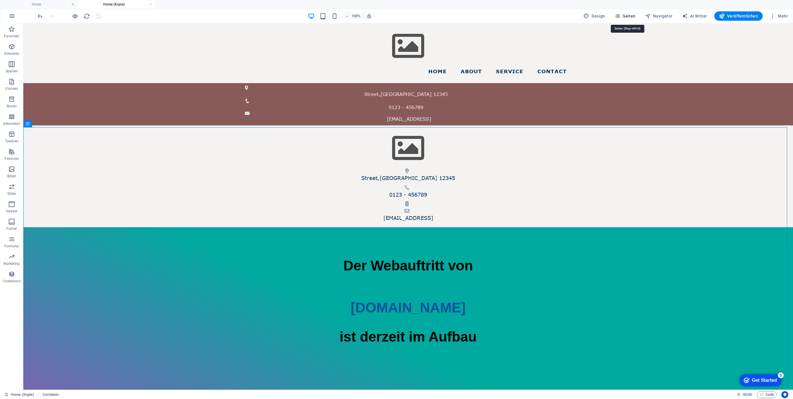
click at [630, 17] on span "Seiten" at bounding box center [625, 16] width 21 height 6
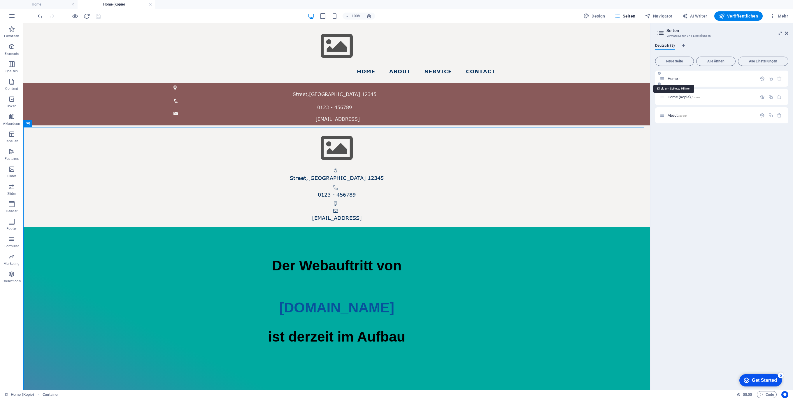
click at [668, 78] on span "Home /" at bounding box center [674, 78] width 12 height 4
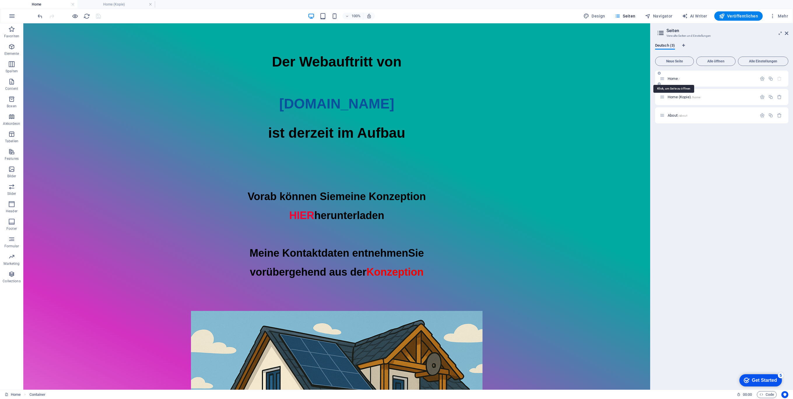
click at [668, 78] on span "Home /" at bounding box center [674, 78] width 12 height 4
click at [357, 85] on div "Der Webauftritt von [DOMAIN_NAME] ist derzeit im Aufbau" at bounding box center [336, 97] width 627 height 92
click at [356, 85] on div "Der Webauftritt von [DOMAIN_NAME] ist derzeit im Aufbau" at bounding box center [336, 97] width 627 height 92
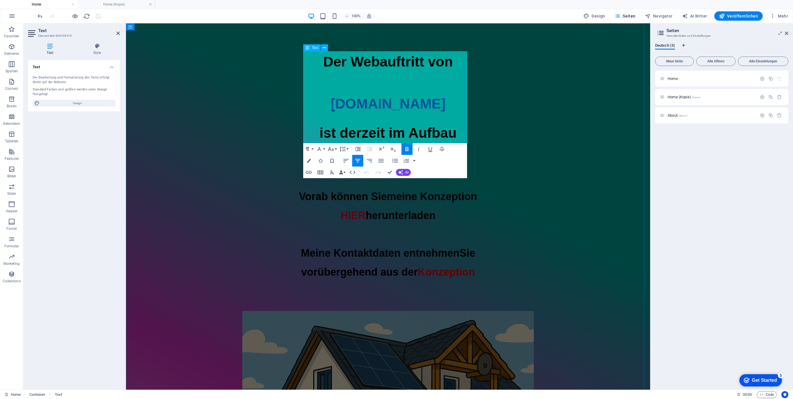
click at [339, 85] on p at bounding box center [388, 82] width 524 height 21
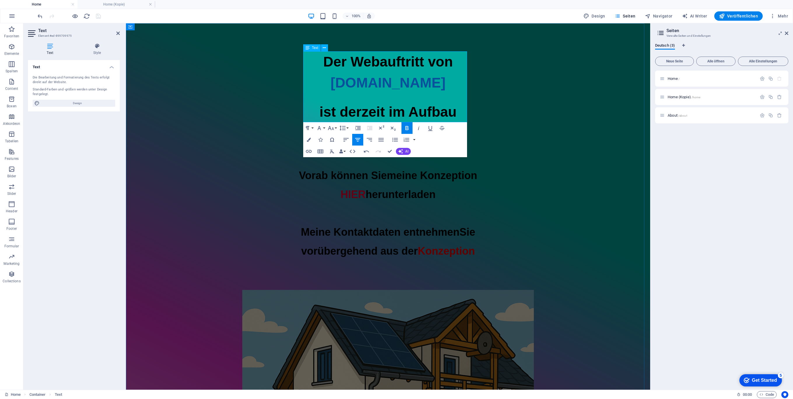
click at [449, 87] on p "[DOMAIN_NAME]" at bounding box center [388, 82] width 524 height 21
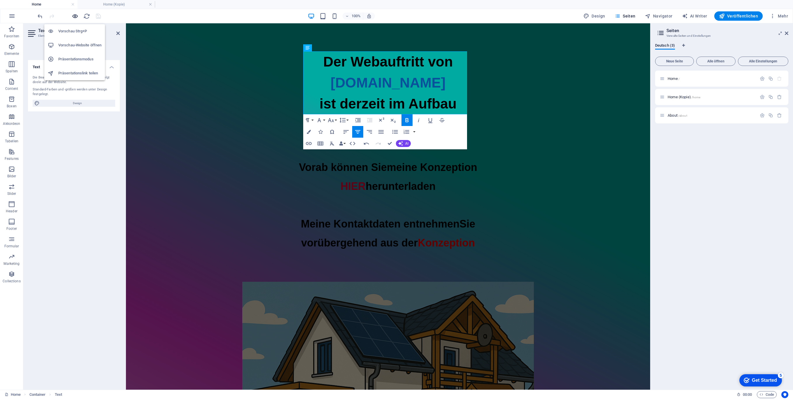
click at [75, 16] on icon "button" at bounding box center [75, 16] width 7 height 7
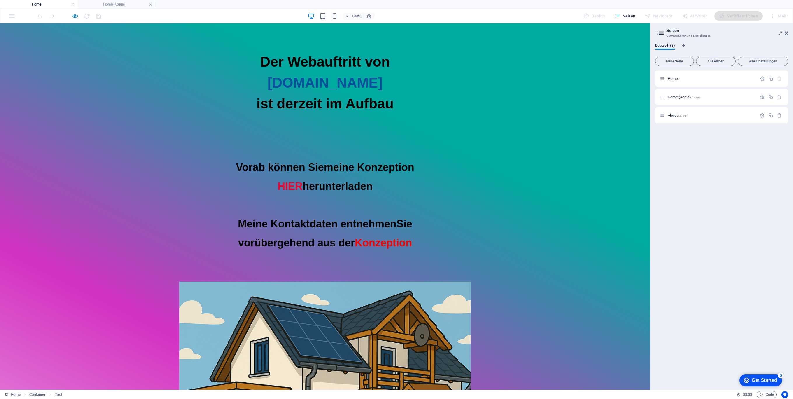
click at [316, 83] on span "[DOMAIN_NAME]" at bounding box center [325, 82] width 115 height 15
drag, startPoint x: 316, startPoint y: 83, endPoint x: 363, endPoint y: 84, distance: 47.0
click at [363, 84] on span "[DOMAIN_NAME]" at bounding box center [325, 82] width 115 height 15
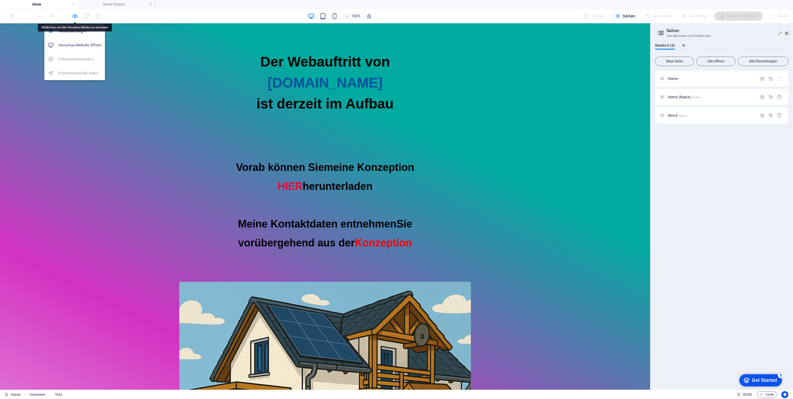
click at [75, 15] on icon "button" at bounding box center [75, 16] width 7 height 7
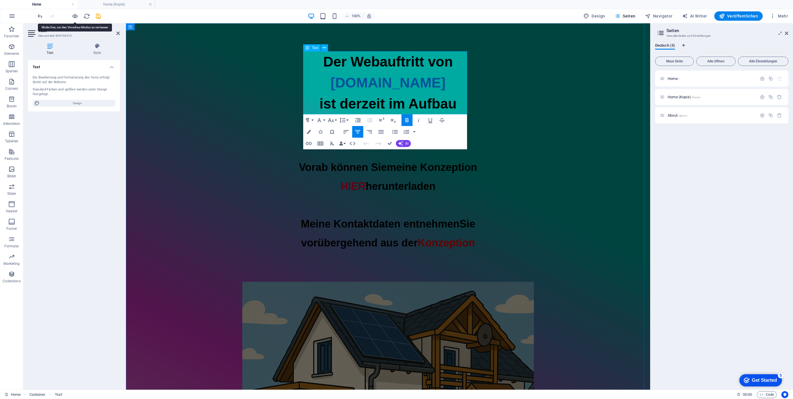
click at [385, 80] on span "[DOMAIN_NAME]" at bounding box center [388, 82] width 115 height 15
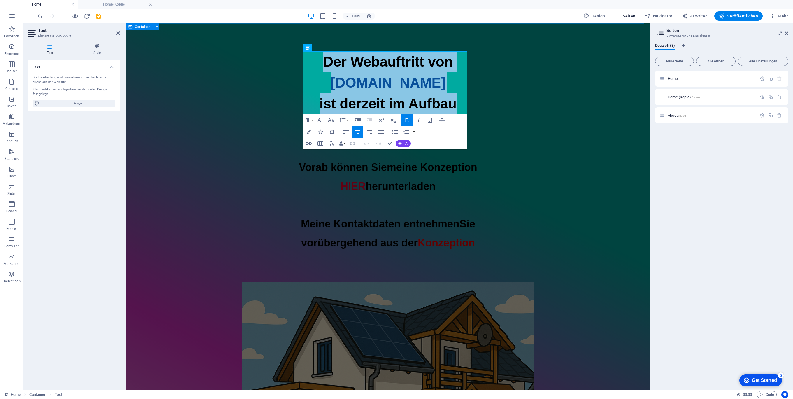
drag, startPoint x: 304, startPoint y: 60, endPoint x: 480, endPoint y: 104, distance: 181.1
click at [480, 104] on div "Der Webauftritt von [DOMAIN_NAME] ist derzeit im Aufbau Vorab können Sie meine …" at bounding box center [388, 312] width 524 height 578
click at [348, 119] on button "Line Height" at bounding box center [343, 120] width 11 height 12
click at [353, 148] on link "1.15" at bounding box center [351, 149] width 26 height 9
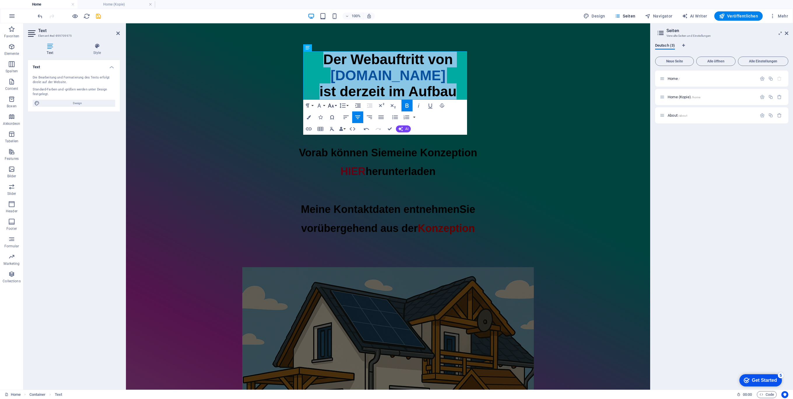
click at [334, 105] on button "Font Size" at bounding box center [332, 106] width 11 height 12
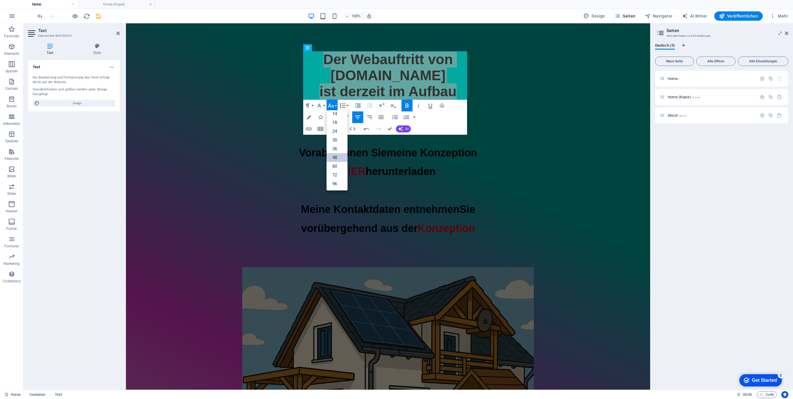
scroll to position [47, 0]
click at [347, 104] on button "Line Height" at bounding box center [343, 106] width 11 height 12
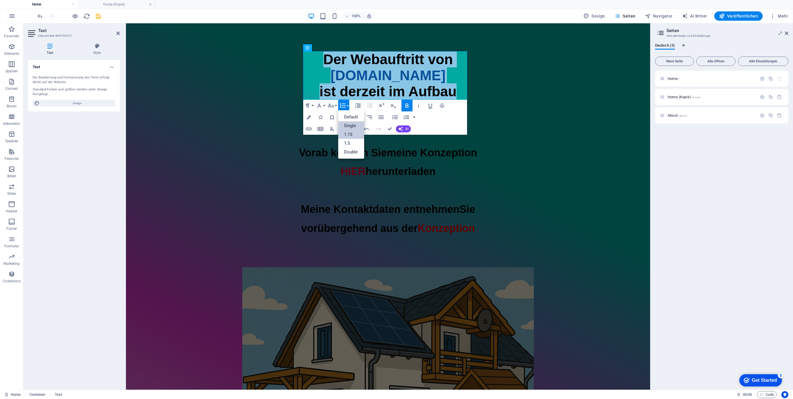
click at [357, 125] on link "Single" at bounding box center [351, 125] width 26 height 9
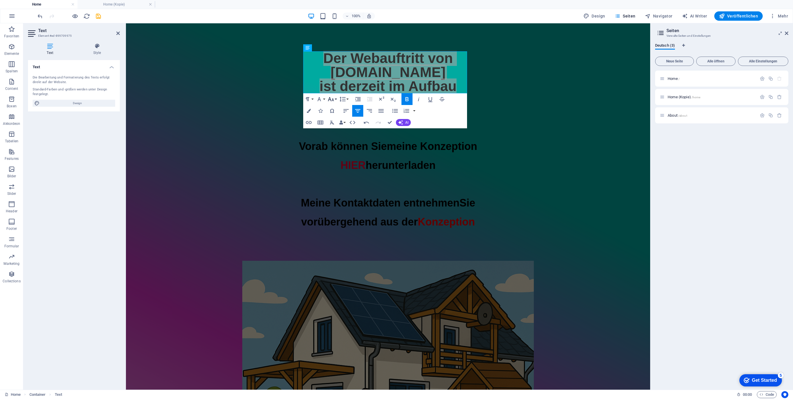
click at [335, 99] on button "Font Size" at bounding box center [332, 99] width 11 height 12
click at [346, 99] on button "Line Height" at bounding box center [343, 99] width 11 height 12
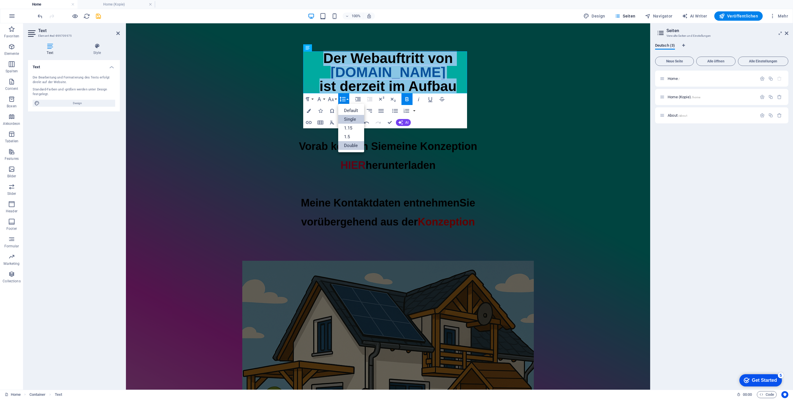
click at [353, 143] on link "Double" at bounding box center [351, 145] width 26 height 9
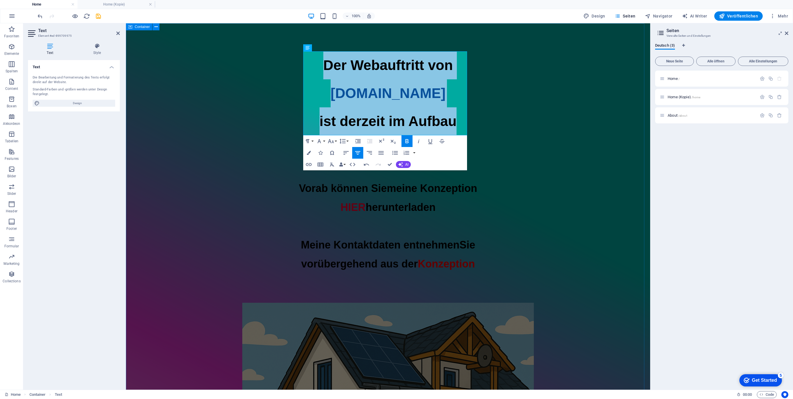
click at [554, 79] on div "Der Webauftritt von [DOMAIN_NAME] ist derzeit im Aufbau Vorab können Sie meine …" at bounding box center [388, 322] width 524 height 599
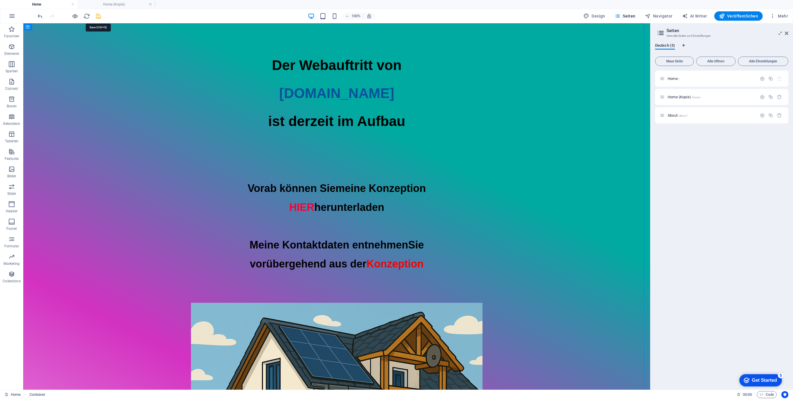
click at [100, 17] on icon "save" at bounding box center [98, 16] width 7 height 7
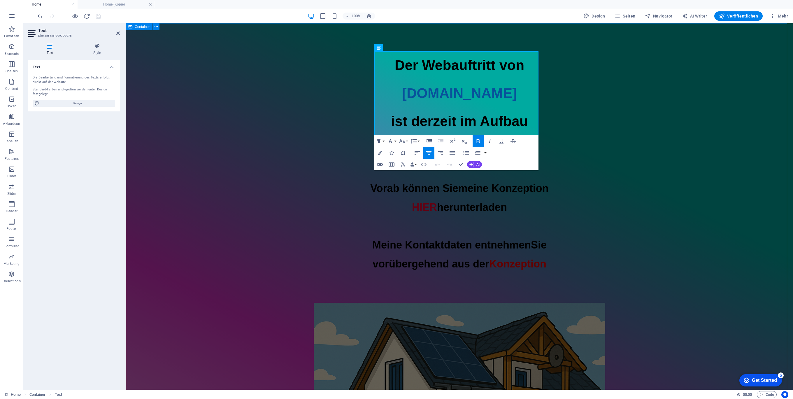
click at [715, 110] on div "Der Webauftritt von [DOMAIN_NAME] ist derzeit im Aufbau Vorab können Sie meine …" at bounding box center [459, 322] width 667 height 599
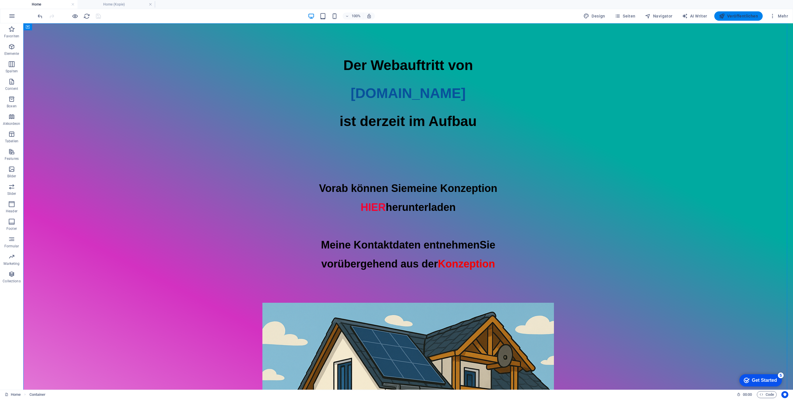
drag, startPoint x: 734, startPoint y: 17, endPoint x: 296, endPoint y: 17, distance: 438.2
click at [734, 17] on span "Veröffentlichen" at bounding box center [738, 16] width 39 height 6
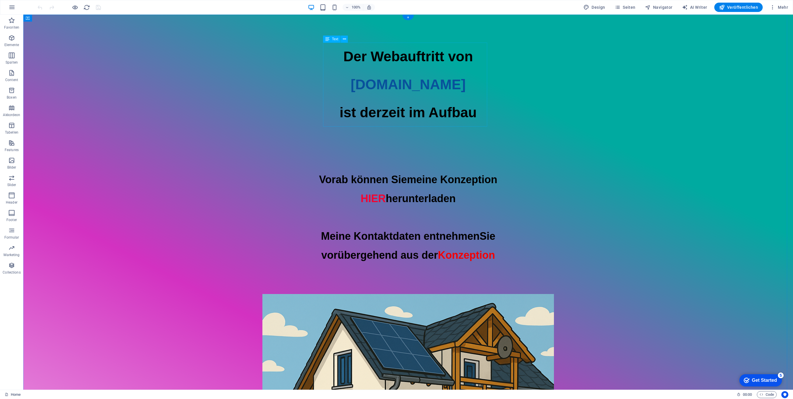
click at [392, 94] on div "Der Webauftritt von [DOMAIN_NAME] ist derzeit im Aufbau" at bounding box center [408, 85] width 770 height 84
click at [392, 93] on div "Der Webauftritt von [DOMAIN_NAME] ist derzeit im Aufbau" at bounding box center [408, 85] width 770 height 84
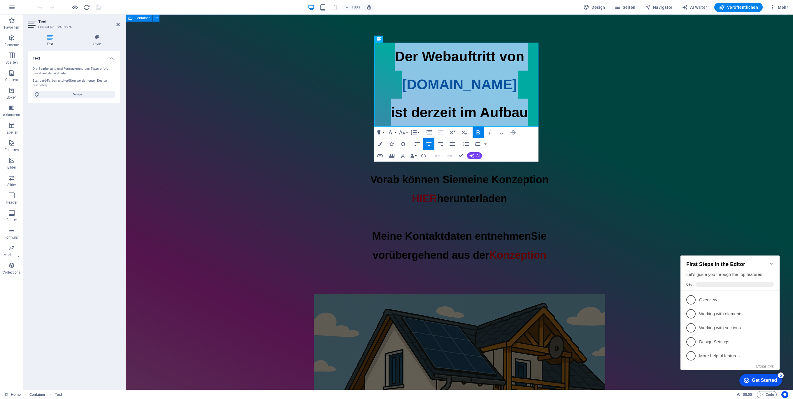
drag, startPoint x: 378, startPoint y: 58, endPoint x: 554, endPoint y: 115, distance: 184.7
click at [551, 115] on div "Der Webauftritt von [DOMAIN_NAME] ist derzeit im Aufbau Vorab können Sie meine …" at bounding box center [459, 314] width 667 height 599
click at [580, 115] on div "Der Webauftritt von [DOMAIN_NAME] ist derzeit im Aufbau Vorab können Sie meine …" at bounding box center [459, 314] width 667 height 599
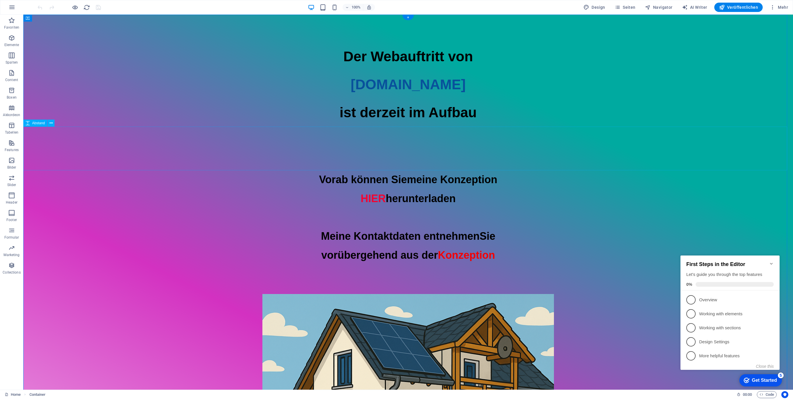
click at [399, 145] on div at bounding box center [408, 149] width 770 height 44
click at [398, 145] on div at bounding box center [408, 149] width 770 height 44
select select "px"
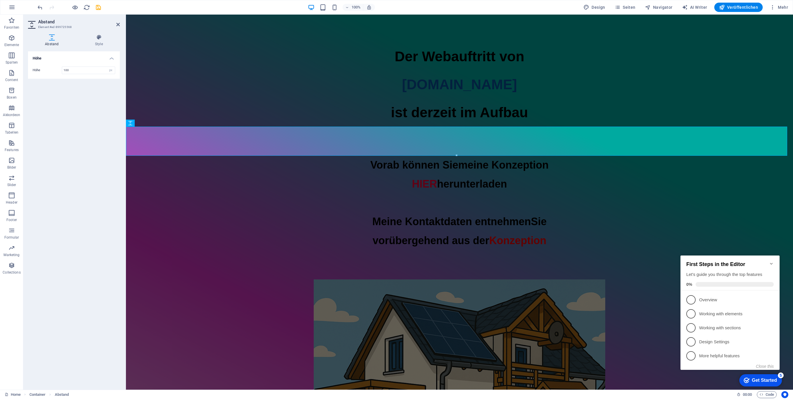
type input "100"
click at [306, 188] on div "Der Webauftritt von [DOMAIN_NAME] ist derzeit im Aufbau Vorab können Sie meine …" at bounding box center [459, 307] width 667 height 584
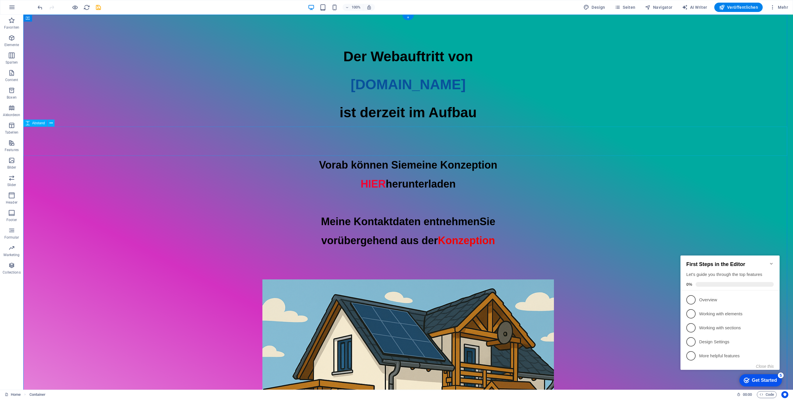
click at [431, 147] on div at bounding box center [408, 141] width 770 height 29
click at [389, 25] on div "Der Webauftritt von [DOMAIN_NAME] ist derzeit im Aufbau Vorab können Sie meine …" at bounding box center [408, 307] width 770 height 584
click at [406, 49] on div "Der Webauftritt von [DOMAIN_NAME] ist derzeit im Aufbau" at bounding box center [408, 85] width 770 height 84
drag, startPoint x: 378, startPoint y: 52, endPoint x: 378, endPoint y: 42, distance: 10.5
drag, startPoint x: 701, startPoint y: 56, endPoint x: 711, endPoint y: 48, distance: 13.3
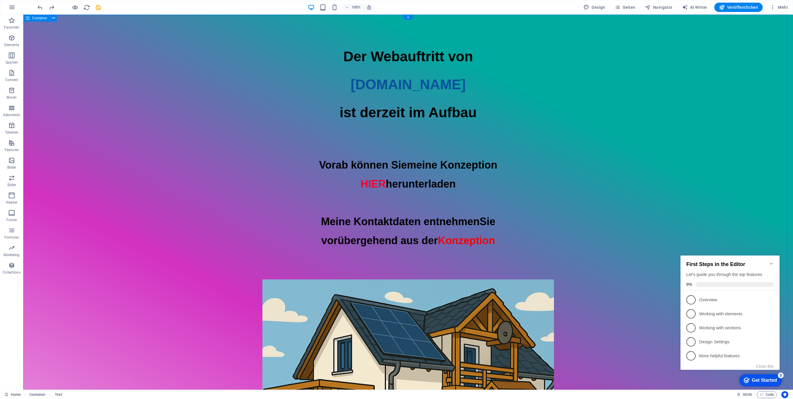
click at [701, 56] on div "Der Webauftritt von [DOMAIN_NAME] ist derzeit im Aufbau Vorab können Sie meine …" at bounding box center [408, 307] width 770 height 584
click at [95, 4] on icon "save" at bounding box center [98, 7] width 7 height 7
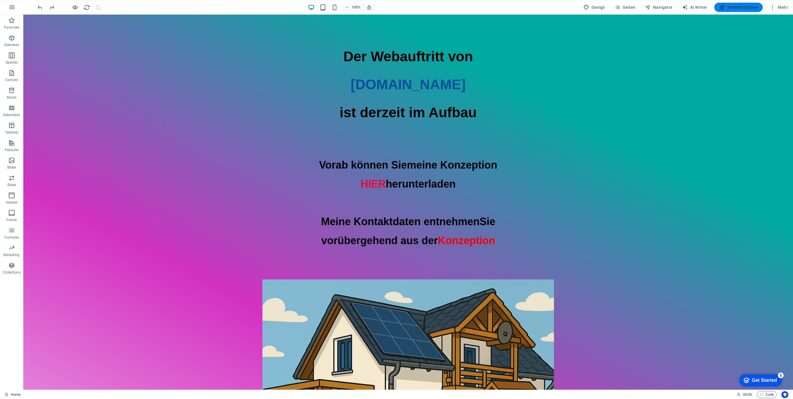
click at [742, 7] on span "Veröffentlichen" at bounding box center [738, 7] width 39 height 6
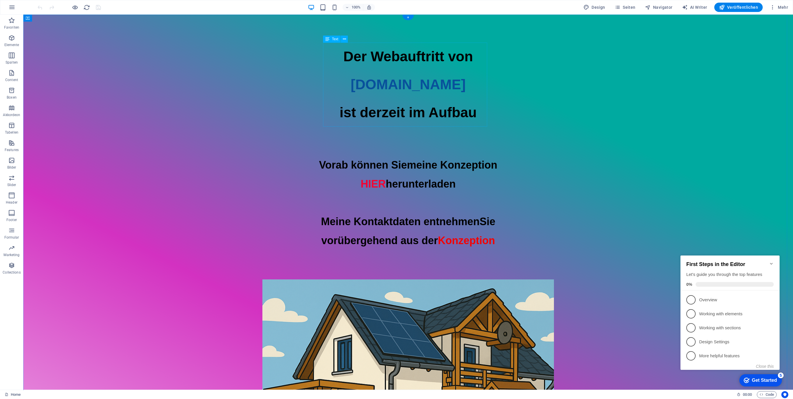
click at [446, 87] on div "Der Webauftritt von [DOMAIN_NAME] ist derzeit im Aufbau" at bounding box center [408, 85] width 770 height 84
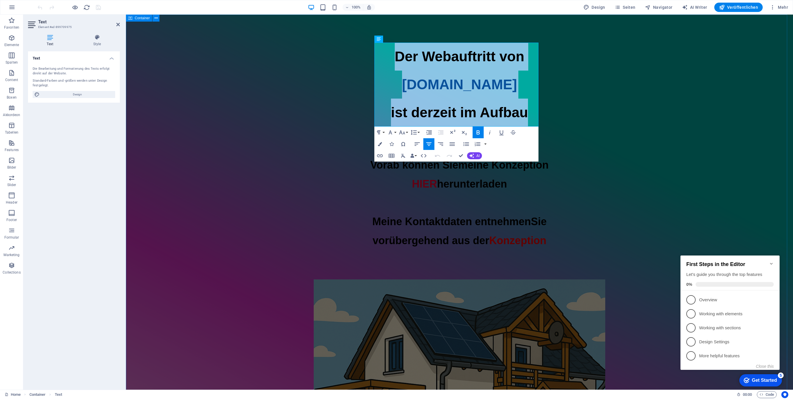
drag, startPoint x: 379, startPoint y: 59, endPoint x: 577, endPoint y: 121, distance: 207.5
click at [577, 121] on div "Der Webauftritt von [DOMAIN_NAME] ist derzeit im Aufbau Vorab können Sie meine …" at bounding box center [459, 307] width 667 height 584
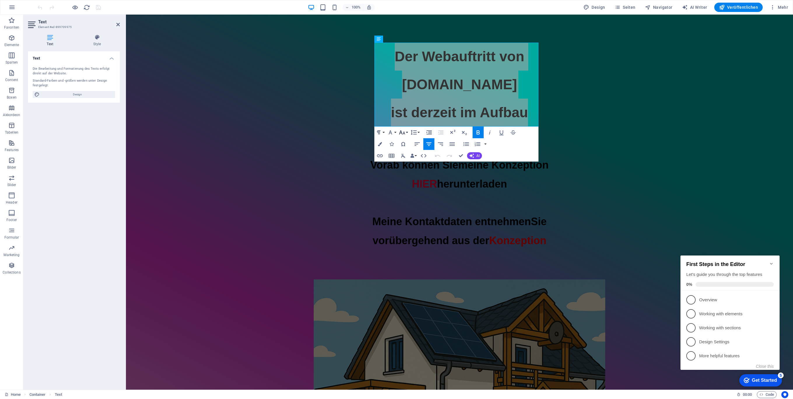
click at [406, 130] on button "Font Size" at bounding box center [403, 133] width 11 height 12
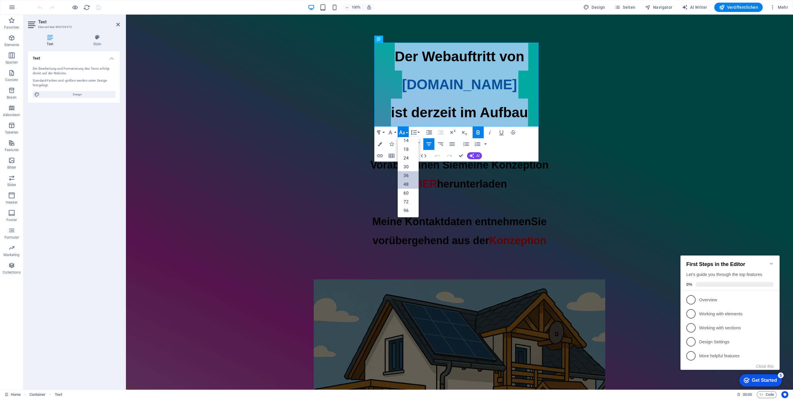
click at [408, 173] on link "36" at bounding box center [408, 175] width 21 height 9
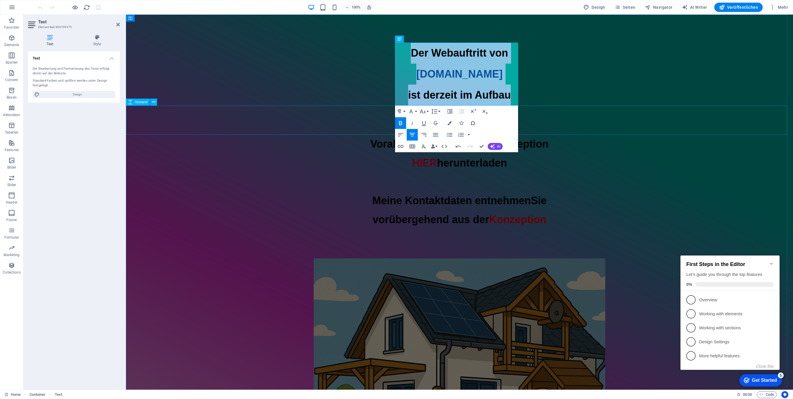
click at [649, 105] on div "Der Webauftritt von [DOMAIN_NAME] ist derzeit im Aufbau Vorab können Sie meine …" at bounding box center [459, 296] width 667 height 563
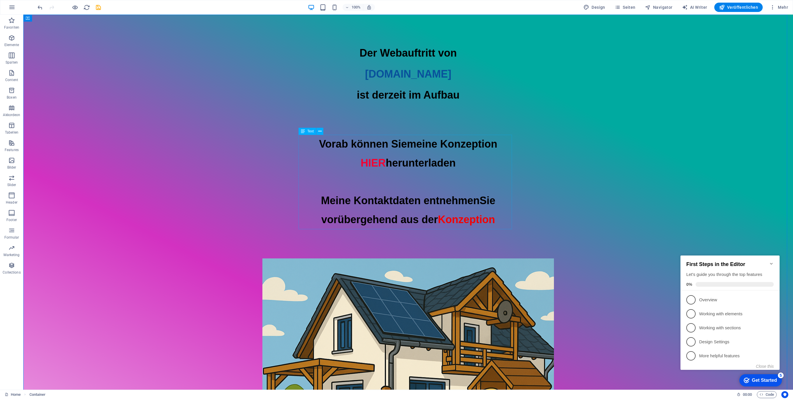
click at [359, 152] on div "Vorab können Sie meine Konzeption HIER herunterladen Meine Kontaktdaten entnehm…" at bounding box center [408, 182] width 770 height 94
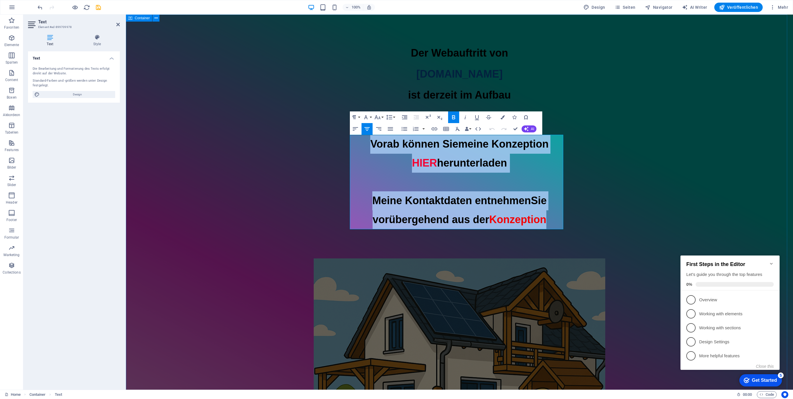
drag, startPoint x: 351, startPoint y: 143, endPoint x: 589, endPoint y: 225, distance: 252.0
click at [589, 225] on div "Der Webauftritt von [DOMAIN_NAME] ist derzeit im Aufbau Vorab können Sie meine …" at bounding box center [459, 296] width 667 height 563
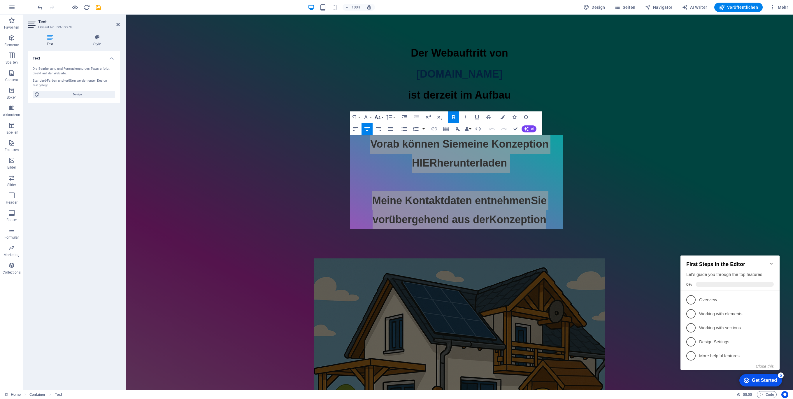
click at [381, 116] on button "Font Size" at bounding box center [378, 117] width 11 height 12
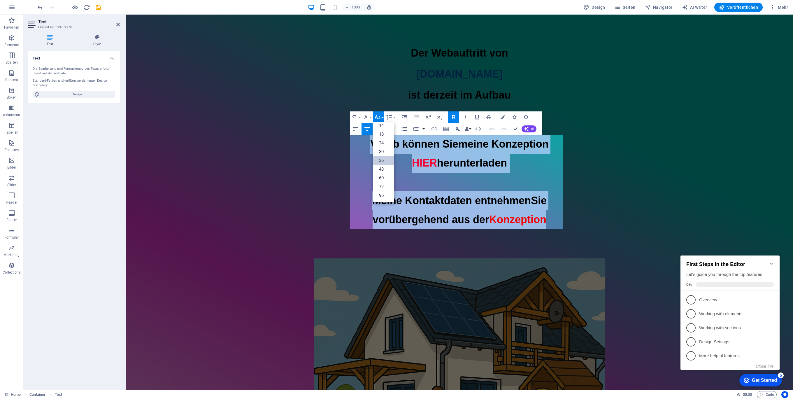
click at [382, 159] on link "36" at bounding box center [383, 160] width 21 height 9
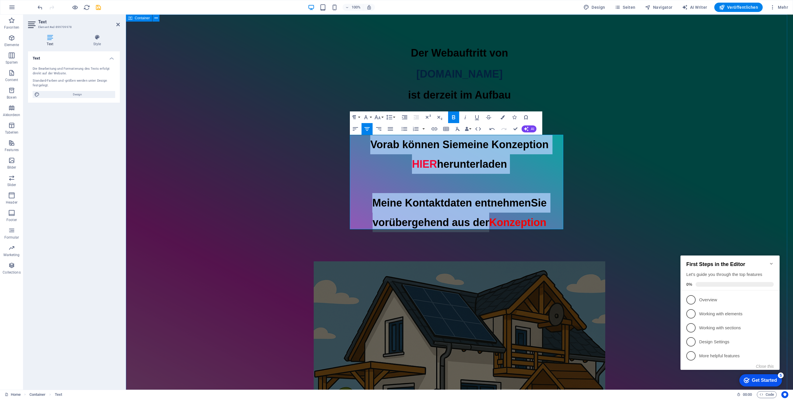
click at [656, 149] on div "Der Webauftritt von [DOMAIN_NAME] ist derzeit im Aufbau Vorab können Sie meine …" at bounding box center [459, 298] width 667 height 566
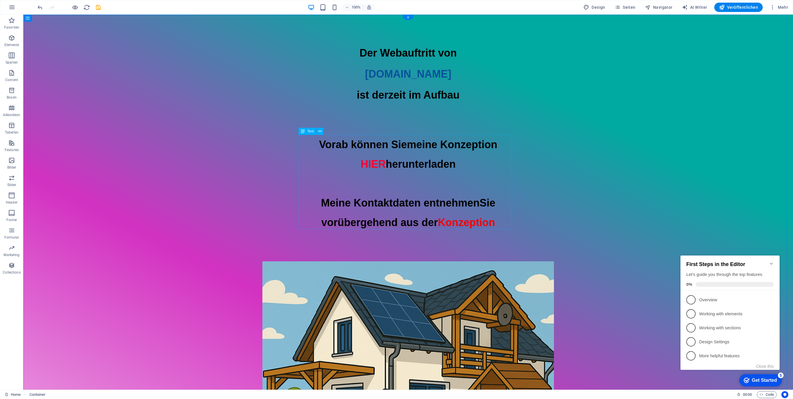
click at [371, 204] on div "Vorab können Sie meine Konzeption HIER herunterladen Meine Kontaktdaten entnehm…" at bounding box center [408, 183] width 770 height 97
click at [612, 118] on div at bounding box center [408, 120] width 770 height 29
click at [379, 32] on div "Der Webauftritt von [DOMAIN_NAME] ist derzeit im Aufbau Vorab können Sie meine …" at bounding box center [408, 298] width 770 height 566
click at [140, 31] on div "Der Webauftritt von [DOMAIN_NAME] ist derzeit im Aufbau Vorab können Sie meine …" at bounding box center [408, 298] width 770 height 566
drag, startPoint x: 515, startPoint y: 54, endPoint x: 469, endPoint y: 32, distance: 51.0
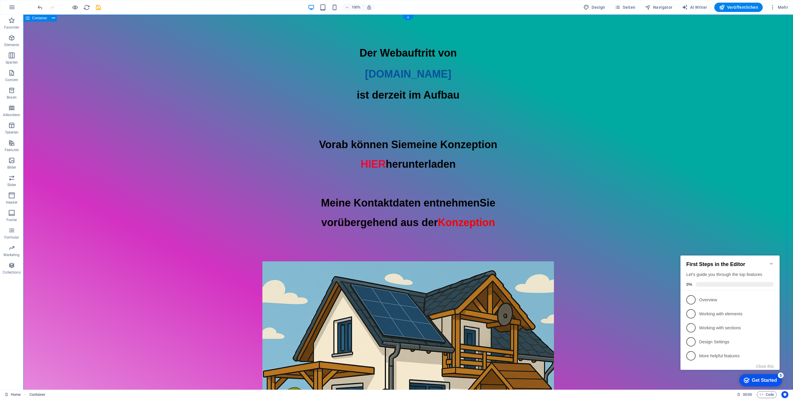
click at [515, 54] on div "Der Webauftritt von [DOMAIN_NAME] ist derzeit im Aufbau Vorab können Sie meine …" at bounding box center [408, 298] width 770 height 566
click at [190, 18] on div "Der Webauftritt von [DOMAIN_NAME] ist derzeit im Aufbau Vorab können Sie meine …" at bounding box center [408, 298] width 770 height 566
click at [52, 17] on icon at bounding box center [53, 18] width 3 height 6
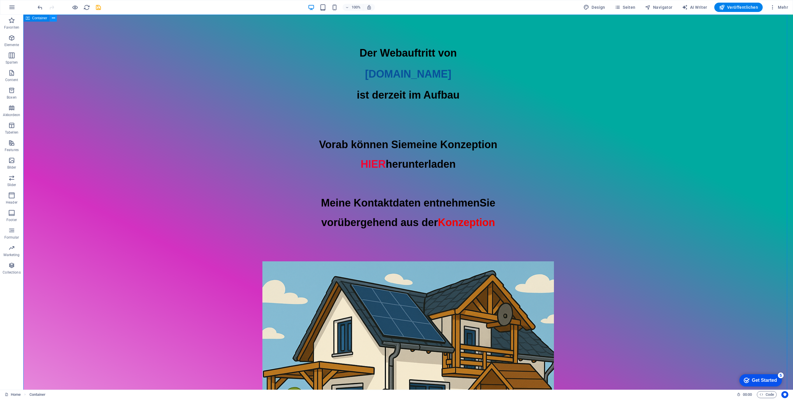
click at [52, 18] on icon at bounding box center [53, 18] width 3 height 6
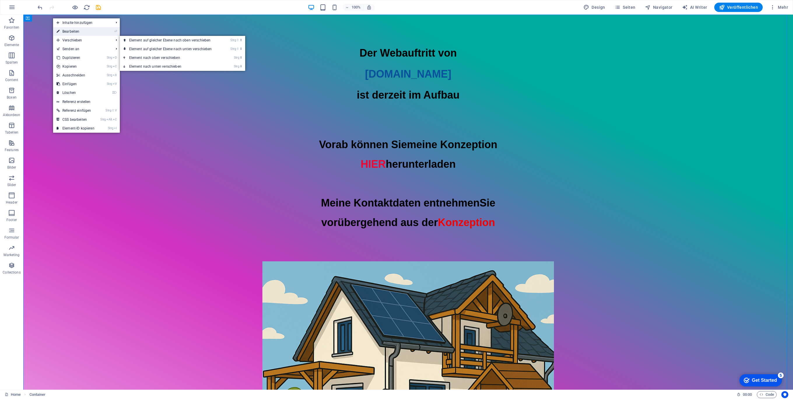
click at [74, 32] on link "⏎ Bearbeiten" at bounding box center [75, 31] width 45 height 9
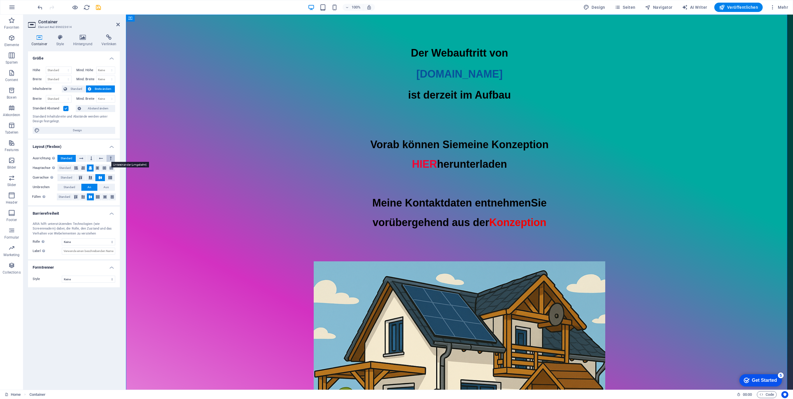
click at [110, 157] on icon at bounding box center [111, 158] width 2 height 7
click at [80, 159] on icon at bounding box center [81, 158] width 4 height 7
click at [65, 159] on span "Standard" at bounding box center [67, 158] width 12 height 7
click at [104, 186] on span "Aus" at bounding box center [105, 187] width 5 height 7
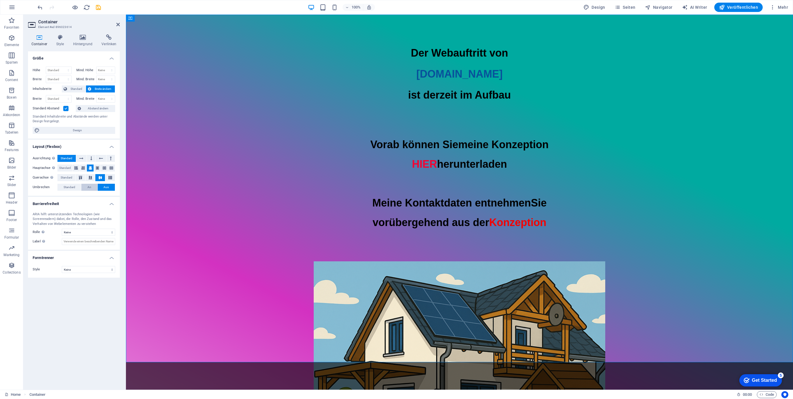
click at [87, 187] on button "An" at bounding box center [89, 187] width 16 height 7
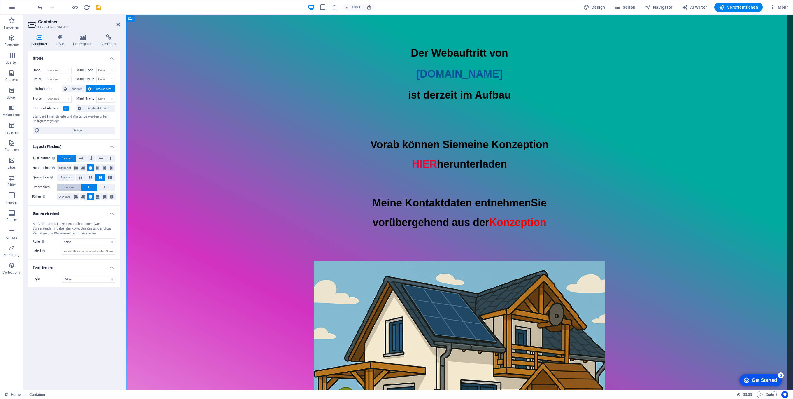
click at [69, 187] on span "Standard" at bounding box center [70, 187] width 12 height 7
click at [89, 186] on span "An" at bounding box center [89, 187] width 4 height 7
click at [97, 195] on icon at bounding box center [97, 196] width 3 height 7
click at [89, 196] on icon at bounding box center [90, 196] width 3 height 7
click at [106, 196] on icon at bounding box center [104, 196] width 3 height 7
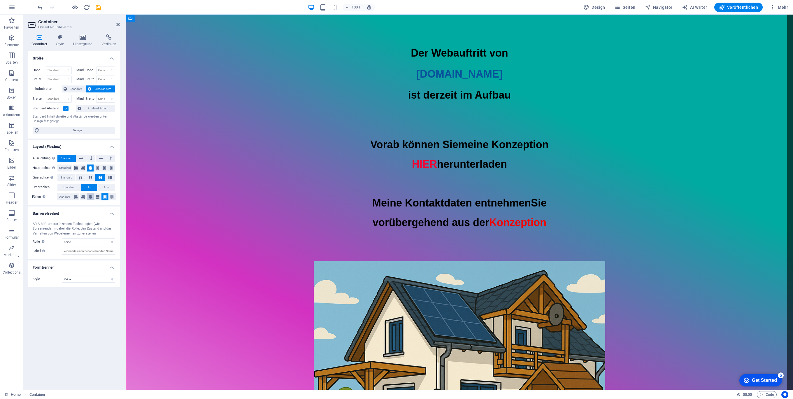
click at [90, 198] on icon at bounding box center [90, 196] width 3 height 7
click at [59, 43] on h4 "Style" at bounding box center [61, 40] width 17 height 12
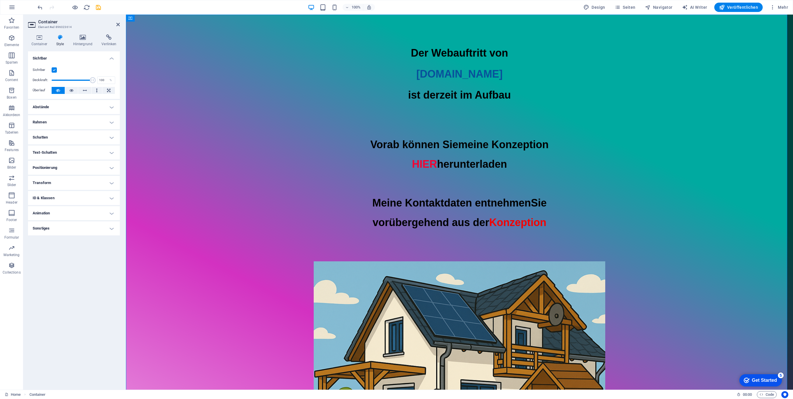
click at [113, 107] on h4 "Abstände" at bounding box center [74, 107] width 92 height 14
click at [101, 191] on h4 "Positionierung" at bounding box center [74, 191] width 92 height 14
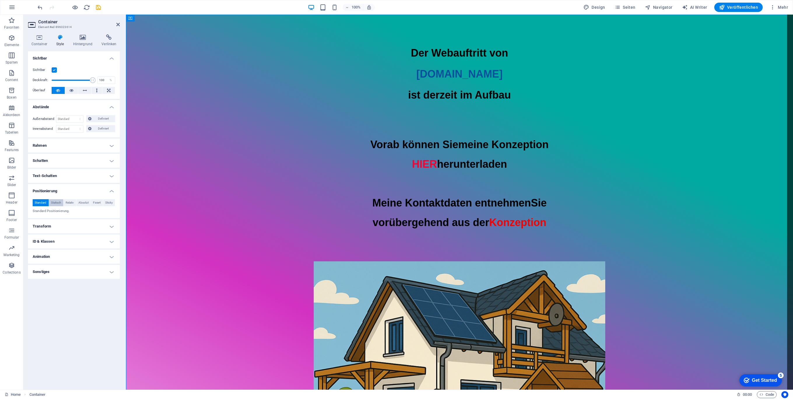
click at [57, 203] on span "Statisch" at bounding box center [56, 202] width 10 height 7
click at [75, 204] on button "Relativ" at bounding box center [70, 202] width 13 height 7
click at [80, 203] on span "Absolut" at bounding box center [83, 202] width 10 height 7
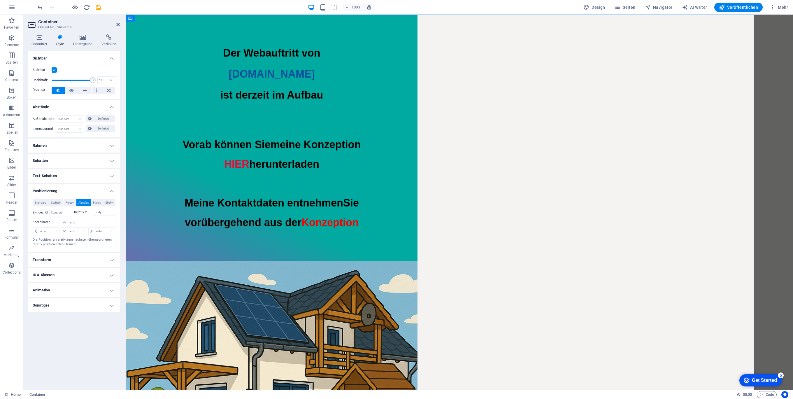
click at [80, 203] on span "Absolut" at bounding box center [83, 202] width 10 height 7
click at [70, 204] on span "Relativ" at bounding box center [70, 202] width 8 height 7
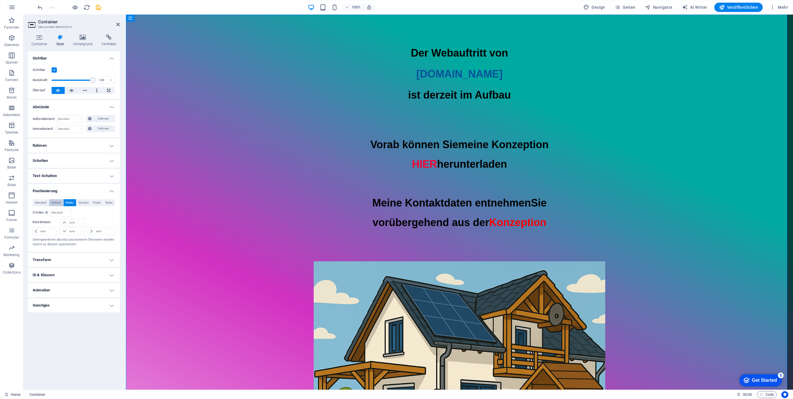
click at [57, 204] on span "Statisch" at bounding box center [56, 202] width 10 height 7
click at [41, 203] on span "Standard" at bounding box center [41, 202] width 12 height 7
click at [94, 271] on h4 "Sonstiges" at bounding box center [74, 272] width 92 height 14
click at [86, 38] on icon at bounding box center [83, 37] width 26 height 6
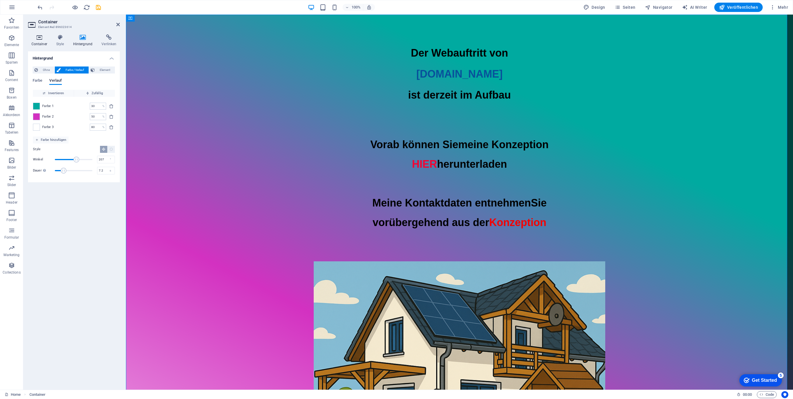
click at [34, 37] on icon at bounding box center [39, 37] width 22 height 6
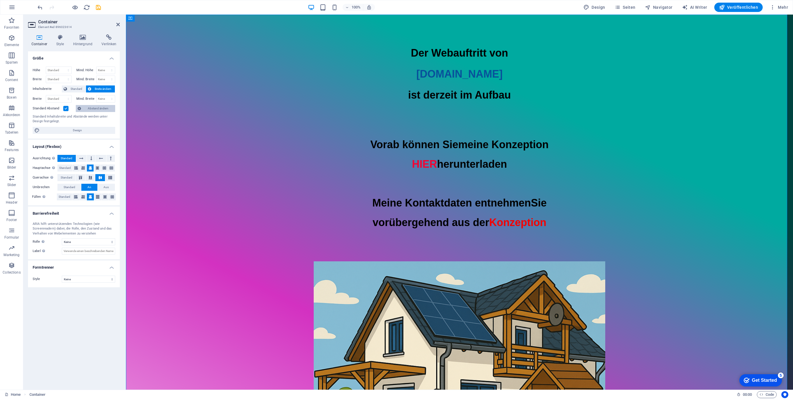
click at [83, 110] on button "Abstand ändern" at bounding box center [95, 108] width 39 height 7
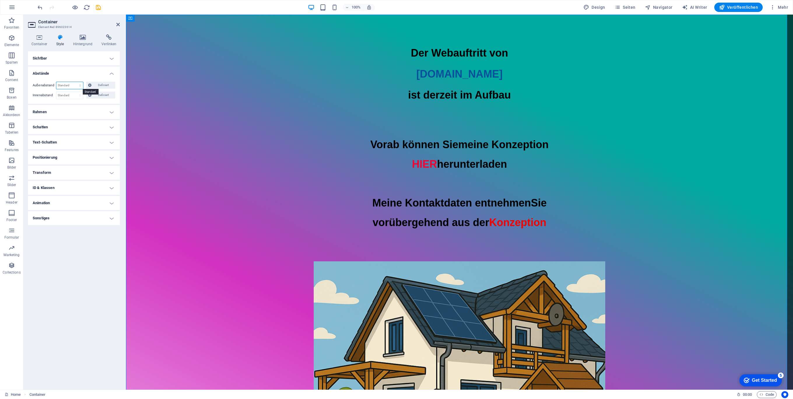
click at [71, 84] on select "Standard auto px % rem vw vh Definiert" at bounding box center [69, 85] width 27 height 7
click at [67, 83] on select "Standard auto px % rem vw vh Definiert" at bounding box center [69, 85] width 27 height 7
click at [95, 83] on span "Definiert" at bounding box center [103, 85] width 20 height 7
click at [73, 94] on select "auto px % rem vw vh" at bounding box center [74, 95] width 24 height 7
click at [69, 94] on select "auto px % rem vw vh" at bounding box center [74, 95] width 24 height 7
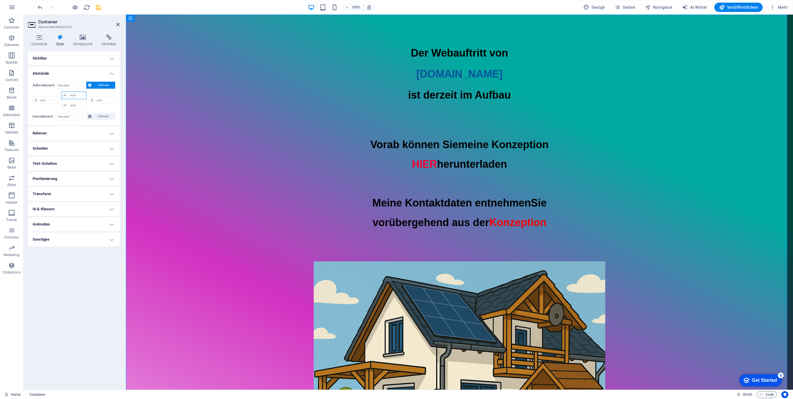
click at [69, 94] on select "auto px % rem vw vh" at bounding box center [74, 95] width 24 height 7
select select "px"
click at [78, 92] on select "auto px % rem vw vh" at bounding box center [74, 95] width 24 height 7
type input "0"
select select "px"
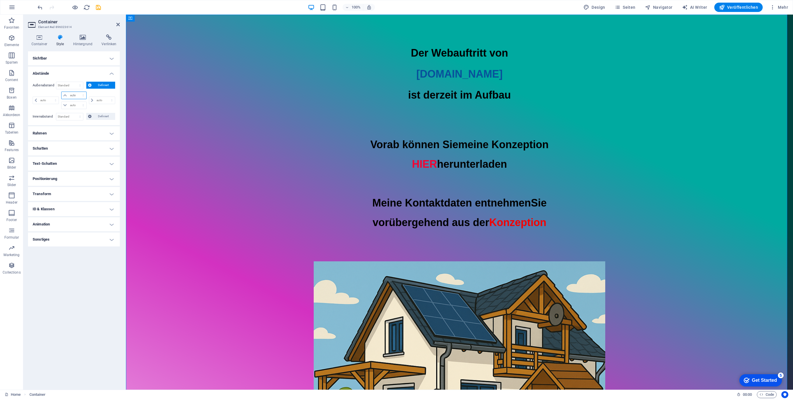
type input "0"
select select "px"
type input "0"
select select "px"
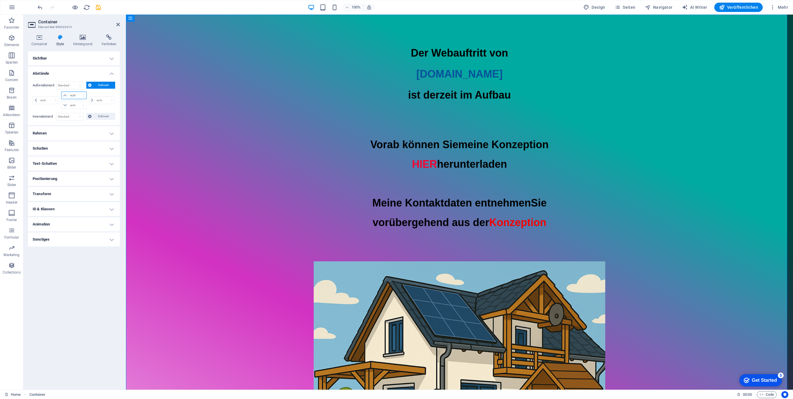
type input "0"
select select "px"
click at [99, 92] on div "0 auto px % rem vw vh" at bounding box center [101, 100] width 27 height 17
click at [80, 87] on select "Standard auto px % rem vw vh Definiert" at bounding box center [79, 85] width 8 height 7
select select "auto"
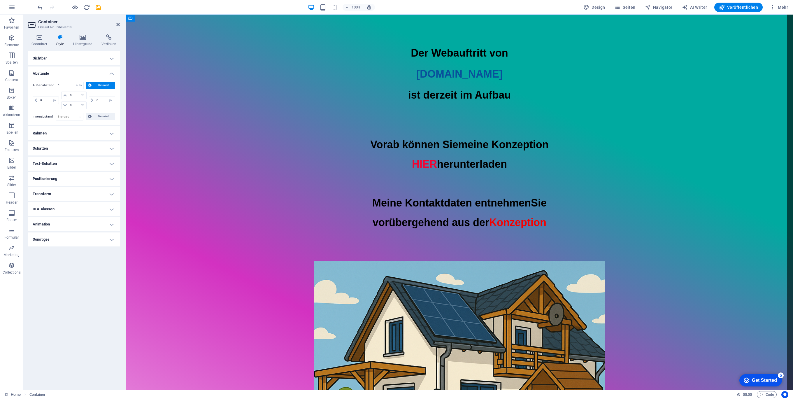
click at [75, 82] on select "Standard auto px % rem vw vh Definiert" at bounding box center [79, 85] width 8 height 7
select select "DISABLED_OPTION_VALUE"
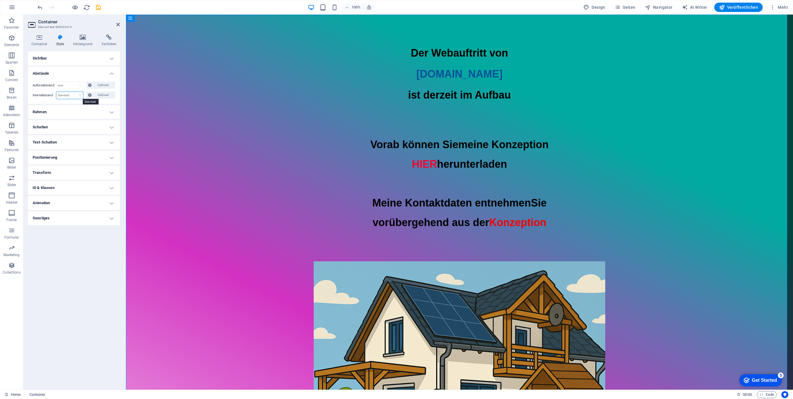
click at [65, 96] on select "Standard px rem % vh vw Definiert" at bounding box center [69, 95] width 27 height 7
click at [56, 92] on select "Standard px rem % vh vw Definiert" at bounding box center [69, 95] width 27 height 7
select select "DISABLED_OPTION_VALUE"
click at [68, 87] on select "Standard auto px % rem vw vh Definiert" at bounding box center [69, 85] width 27 height 7
click at [56, 82] on select "Standard auto px % rem vw vh Definiert" at bounding box center [69, 85] width 27 height 7
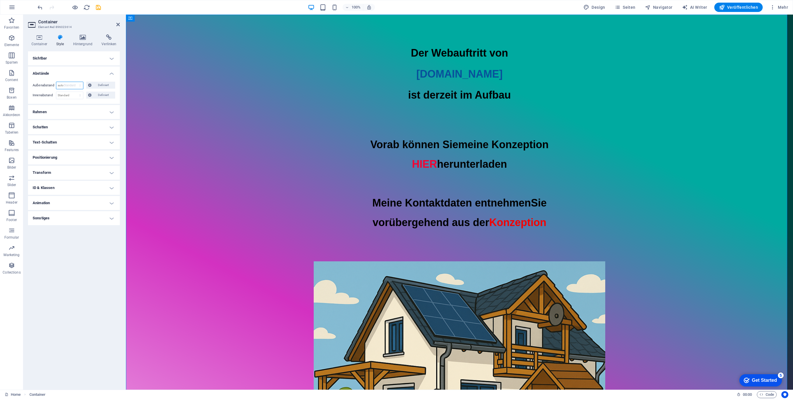
select select "DISABLED_OPTION_VALUE"
click at [110, 73] on h4 "Abstände" at bounding box center [74, 71] width 92 height 10
click at [39, 43] on h4 "Container" at bounding box center [40, 40] width 25 height 12
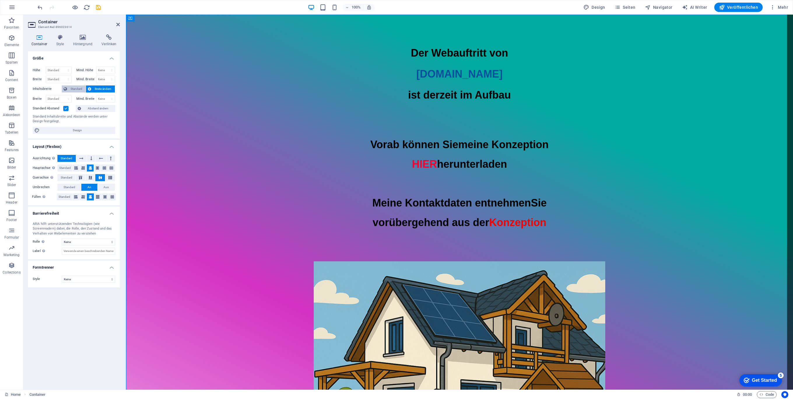
click at [73, 88] on span "Standard" at bounding box center [76, 88] width 15 height 7
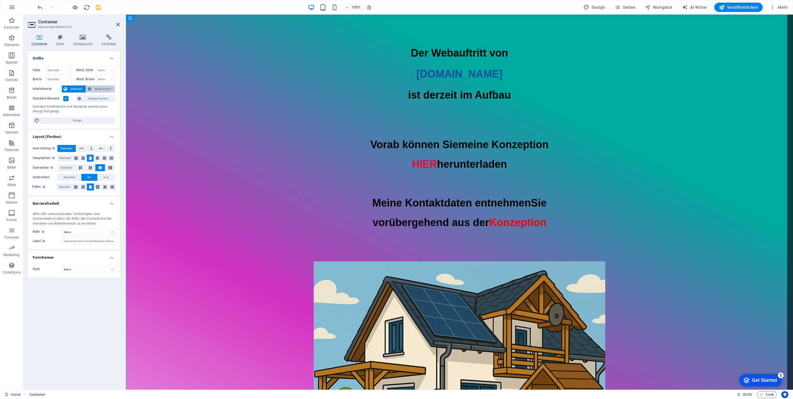
click at [94, 88] on span "Breite ändern" at bounding box center [103, 88] width 20 height 7
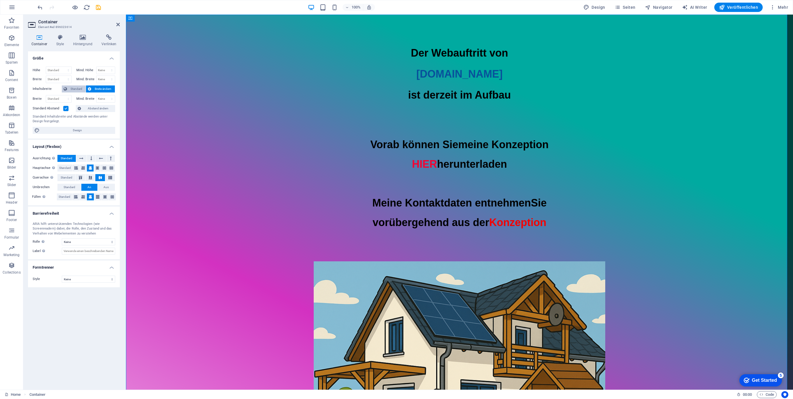
click at [72, 88] on span "Standard" at bounding box center [76, 88] width 15 height 7
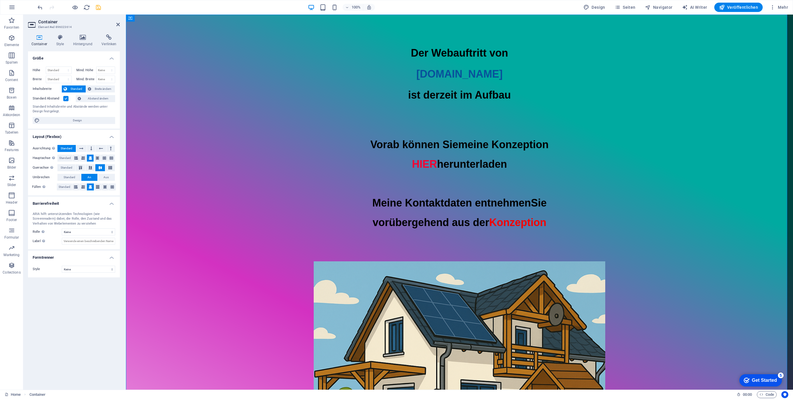
click at [97, 6] on icon "save" at bounding box center [98, 7] width 7 height 7
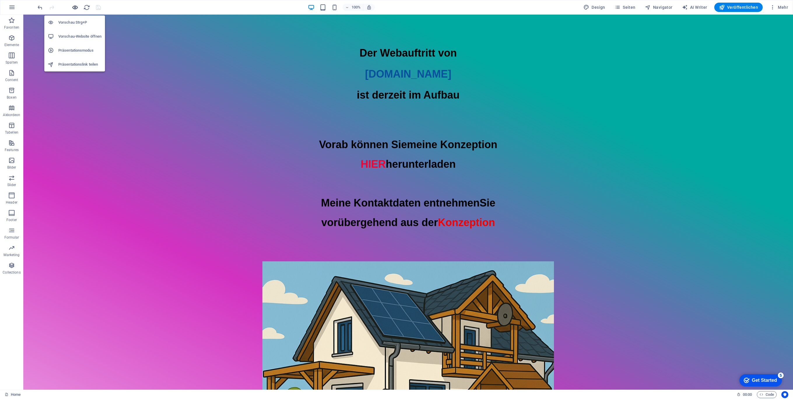
click at [75, 6] on icon "button" at bounding box center [75, 7] width 7 height 7
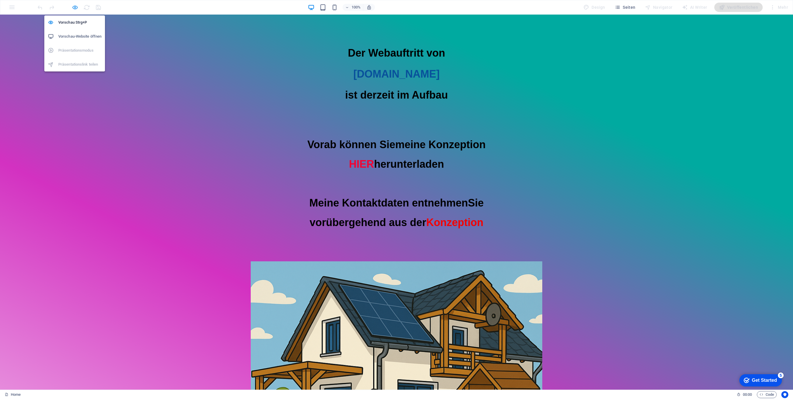
click at [74, 8] on icon "button" at bounding box center [75, 7] width 7 height 7
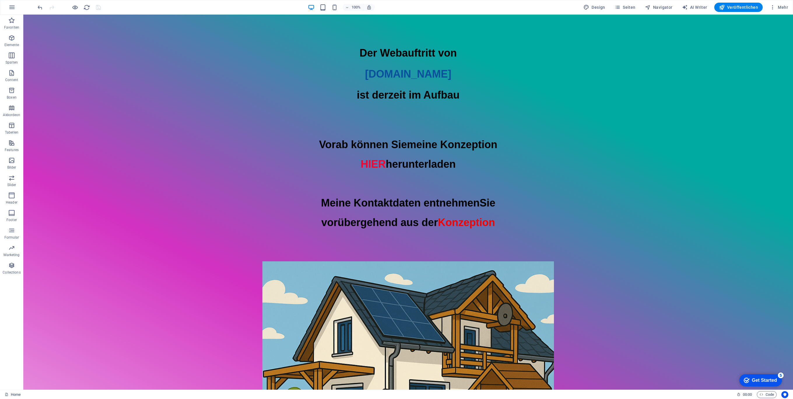
click at [332, 8] on div "100%" at bounding box center [341, 7] width 67 height 9
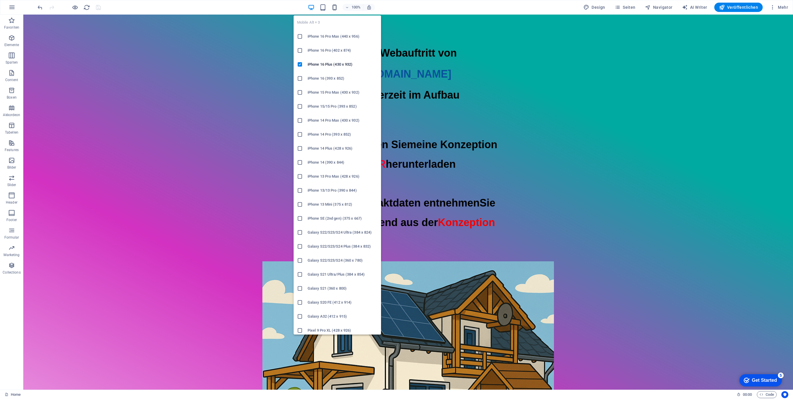
click at [333, 8] on icon "button" at bounding box center [334, 7] width 7 height 7
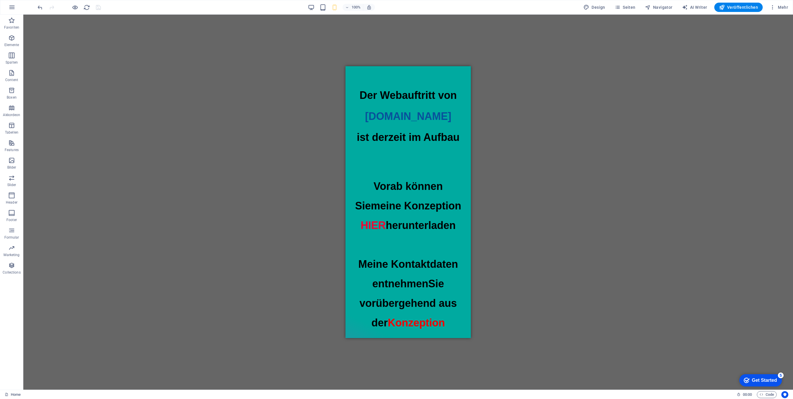
click at [552, 124] on div "Ziehe hier rein, um den vorhandenen Inhalt zu ersetzen. Drücke "Strg", wenn du …" at bounding box center [408, 202] width 770 height 375
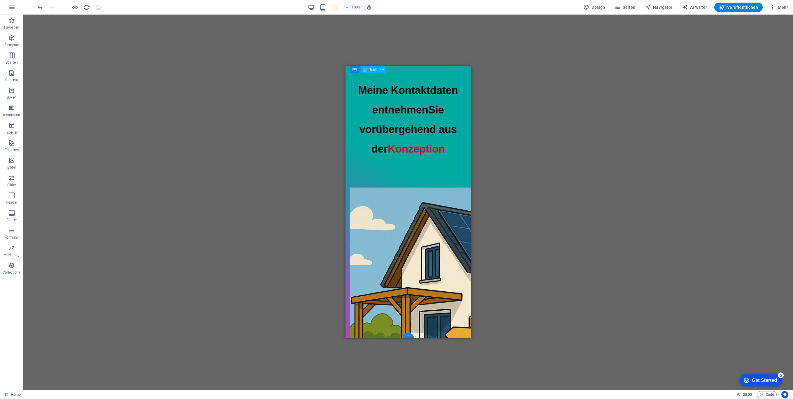
scroll to position [0, 0]
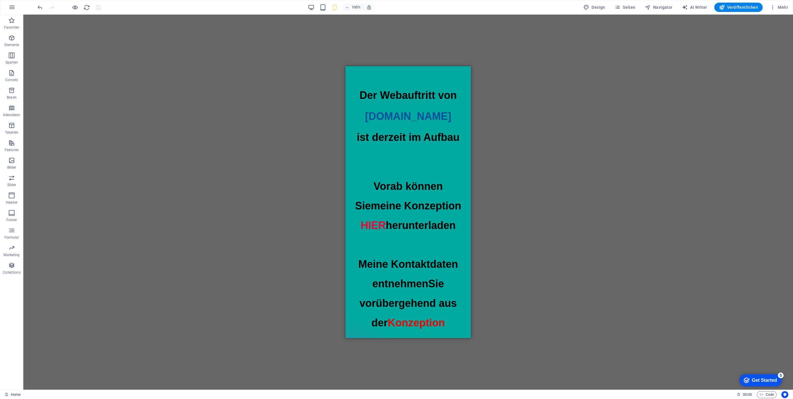
drag, startPoint x: 521, startPoint y: 57, endPoint x: 529, endPoint y: 15, distance: 42.7
click at [521, 56] on div "Ziehe hier rein, um den vorhandenen Inhalt zu ersetzen. Drücke "Strg", wenn du …" at bounding box center [408, 202] width 770 height 375
click at [73, 8] on icon "button" at bounding box center [75, 7] width 7 height 7
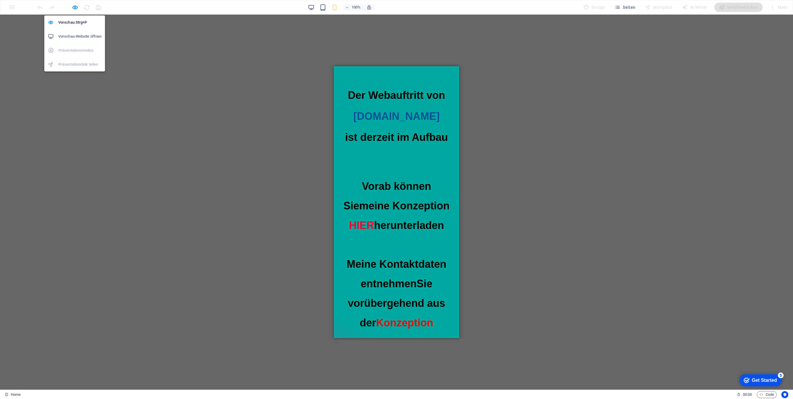
drag, startPoint x: 76, startPoint y: 8, endPoint x: 152, endPoint y: 20, distance: 77.3
click at [76, 8] on icon "button" at bounding box center [75, 7] width 7 height 7
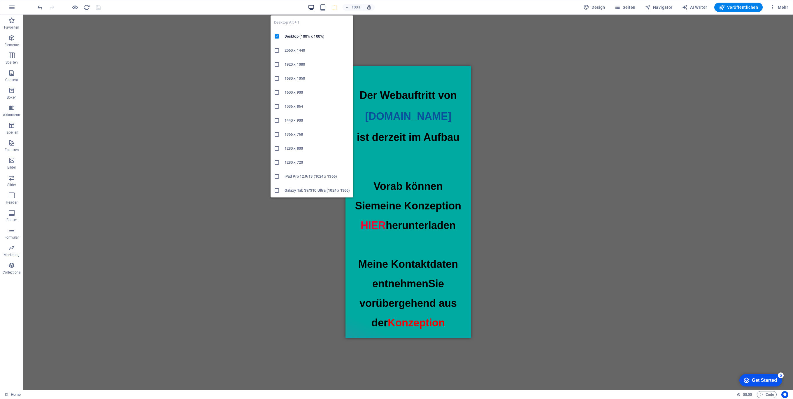
click at [311, 8] on icon "button" at bounding box center [311, 7] width 7 height 7
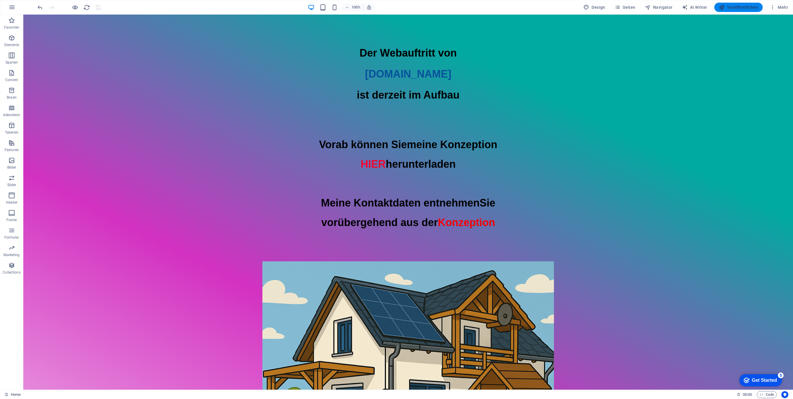
click at [729, 6] on span "Veröffentlichen" at bounding box center [738, 7] width 39 height 6
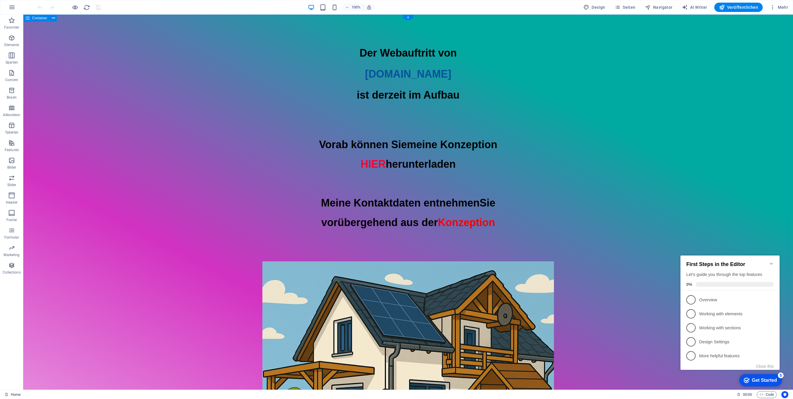
click at [718, 107] on div "Der Webauftritt von [DOMAIN_NAME] ist derzeit im Aufbau Vorab können Sie meine …" at bounding box center [408, 298] width 770 height 566
click at [772, 263] on icon "Minimize checklist" at bounding box center [771, 264] width 3 height 2
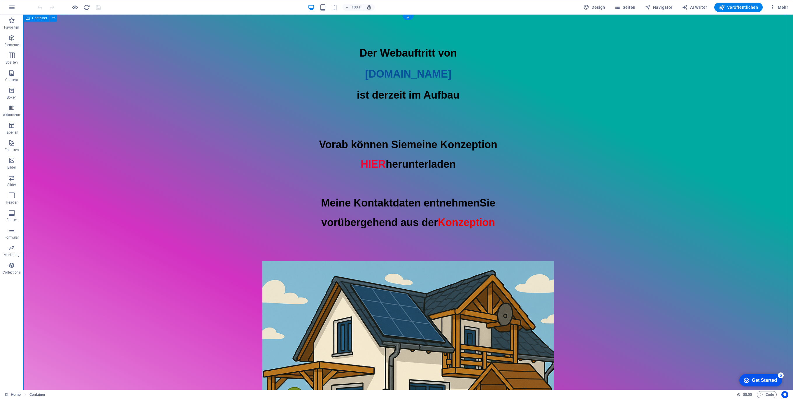
click at [705, 141] on div "Der Webauftritt von [DOMAIN_NAME] ist derzeit im Aufbau Vorab können Sie meine …" at bounding box center [408, 298] width 770 height 566
